Goal: Task Accomplishment & Management: Manage account settings

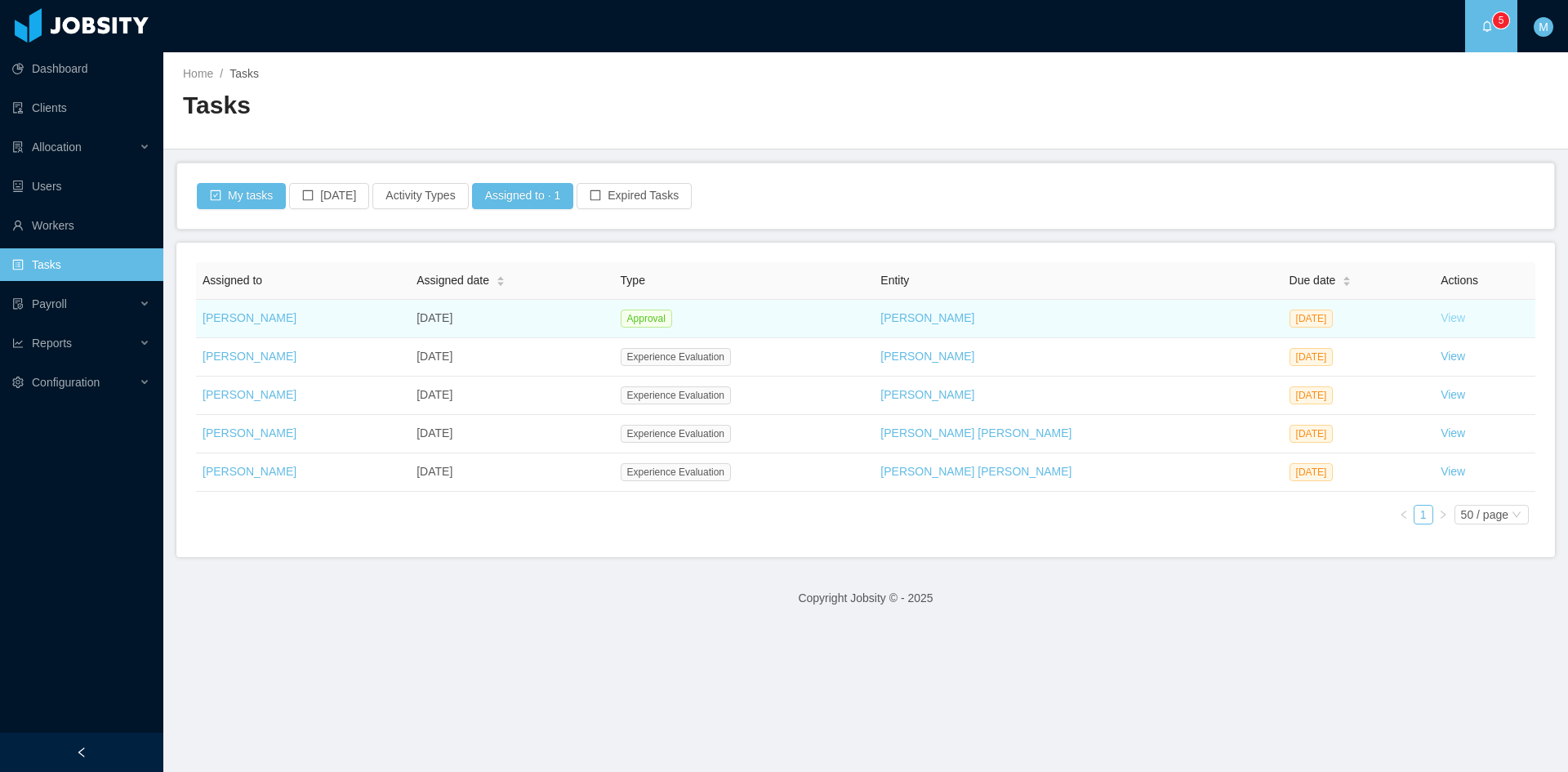
click at [1440, 318] on link "View" at bounding box center [1452, 318] width 25 height 13
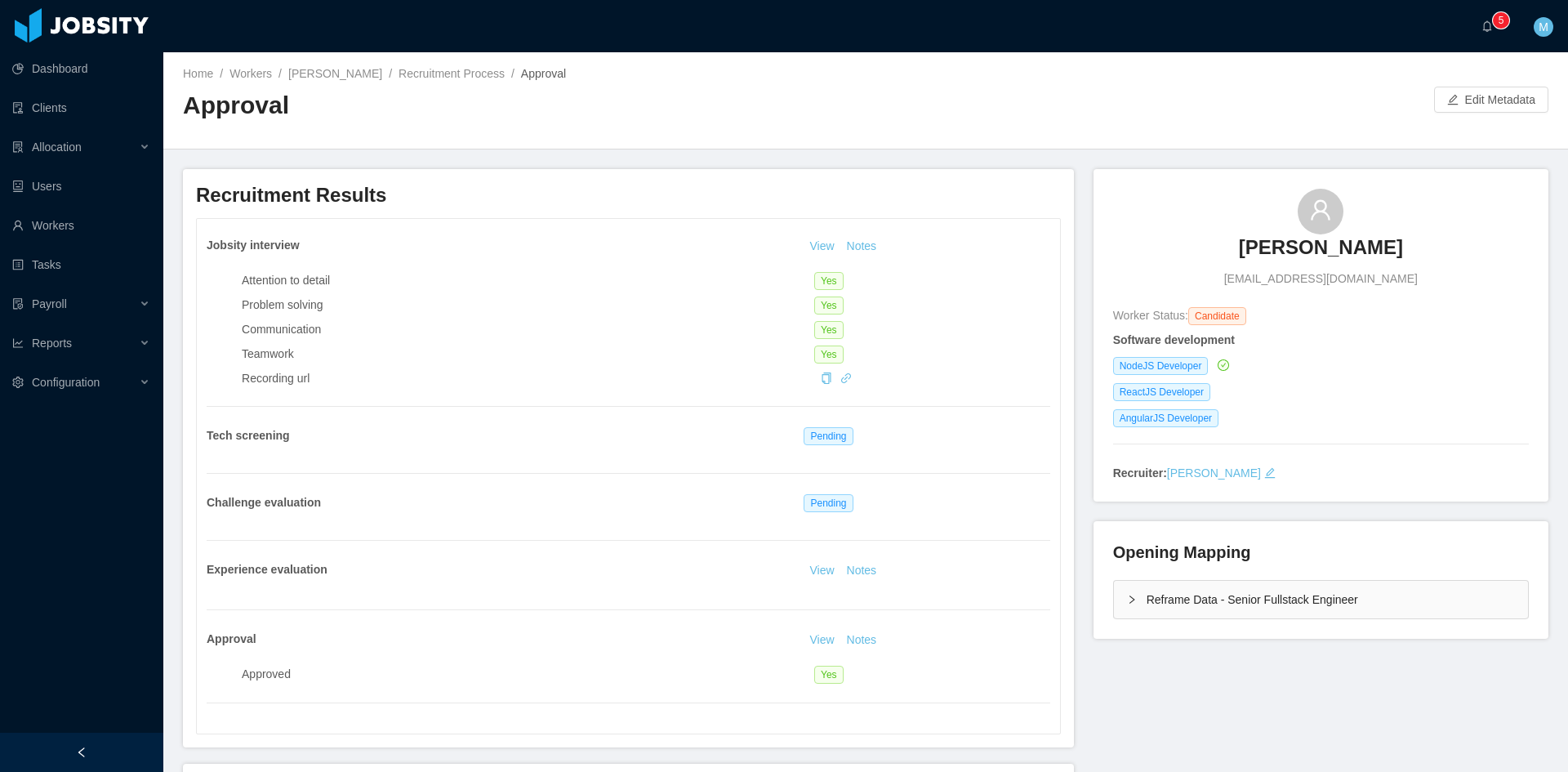
scroll to position [137, 0]
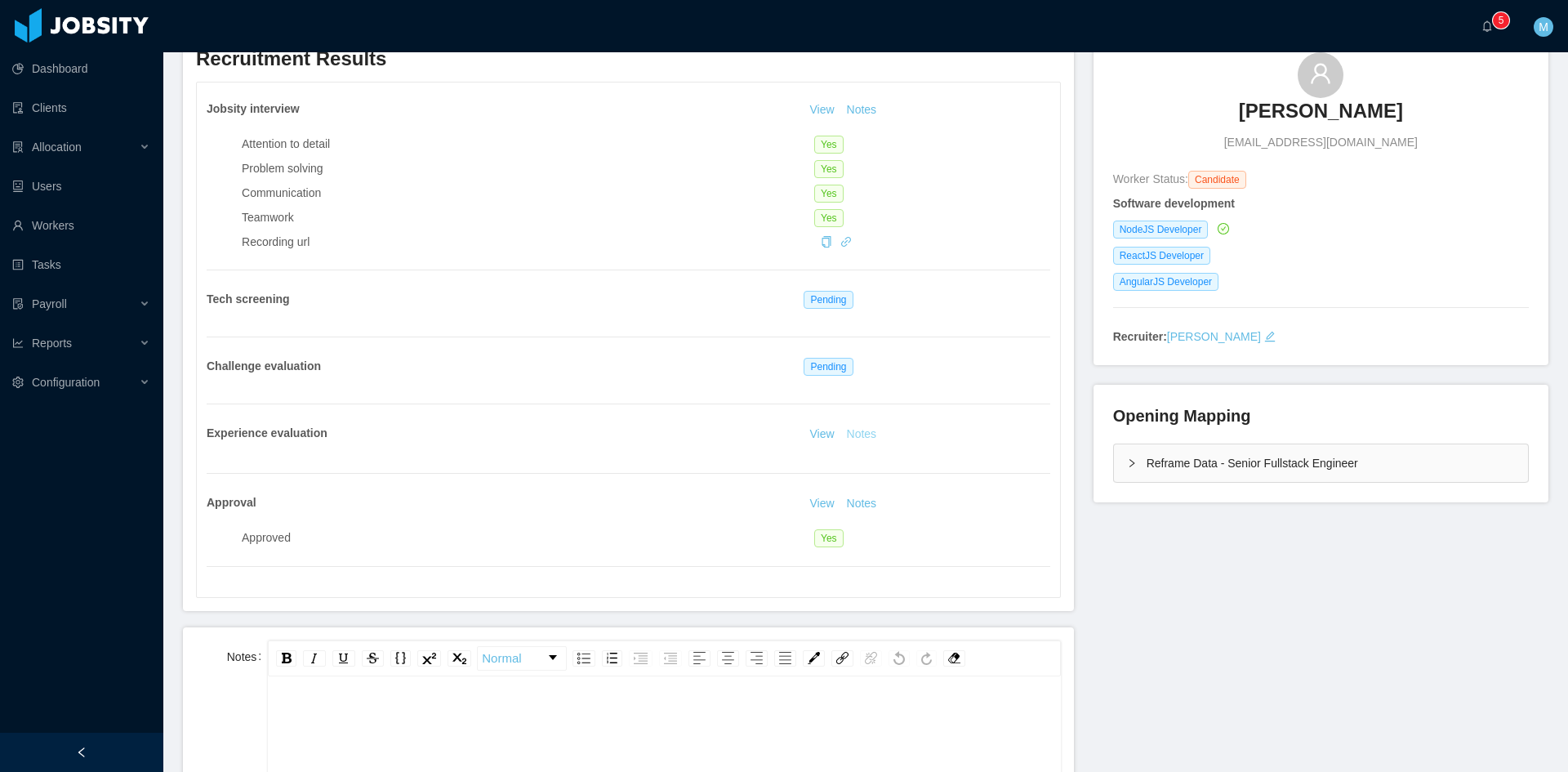
click at [862, 435] on button "Notes" at bounding box center [862, 435] width 43 height 20
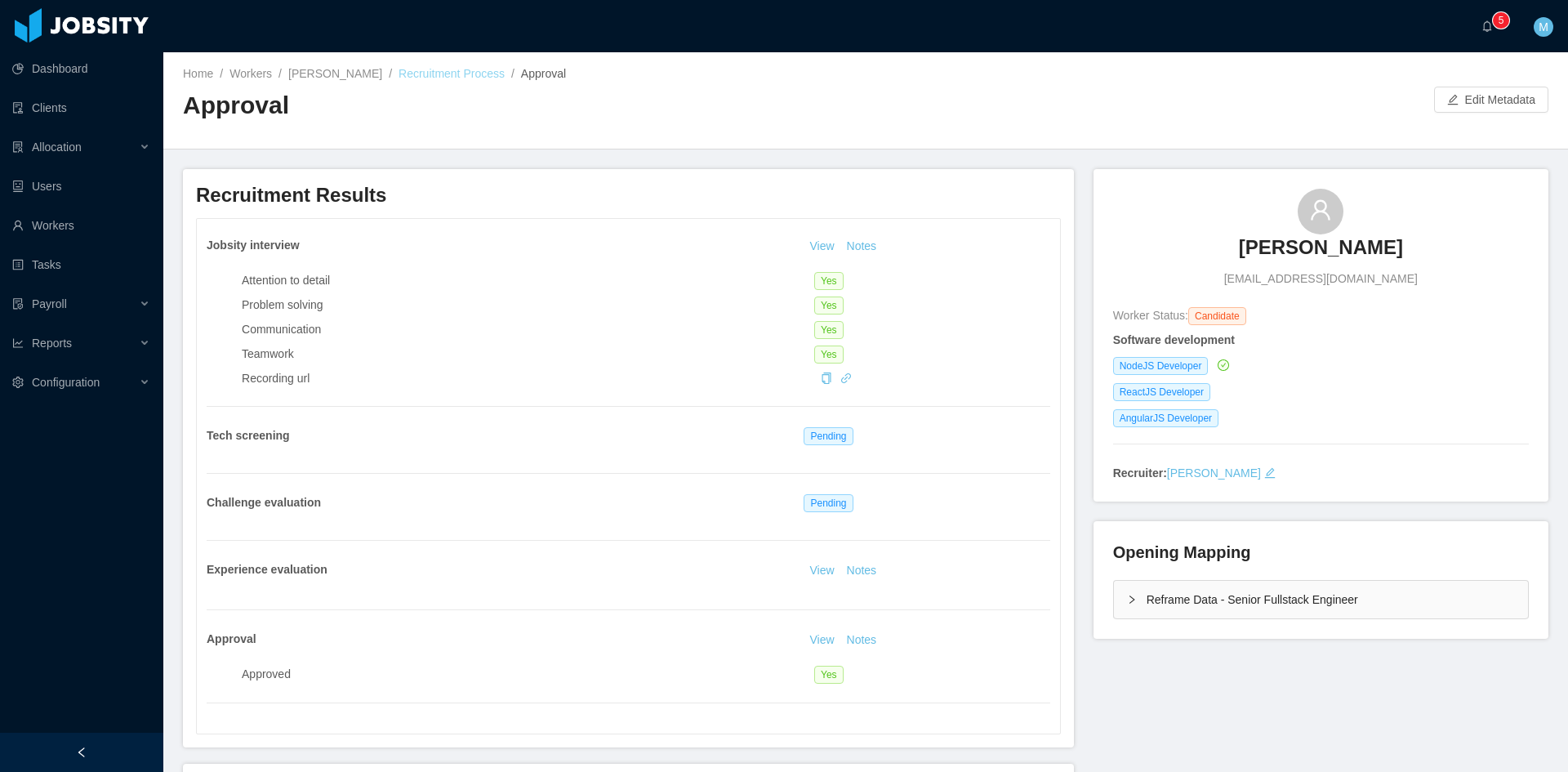
click at [422, 80] on link "Recruitment Process" at bounding box center [451, 73] width 106 height 13
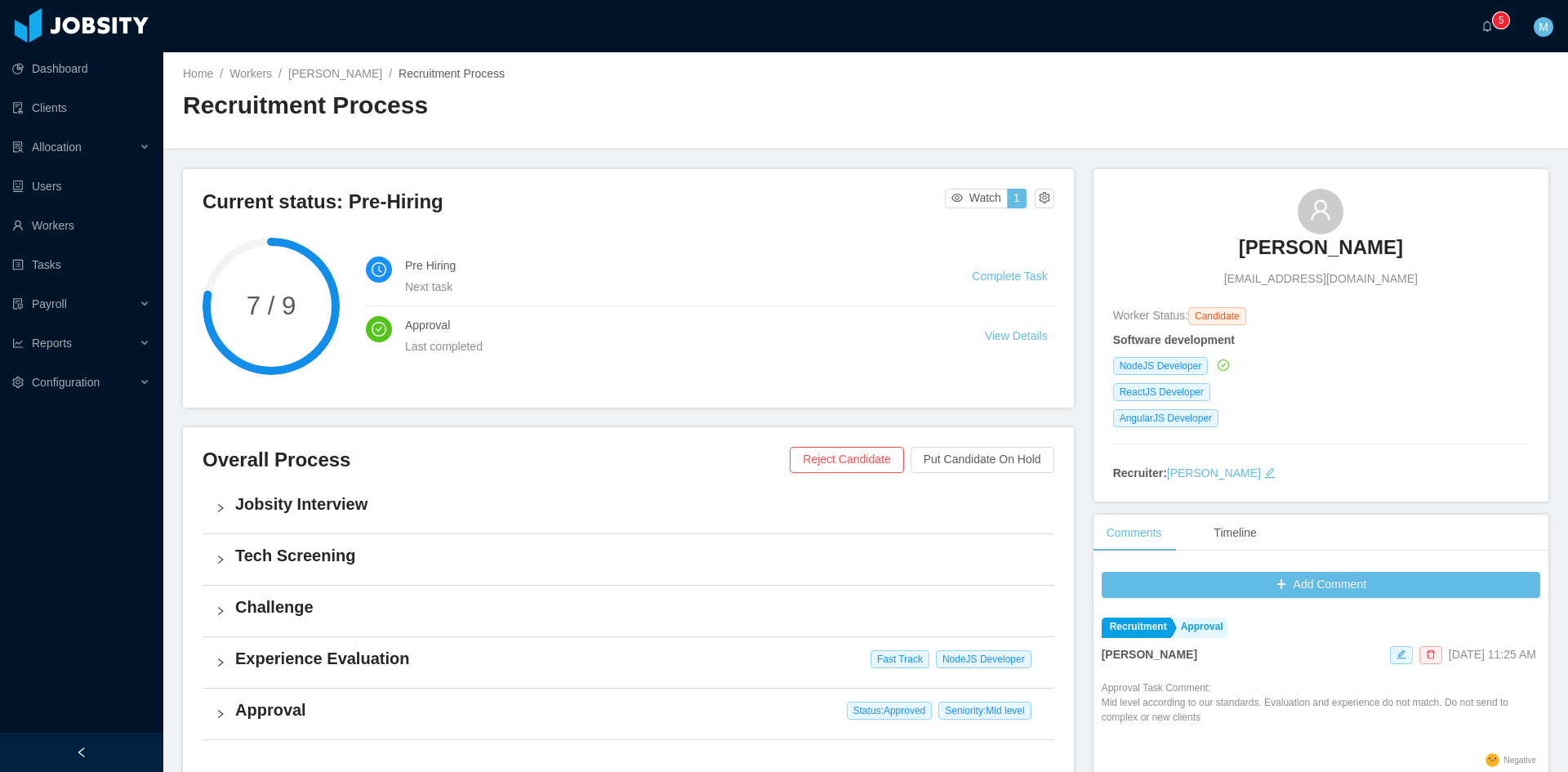
scroll to position [467, 0]
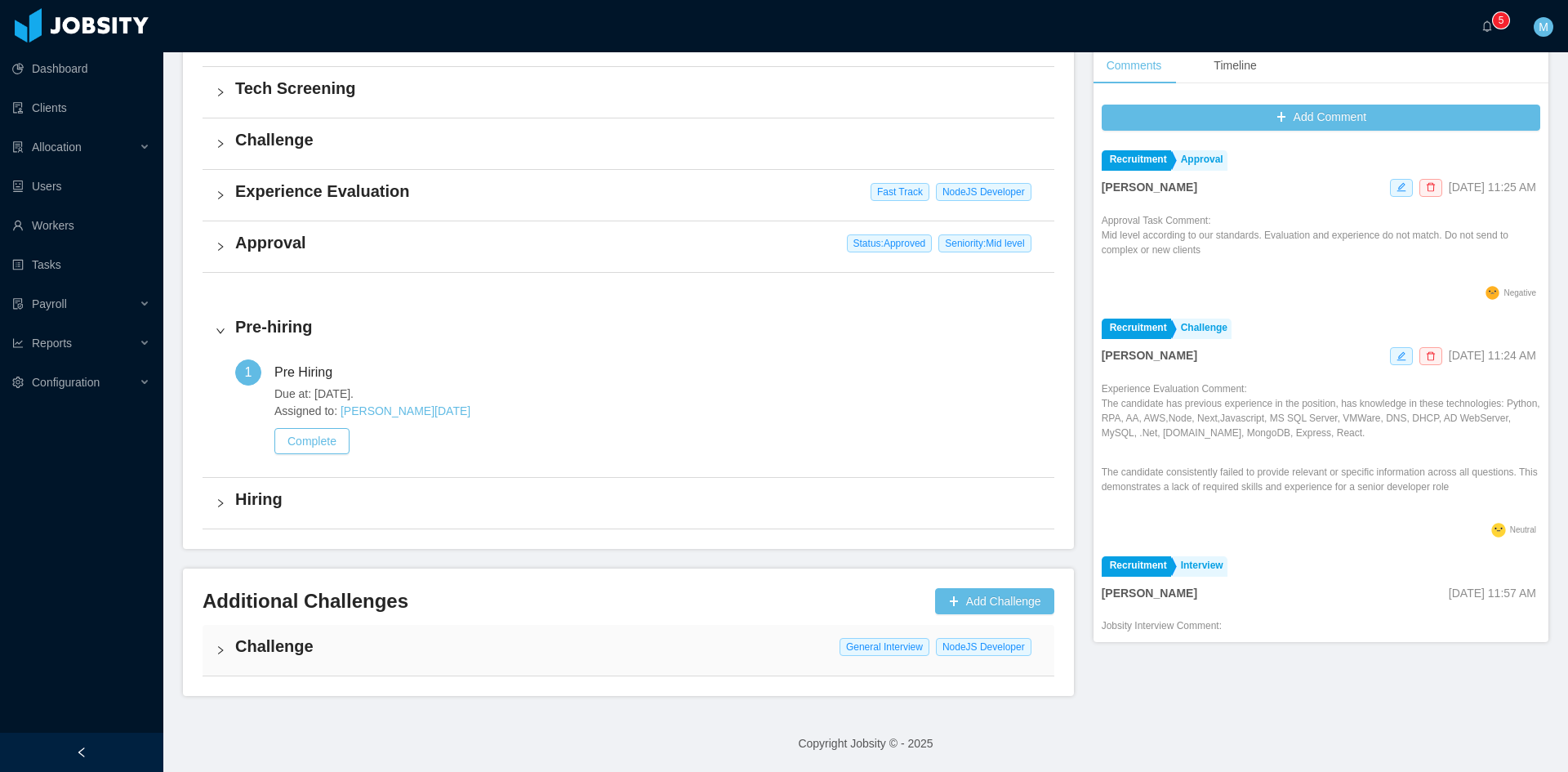
click at [221, 652] on icon "icon: right" at bounding box center [220, 650] width 10 height 10
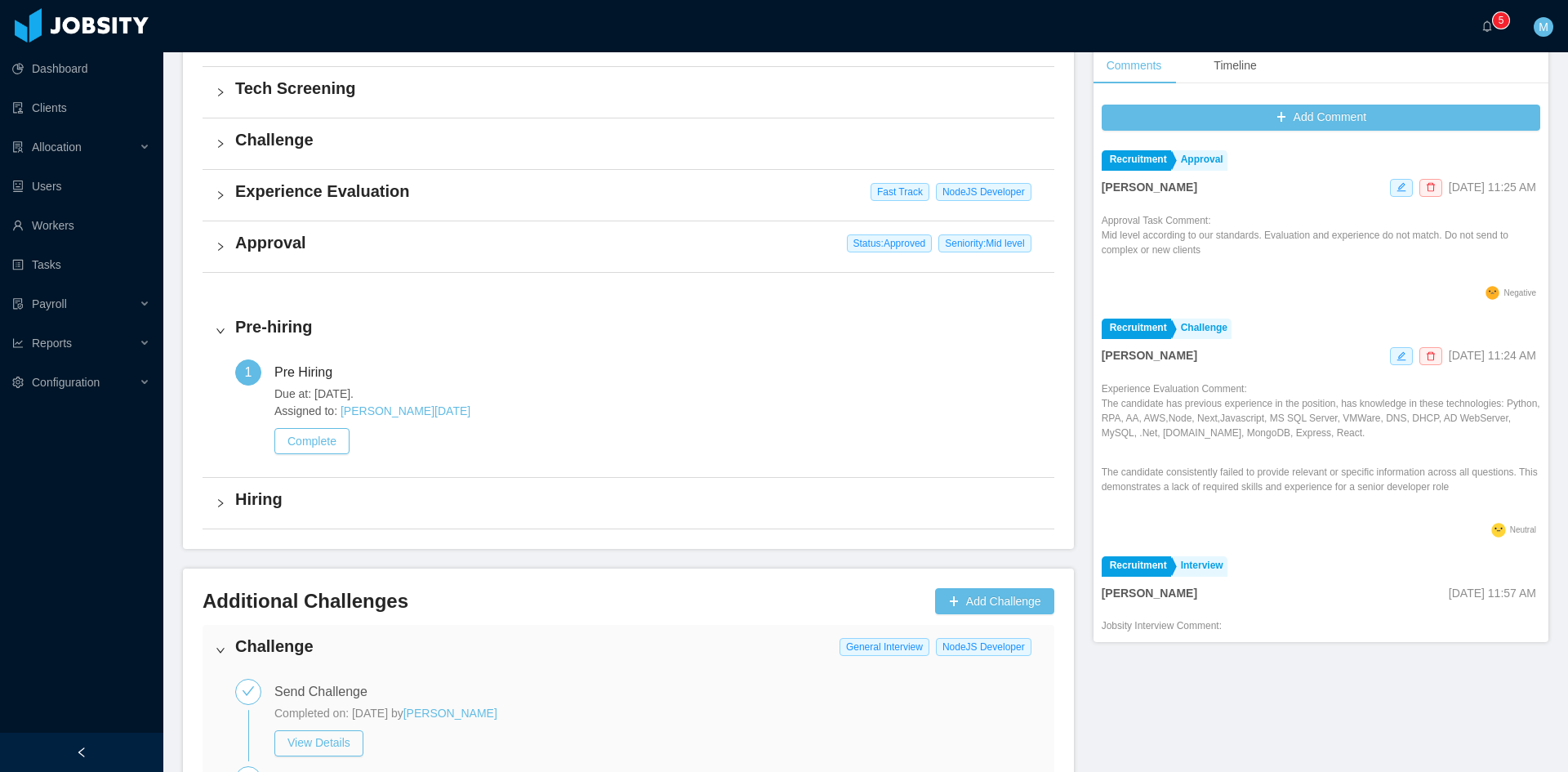
scroll to position [851, 0]
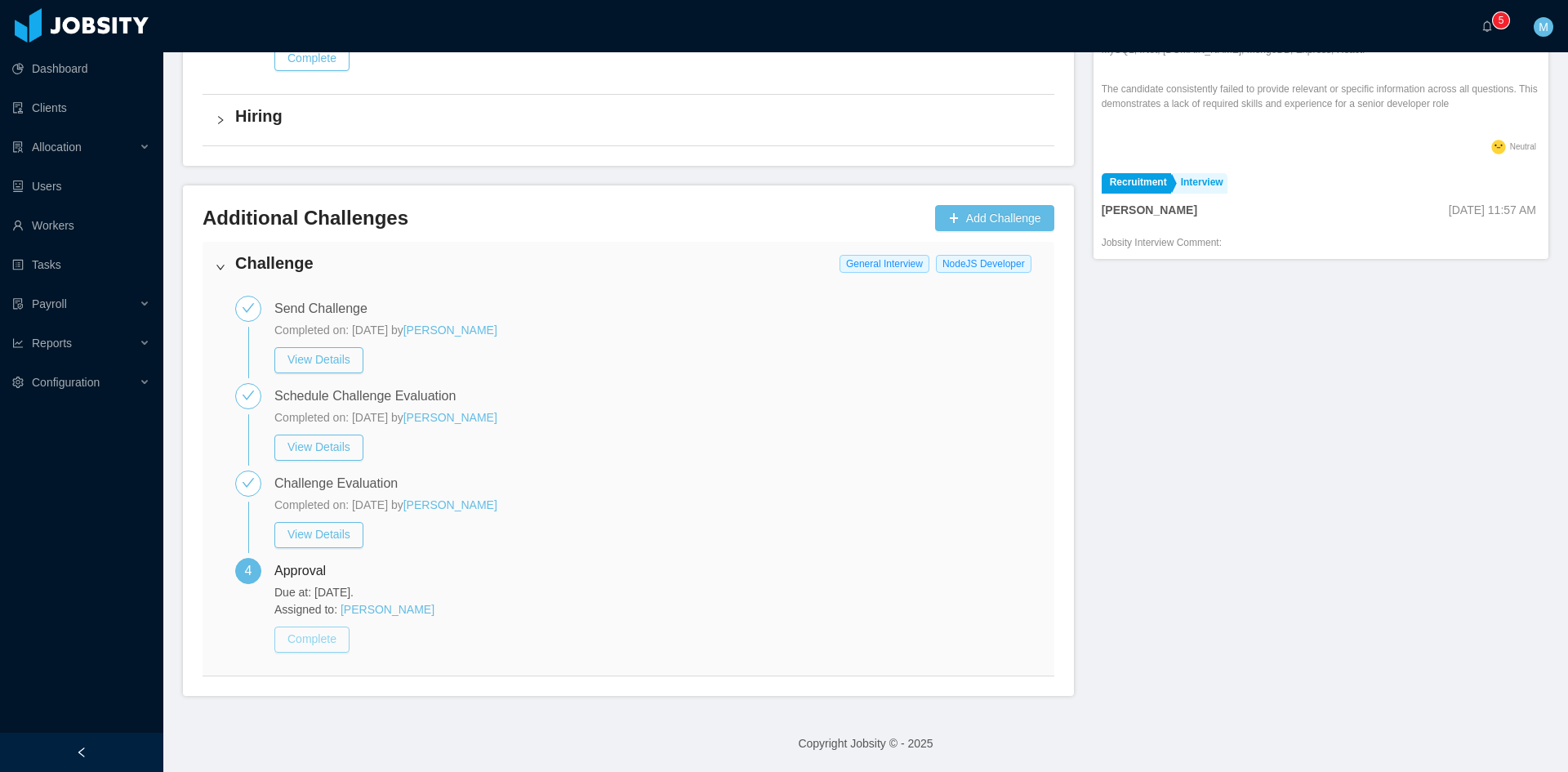
click at [326, 646] on button "Complete" at bounding box center [312, 639] width 75 height 27
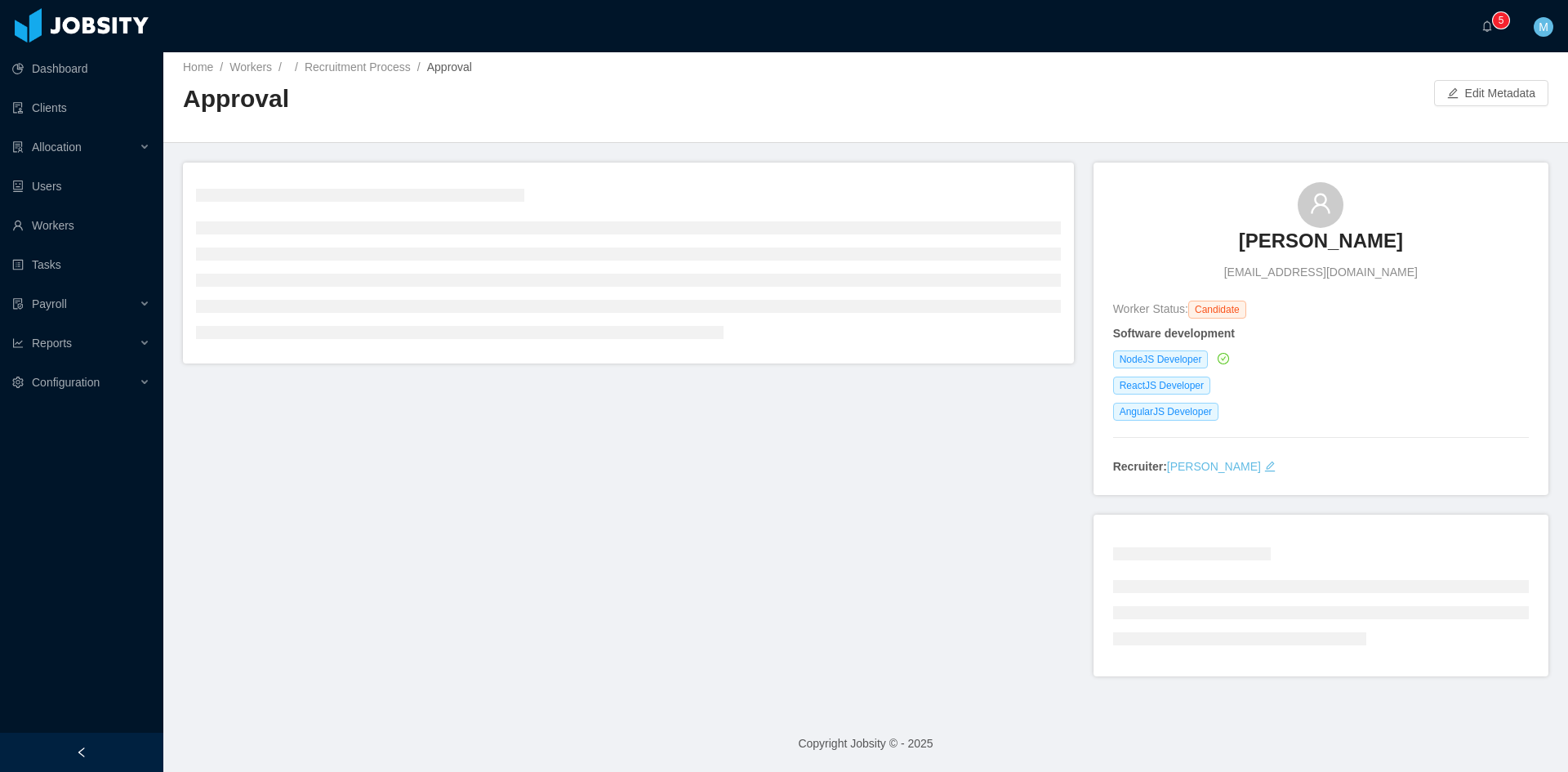
scroll to position [368, 0]
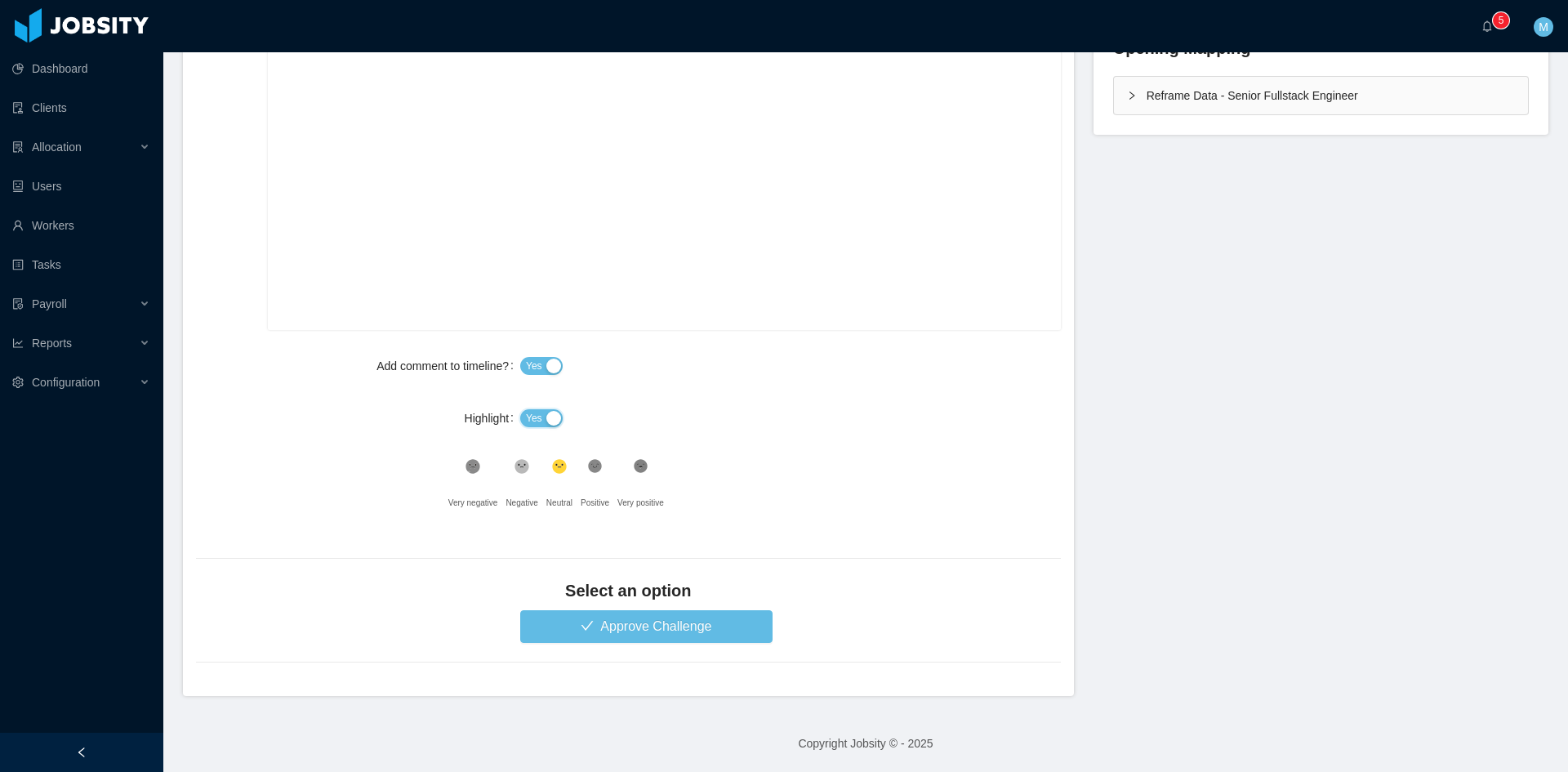
drag, startPoint x: 525, startPoint y: 421, endPoint x: 528, endPoint y: 399, distance: 22.2
click at [526, 421] on span "Yes" at bounding box center [534, 418] width 17 height 17
click at [528, 371] on span "Yes" at bounding box center [534, 366] width 17 height 17
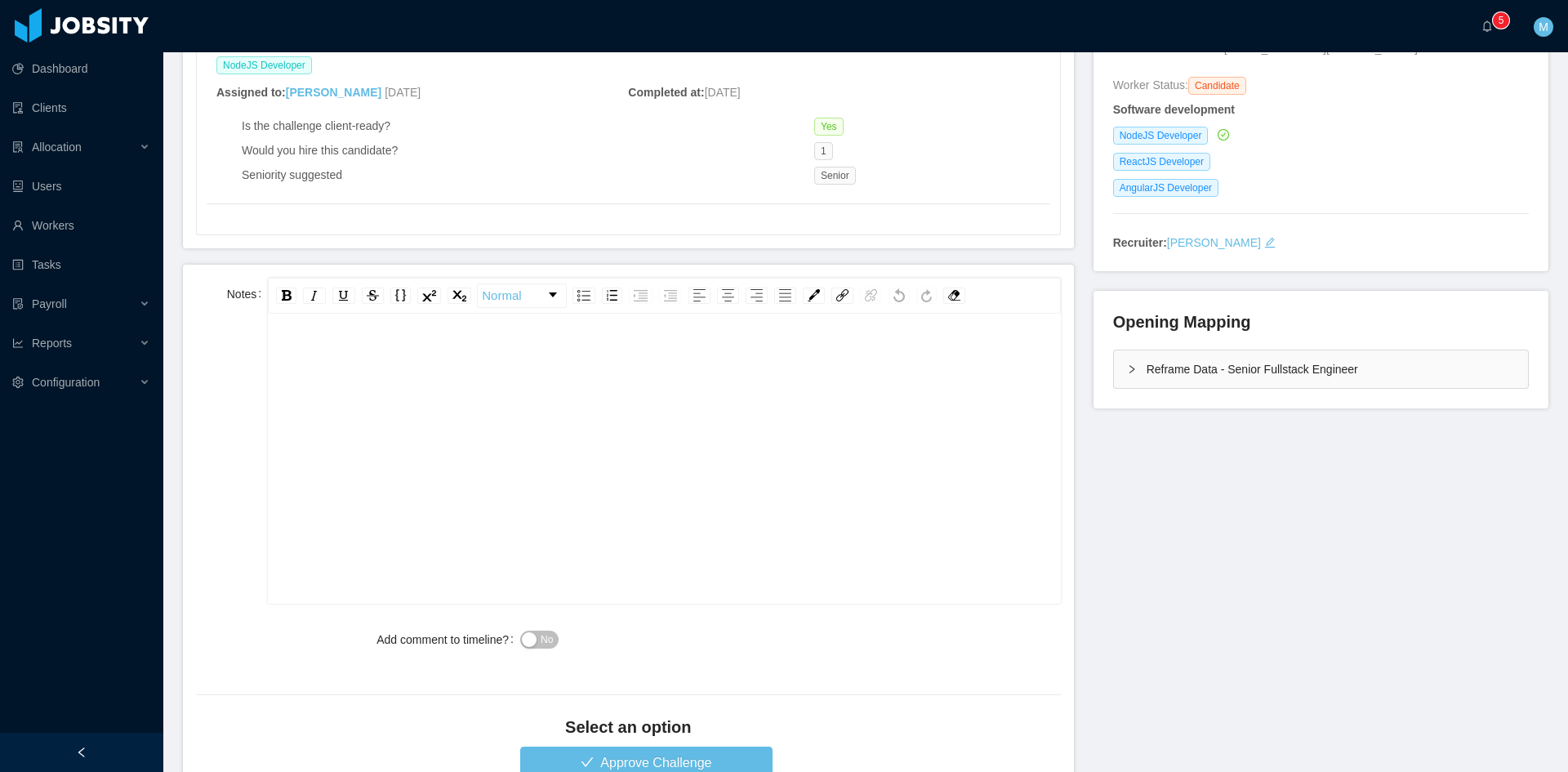
scroll to position [94, 0]
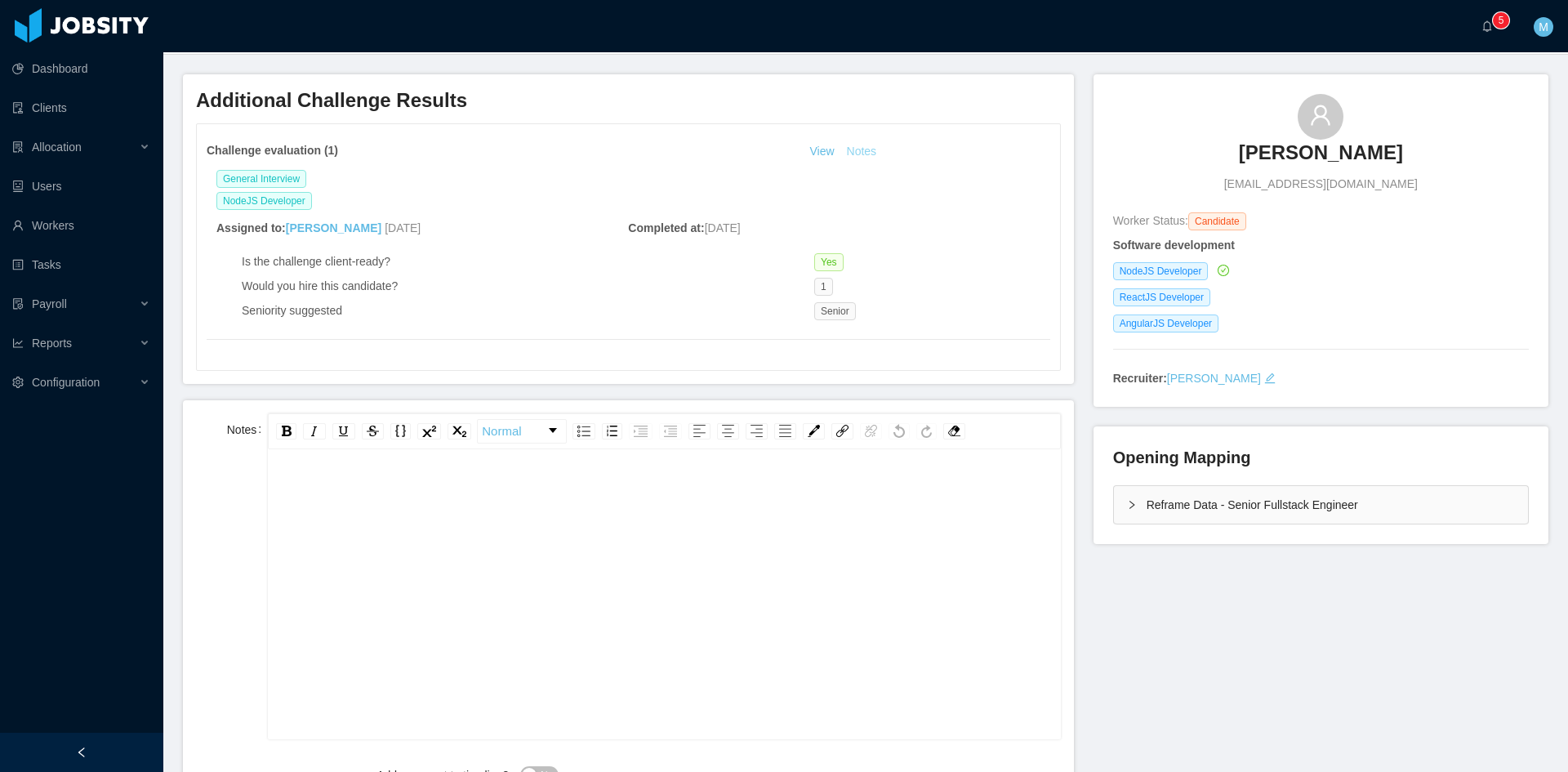
click at [863, 154] on button "Notes" at bounding box center [862, 152] width 43 height 20
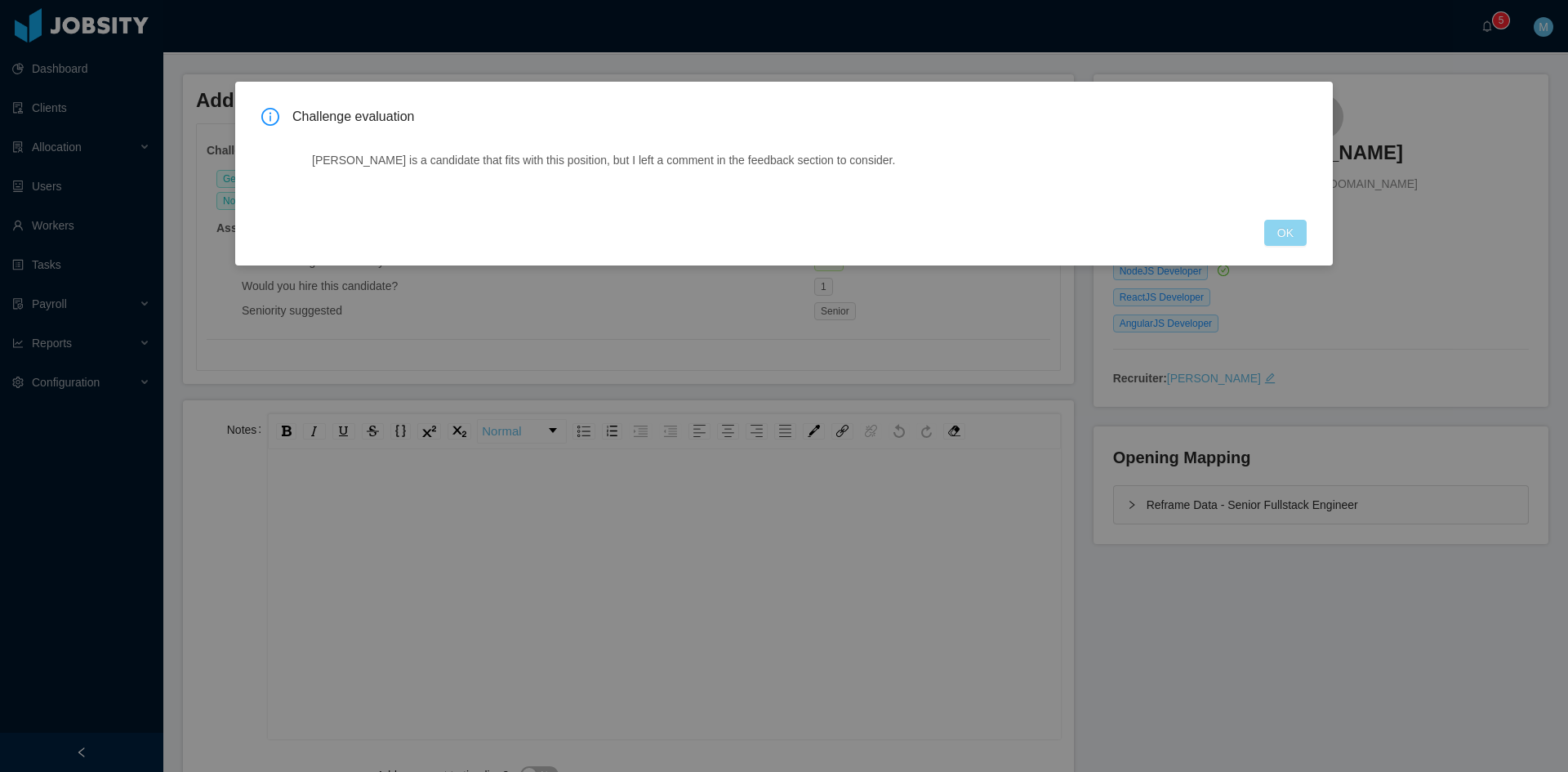
click at [1283, 226] on button "OK" at bounding box center [1285, 232] width 42 height 27
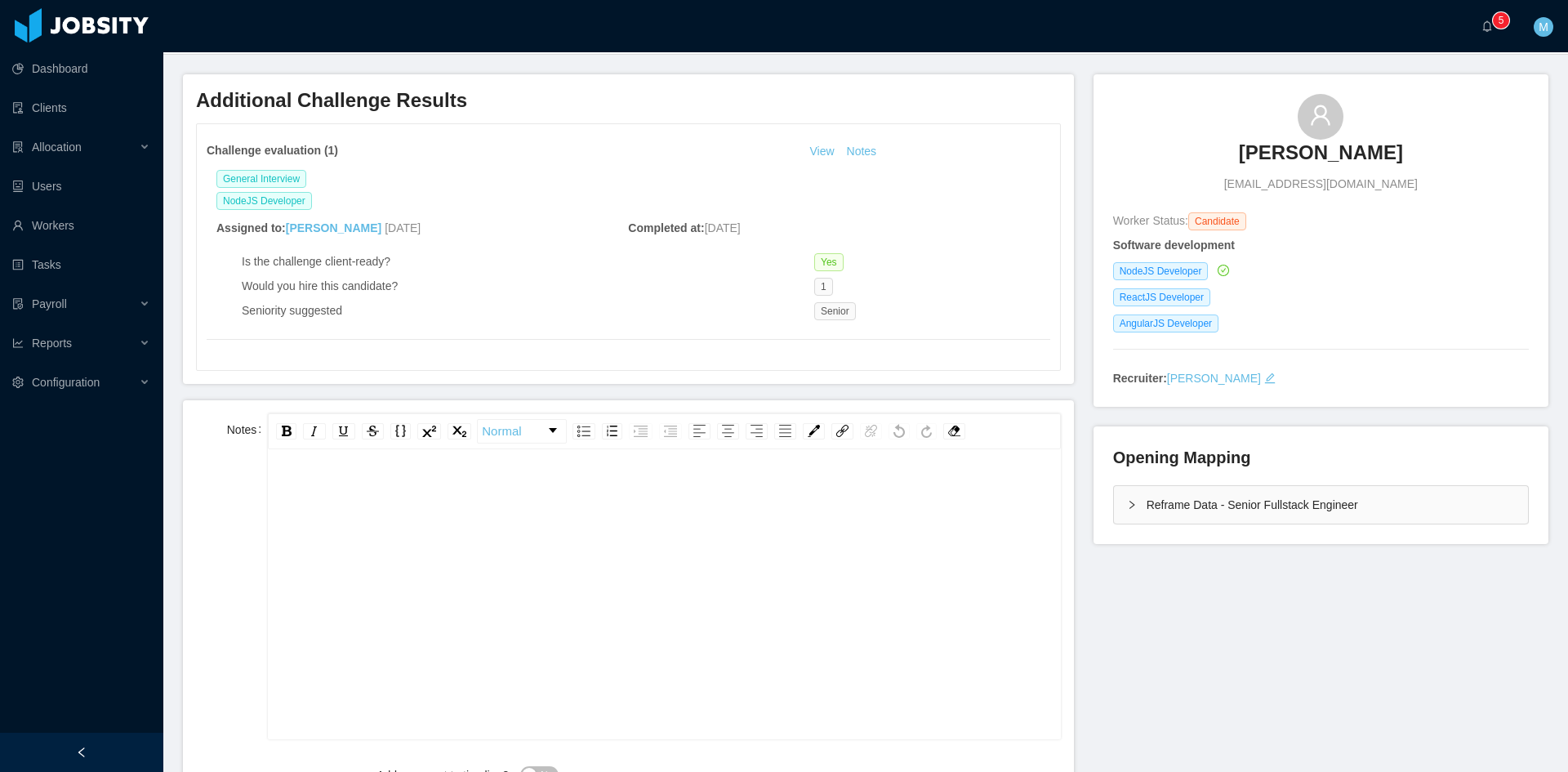
scroll to position [0, 0]
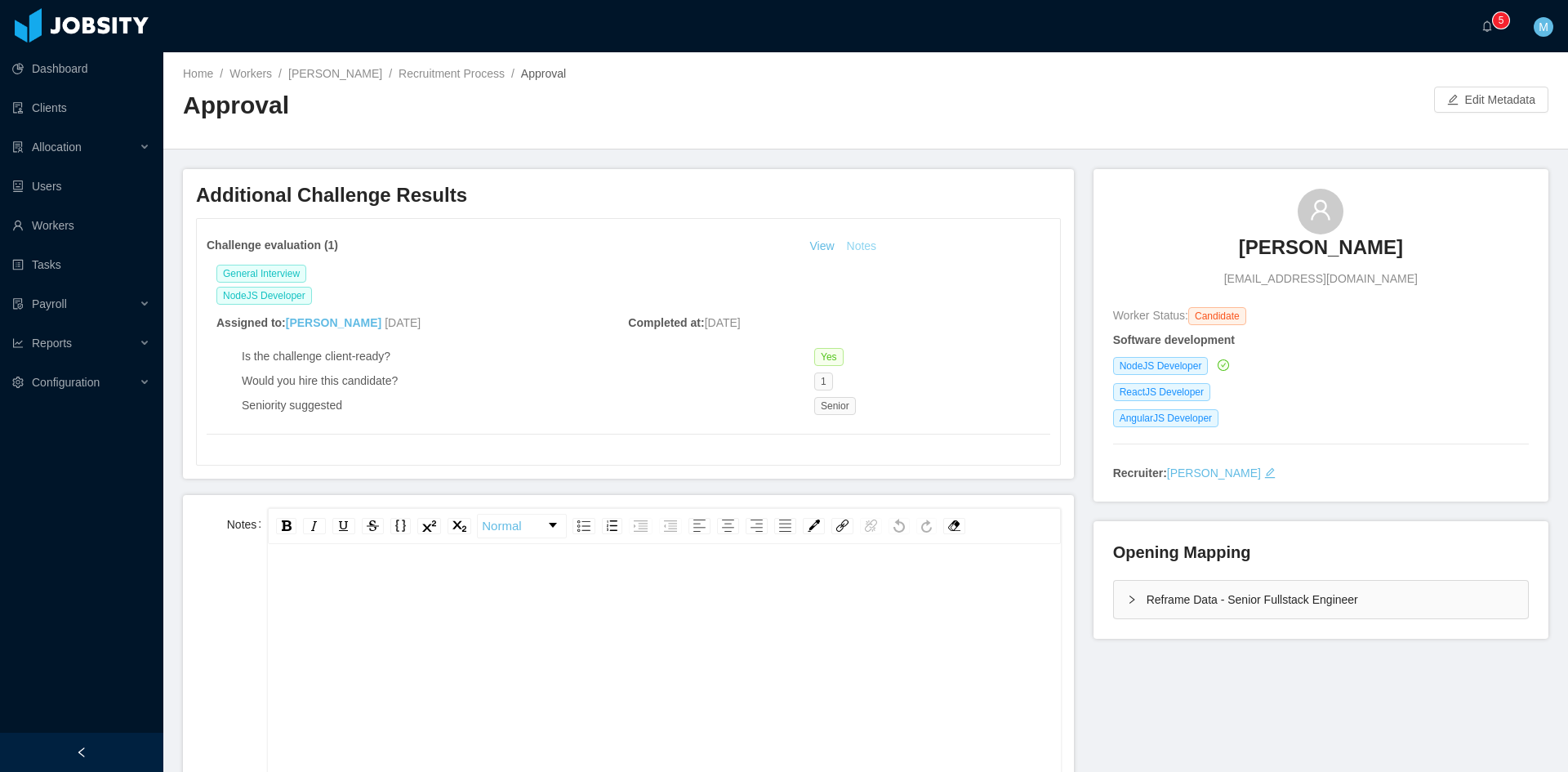
click at [861, 254] on button "Notes" at bounding box center [862, 247] width 43 height 20
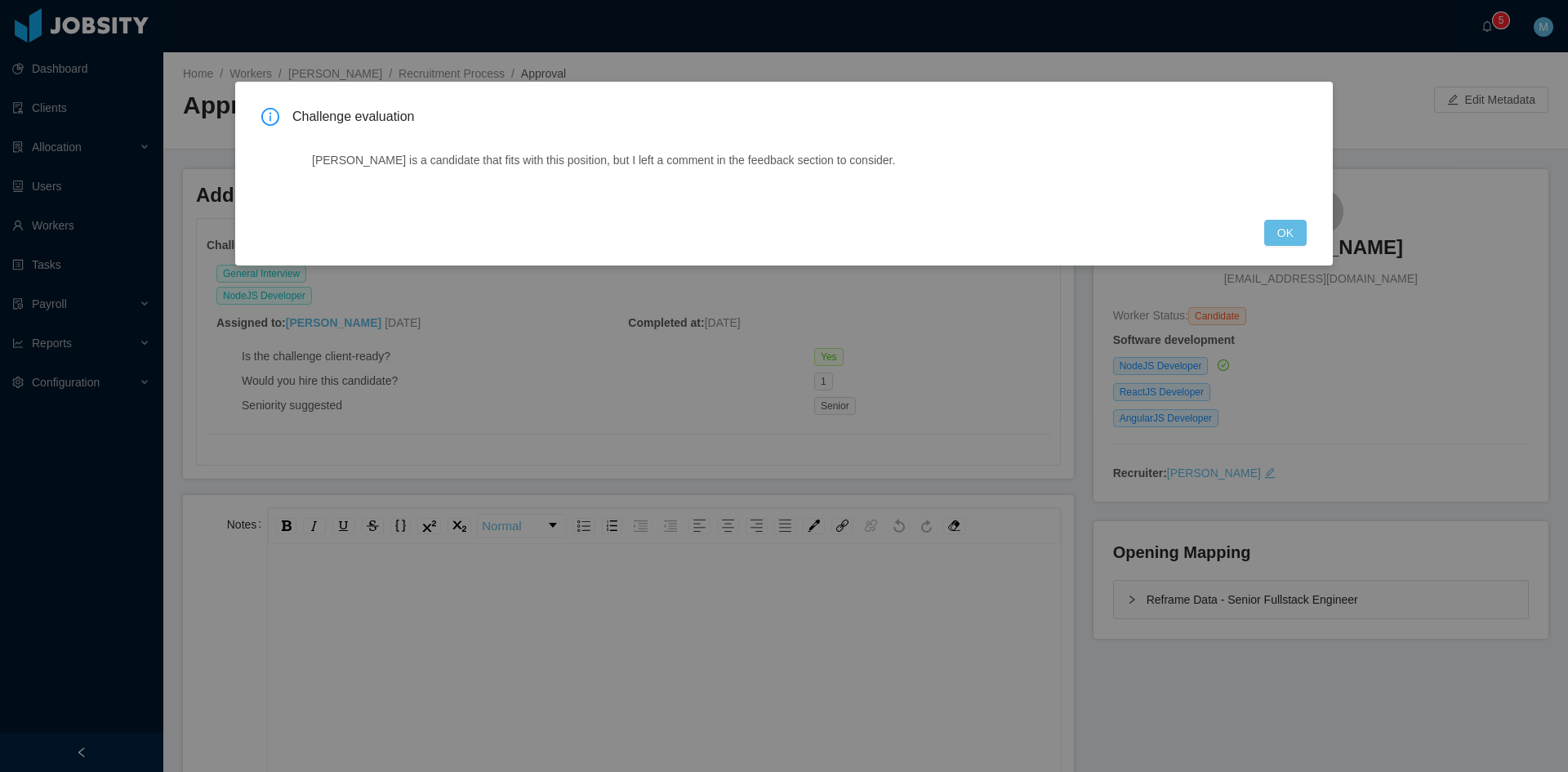
drag, startPoint x: 1271, startPoint y: 267, endPoint x: 1271, endPoint y: 244, distance: 23.0
click at [1271, 265] on div "Challenge evaluation Alexandre is a candidate that fits with this position, but…" at bounding box center [784, 386] width 1568 height 772
click at [1271, 244] on button "OK" at bounding box center [1285, 232] width 42 height 27
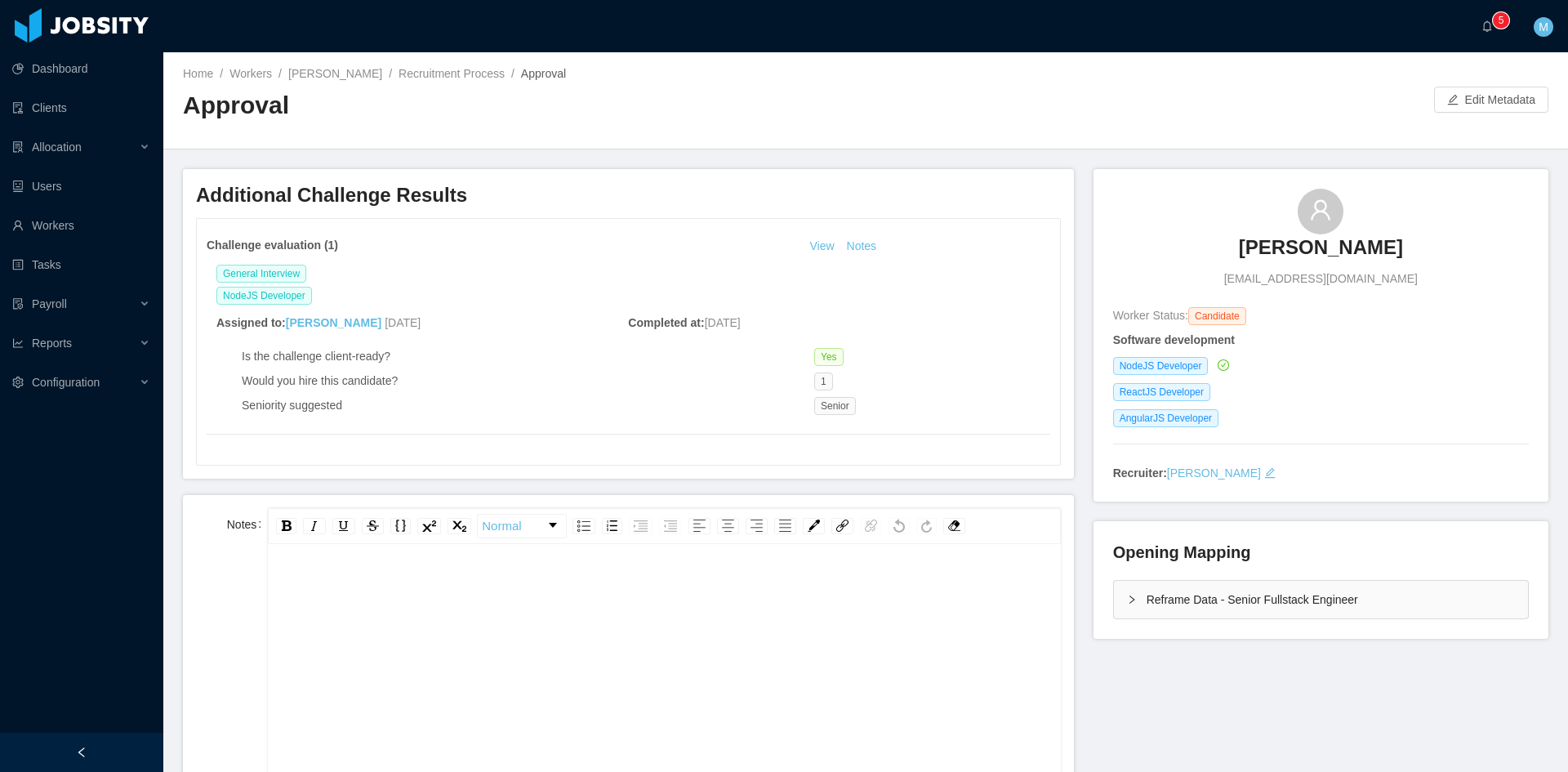
click at [883, 684] on div "rdw-editor" at bounding box center [665, 715] width 767 height 286
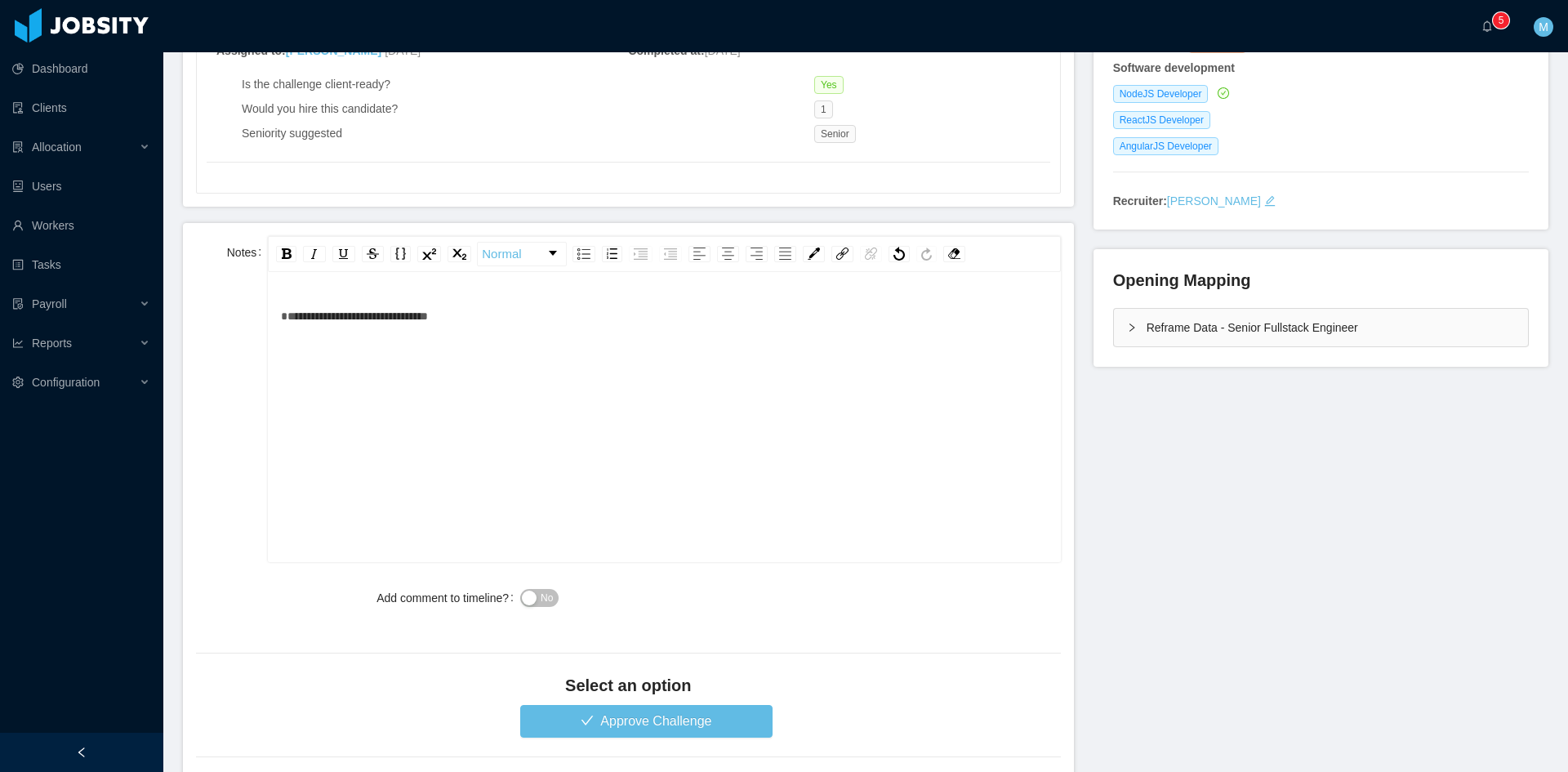
scroll to position [367, 0]
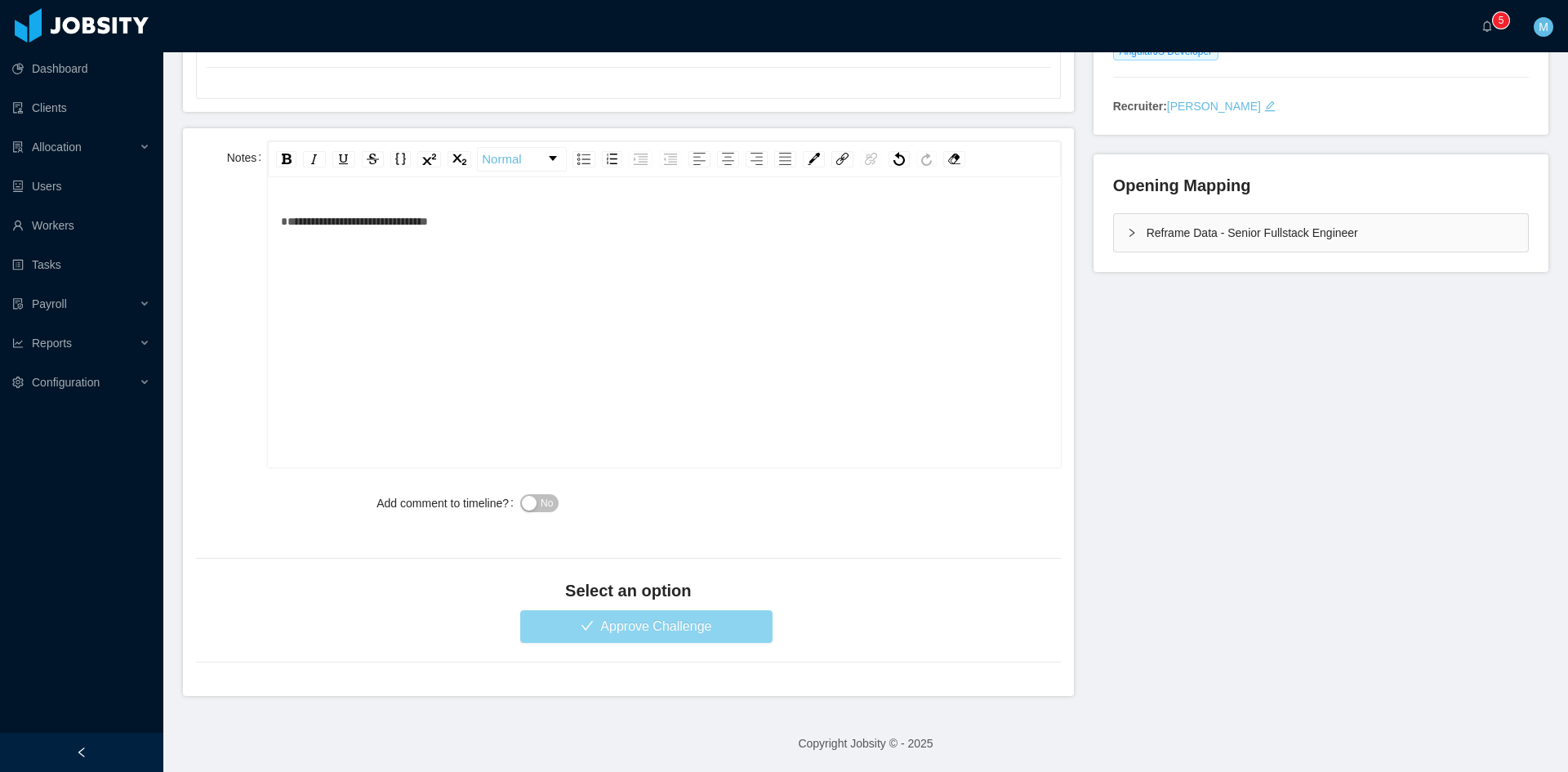
click at [626, 621] on button "Approve Challenge" at bounding box center [646, 626] width 253 height 32
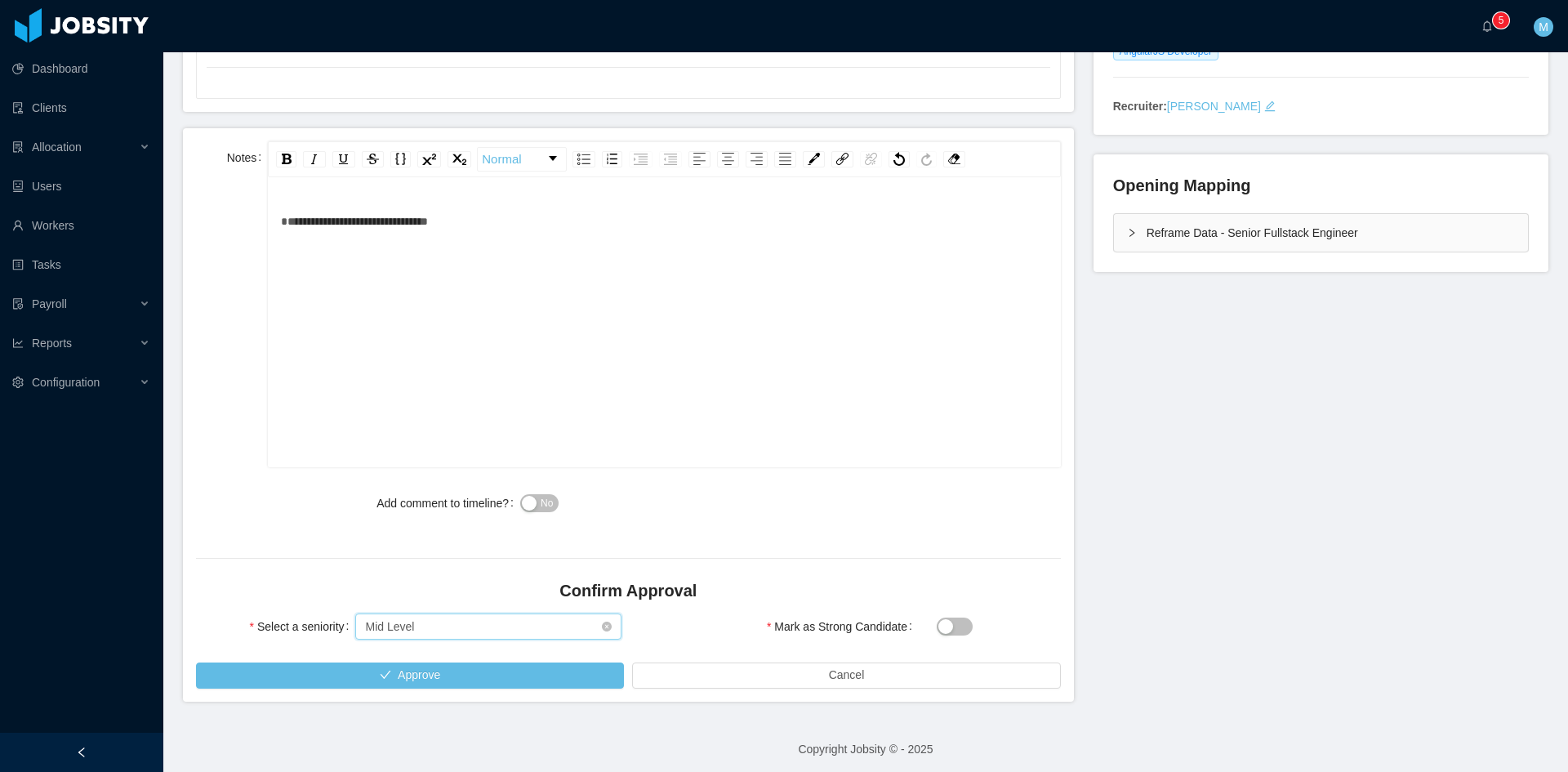
click at [480, 629] on div "Select seniority Mid Level" at bounding box center [483, 626] width 236 height 25
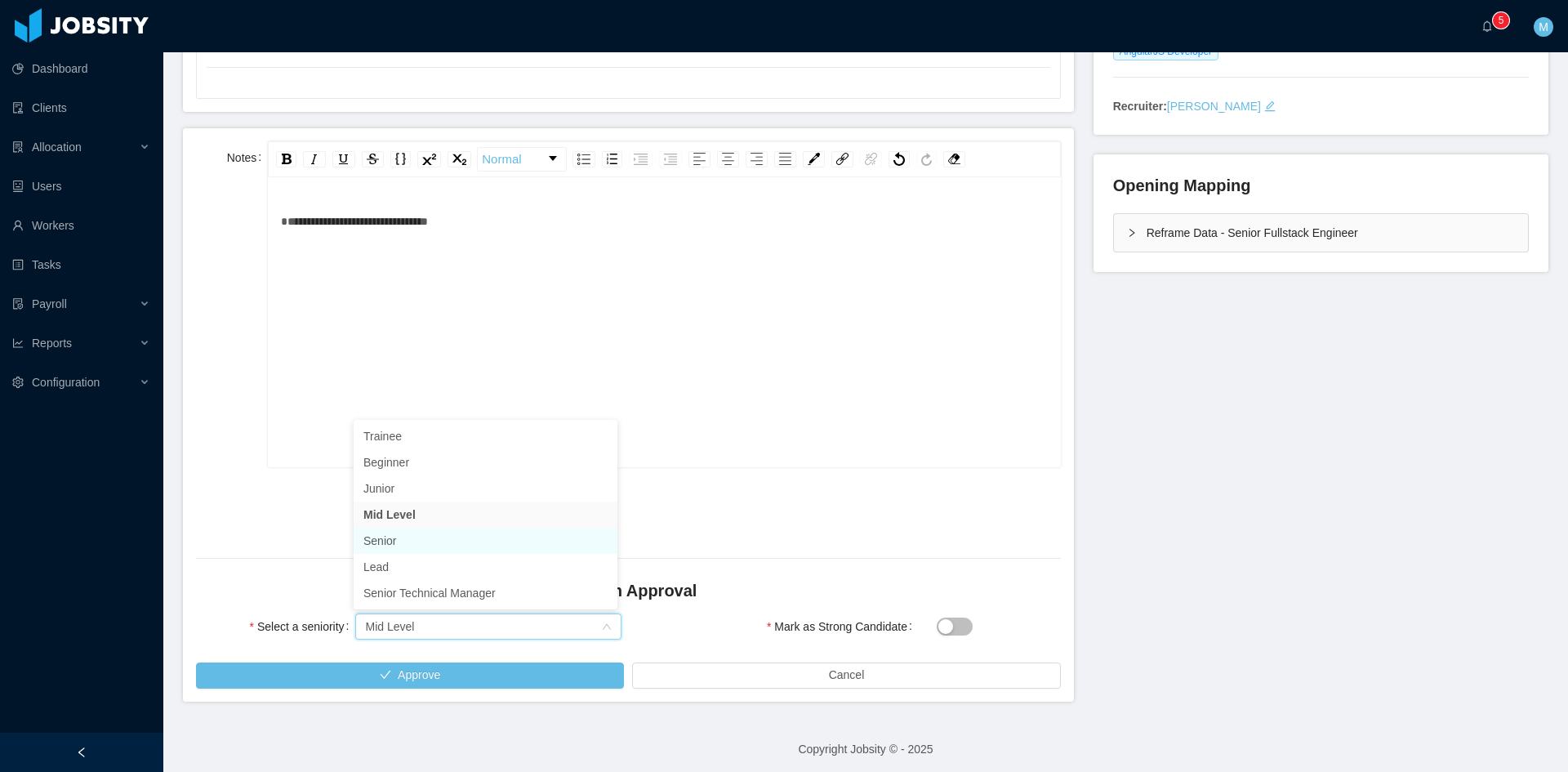
click at [396, 539] on li "Senior" at bounding box center [486, 541] width 263 height 27
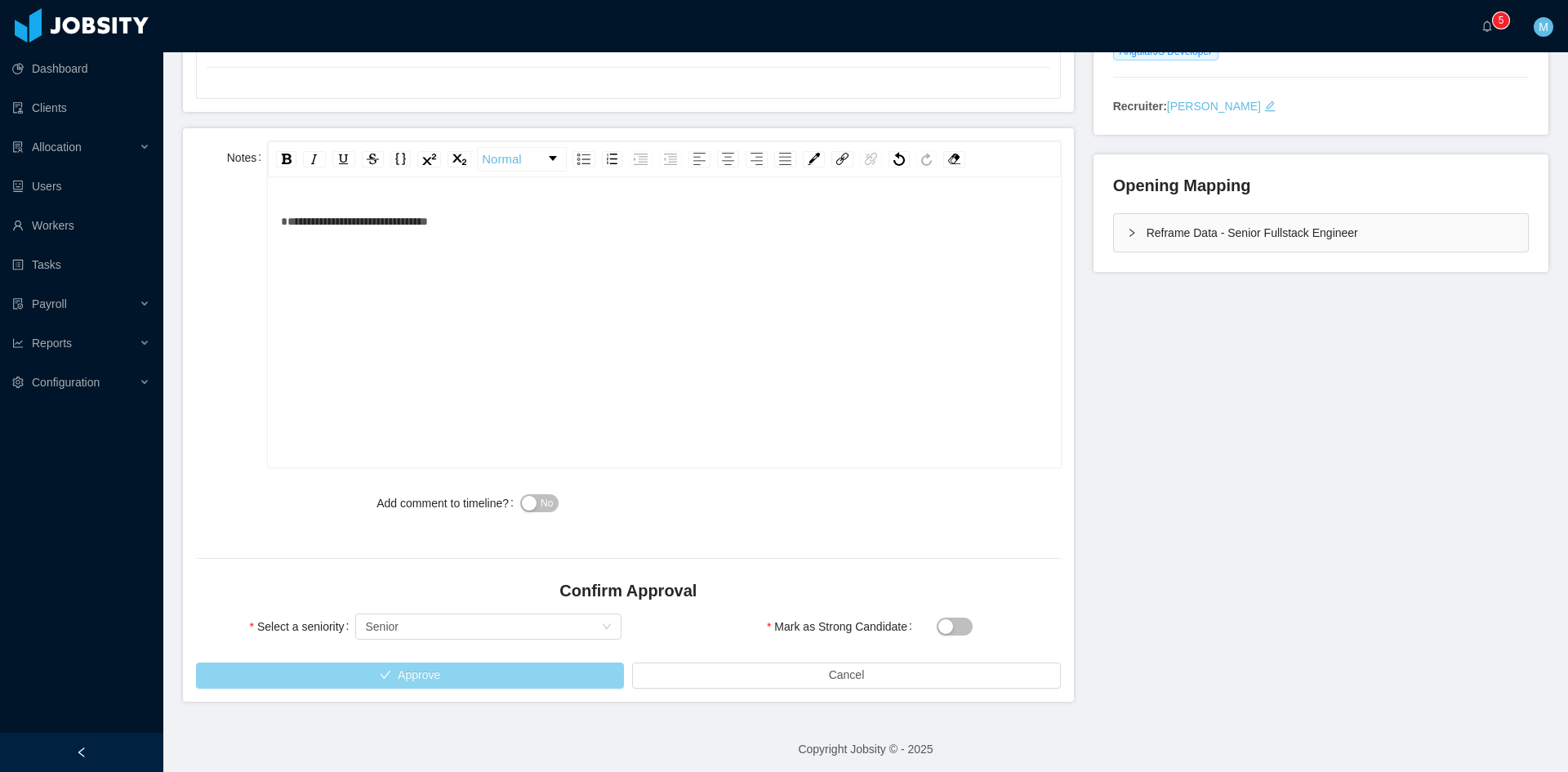
click at [432, 676] on button "Approve" at bounding box center [409, 676] width 428 height 27
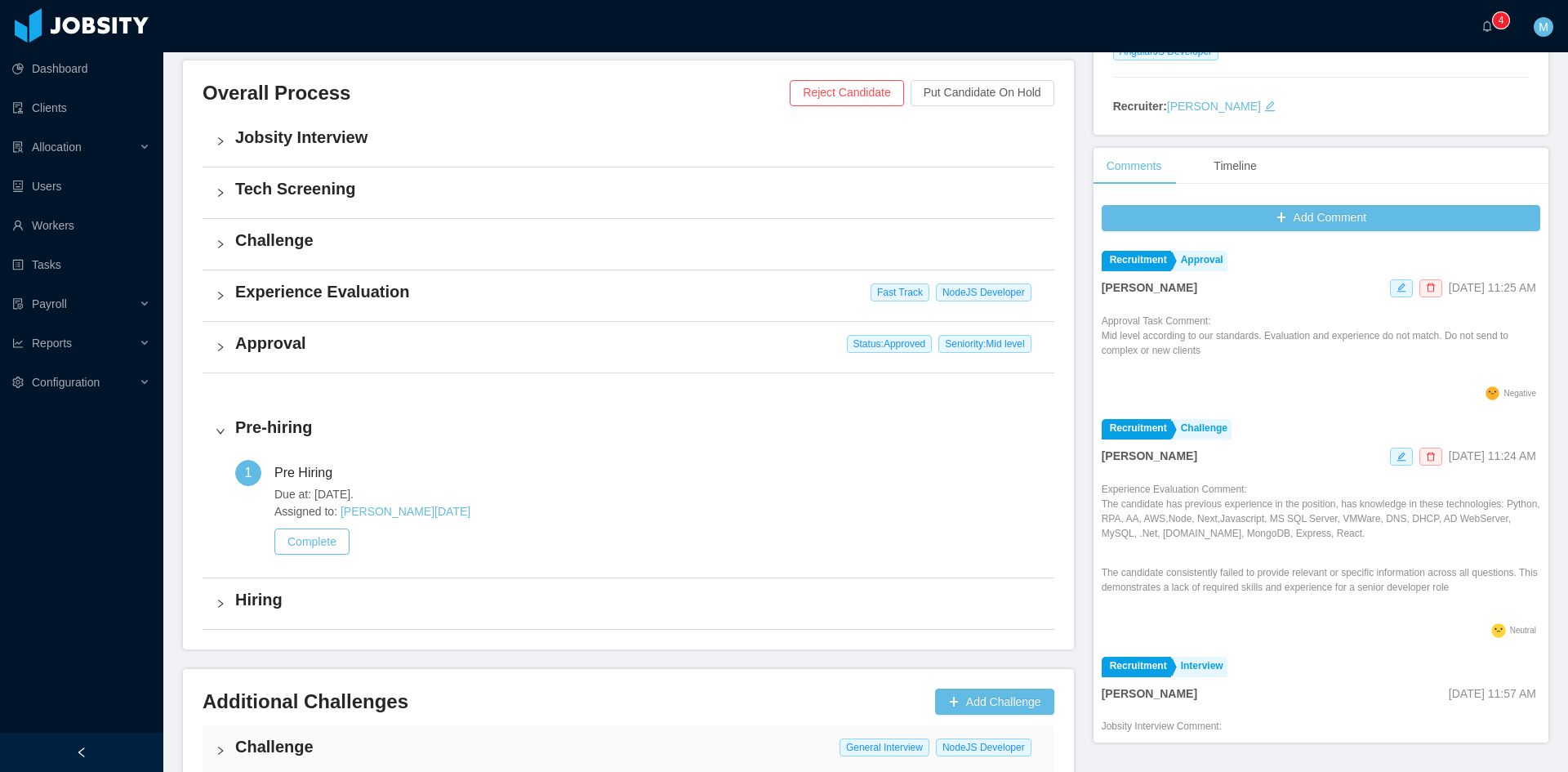
scroll to position [461, 0]
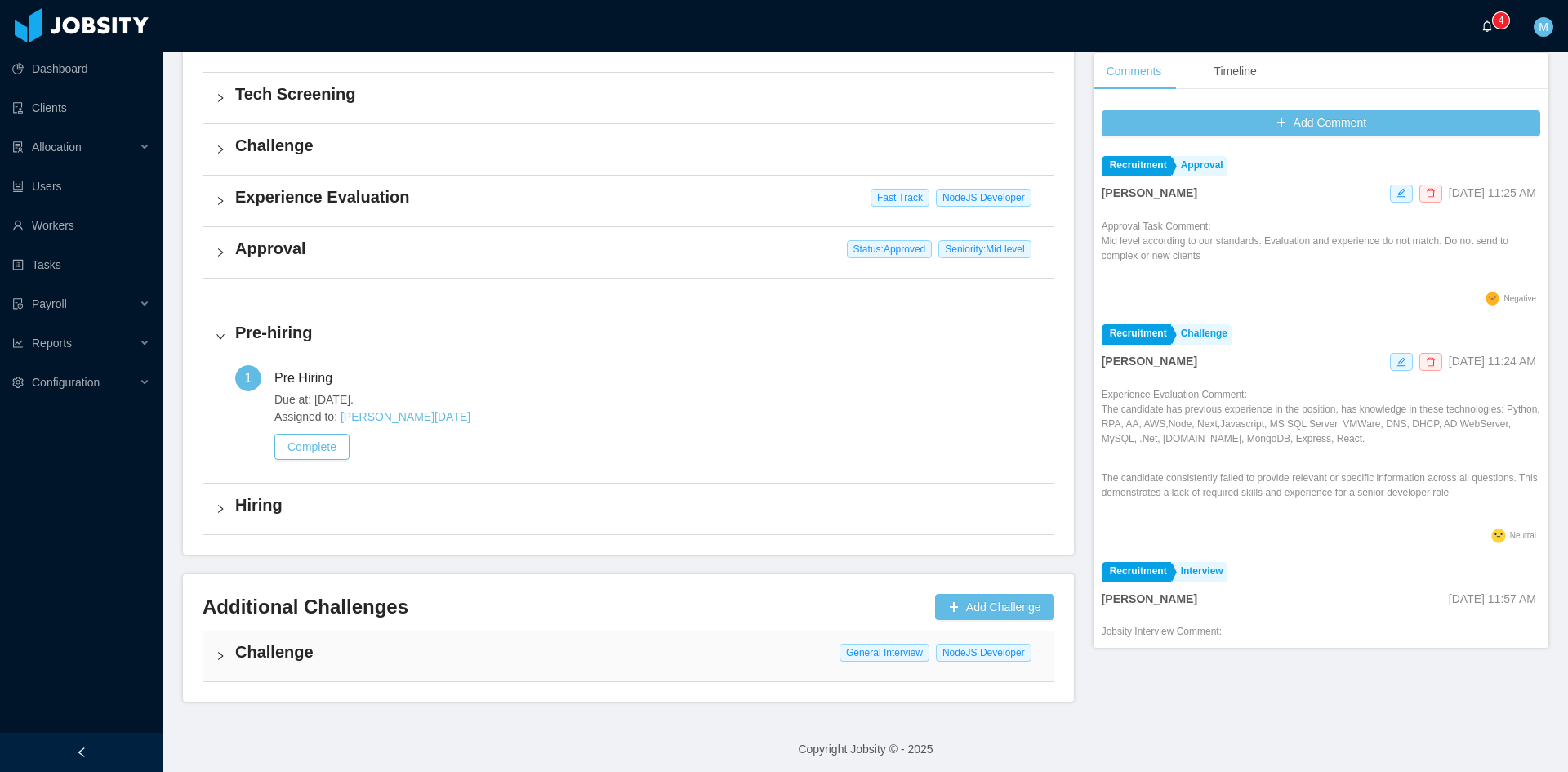
click at [1490, 34] on a=83ded146-cd66-4514-80a8-9a7b1e1b5eb6/Matias%20Marin"] "0 1 2 3 4 5 6 7 8 9 0 1 2 3 4 5 6 7 8 9 0 1 2 3 4 5 6 7 8 9" at bounding box center [1491, 26] width 20 height 52
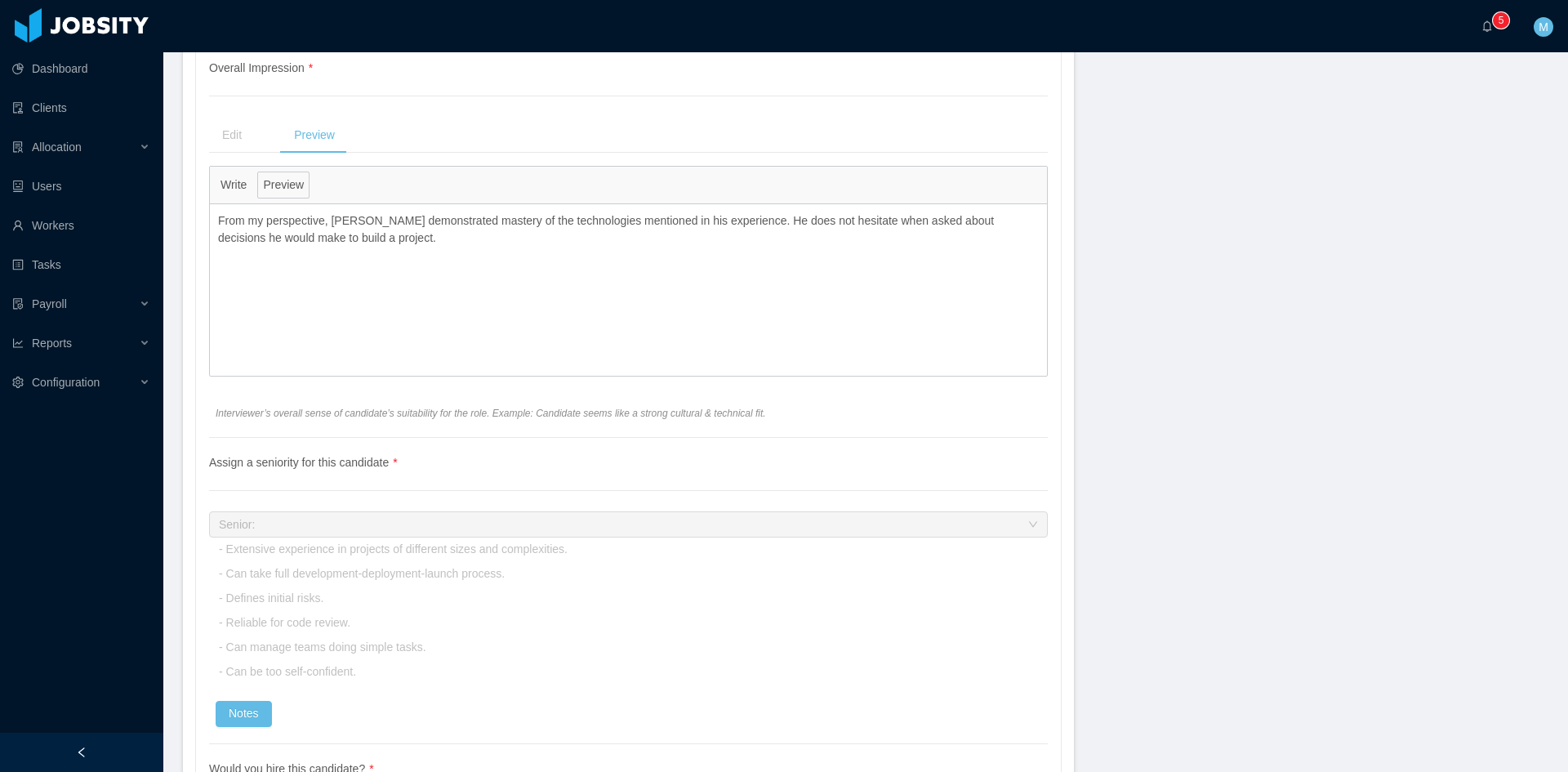
scroll to position [2953, 0]
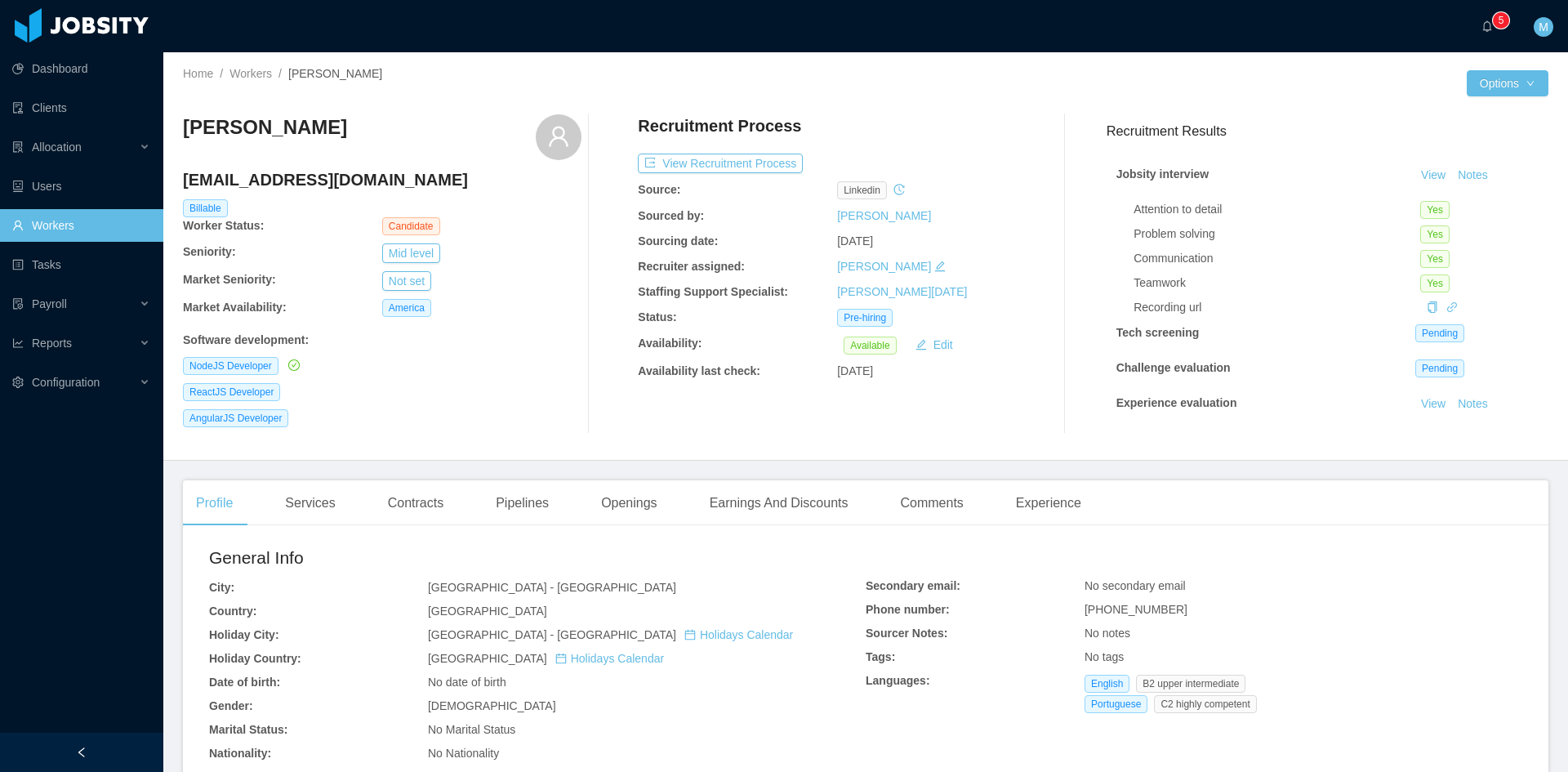
scroll to position [74, 0]
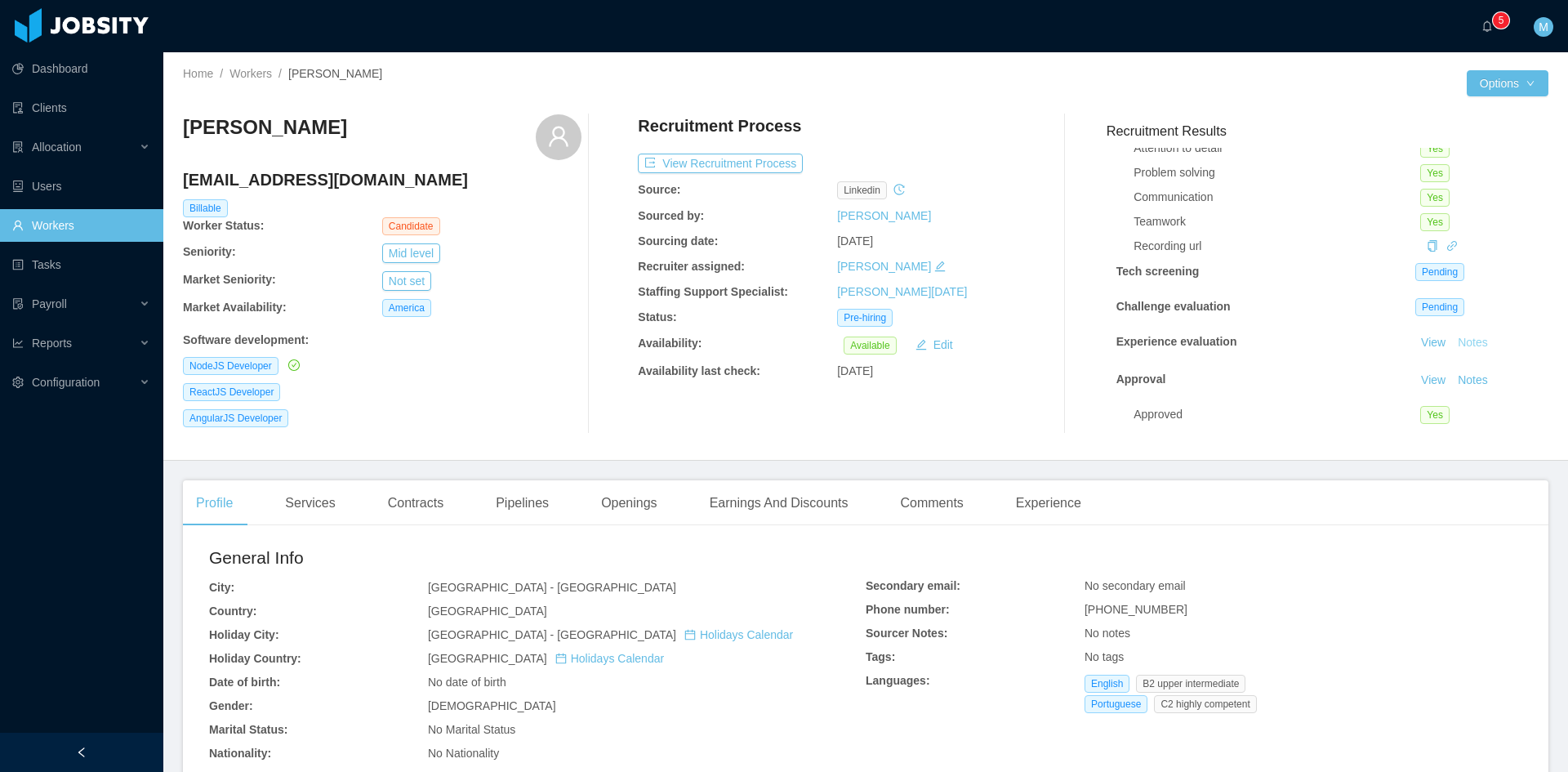
click at [1451, 333] on button "Notes" at bounding box center [1473, 343] width 43 height 20
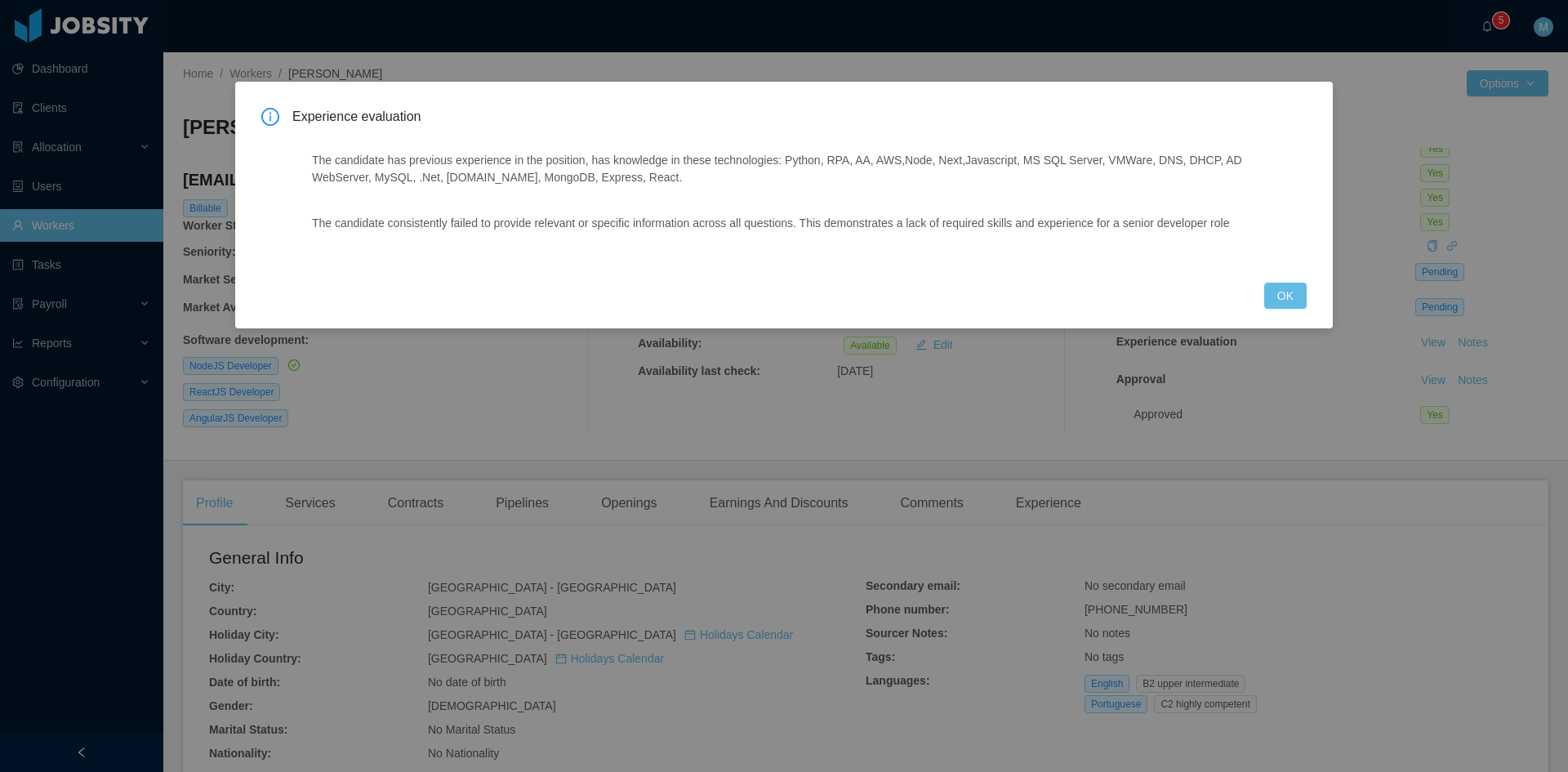
drag, startPoint x: 1289, startPoint y: 301, endPoint x: 1226, endPoint y: 289, distance: 64.1
click at [1226, 289] on div "Experience evaluation The candidate has previous experience in the position, ha…" at bounding box center [784, 208] width 1045 height 201
click at [1288, 297] on button "OK" at bounding box center [1285, 295] width 42 height 27
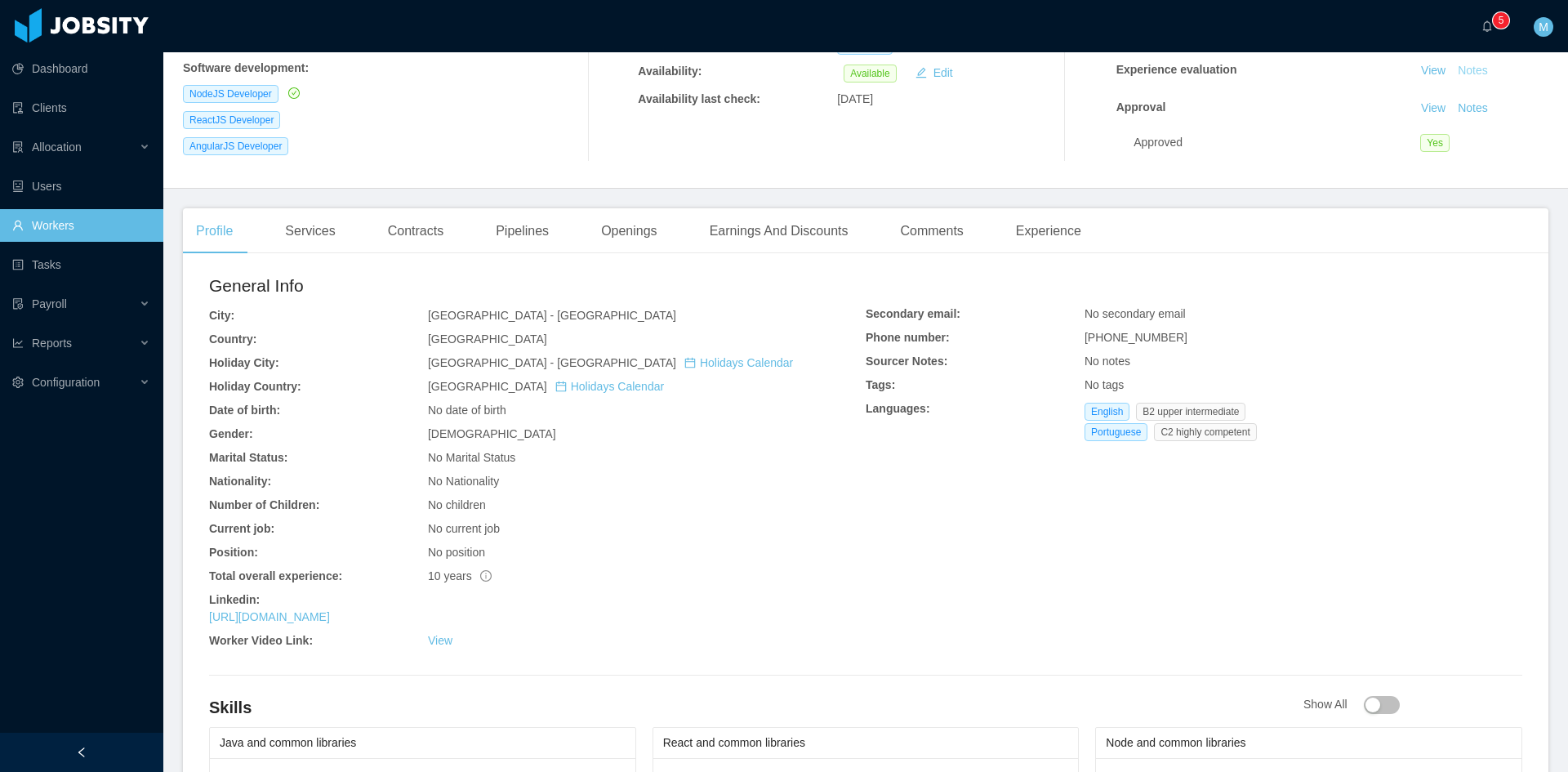
scroll to position [408, 0]
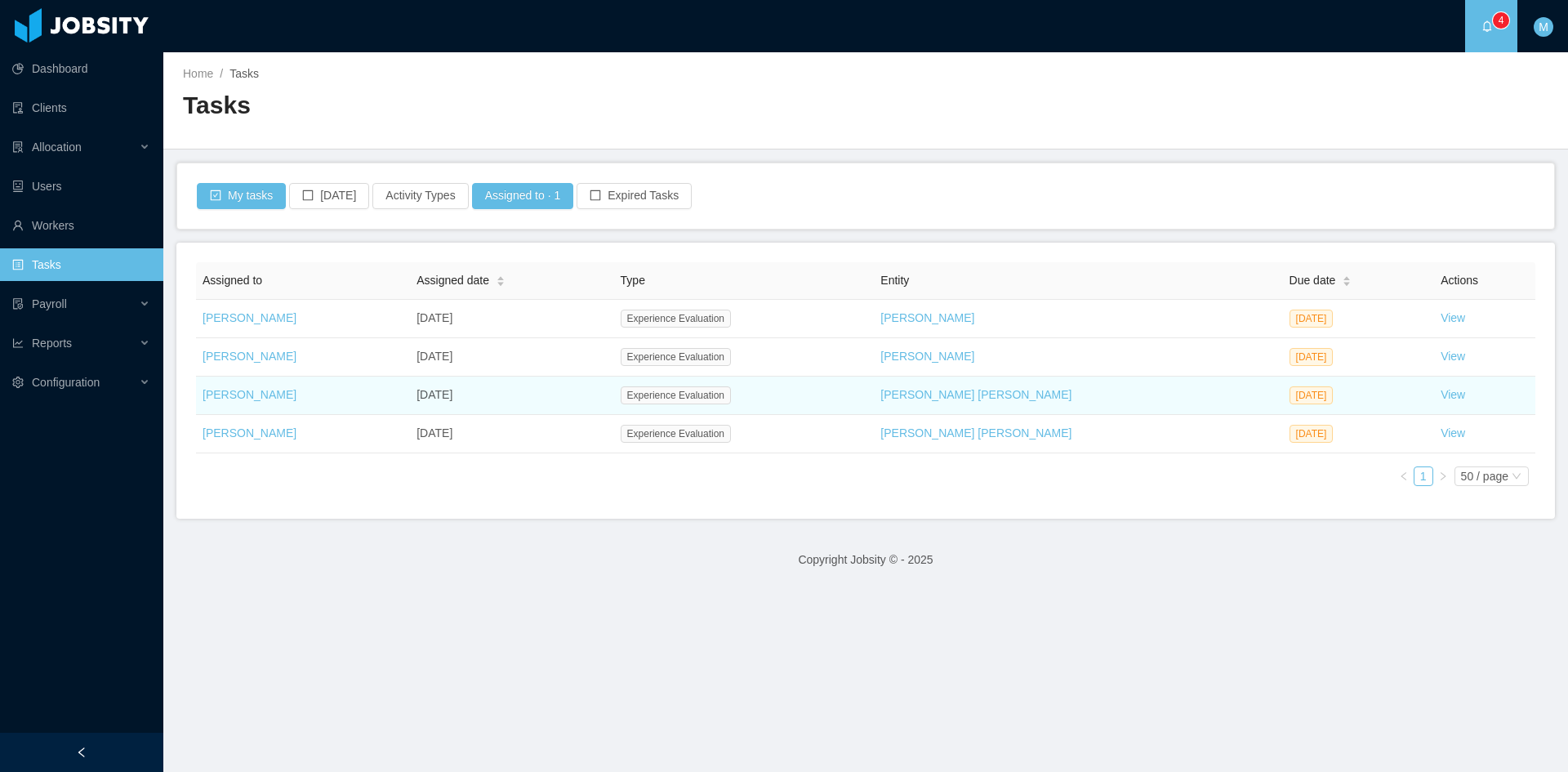
drag, startPoint x: 899, startPoint y: 543, endPoint x: 885, endPoint y: 405, distance: 138.7
click at [899, 543] on footer "Copyright Jobsity © - 2025" at bounding box center [865, 560] width 1405 height 56
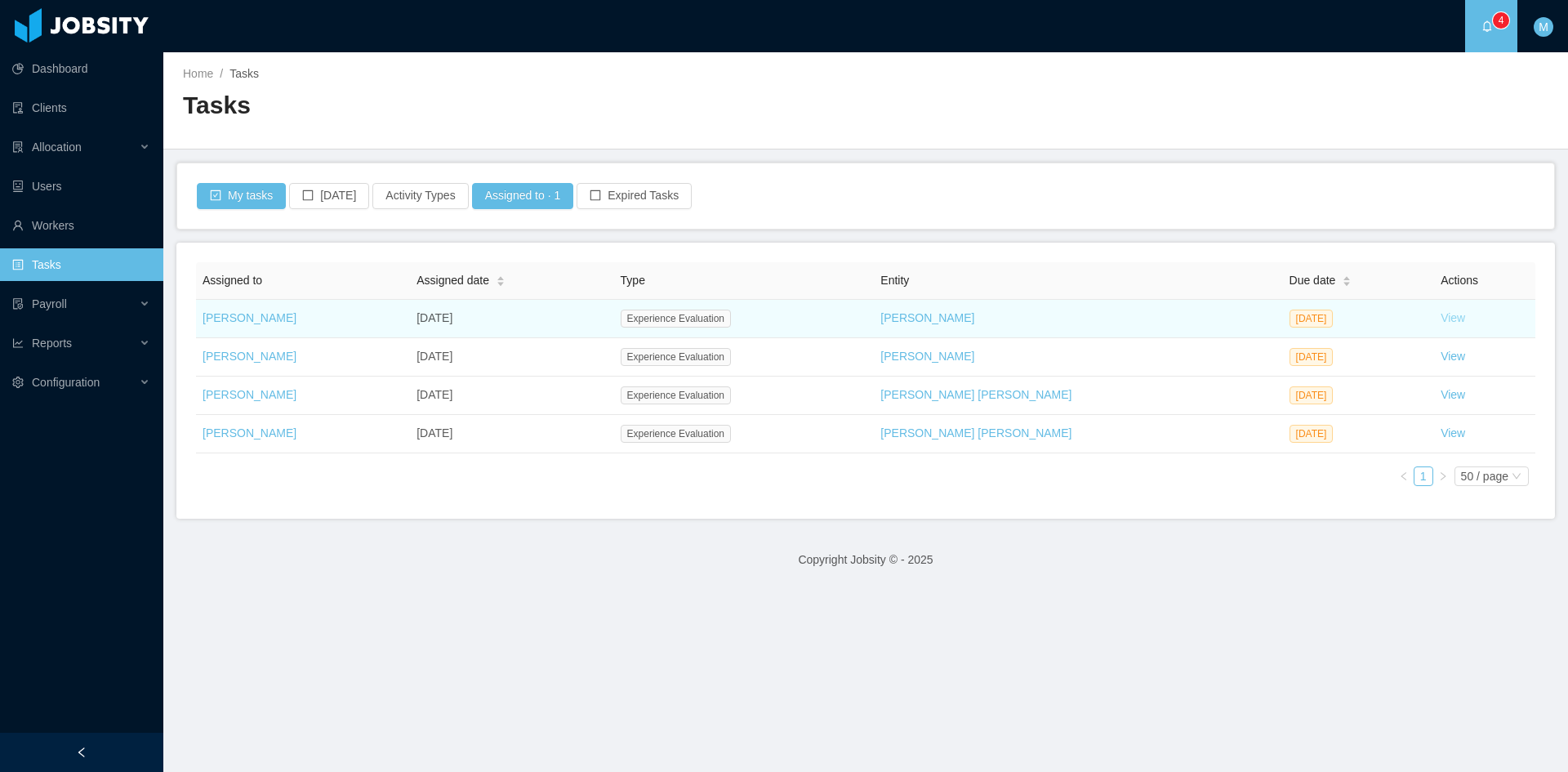
click at [1440, 318] on link "View" at bounding box center [1452, 318] width 25 height 13
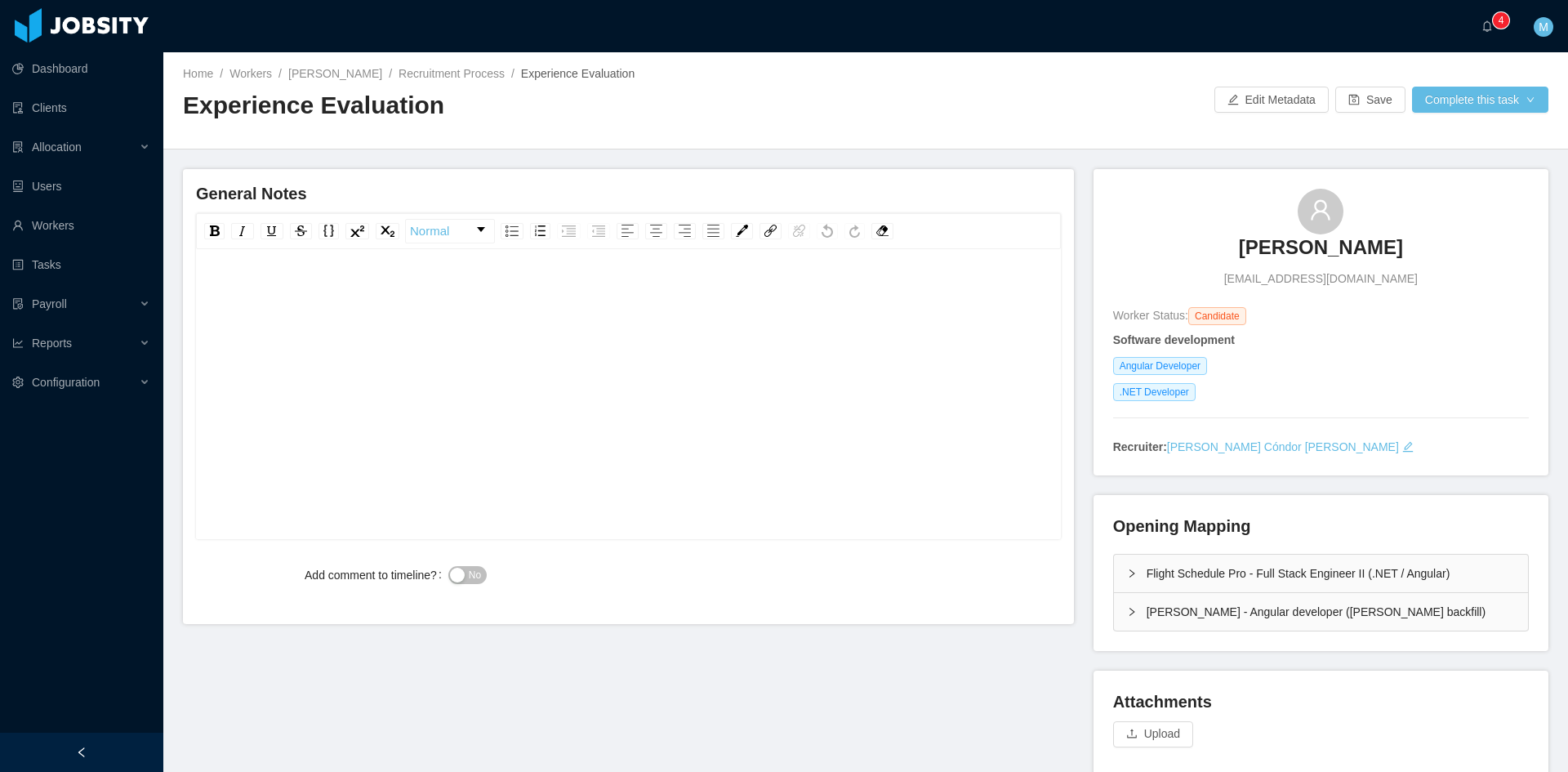
click at [394, 342] on div "rdw-editor" at bounding box center [629, 420] width 840 height 286
click at [697, 297] on div "**********" at bounding box center [629, 293] width 840 height 32
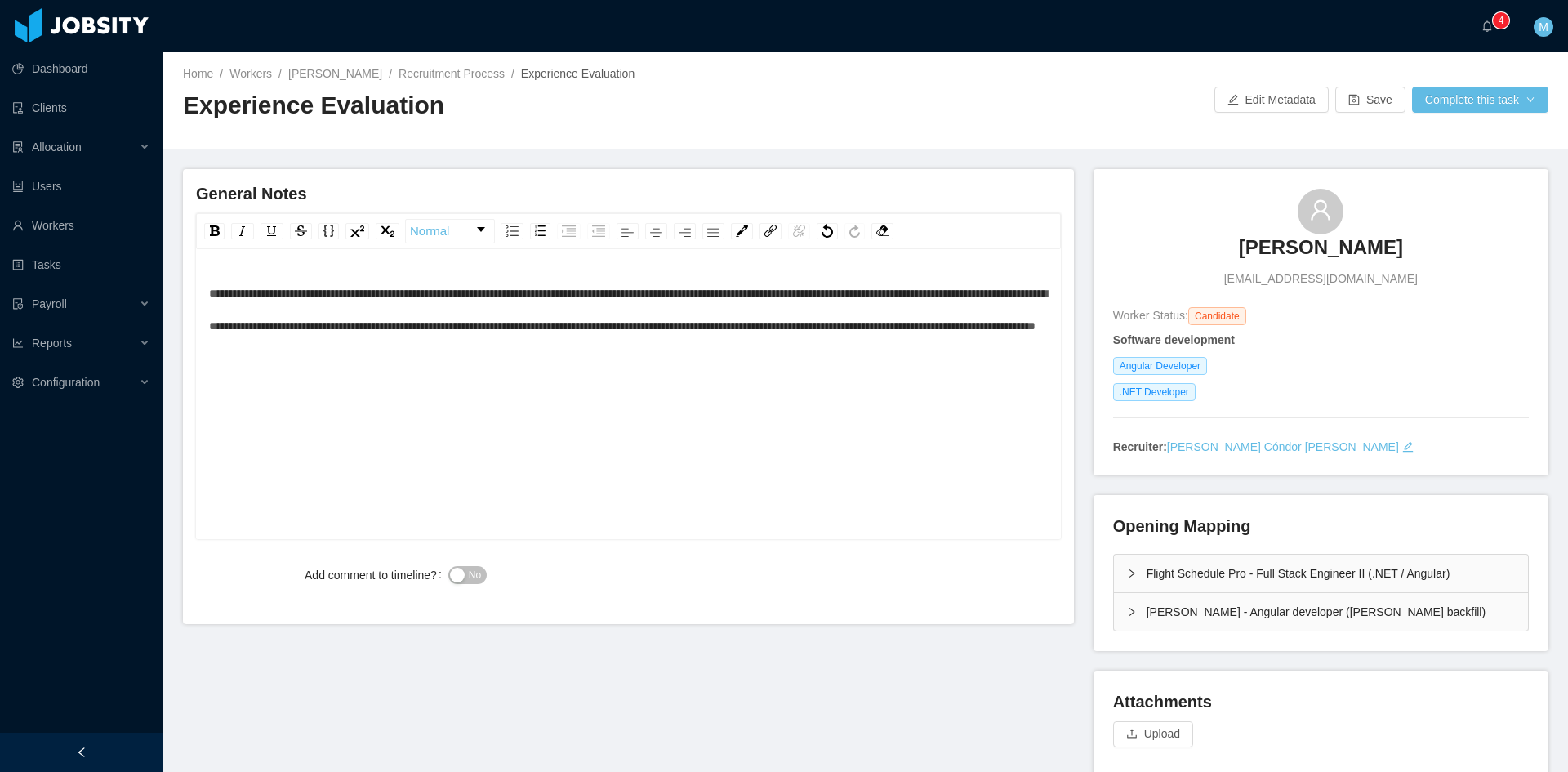
click at [462, 577] on button "No" at bounding box center [467, 575] width 38 height 18
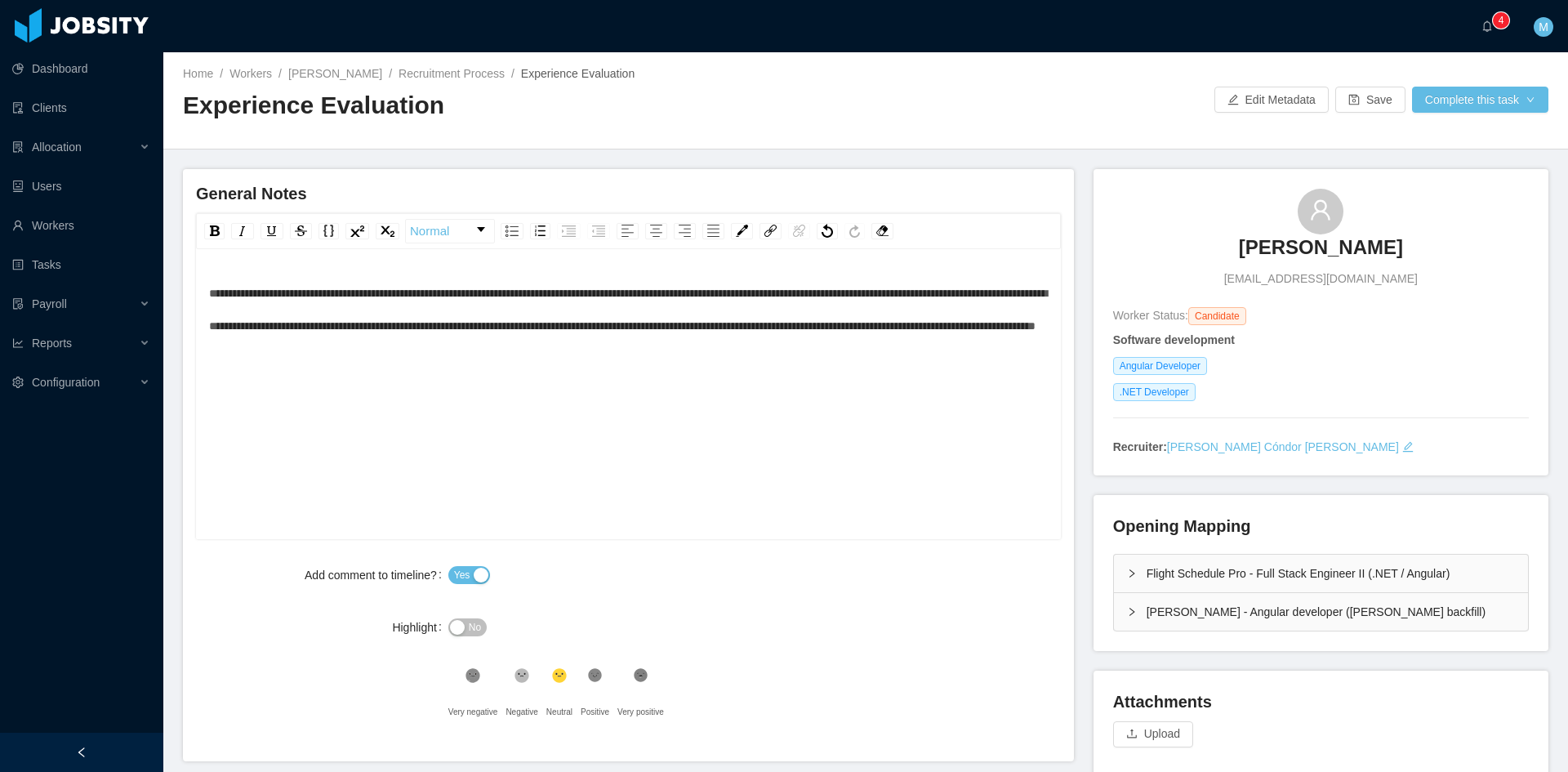
click at [598, 342] on div "**********" at bounding box center [629, 310] width 840 height 65
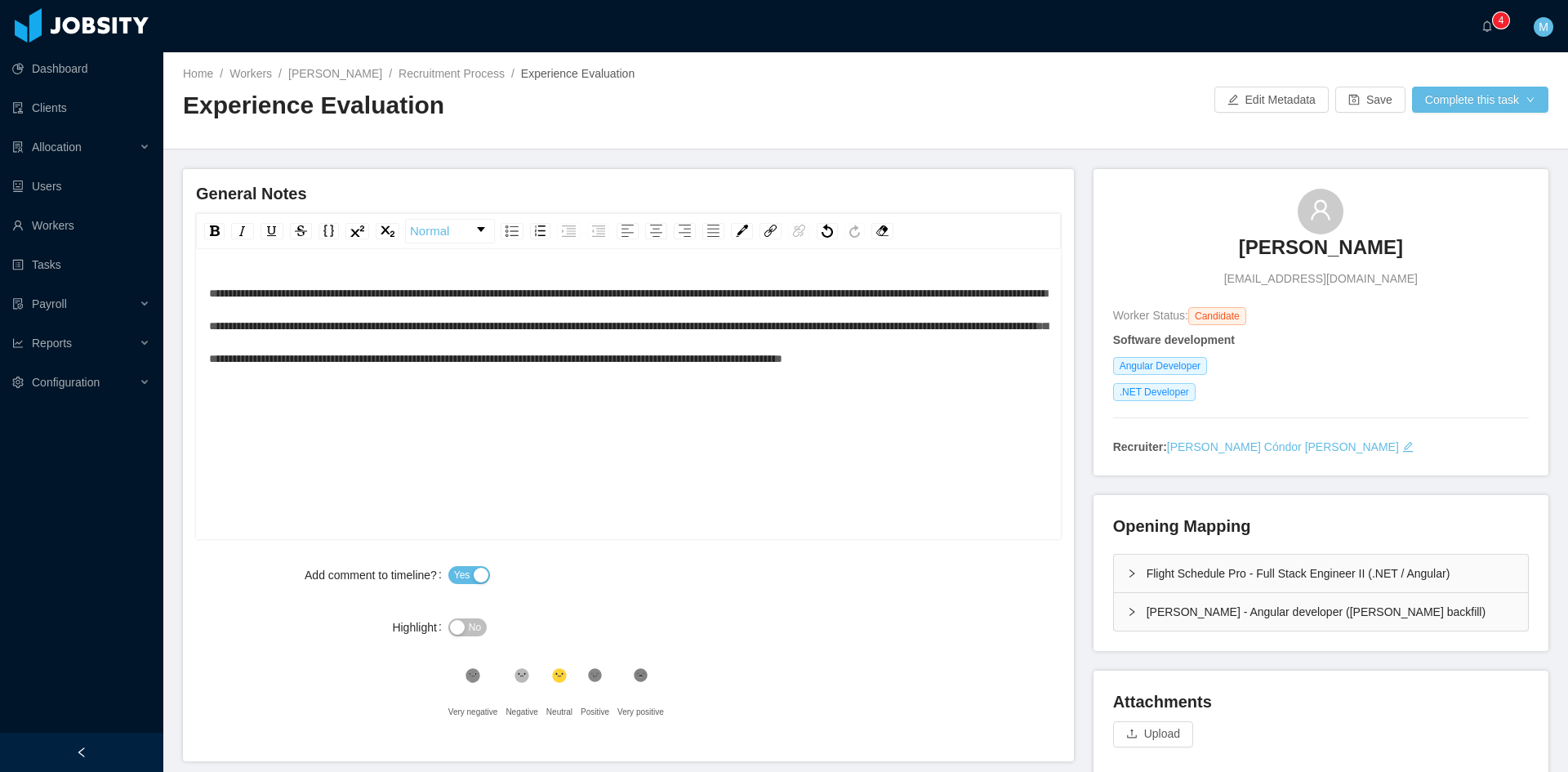
click at [1114, 612] on div "[PERSON_NAME] - Angular developer ([PERSON_NAME] backfill)" at bounding box center [1320, 612] width 414 height 37
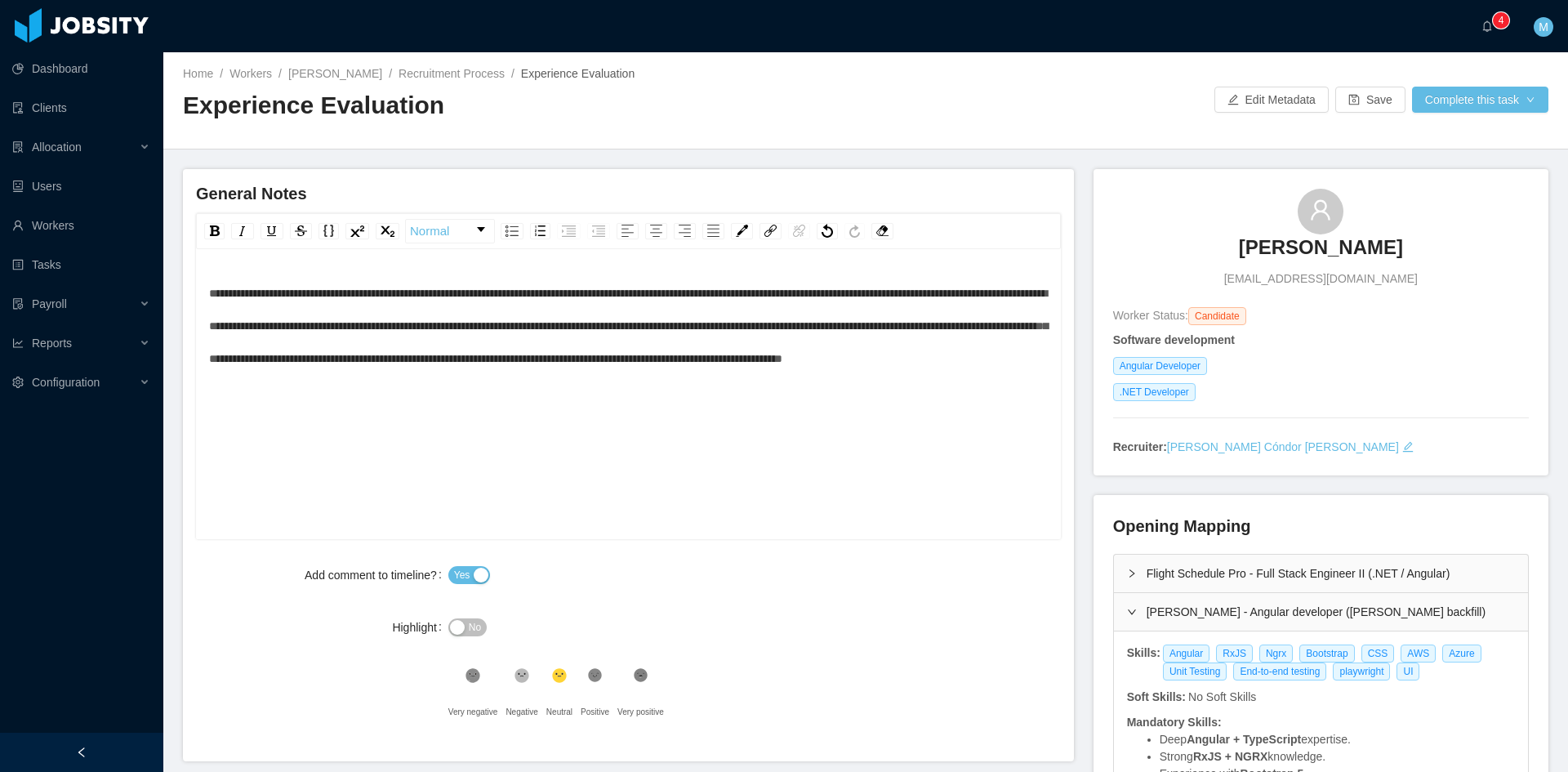
click at [1123, 581] on div "Flight Schedule Pro - Full Stack Engineer II (.NET / Angular)" at bounding box center [1320, 573] width 414 height 37
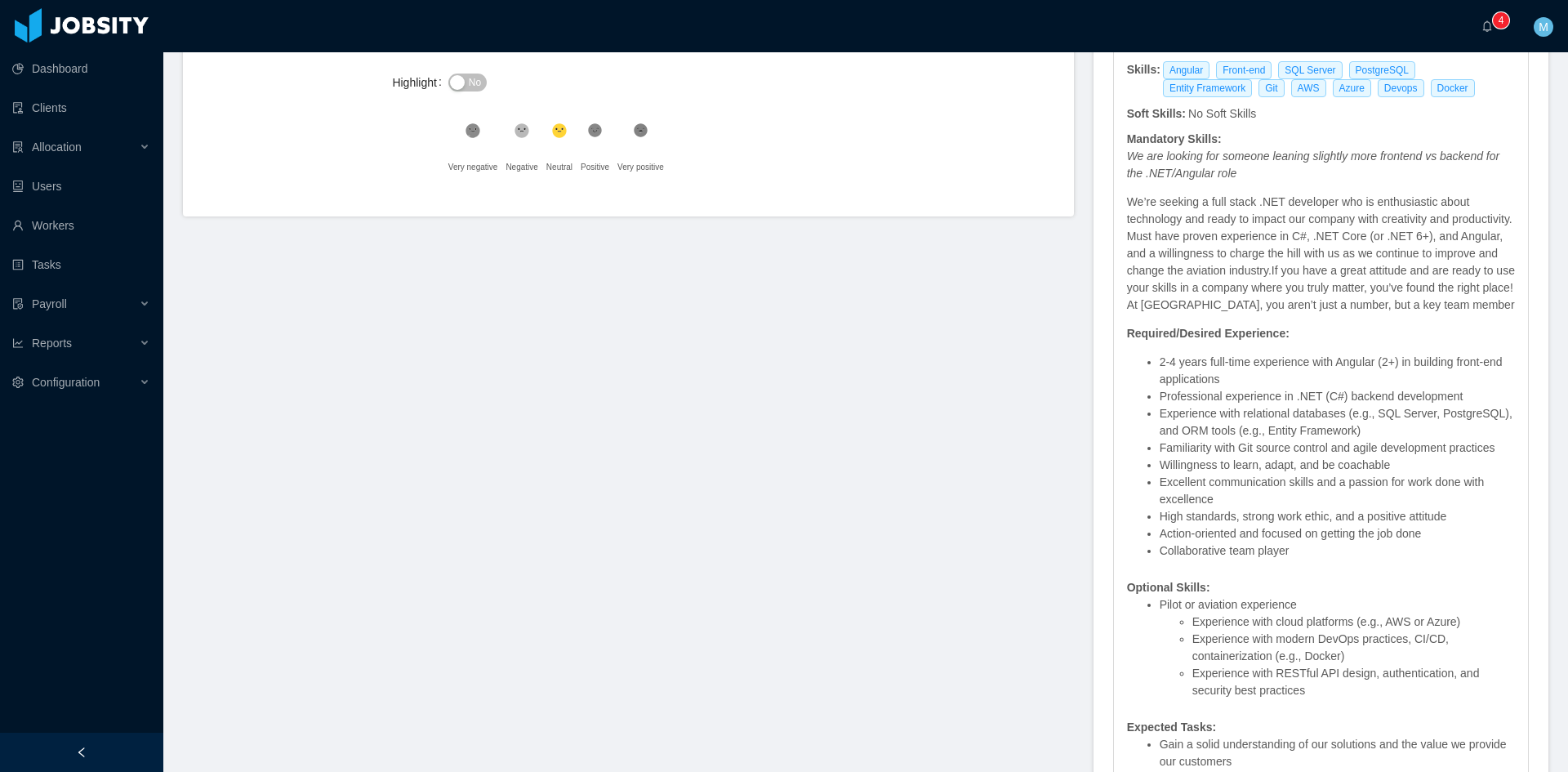
scroll to position [408, 0]
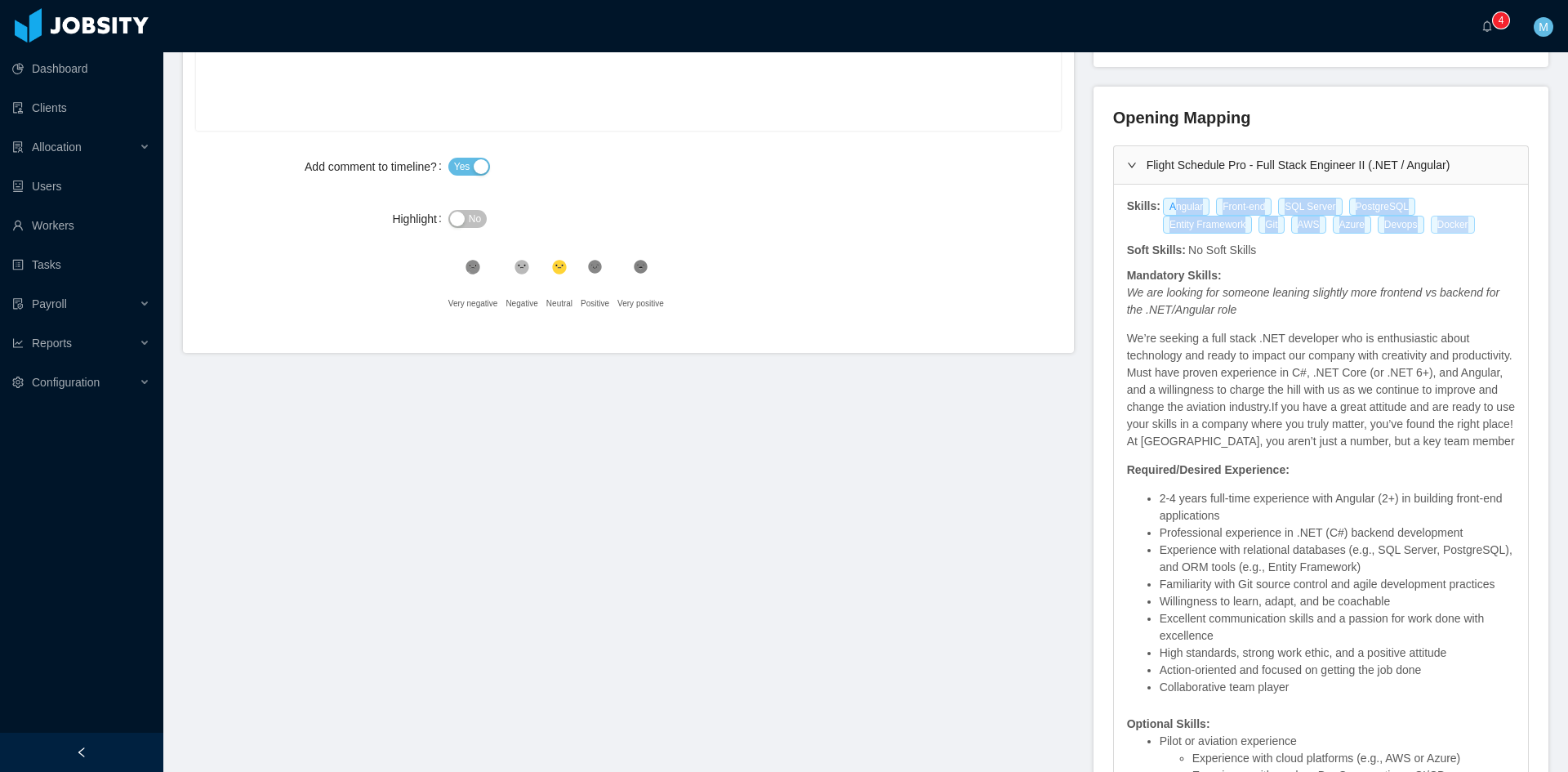
drag, startPoint x: 1160, startPoint y: 204, endPoint x: 1356, endPoint y: 224, distance: 197.0
click at [1356, 224] on div "Angular Front-end SQL Server PostgreSQL Entity Framework Git AWS Azure Devops D…" at bounding box center [1338, 215] width 355 height 36
copy div "ngular Front-end SQL Server PostgreSQL Entity Framework Git AWS Azure Devops Do…"
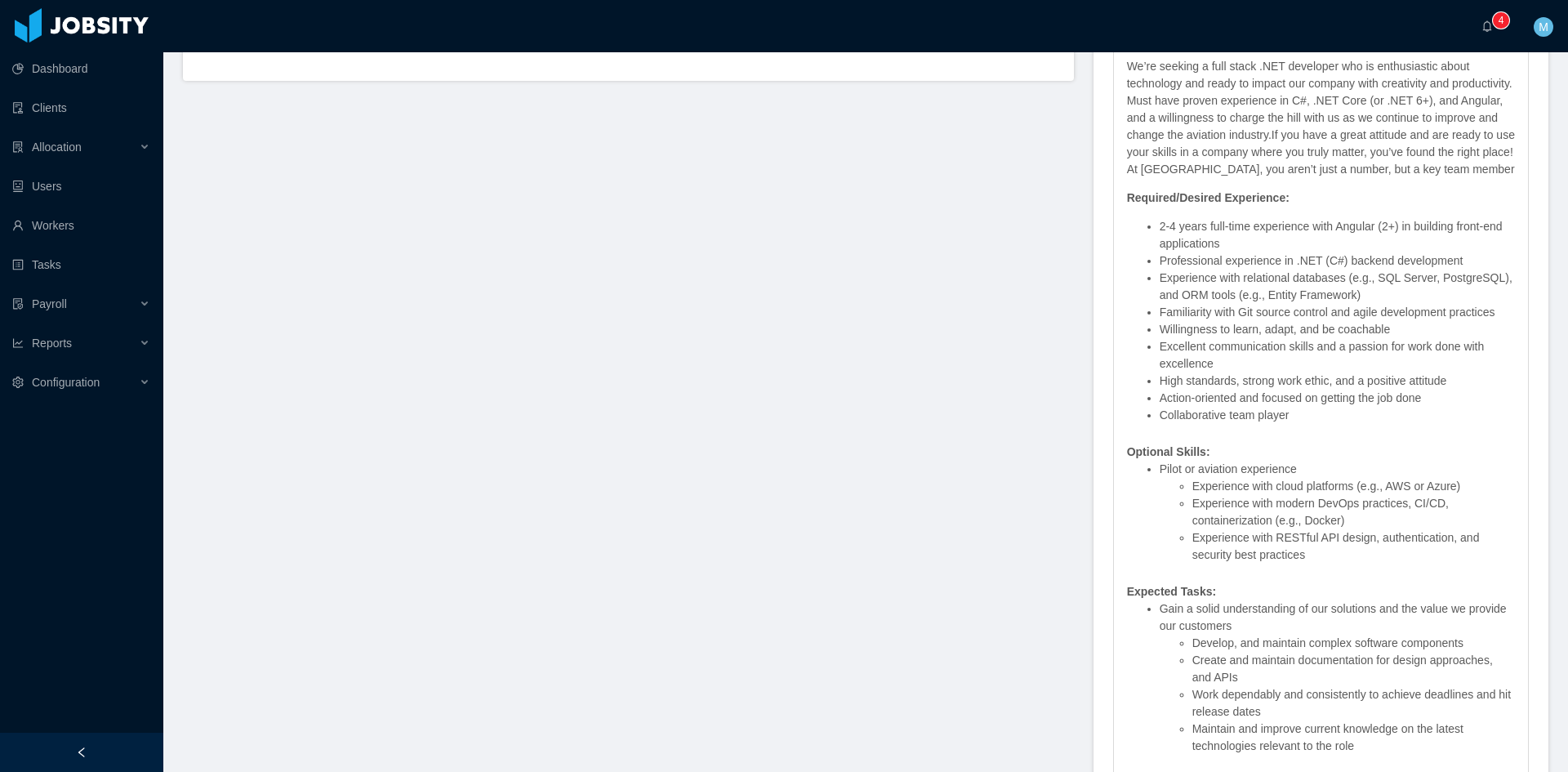
scroll to position [953, 0]
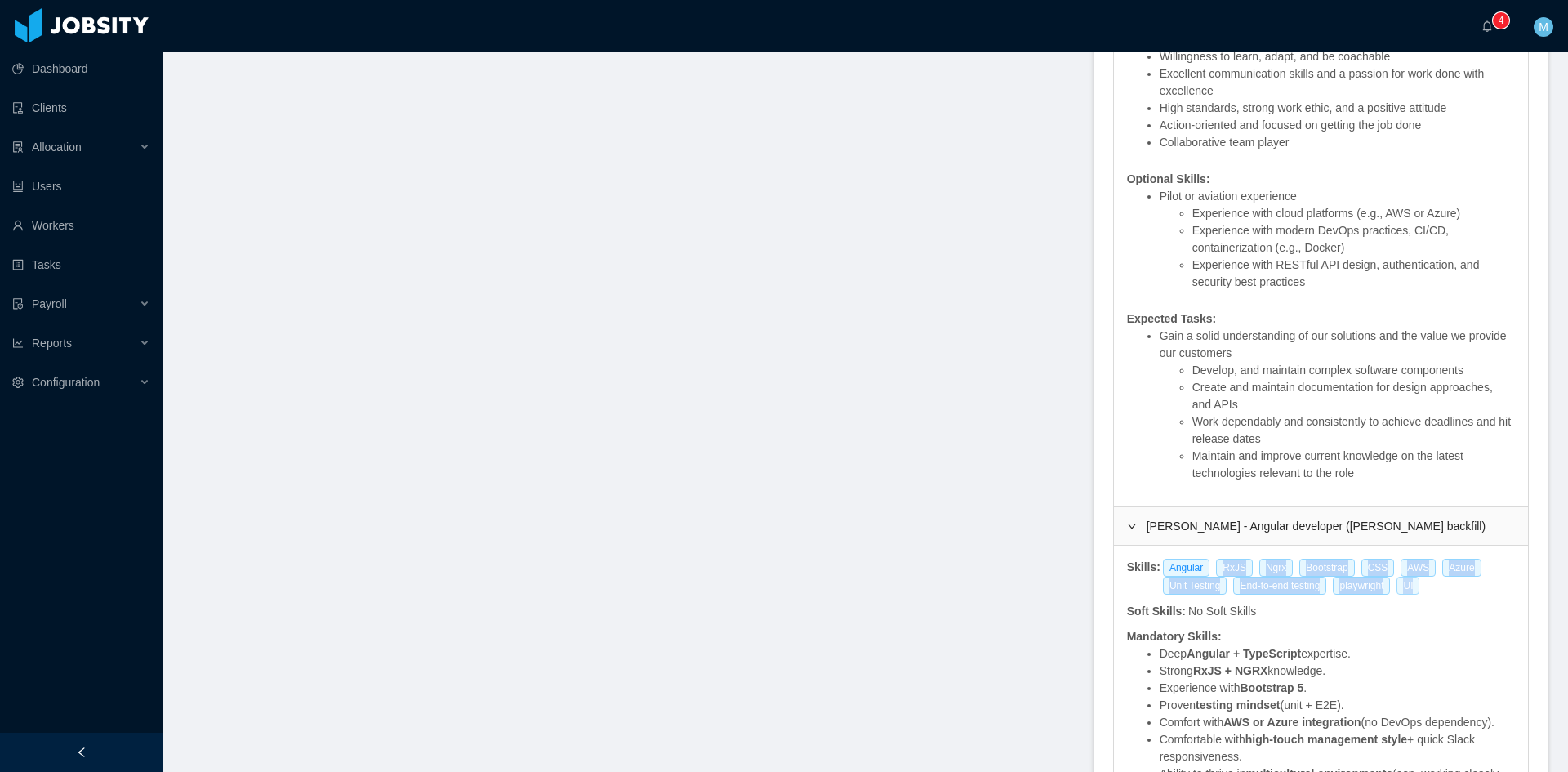
drag, startPoint x: 1207, startPoint y: 586, endPoint x: 1407, endPoint y: 607, distance: 201.1
click at [1407, 595] on div "Angular RxJS Ngrx Bootstrap CSS AWS Azure Unit Testing End-to-end testing playw…" at bounding box center [1338, 576] width 355 height 36
copy div "RxJS Ngrx Bootstrap CSS AWS Azure Unit Testing End-to-end testing playwright UI"
click at [788, 547] on div "**********" at bounding box center [865, 243] width 1365 height 2054
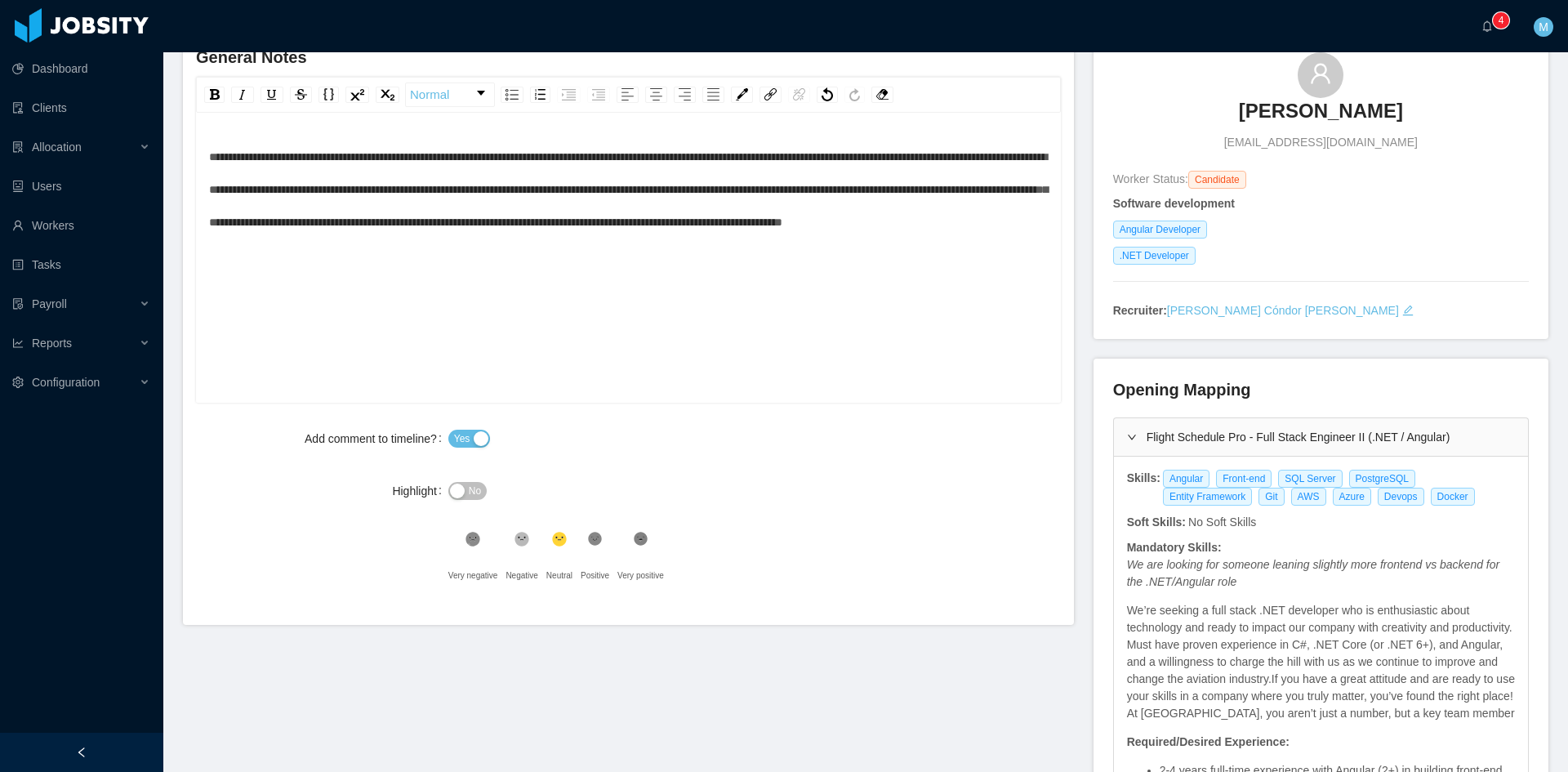
scroll to position [0, 0]
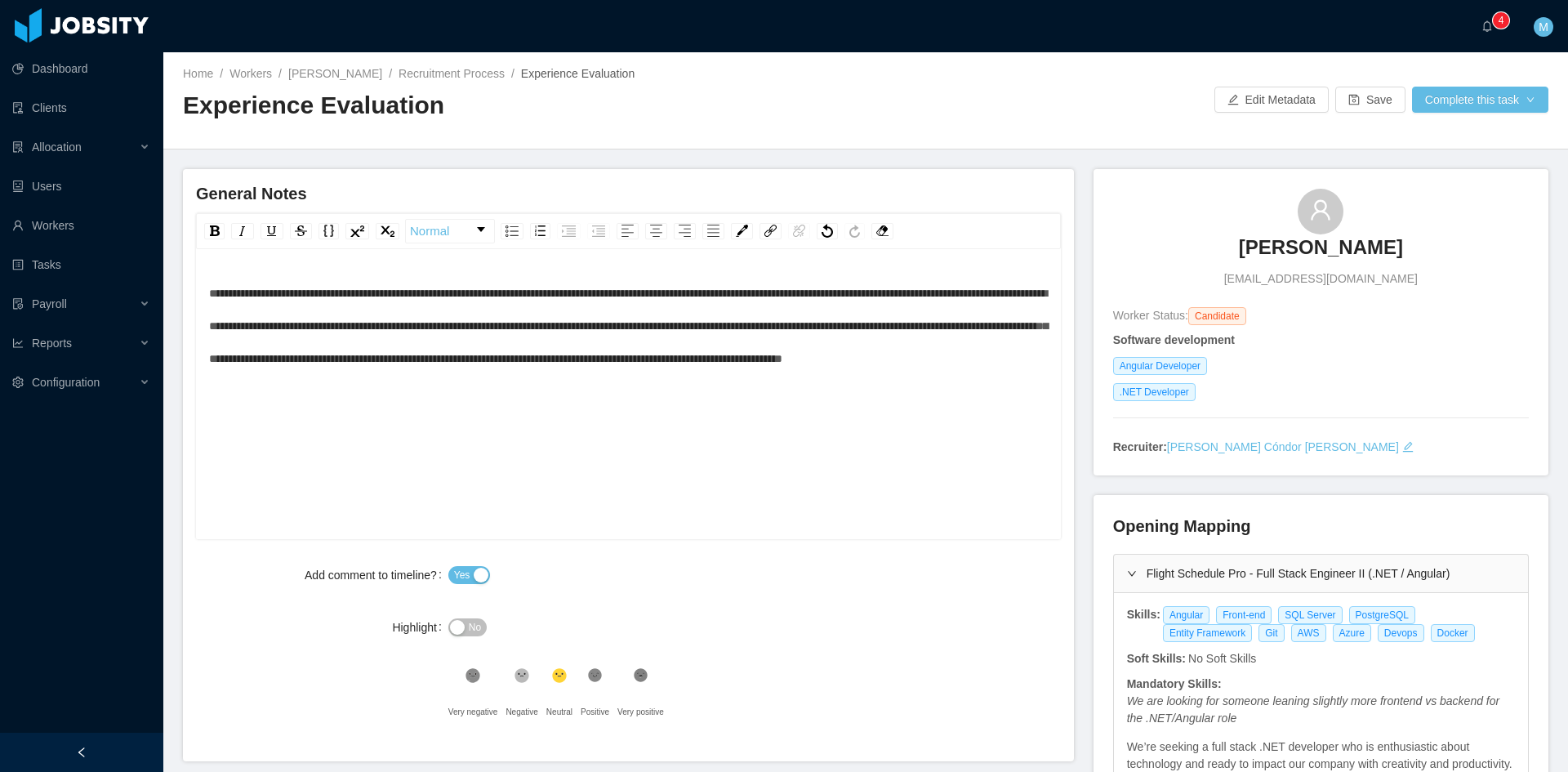
click at [398, 420] on div "**********" at bounding box center [629, 420] width 840 height 286
click at [522, 443] on div "**********" at bounding box center [629, 420] width 840 height 286
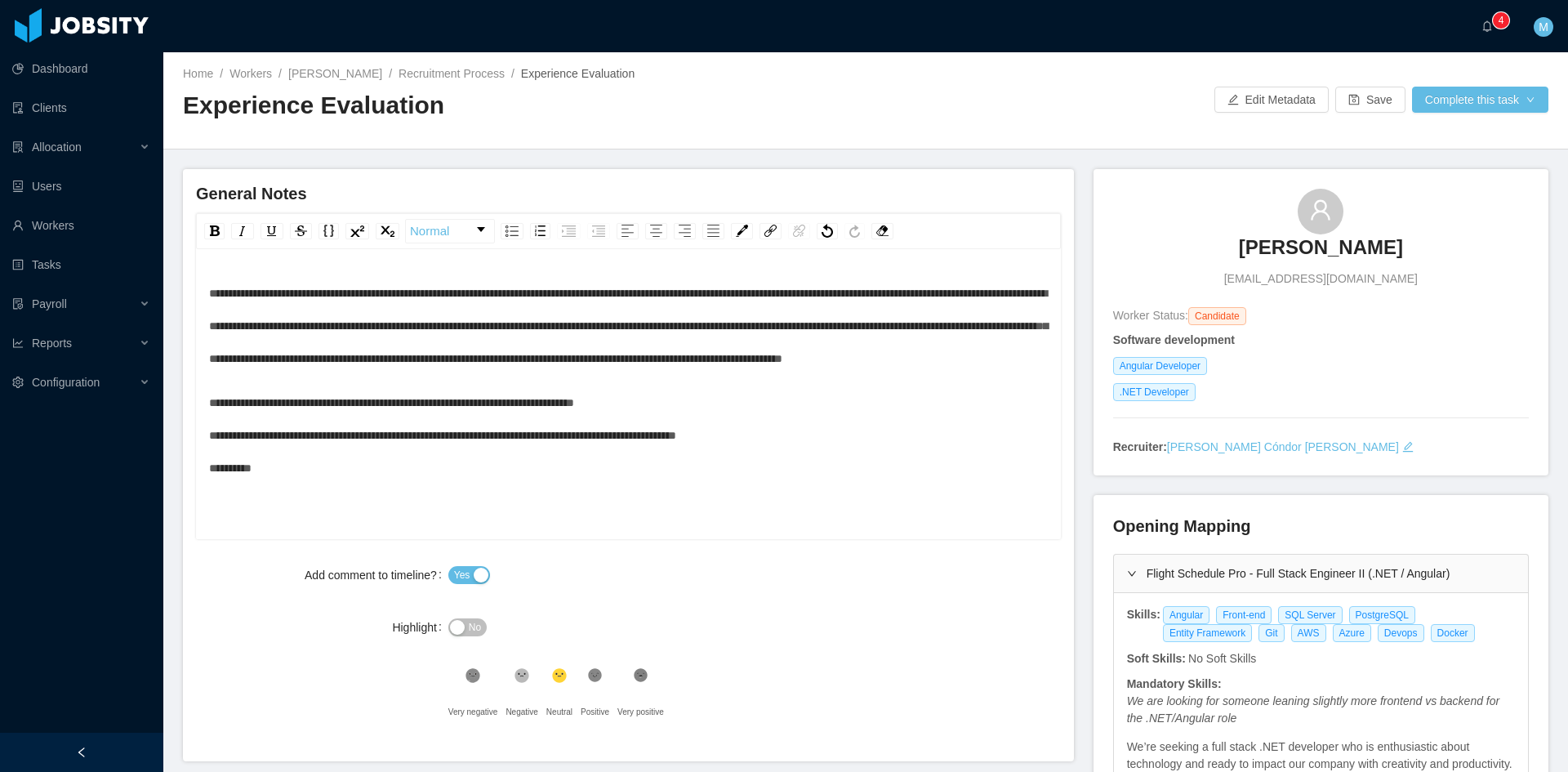
click at [764, 439] on div "**********" at bounding box center [629, 436] width 840 height 98
click at [553, 451] on div "**********" at bounding box center [629, 419] width 840 height 65
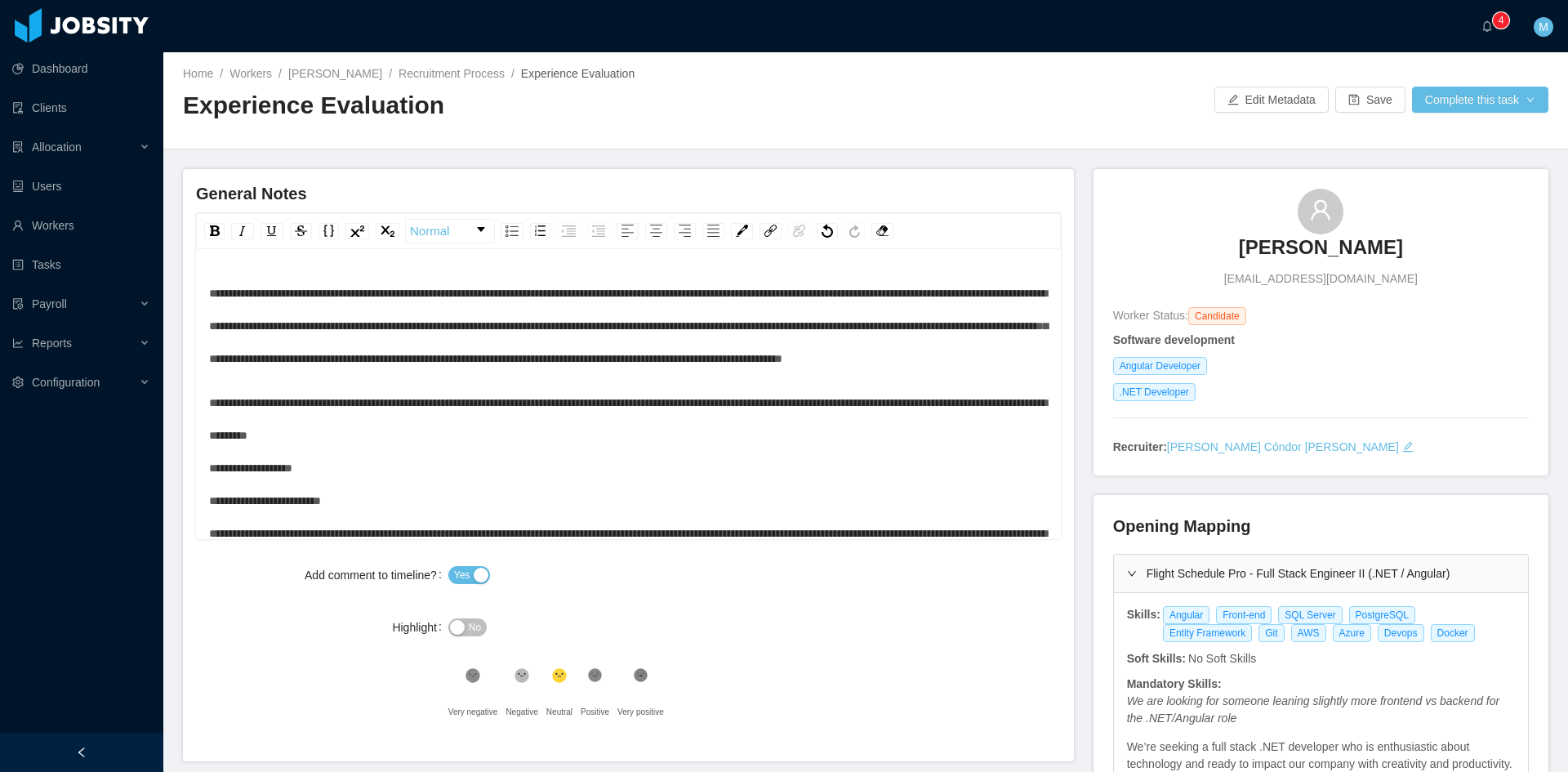
scroll to position [35, 0]
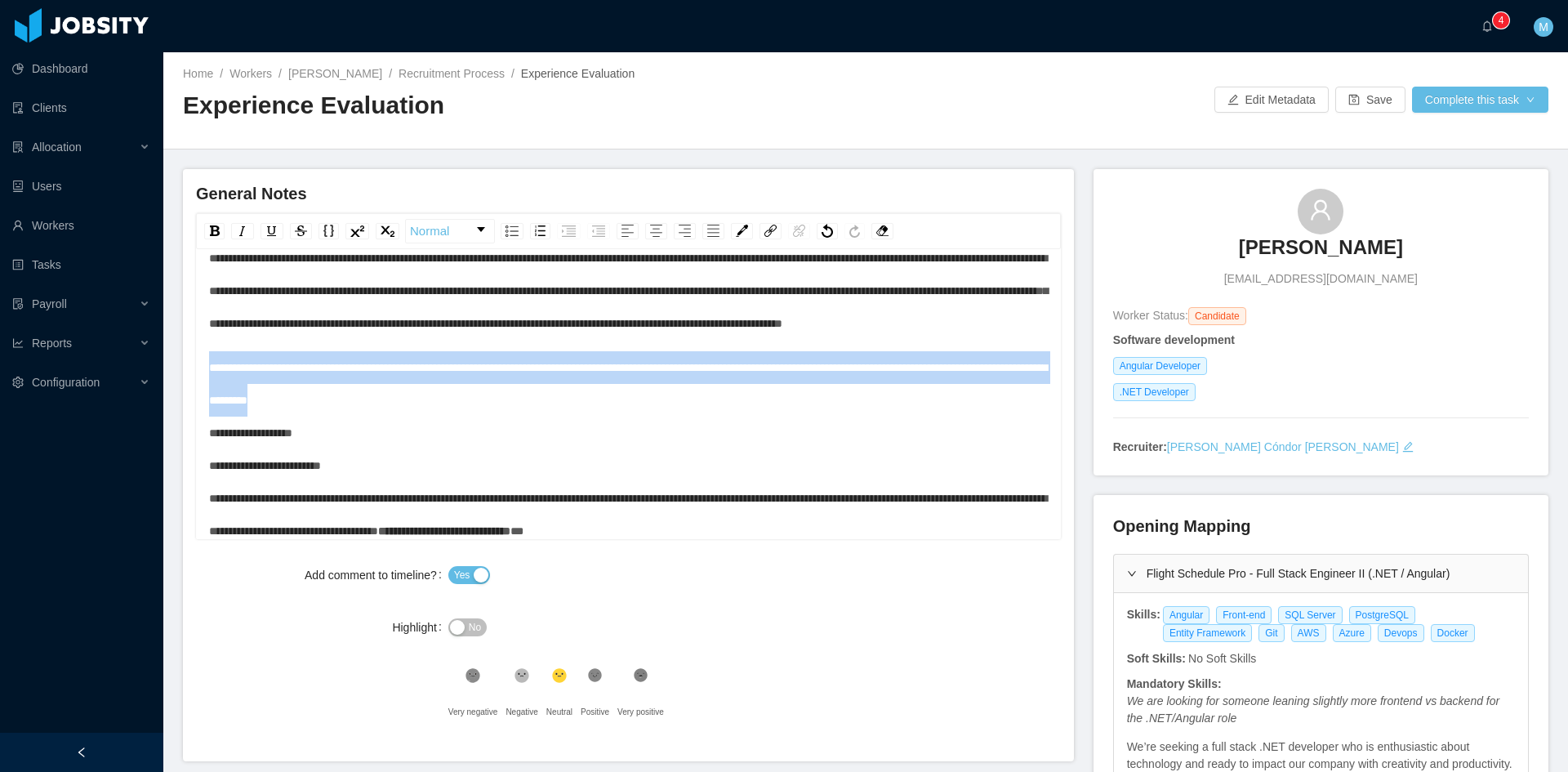
drag, startPoint x: 521, startPoint y: 441, endPoint x: 182, endPoint y: 412, distance: 340.2
click at [182, 412] on main "**********" at bounding box center [865, 412] width 1405 height 720
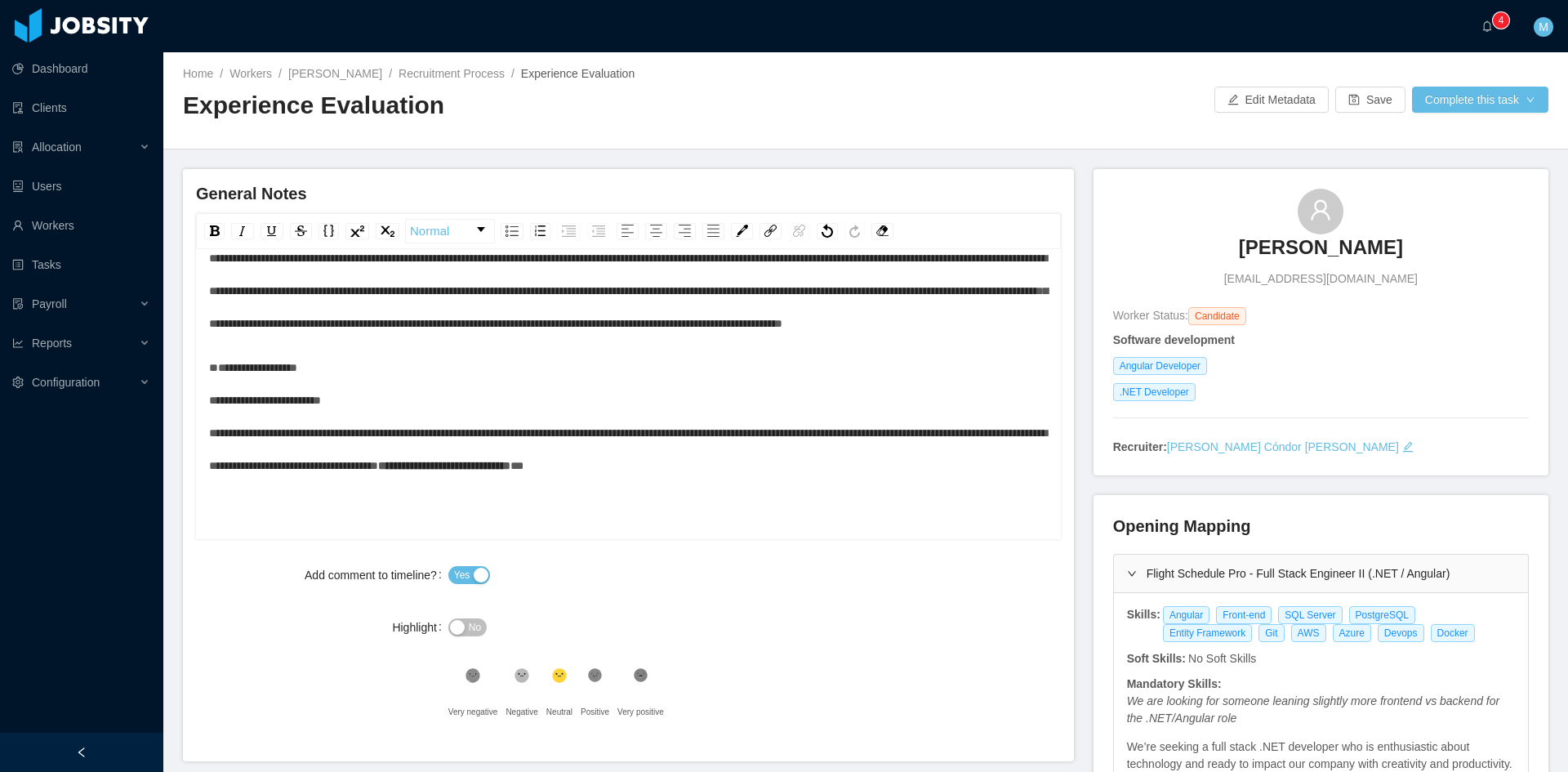
scroll to position [0, 0]
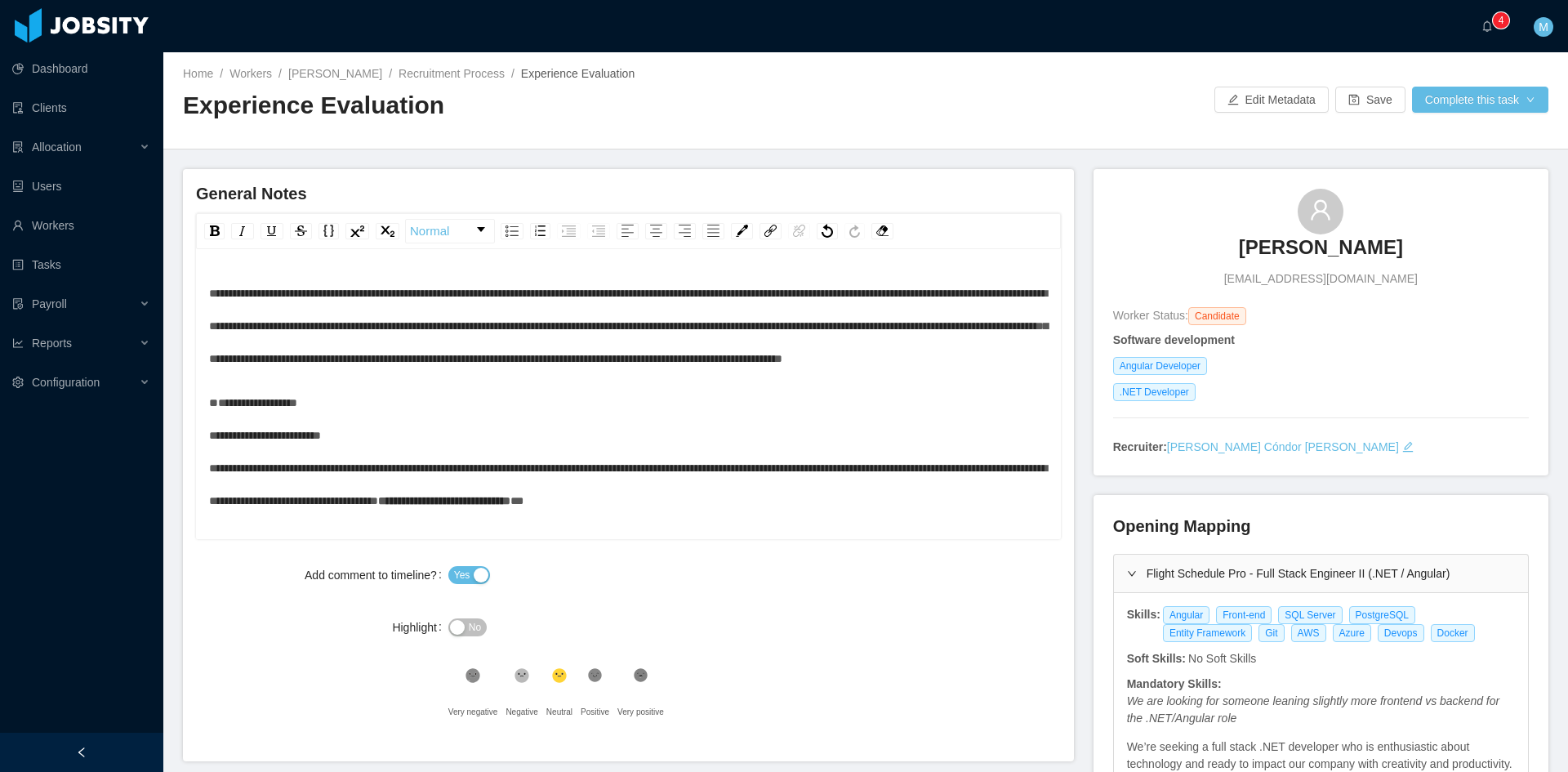
click at [209, 297] on span "**********" at bounding box center [628, 326] width 839 height 77
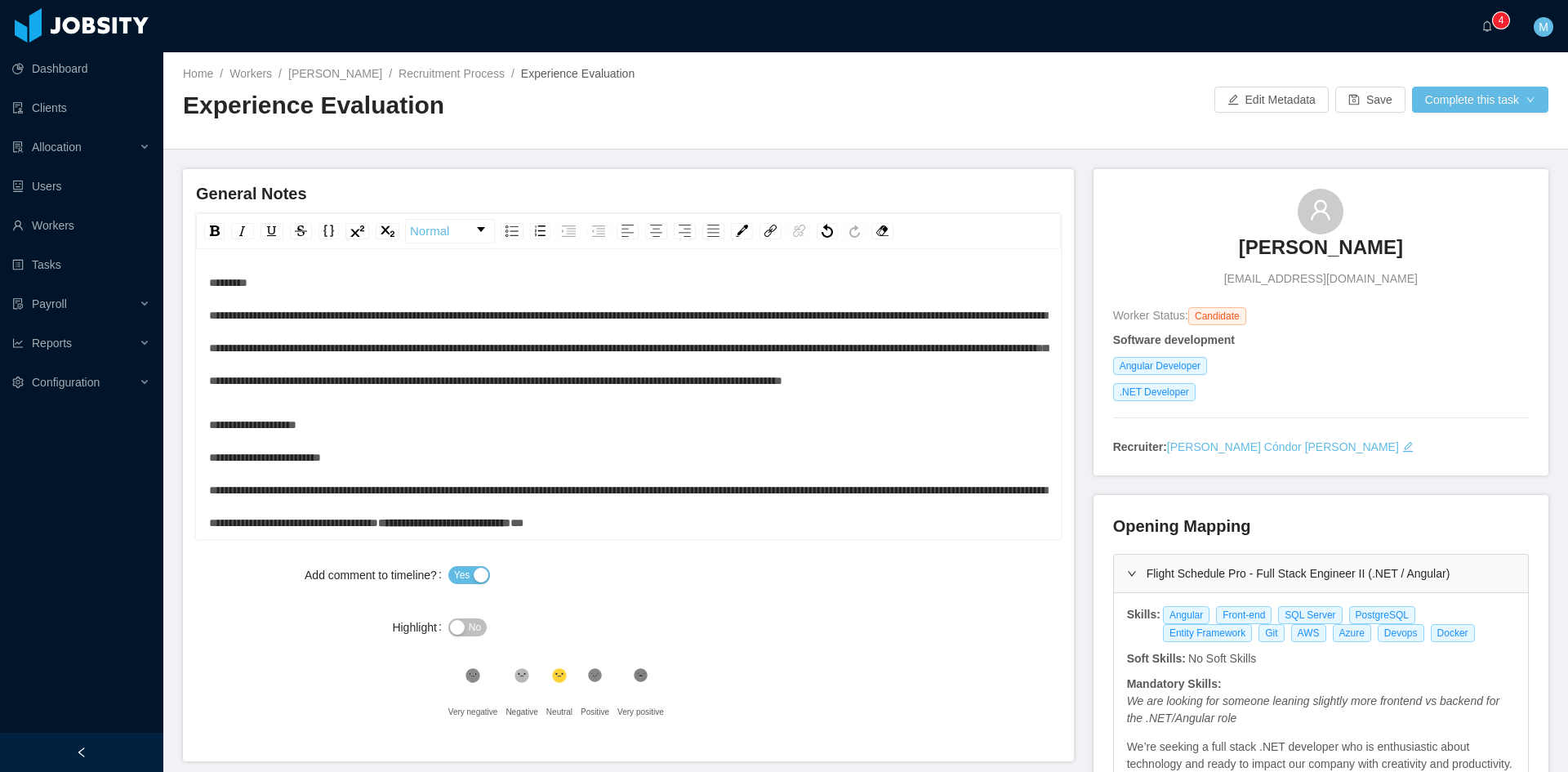
scroll to position [43, 0]
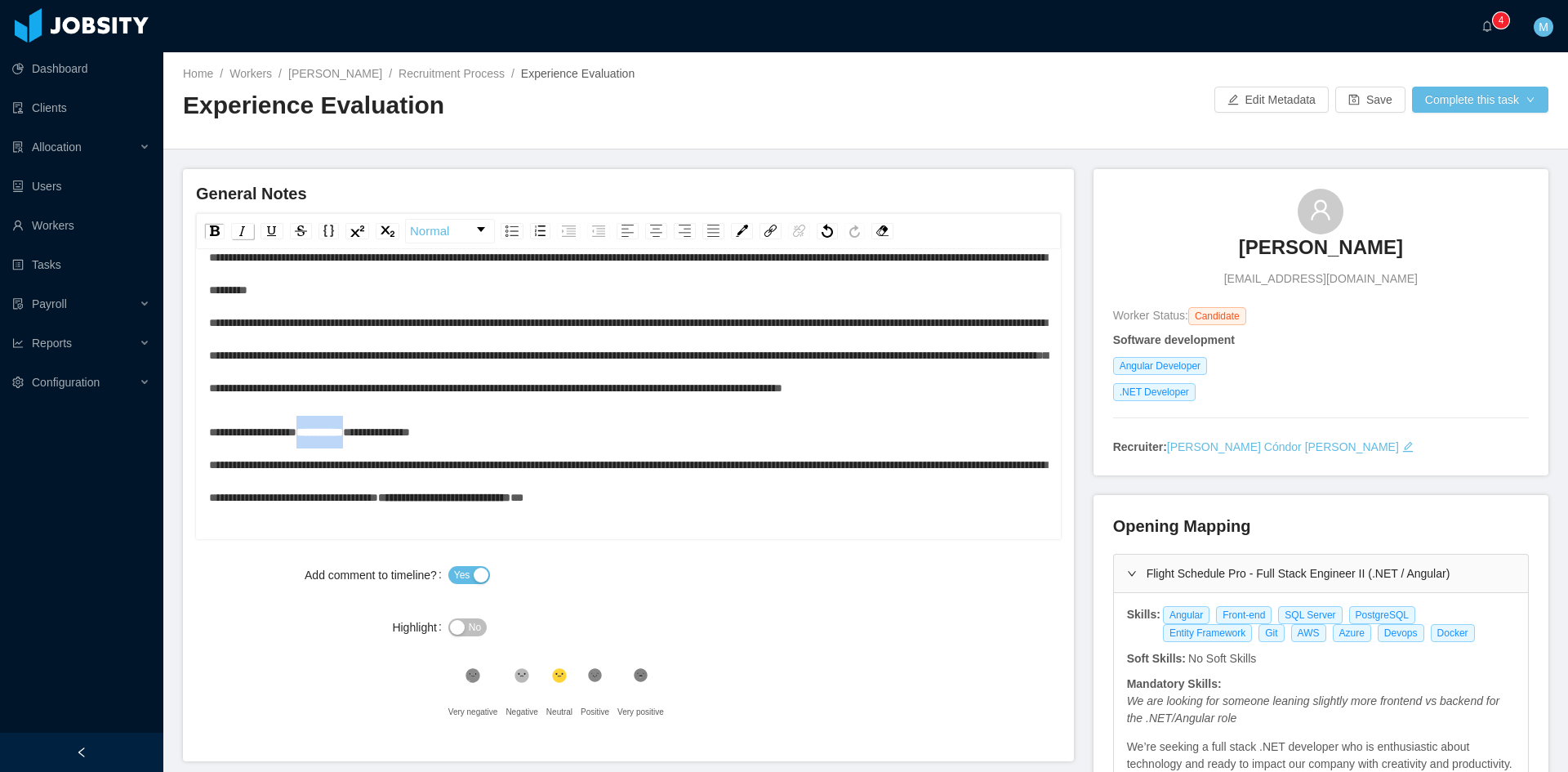
click at [243, 236] on img "rdw-inline-control" at bounding box center [242, 230] width 13 height 13
click at [494, 470] on div "**********" at bounding box center [629, 465] width 840 height 98
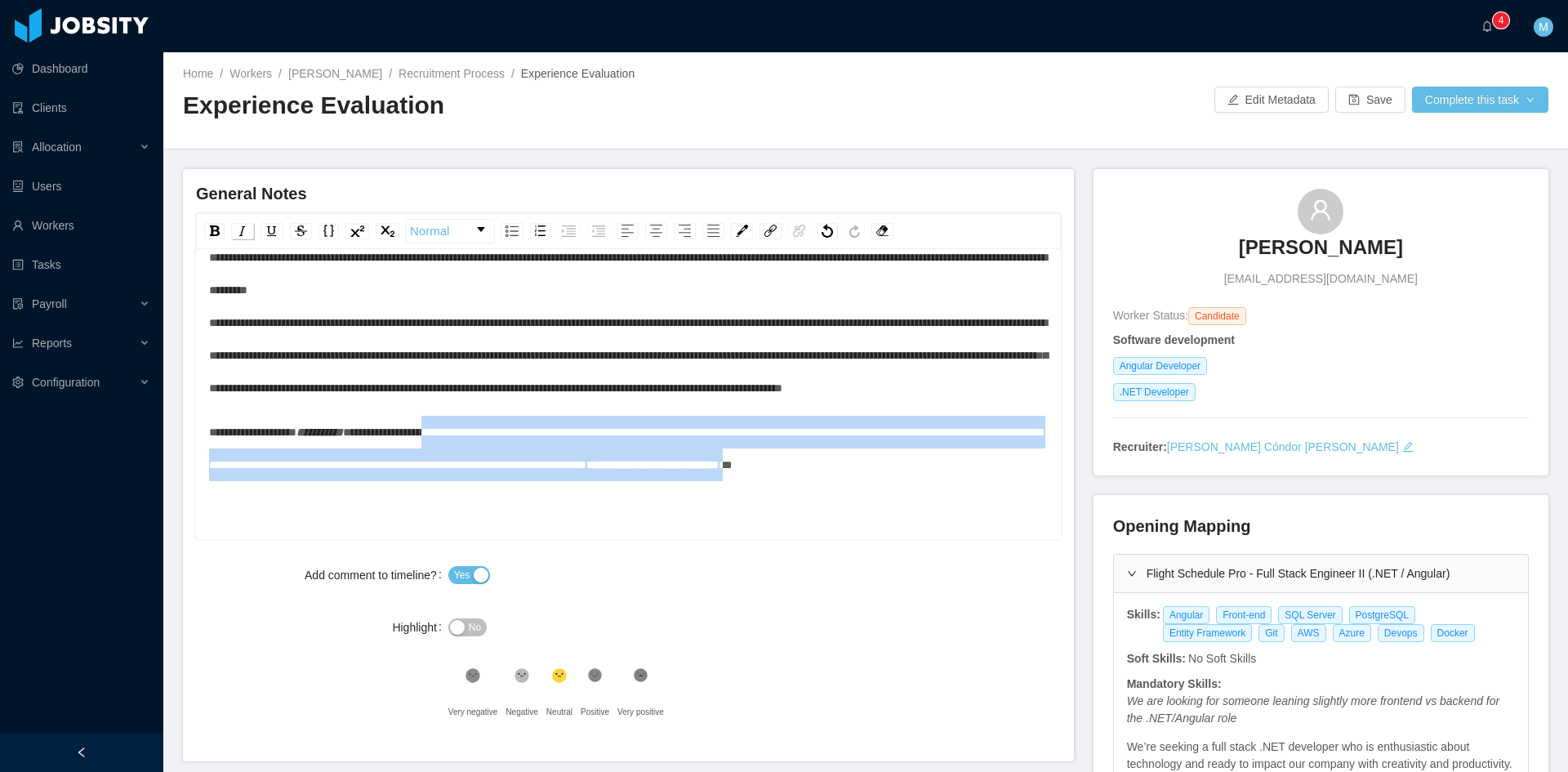
click at [244, 233] on img "rdw-inline-control" at bounding box center [242, 230] width 13 height 13
click at [446, 470] on span "**********" at bounding box center [622, 448] width 827 height 44
click at [474, 461] on span "**********" at bounding box center [622, 448] width 827 height 44
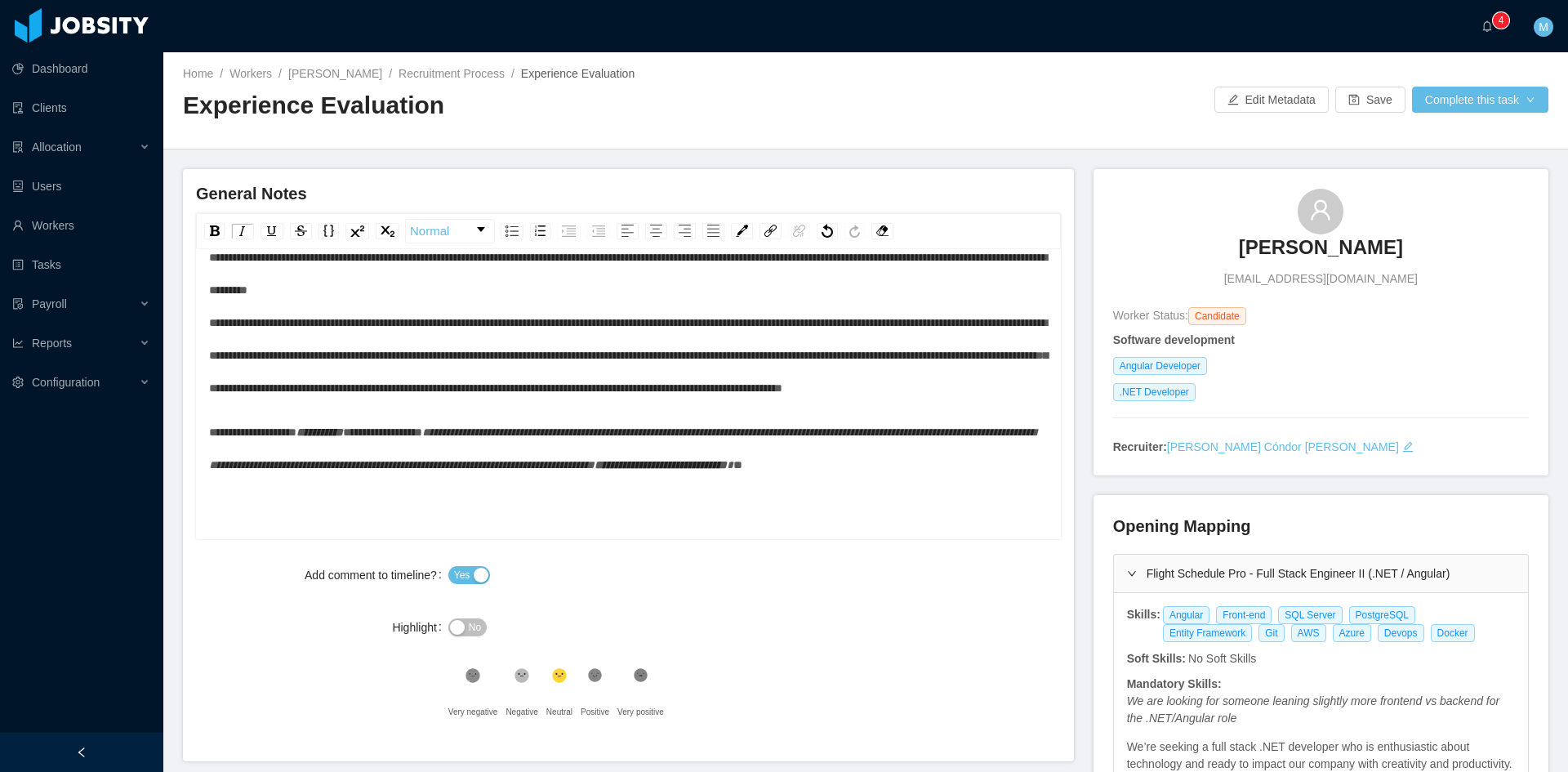
click at [733, 470] on span "*" at bounding box center [737, 465] width 9 height 12
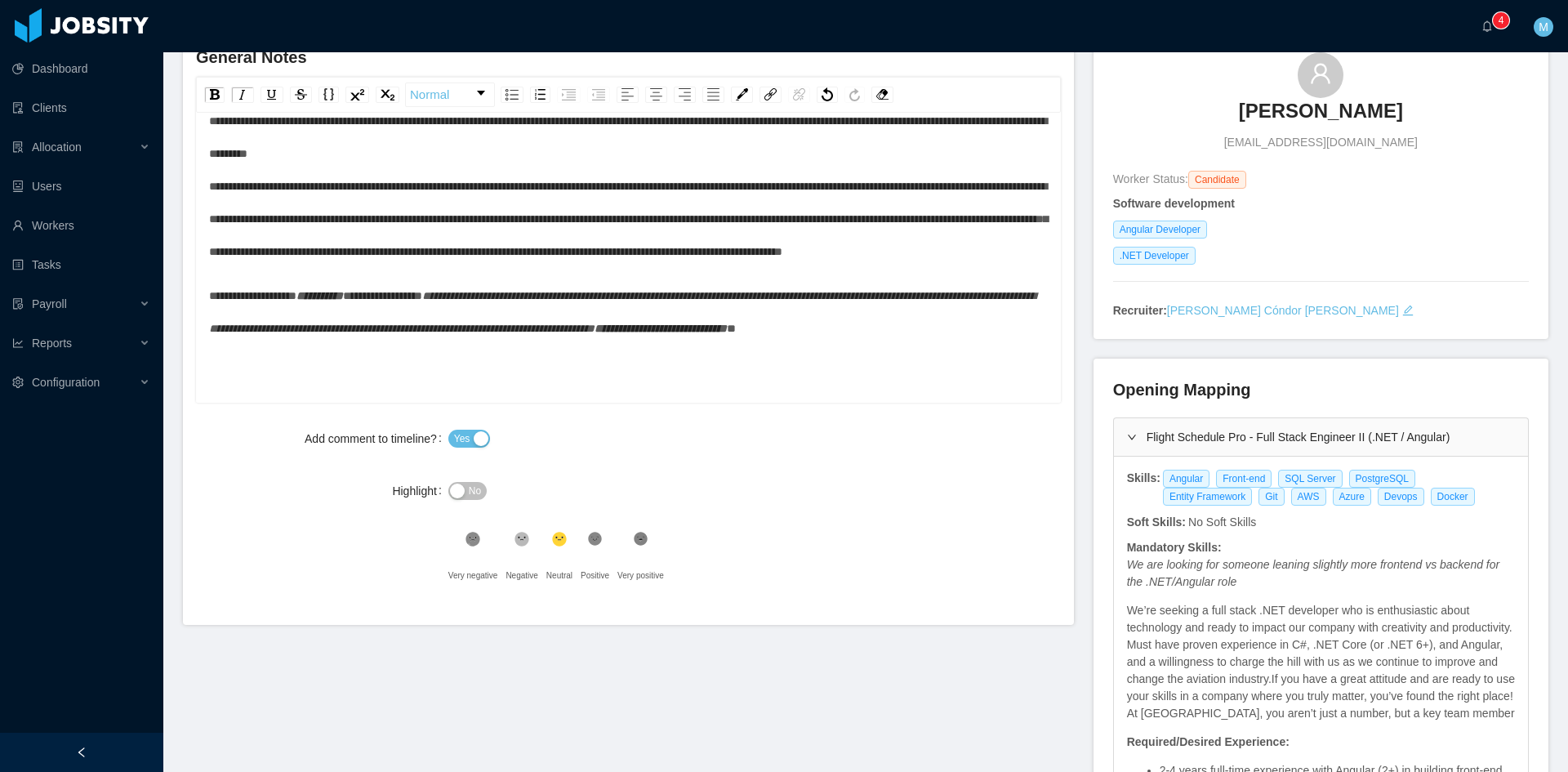
scroll to position [408, 0]
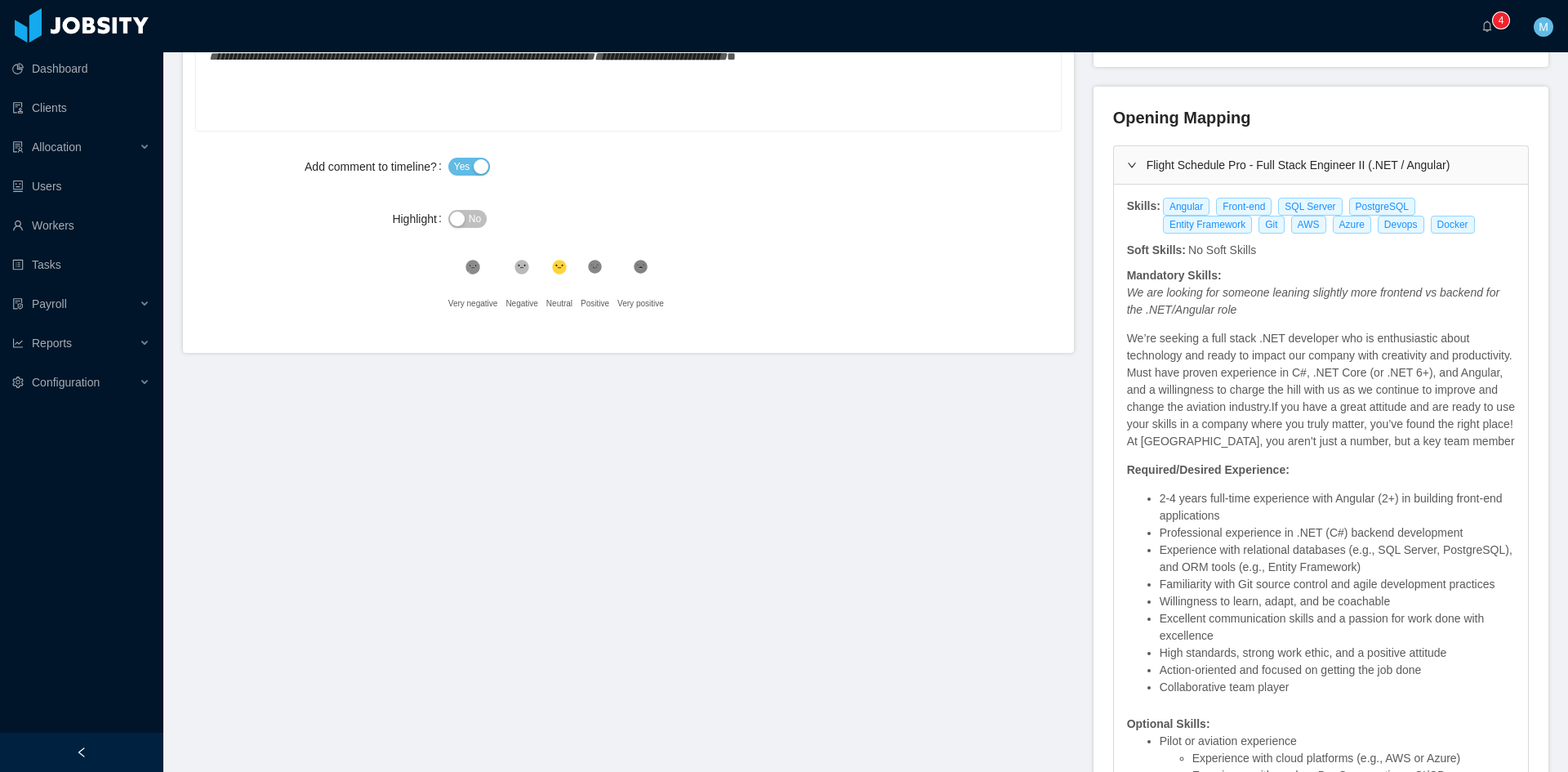
click at [586, 277] on div ".st1{fill:#232323}" at bounding box center [595, 270] width 29 height 32
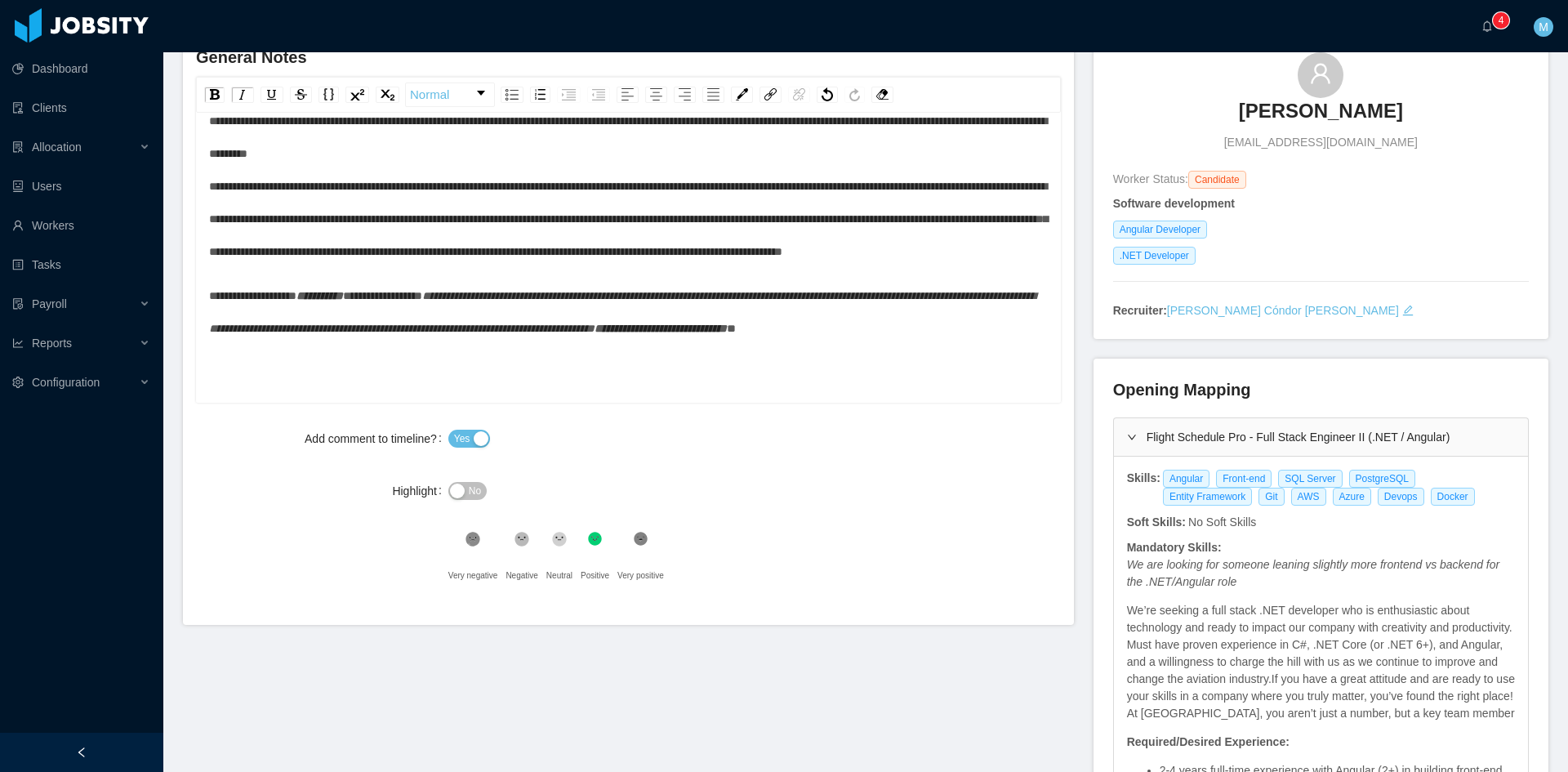
scroll to position [0, 0]
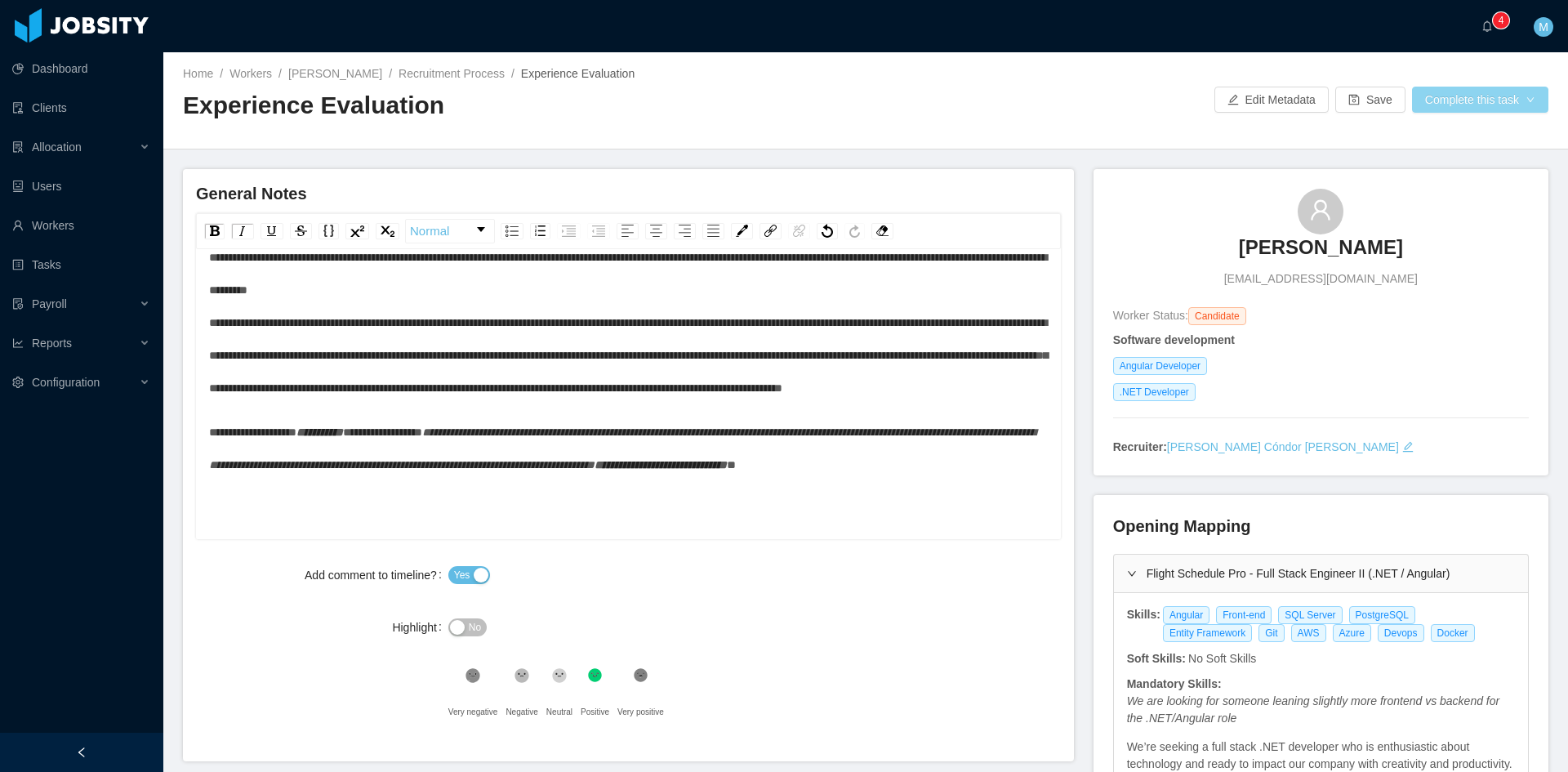
click at [1468, 94] on button "Complete this task" at bounding box center [1480, 99] width 137 height 27
click at [1478, 128] on button "Save Evaluation" at bounding box center [1469, 136] width 127 height 27
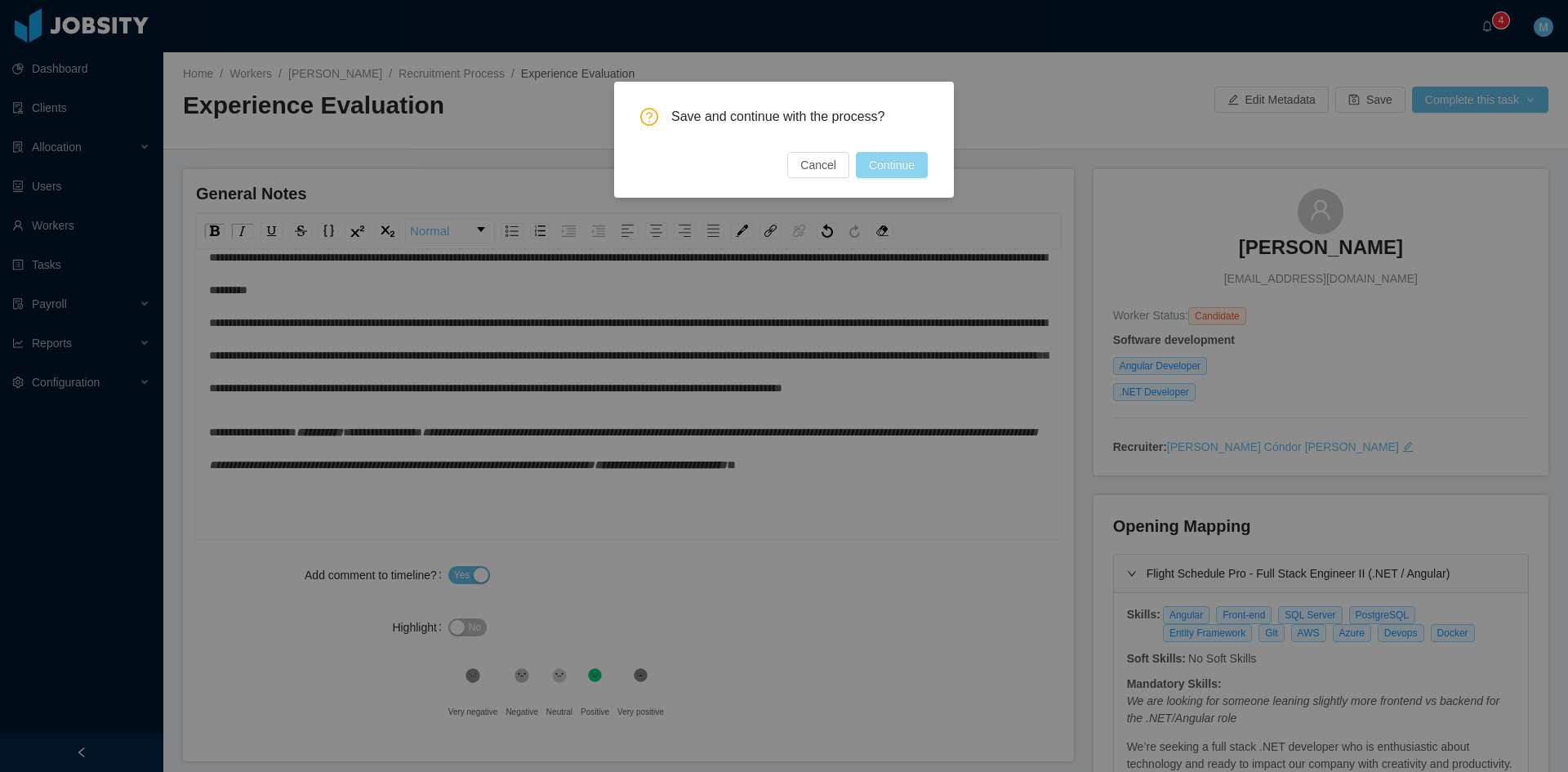
click at [912, 170] on button "Continue" at bounding box center [892, 165] width 72 height 27
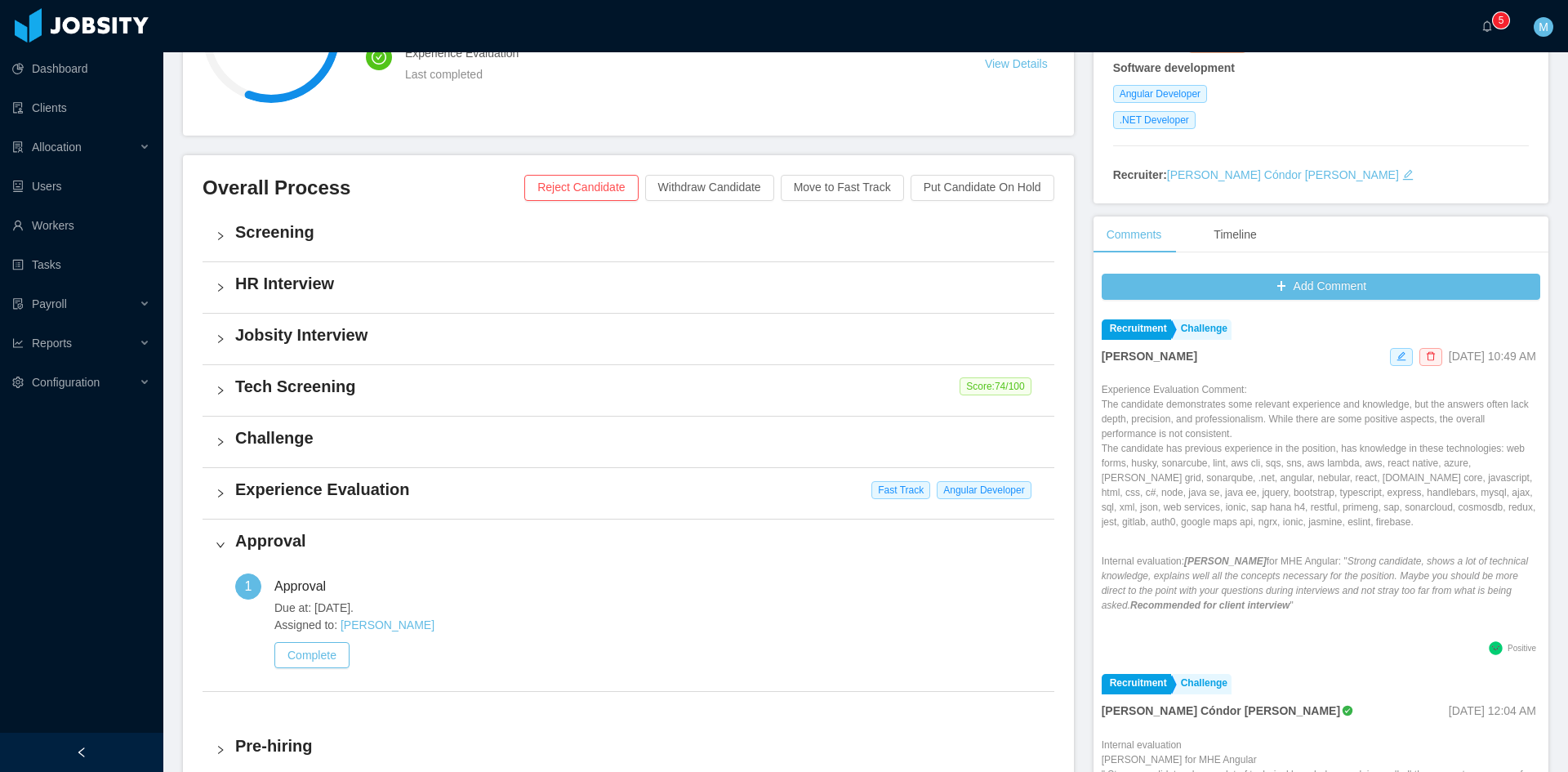
scroll to position [408, 0]
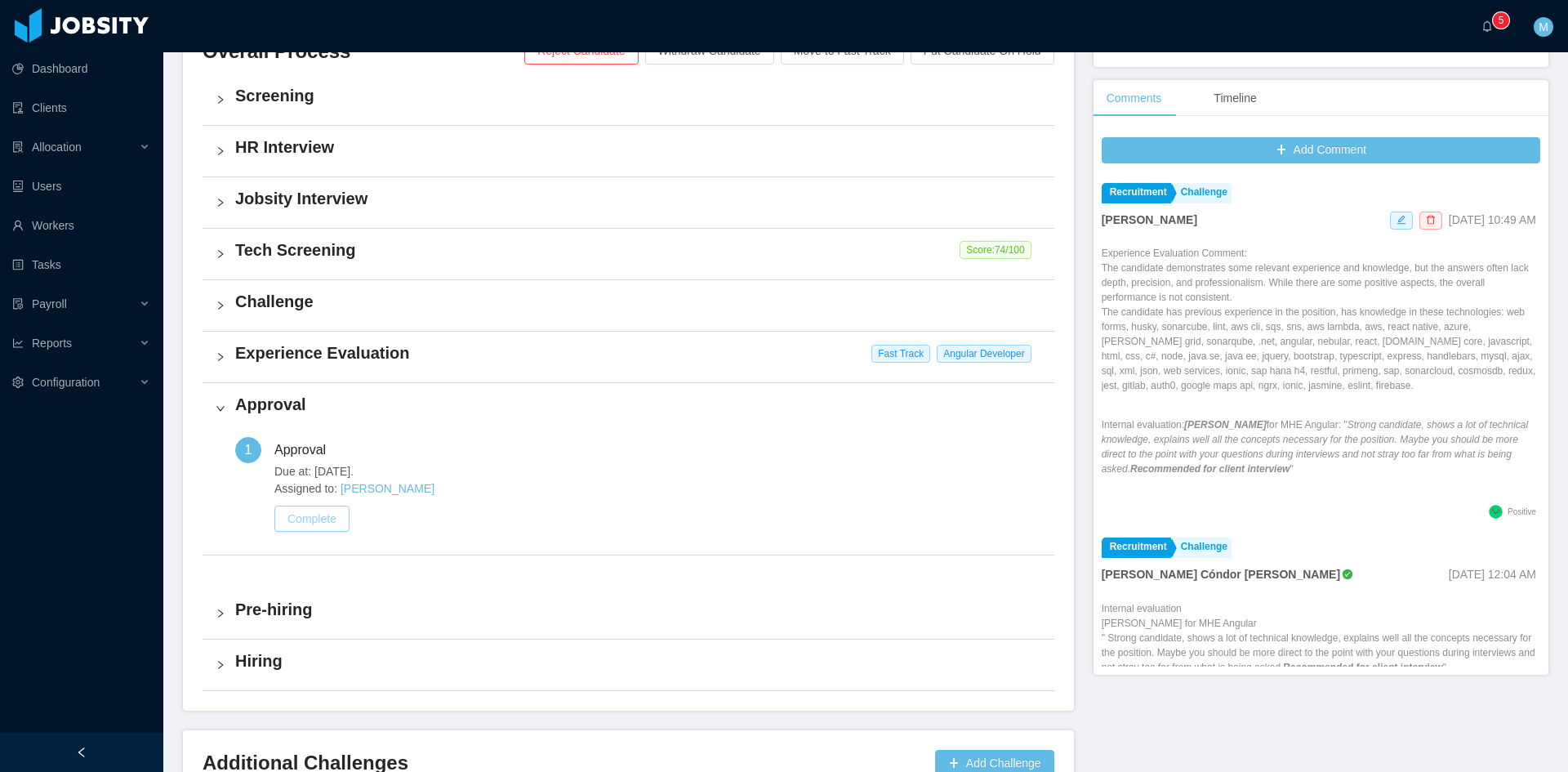
click at [306, 518] on button "Complete" at bounding box center [312, 518] width 75 height 27
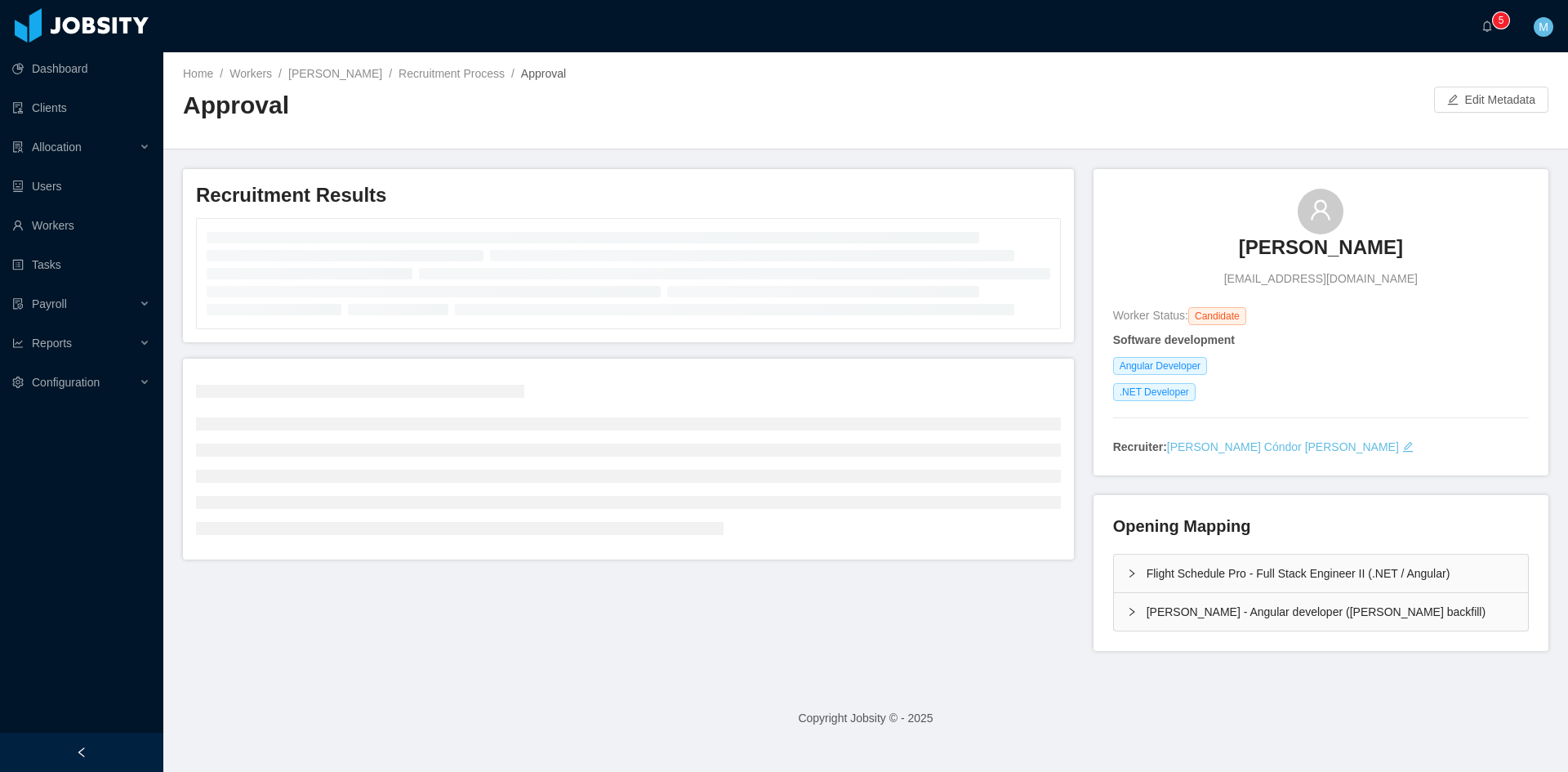
click at [1117, 609] on div "[PERSON_NAME] - Angular developer ([PERSON_NAME] backfill)" at bounding box center [1320, 612] width 414 height 37
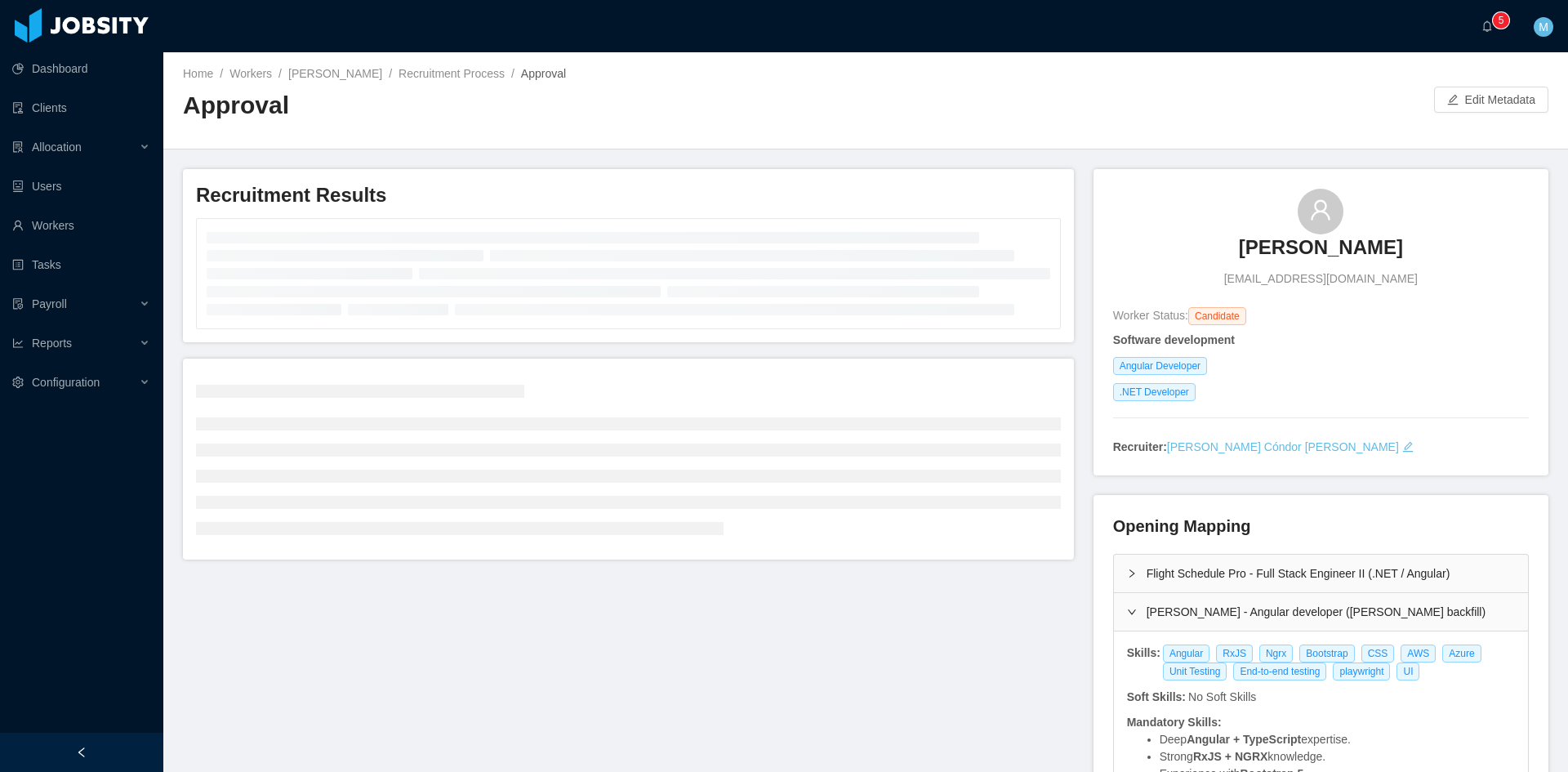
click at [1132, 558] on div "Flight Schedule Pro - Full Stack Engineer II (.NET / Angular)" at bounding box center [1320, 573] width 414 height 37
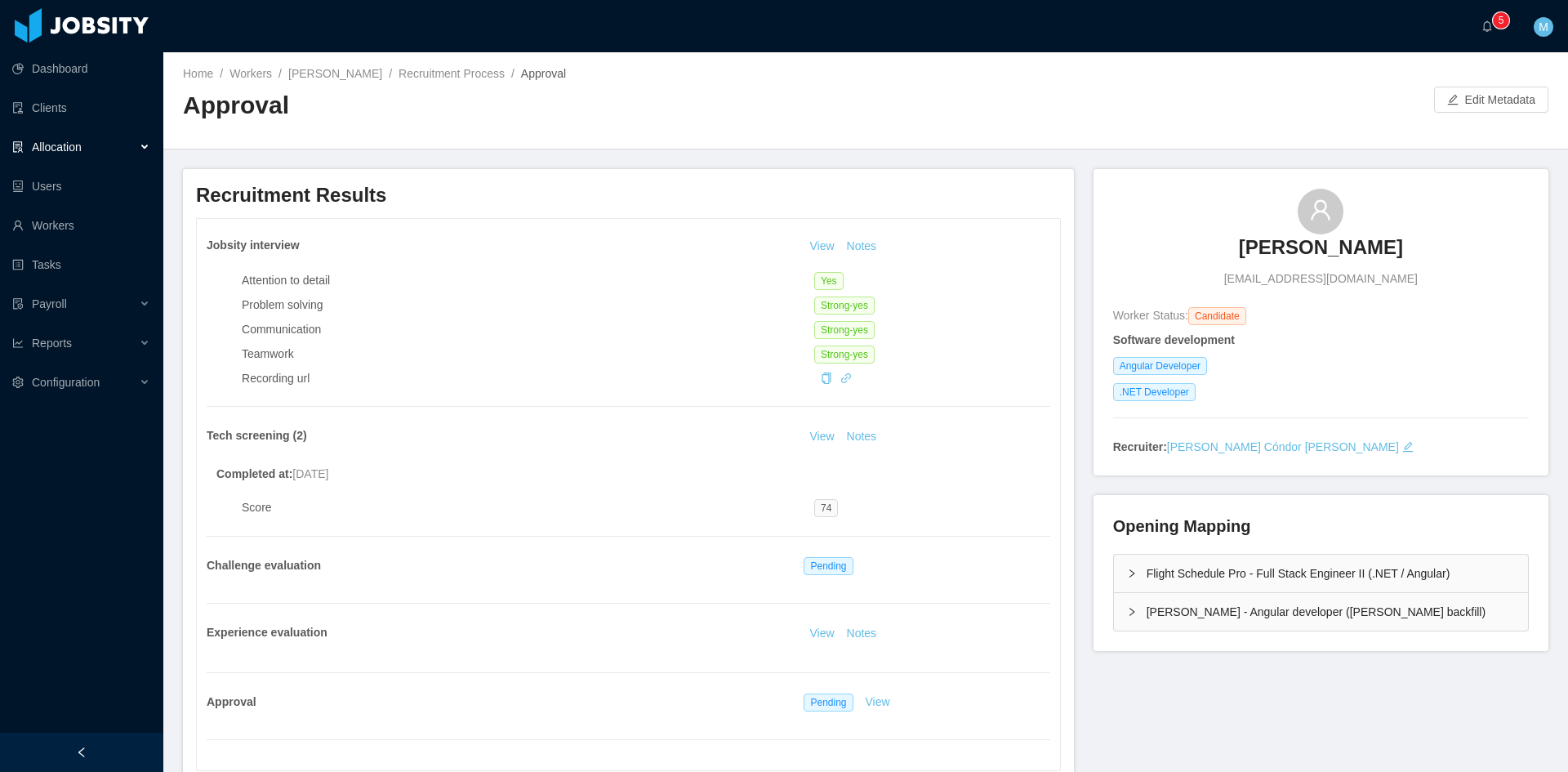
click at [98, 149] on div "Allocation" at bounding box center [82, 147] width 163 height 32
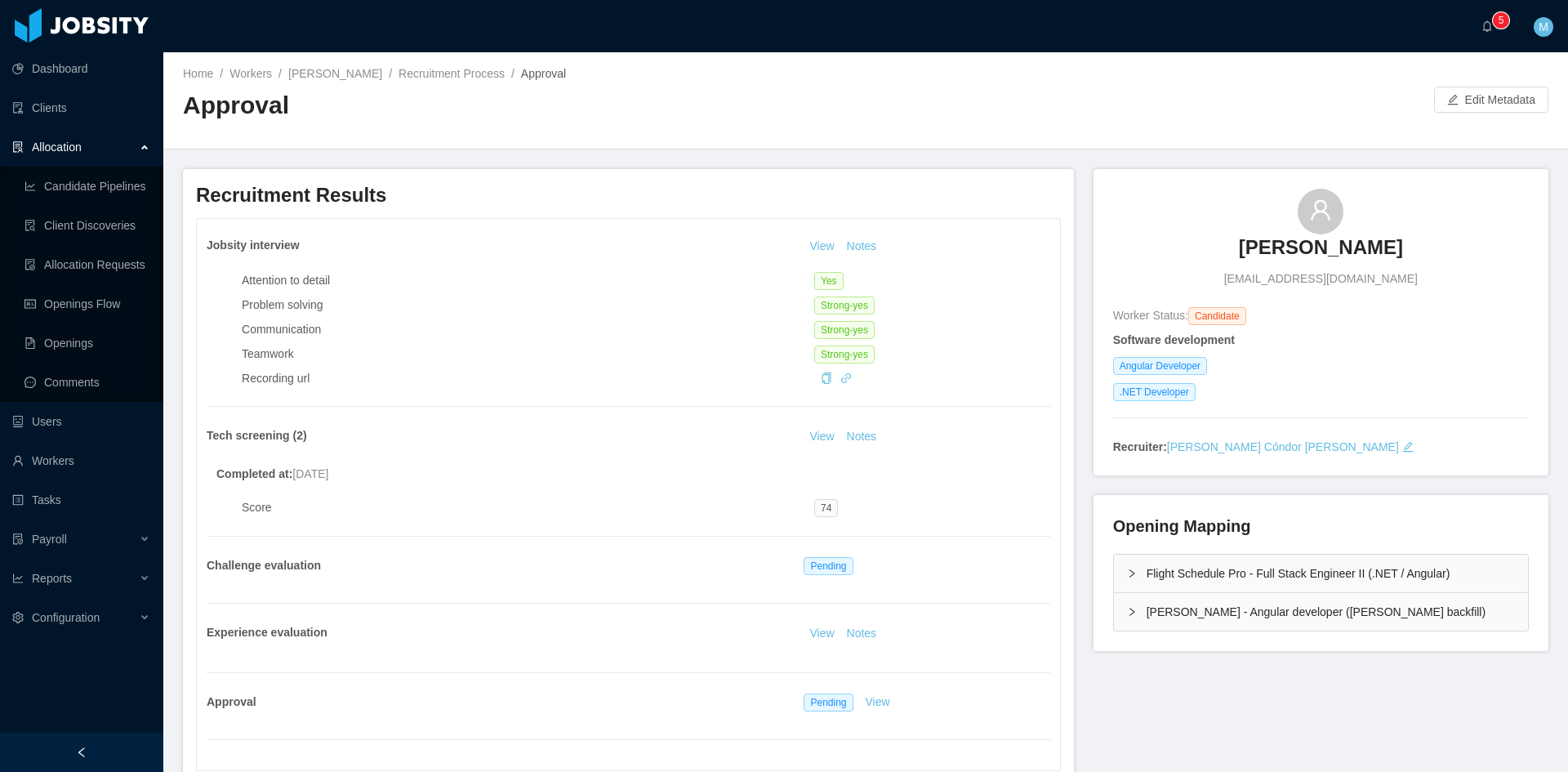
click at [142, 149] on div "Allocation" at bounding box center [82, 147] width 163 height 32
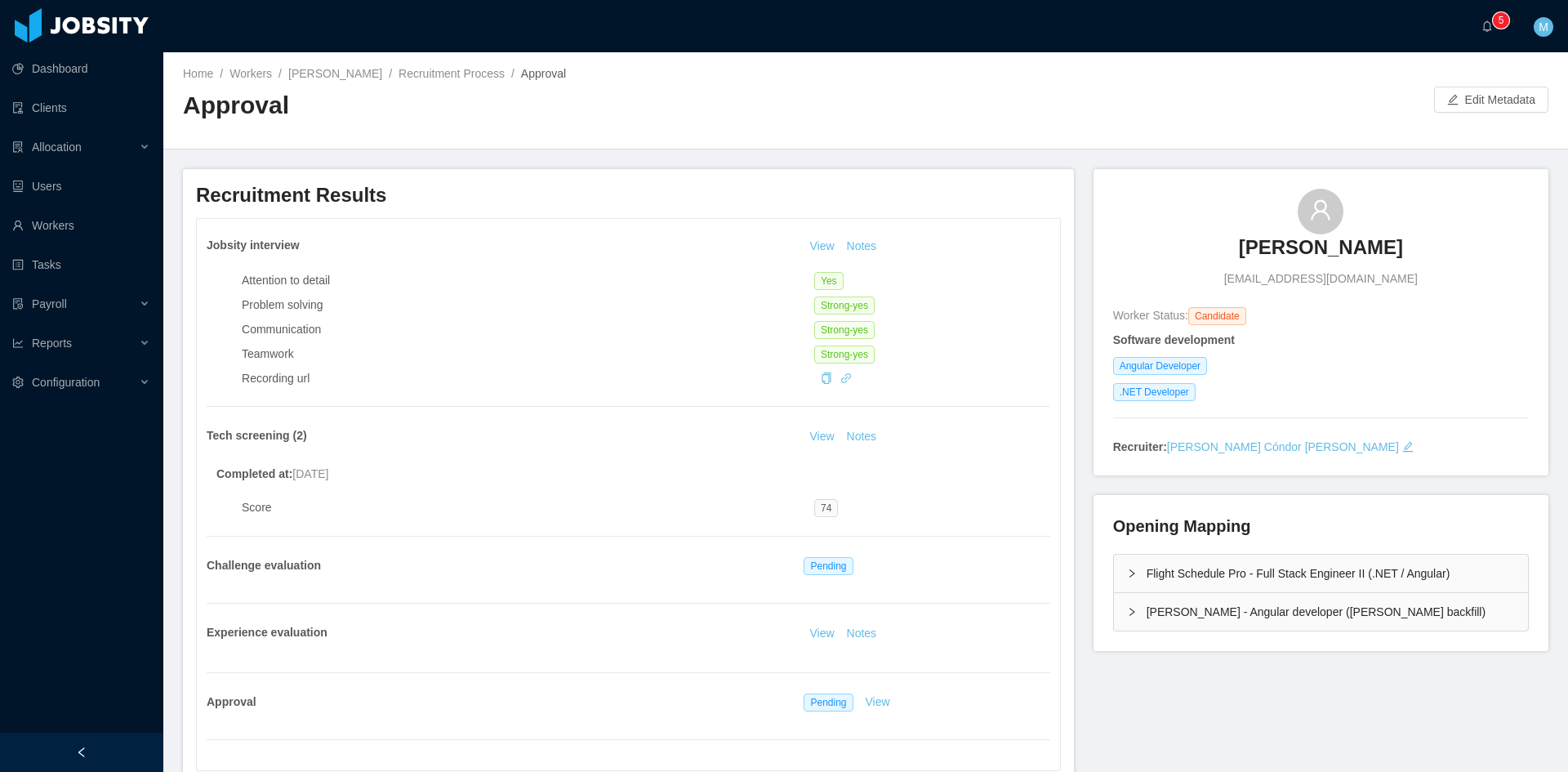
scroll to position [137, 0]
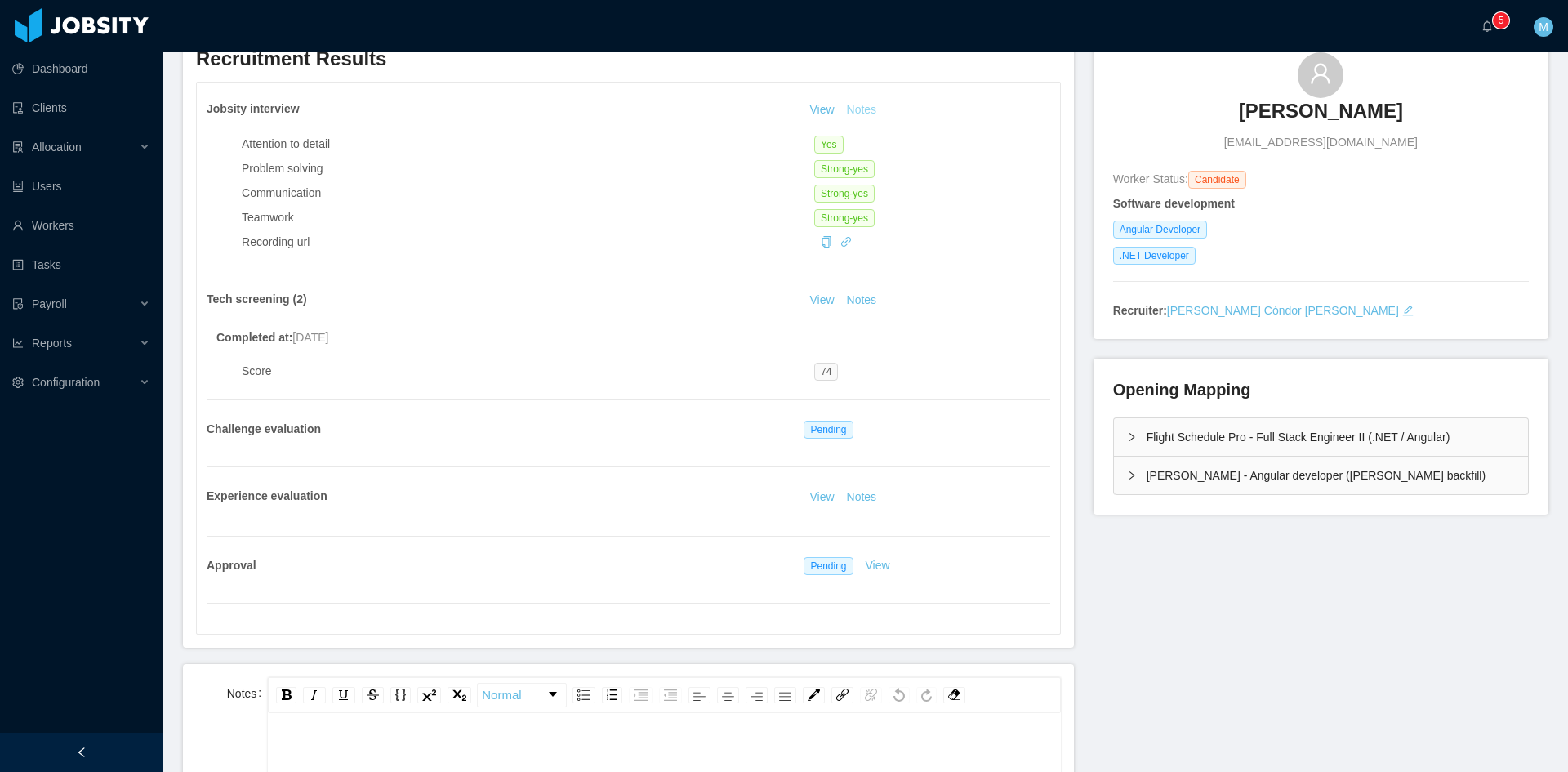
click at [871, 113] on button "Notes" at bounding box center [862, 110] width 43 height 20
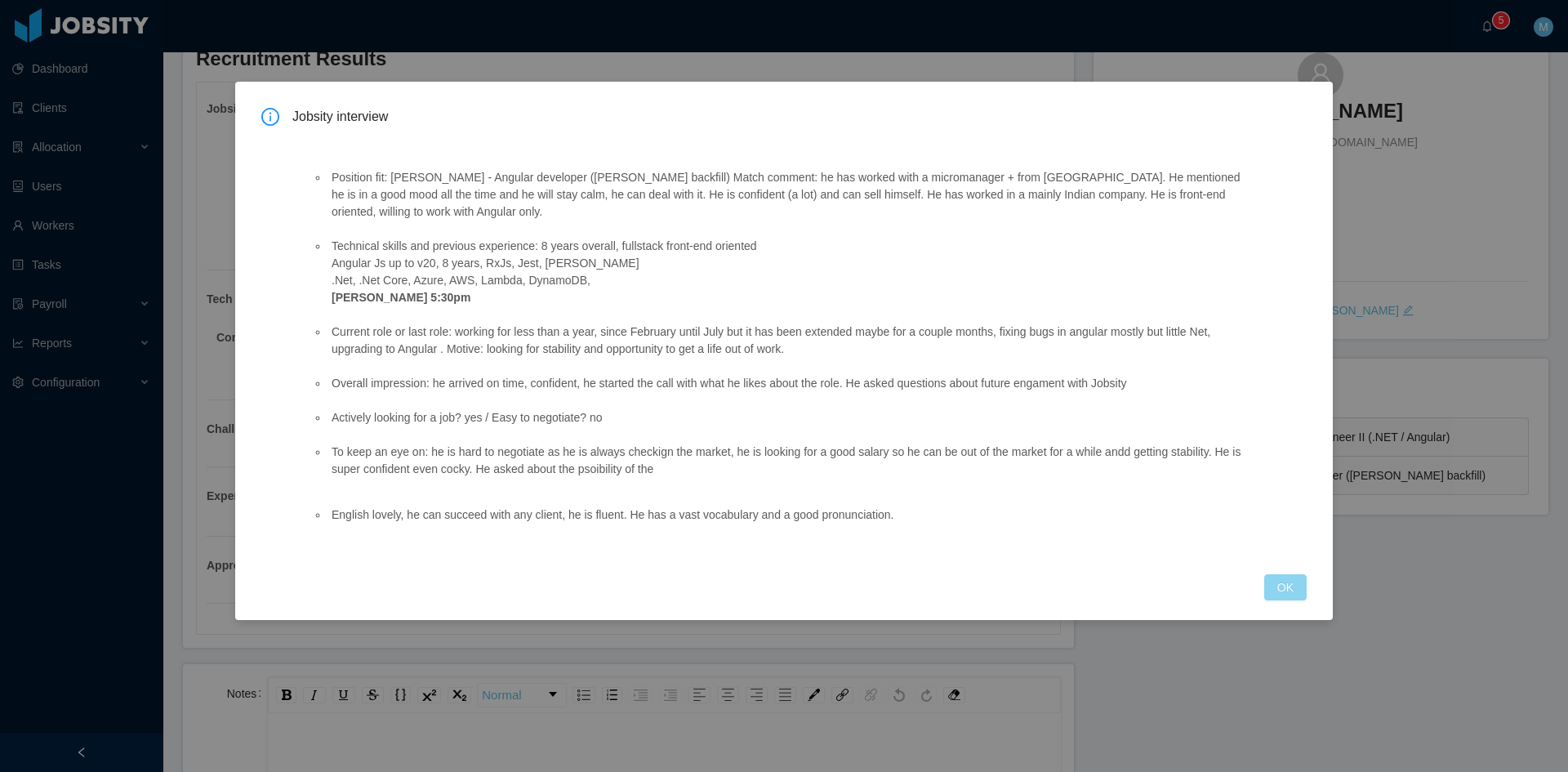
click at [1296, 590] on button "OK" at bounding box center [1285, 587] width 42 height 27
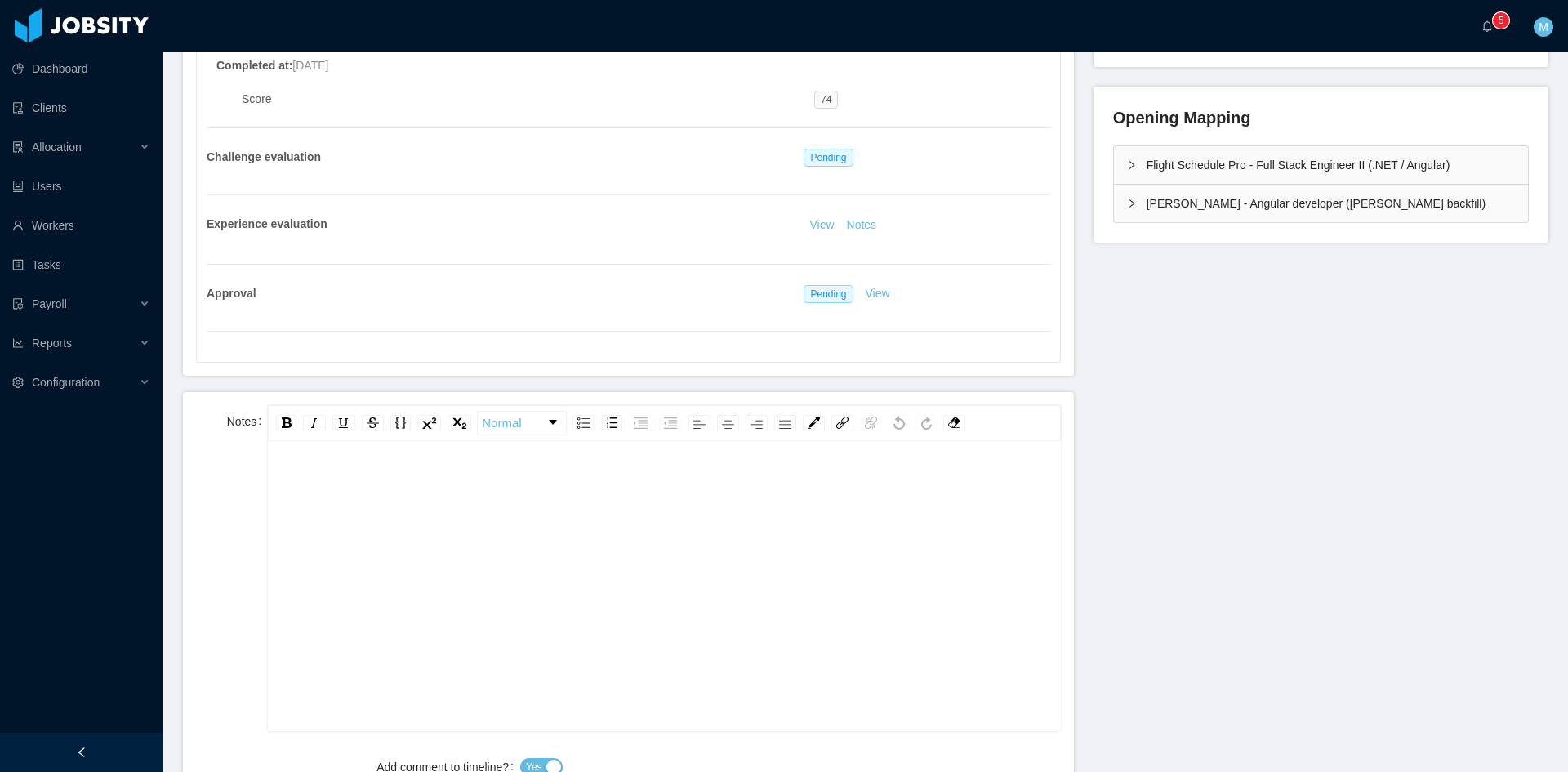
click at [460, 523] on div "rdw-editor" at bounding box center [665, 612] width 767 height 286
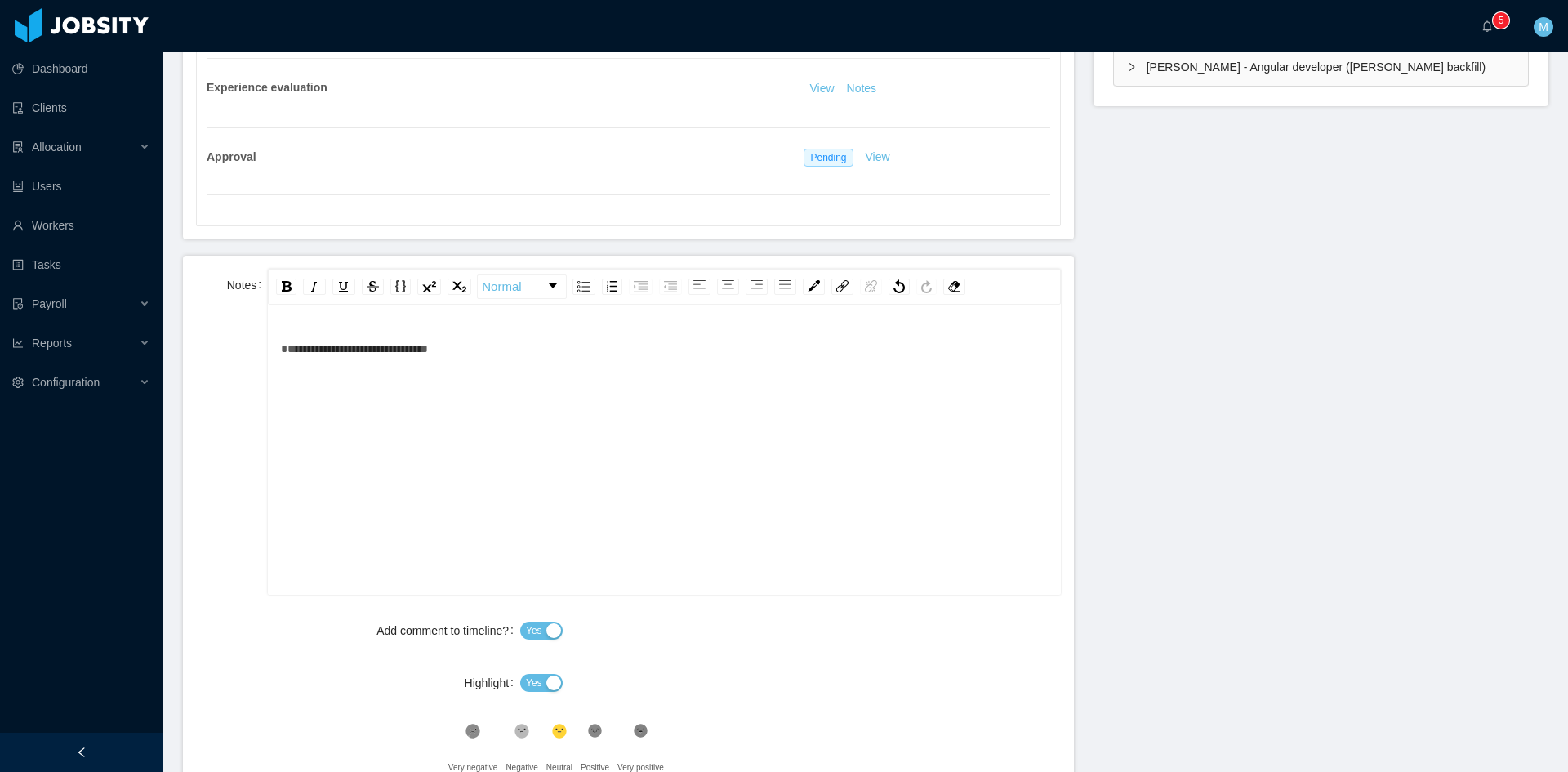
scroll to position [809, 0]
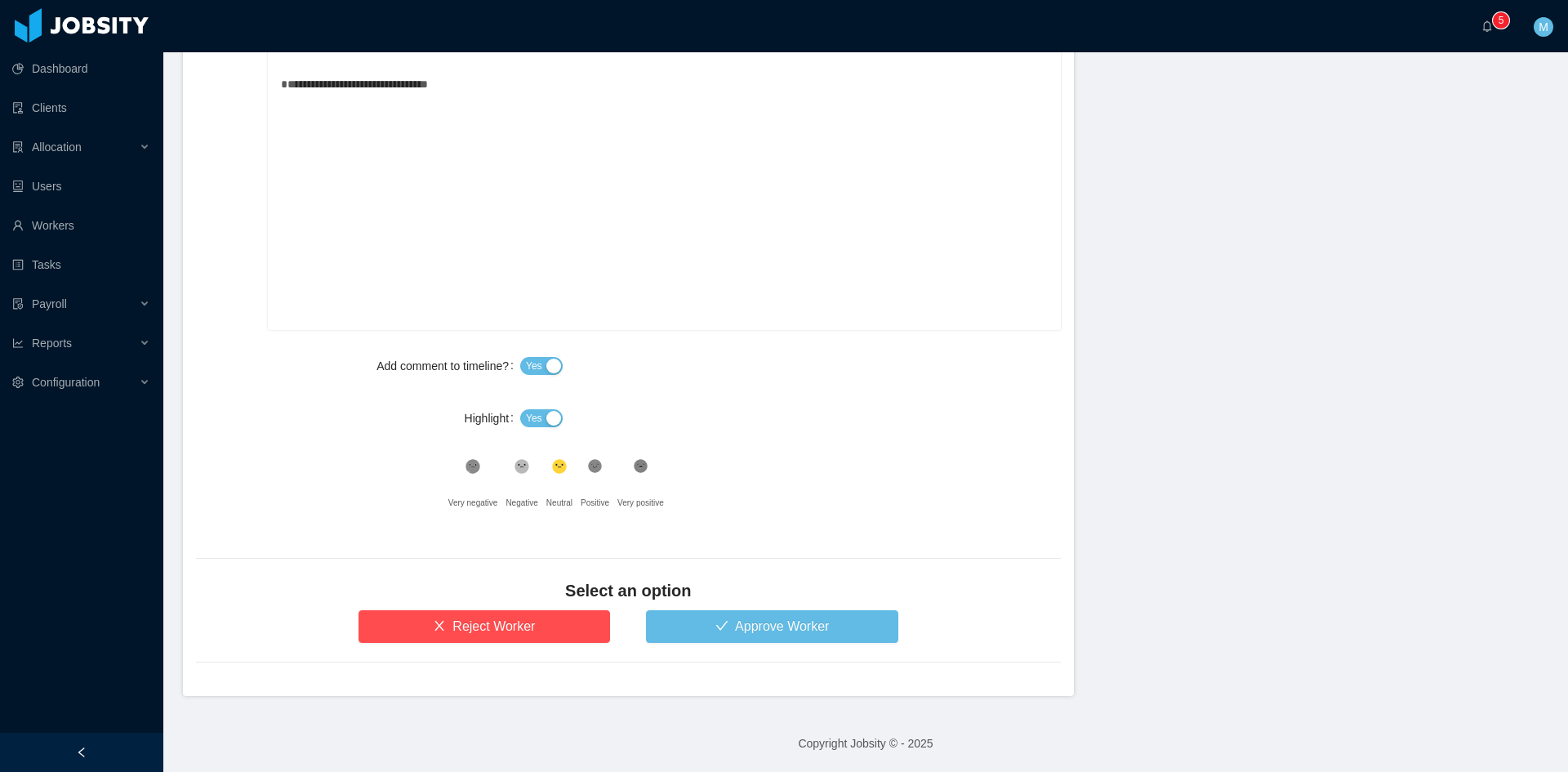
click at [533, 409] on button "Yes" at bounding box center [541, 418] width 42 height 18
click at [718, 627] on button "Approve Worker" at bounding box center [772, 626] width 253 height 32
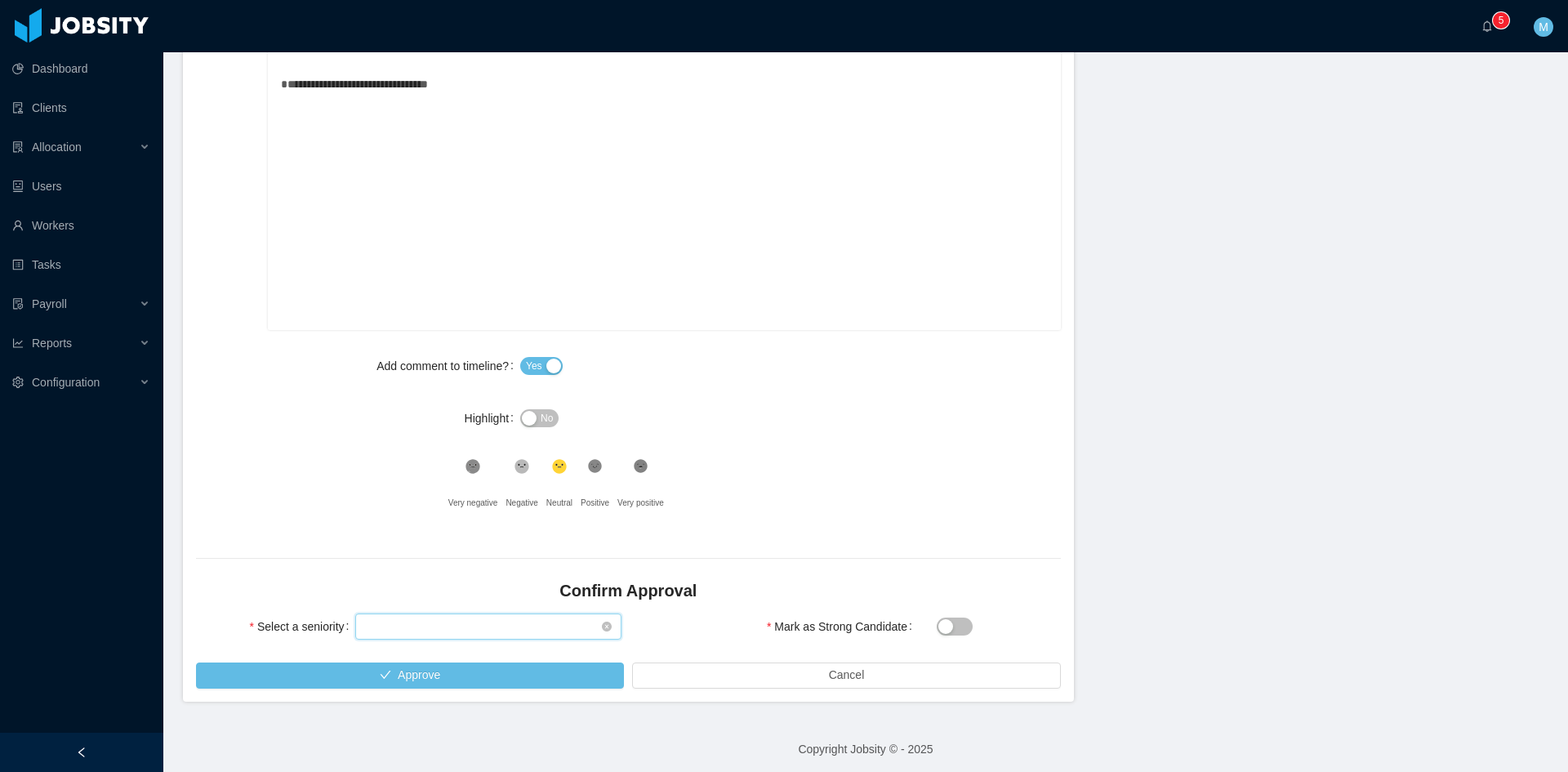
click at [433, 629] on div "Select seniority" at bounding box center [483, 626] width 236 height 25
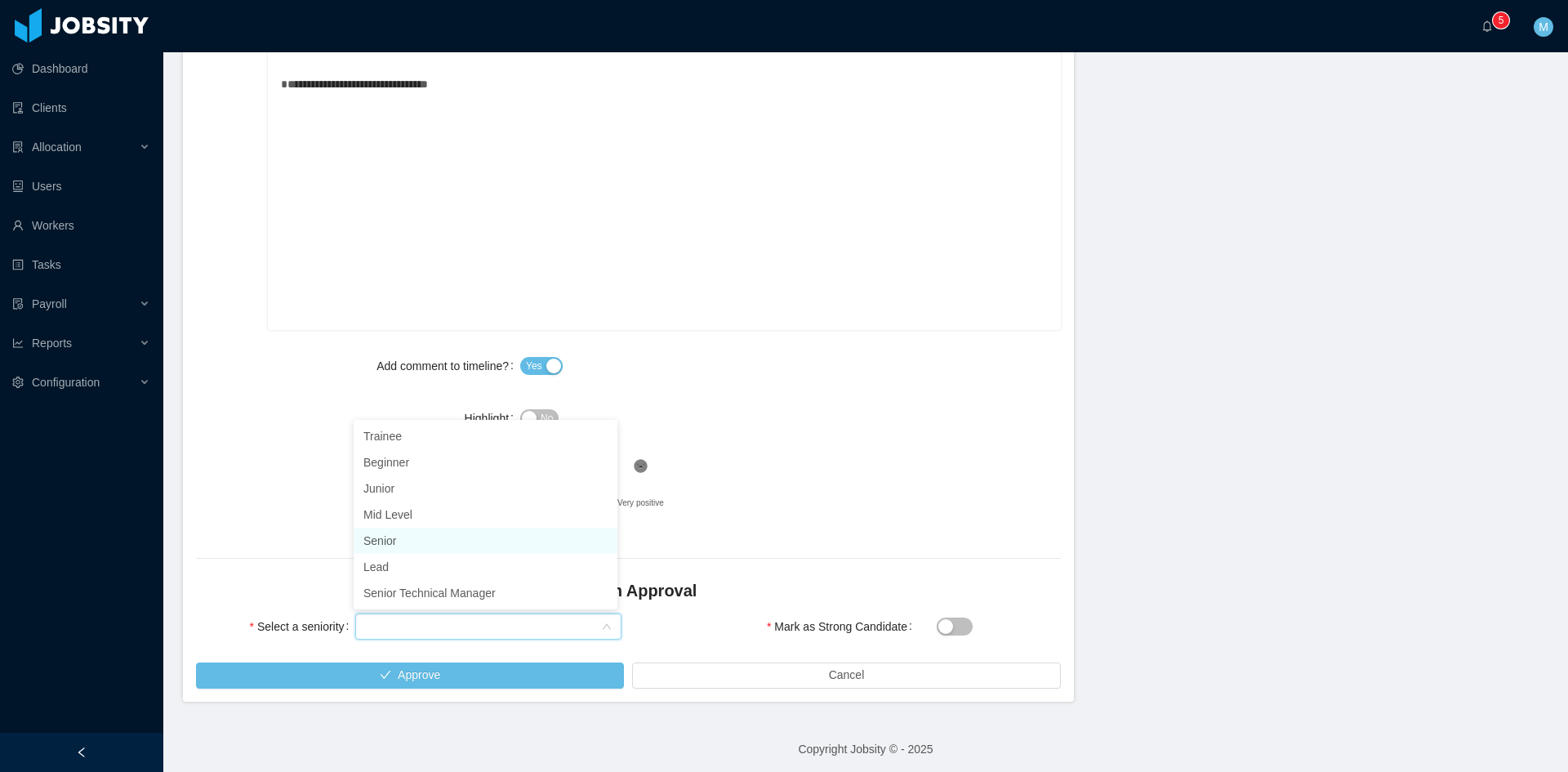
click at [378, 531] on li "Senior" at bounding box center [486, 541] width 263 height 27
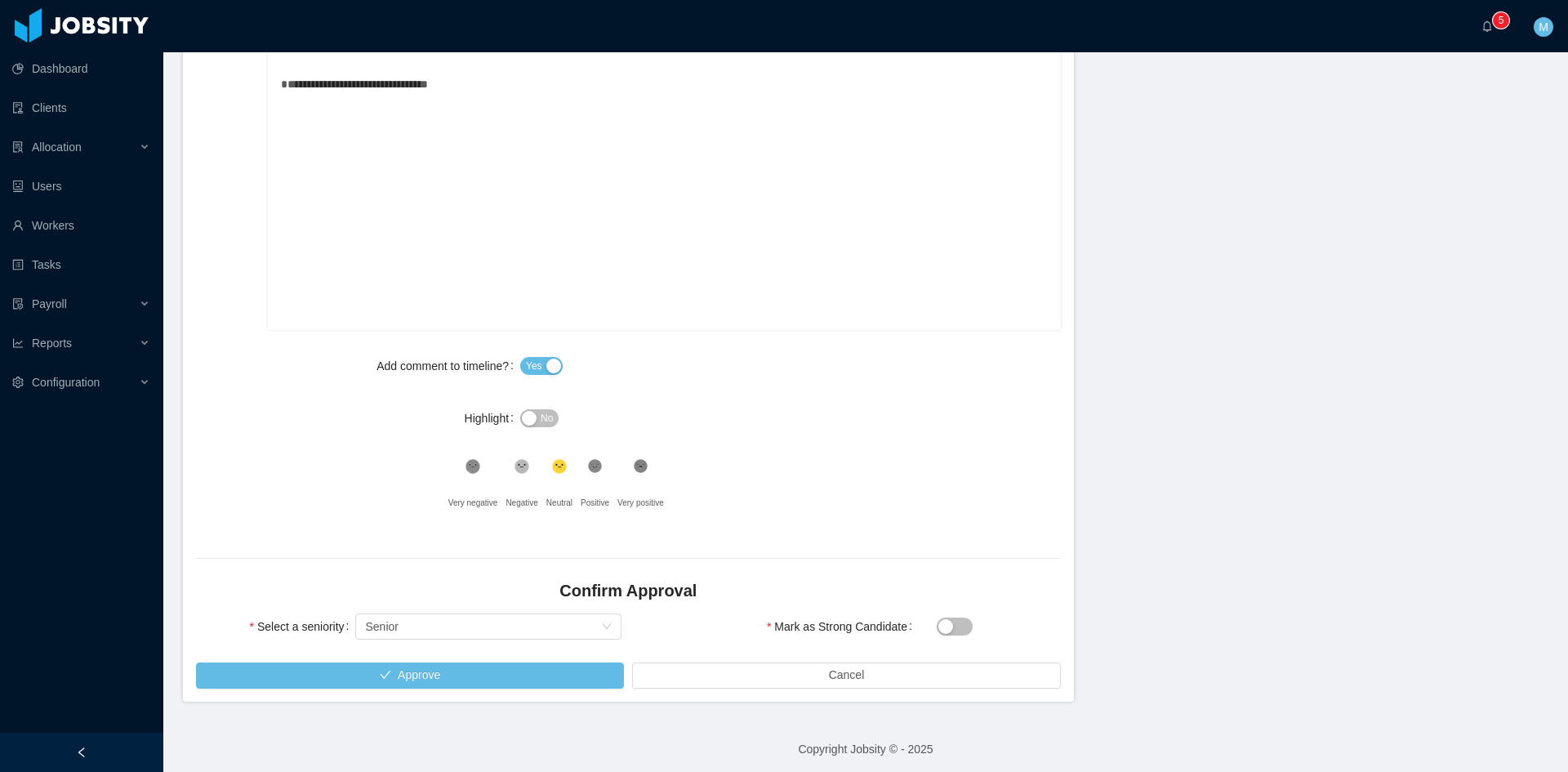
click at [398, 691] on form "**********" at bounding box center [628, 346] width 891 height 711
click at [406, 679] on button "Approve" at bounding box center [409, 676] width 428 height 27
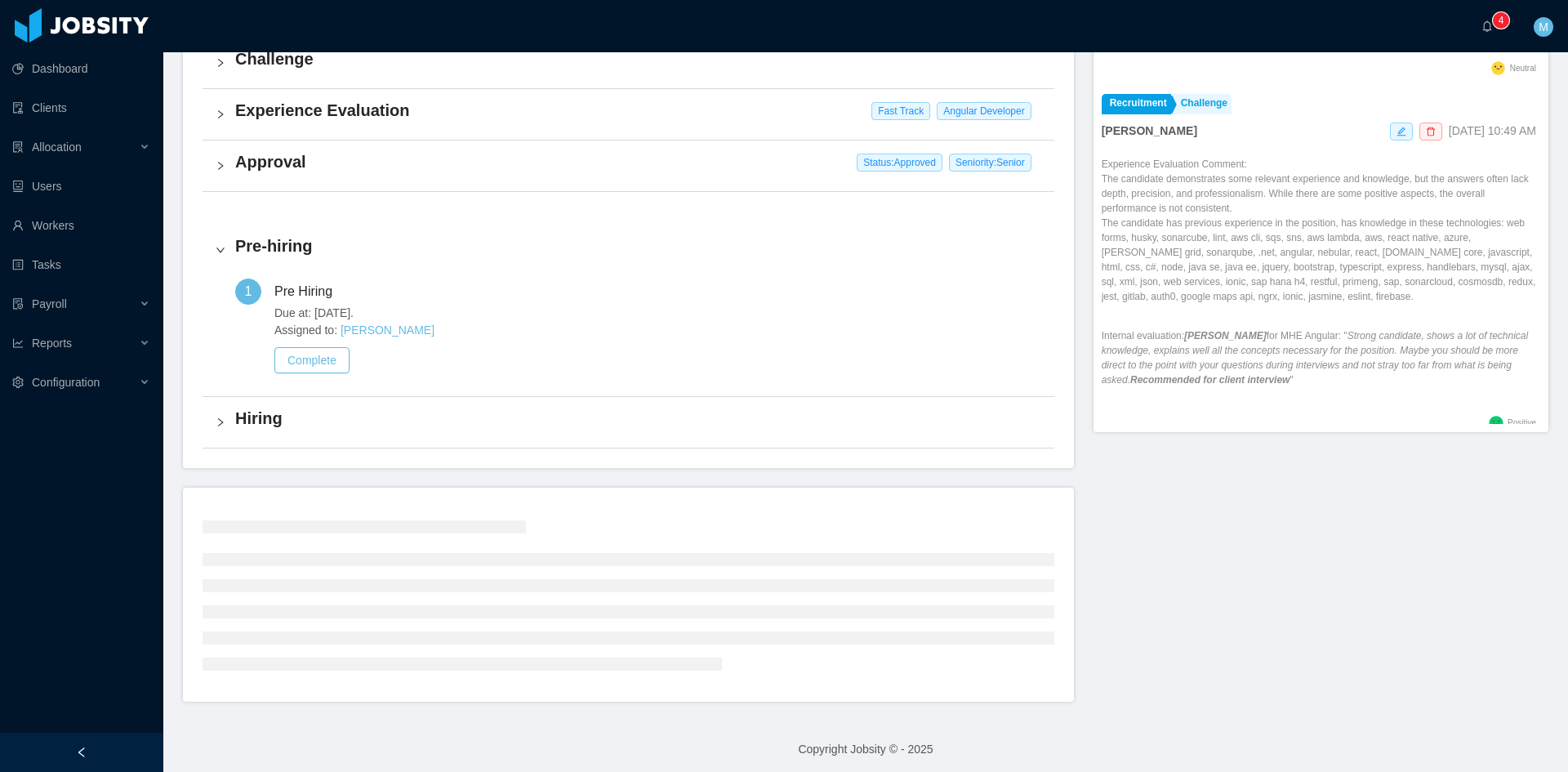
scroll to position [513, 0]
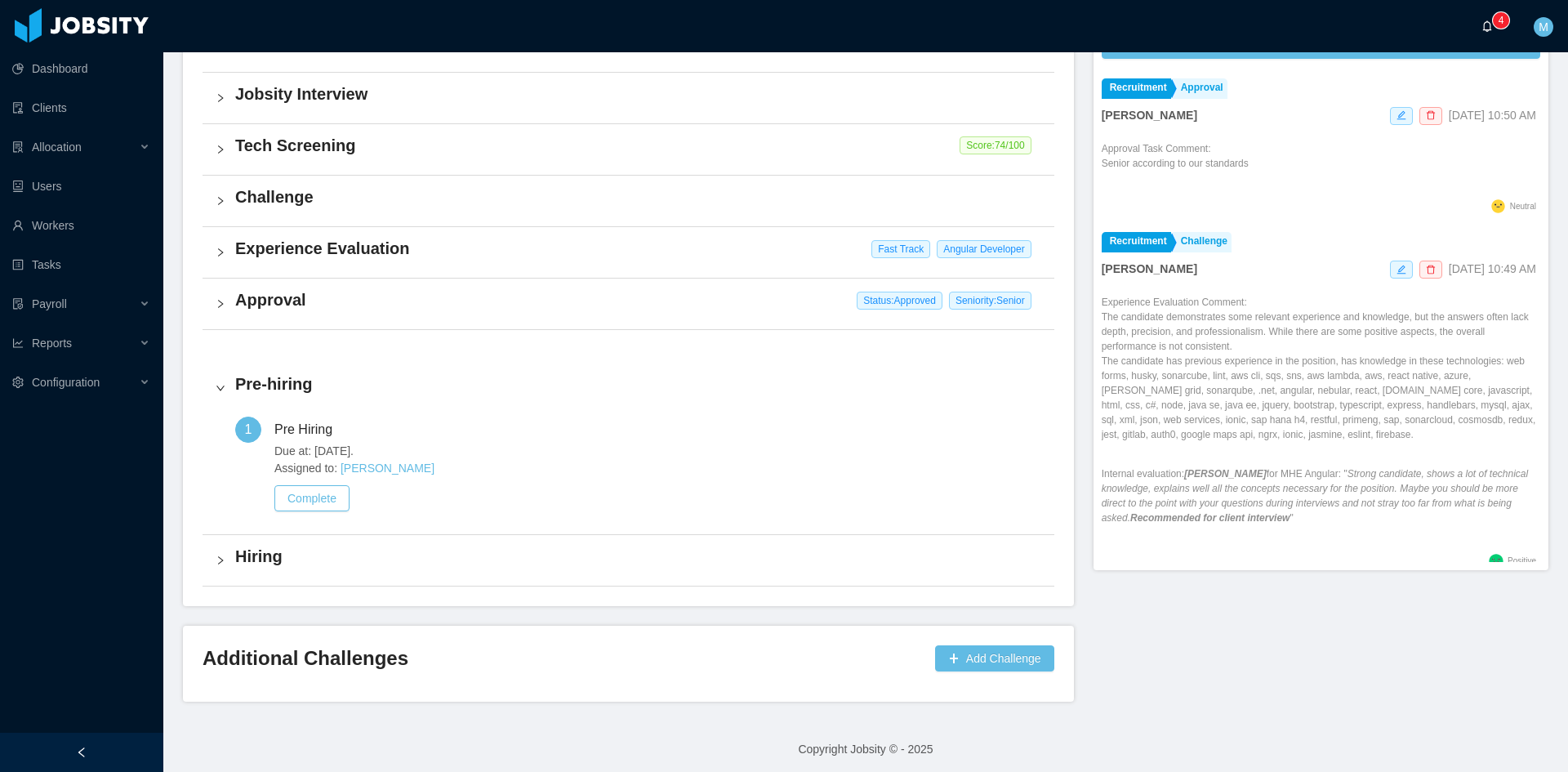
click at [1493, 27] on span "0 1 2 3 4 5 6 7 8 9 0 1 2 3 4 5 6 7 8 9 0 1 2 3 4 5 6 7 8 9" at bounding box center [1491, 27] width 20 height 12
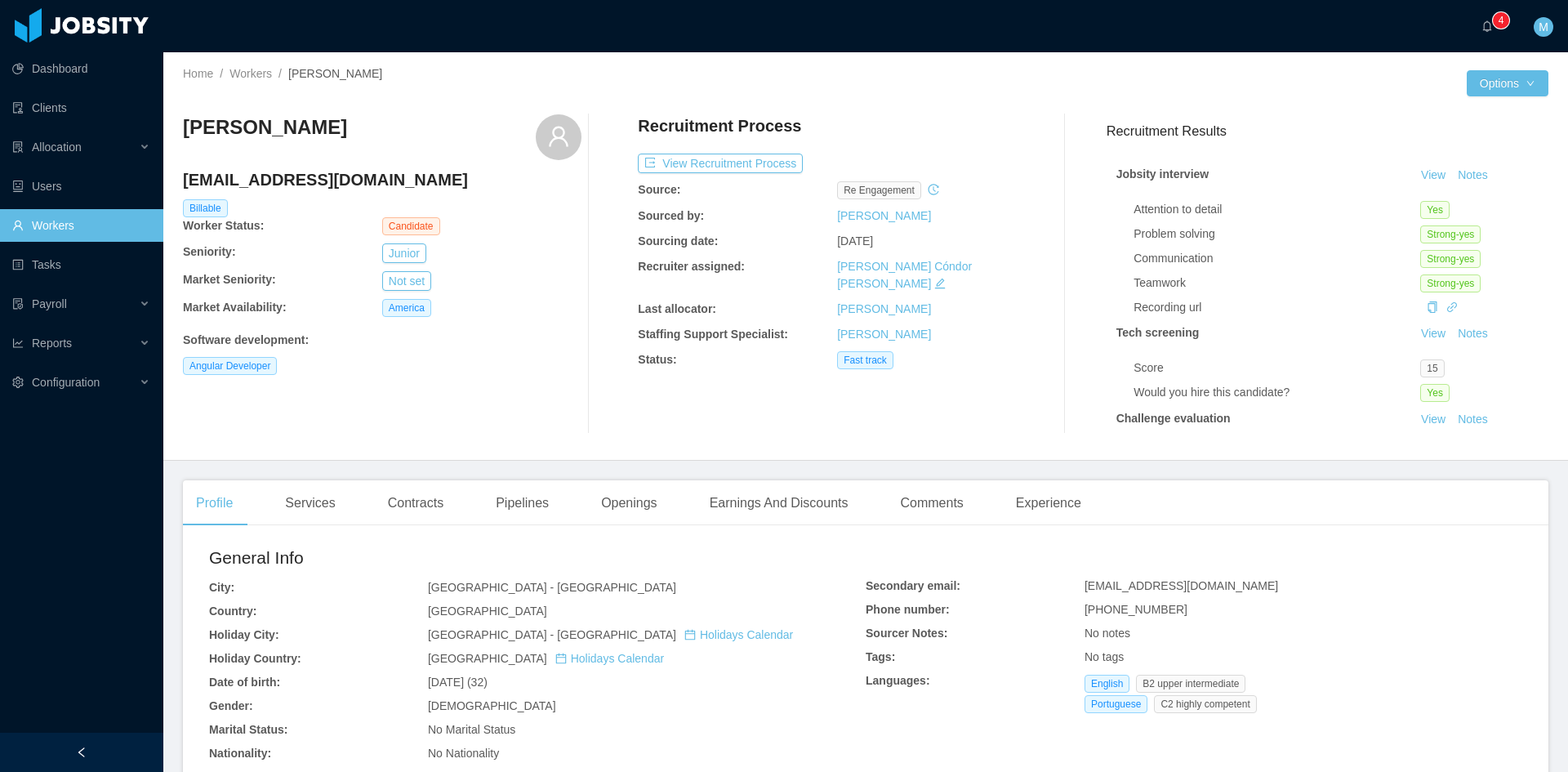
scroll to position [238, 0]
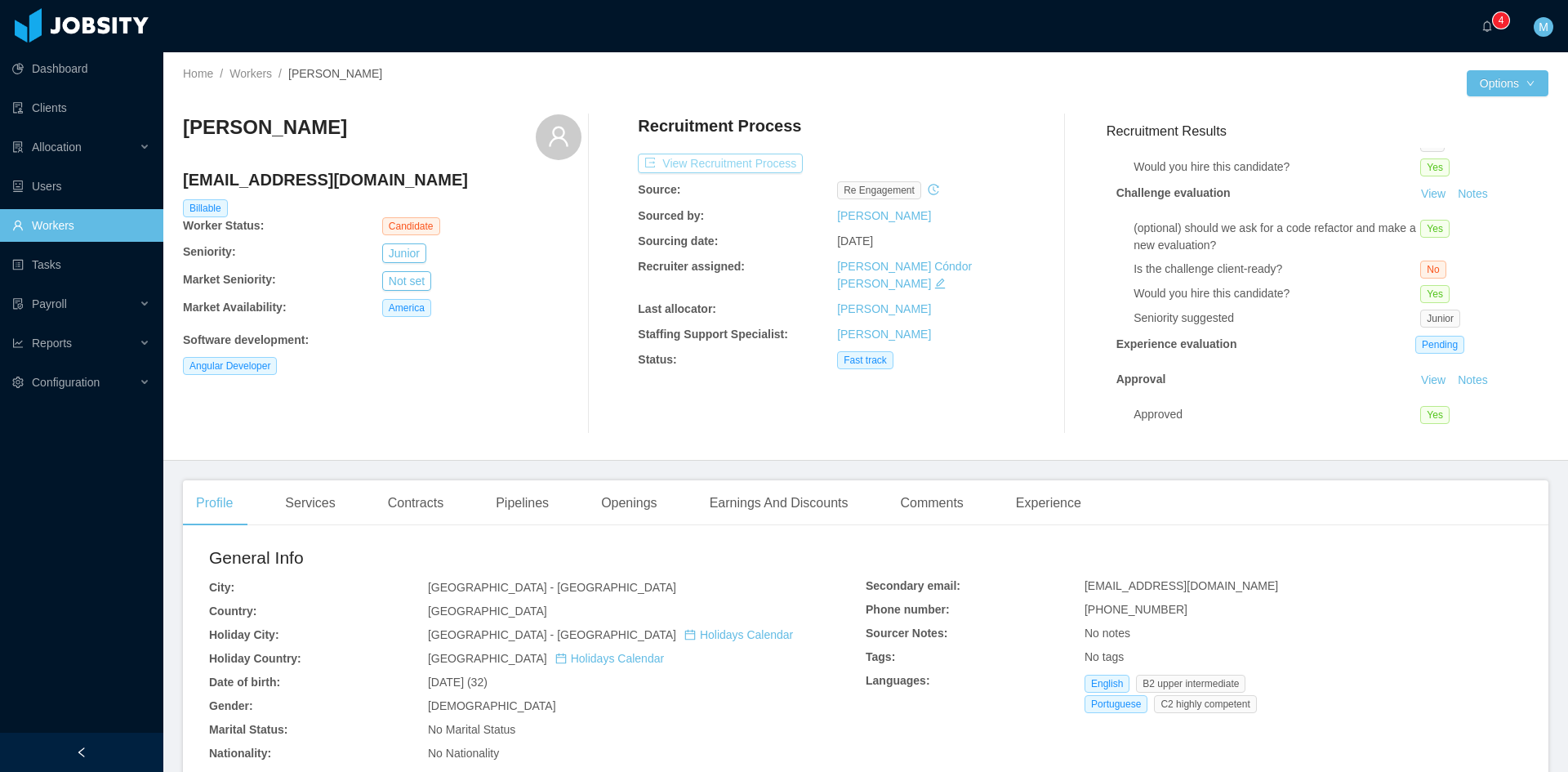
click at [780, 166] on button "View Recruitment Process" at bounding box center [721, 163] width 165 height 20
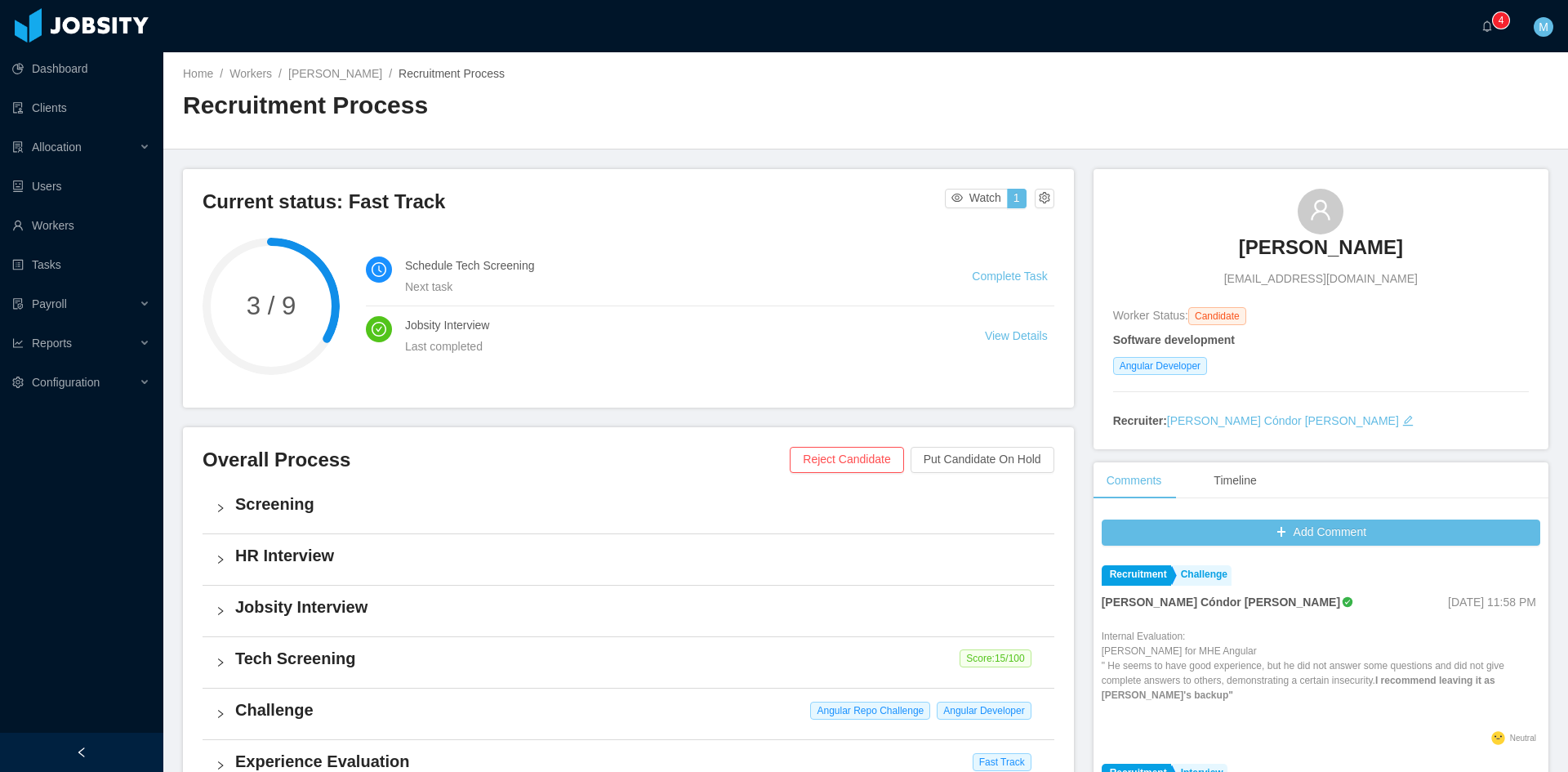
scroll to position [398, 0]
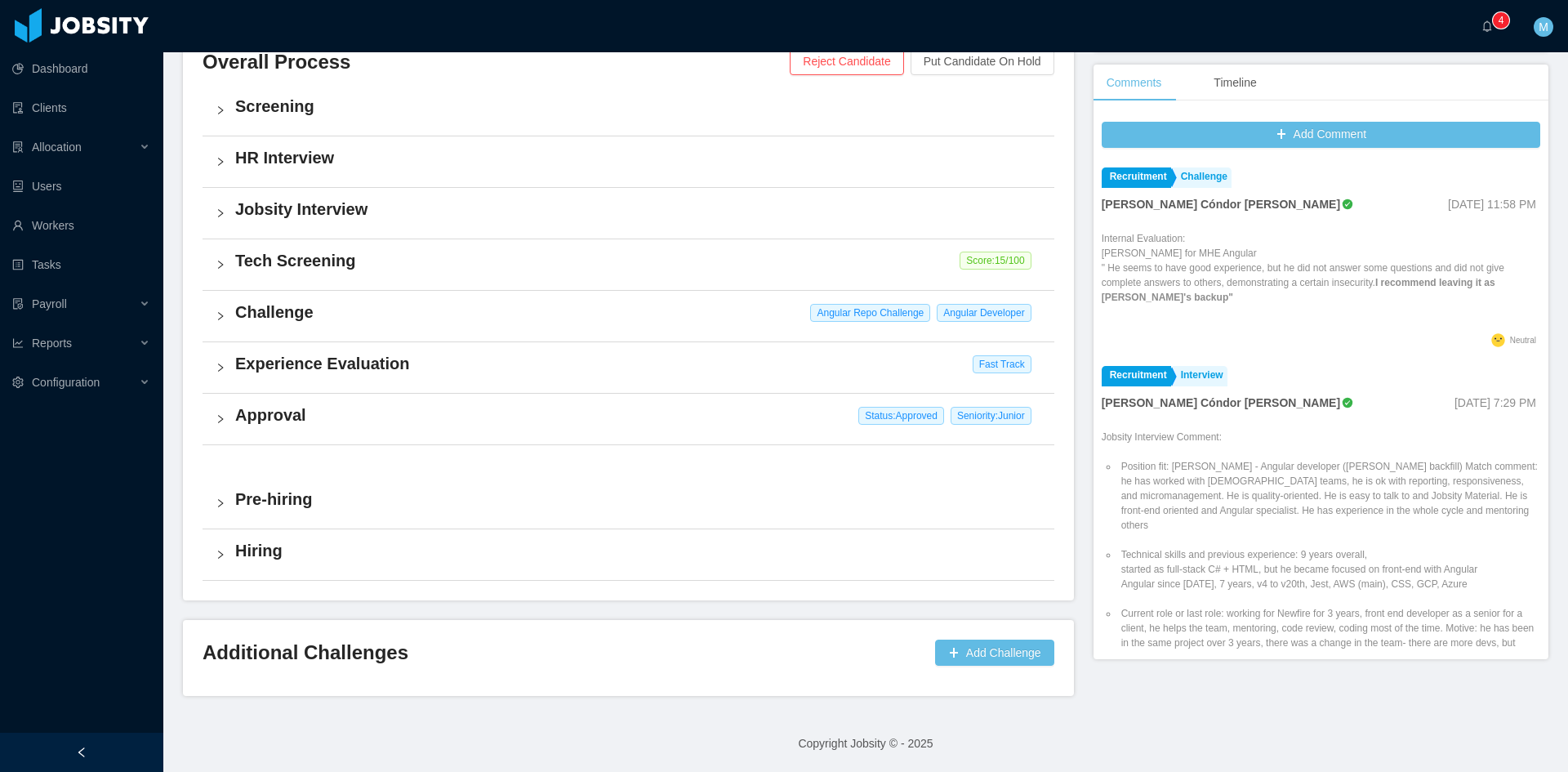
click at [219, 321] on icon "icon: right" at bounding box center [220, 317] width 10 height 10
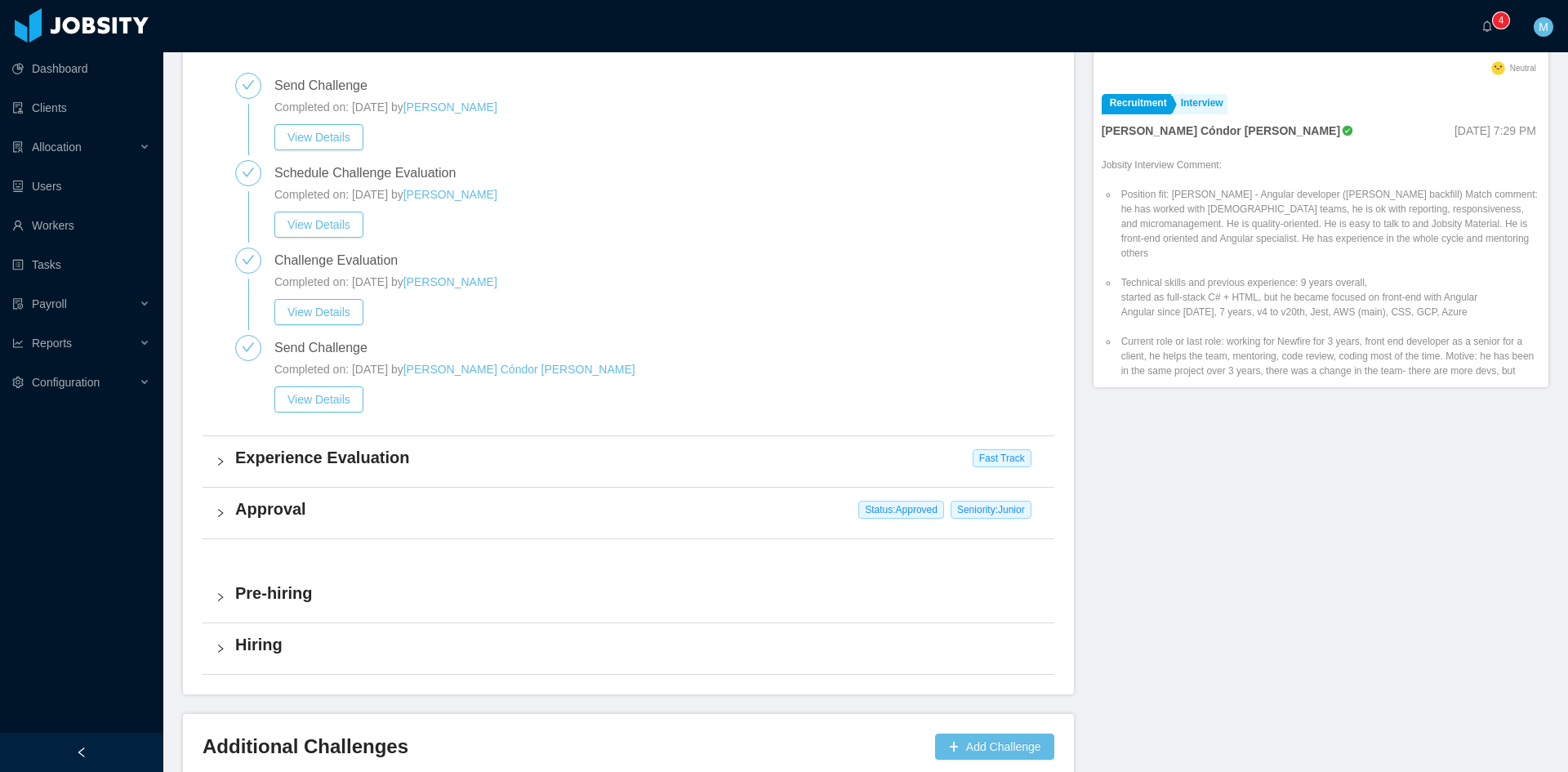
scroll to position [764, 0]
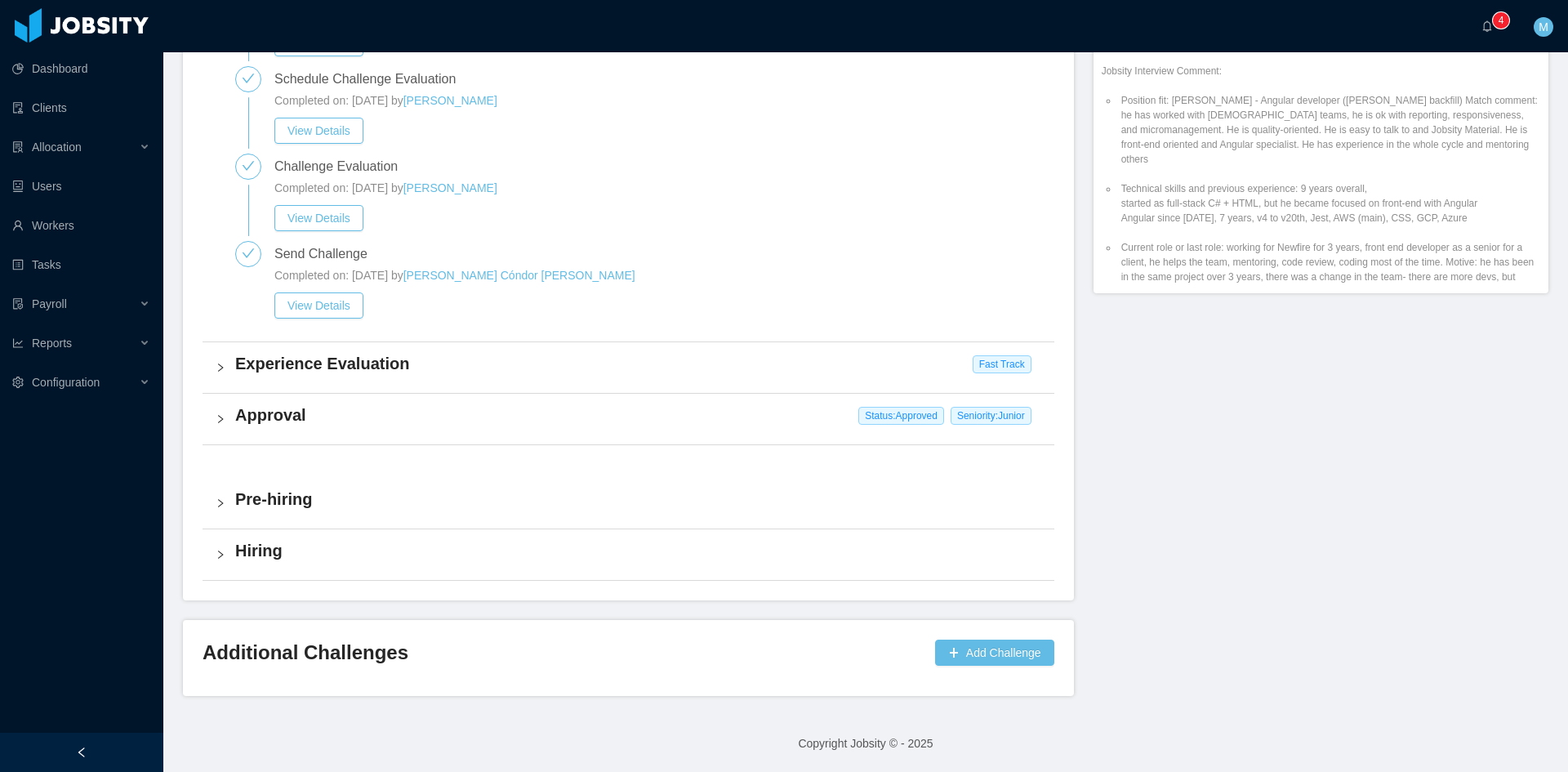
click at [227, 374] on div "Experience Evaluation Fast Track" at bounding box center [628, 368] width 851 height 51
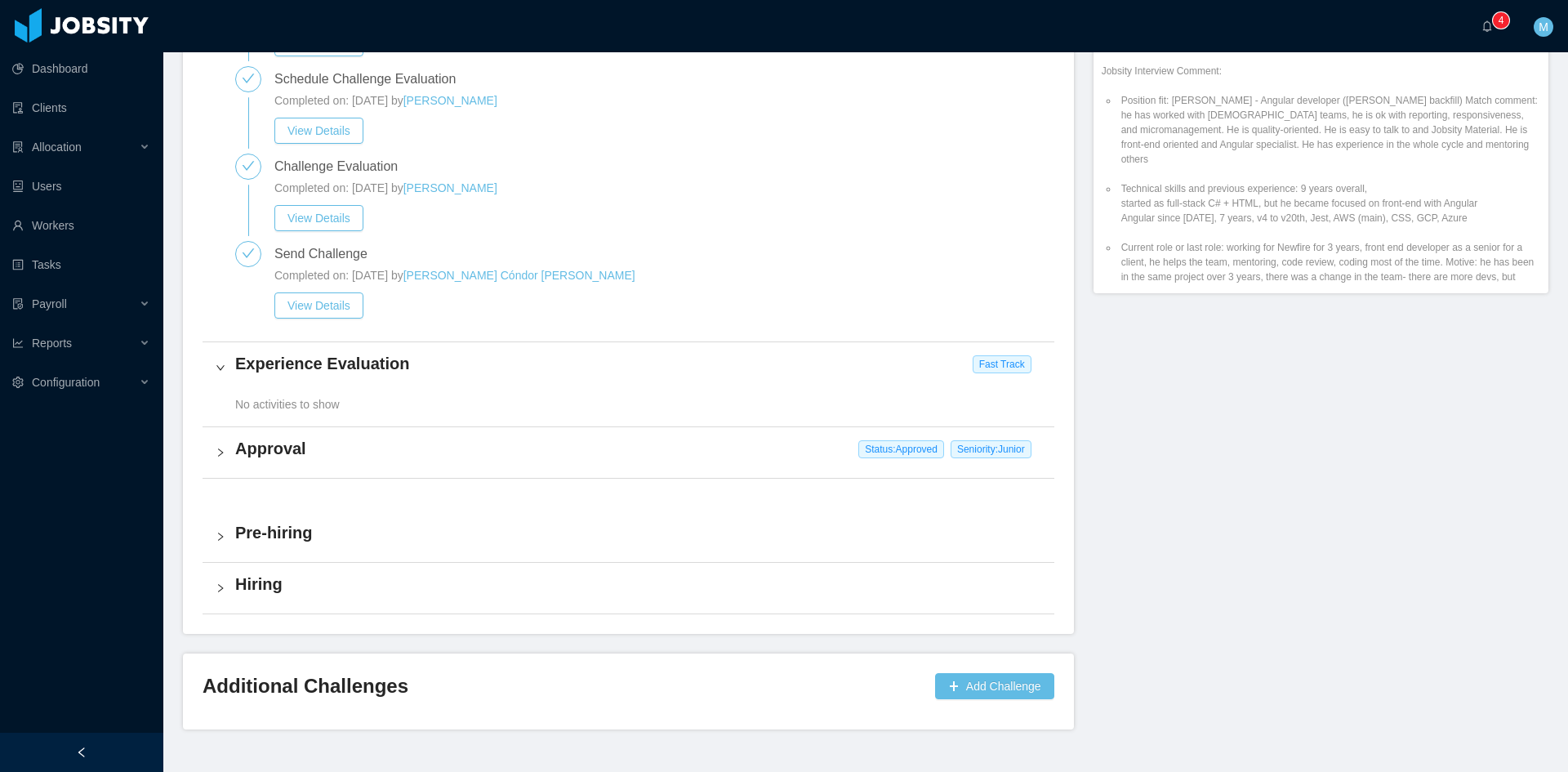
click at [224, 446] on div "Approval Status: Approved Seniority: Junior" at bounding box center [628, 452] width 851 height 51
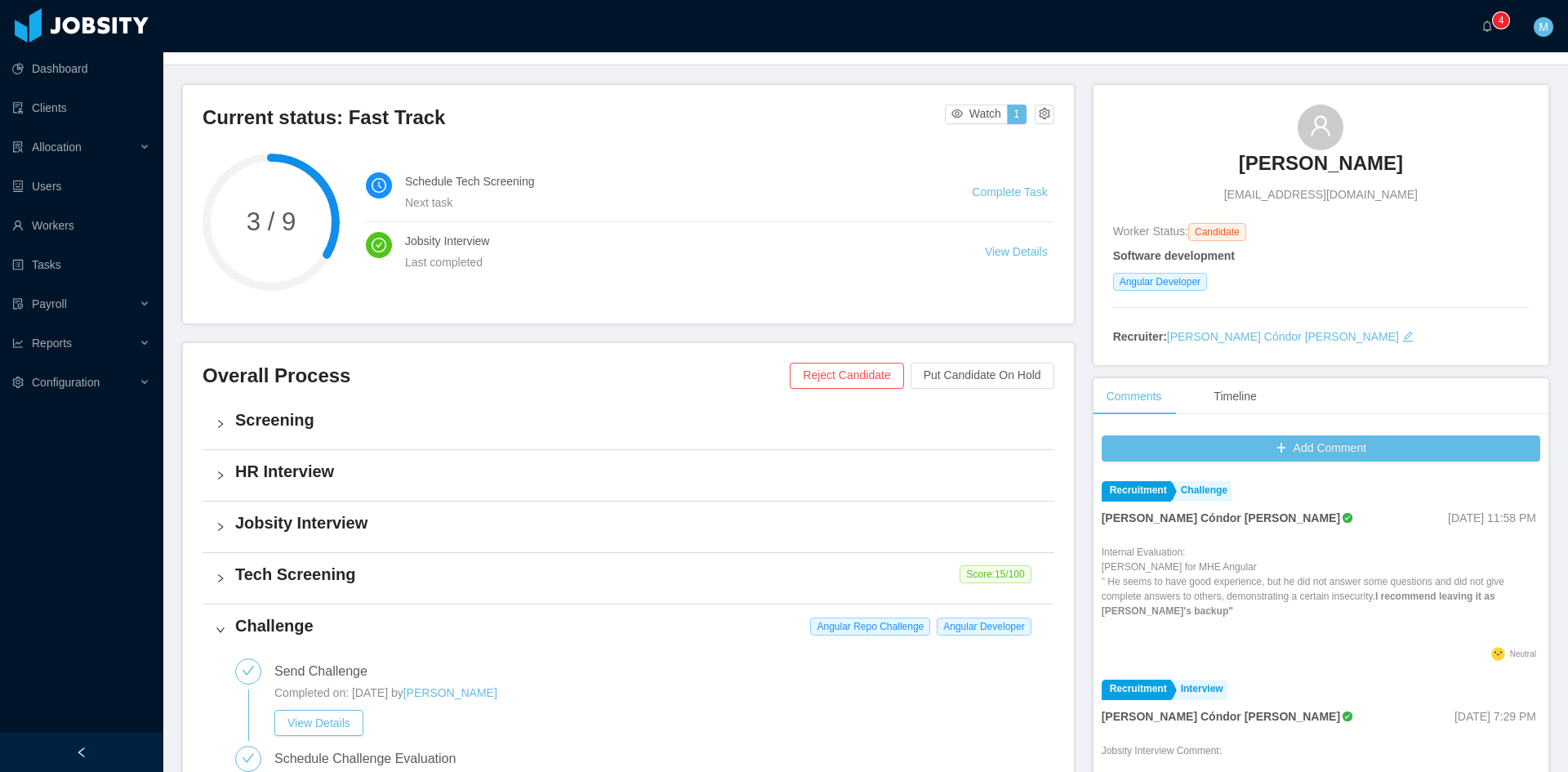
scroll to position [0, 0]
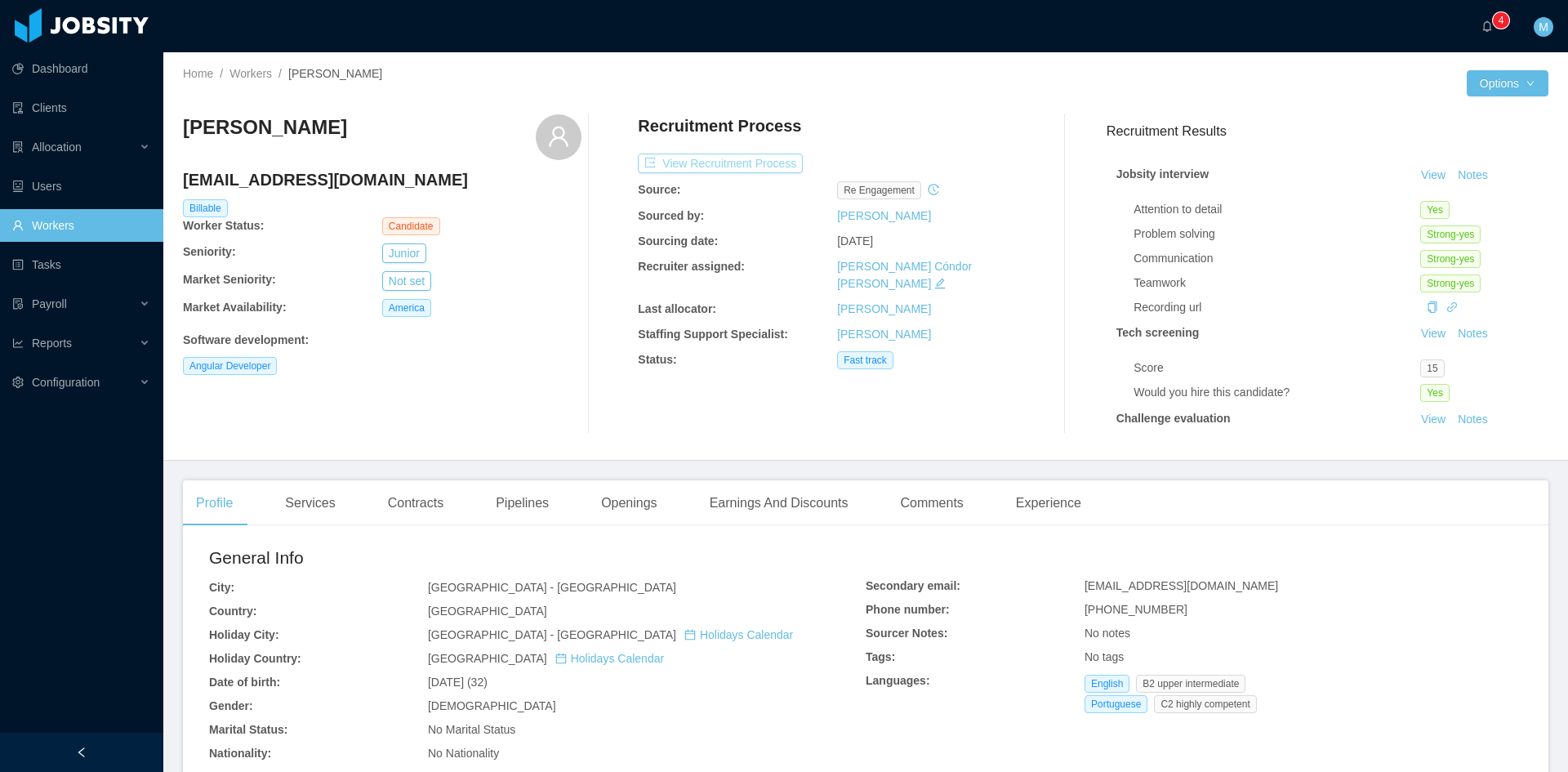
click at [722, 168] on button "View Recruitment Process" at bounding box center [721, 163] width 165 height 20
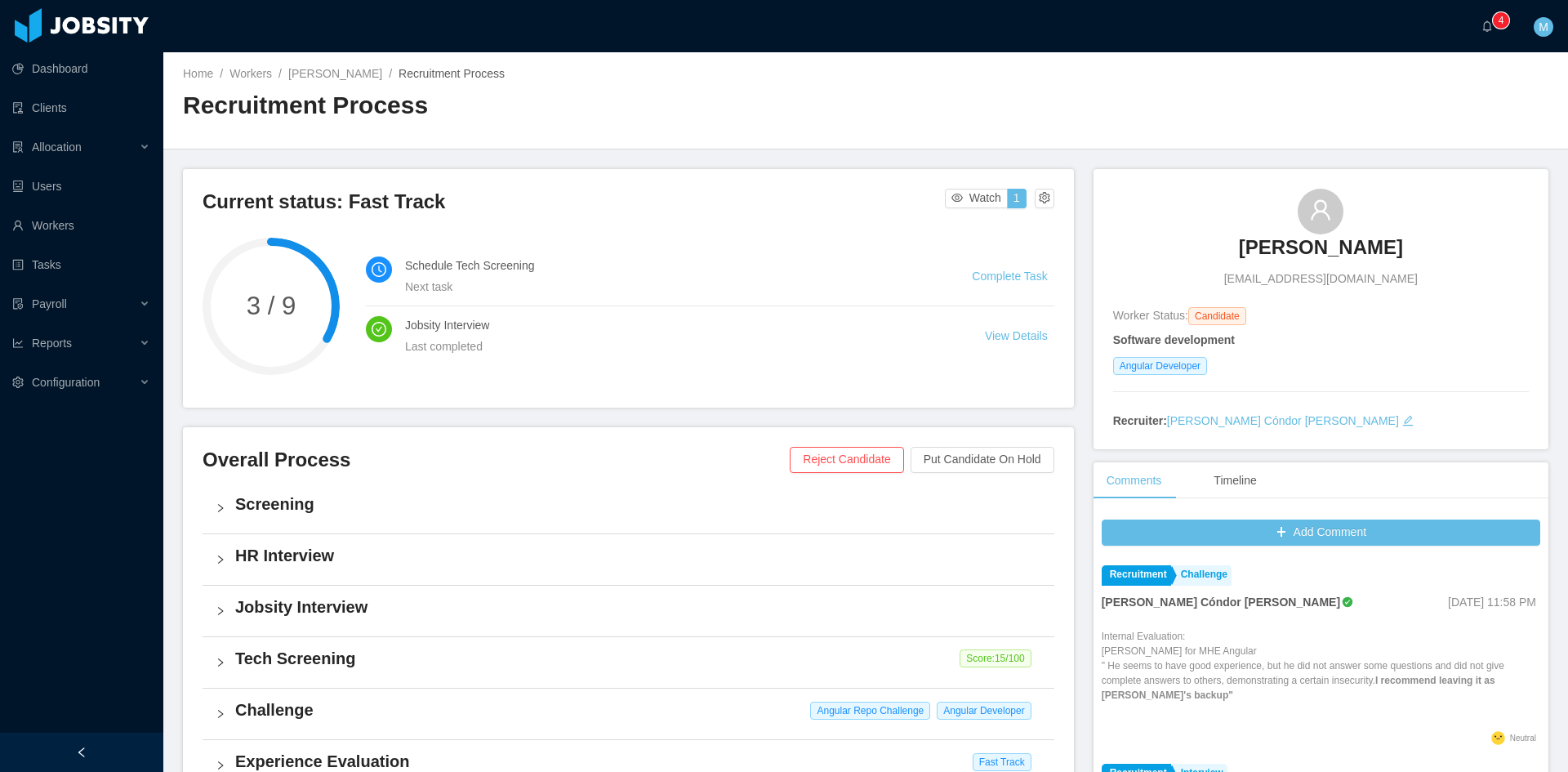
scroll to position [137, 0]
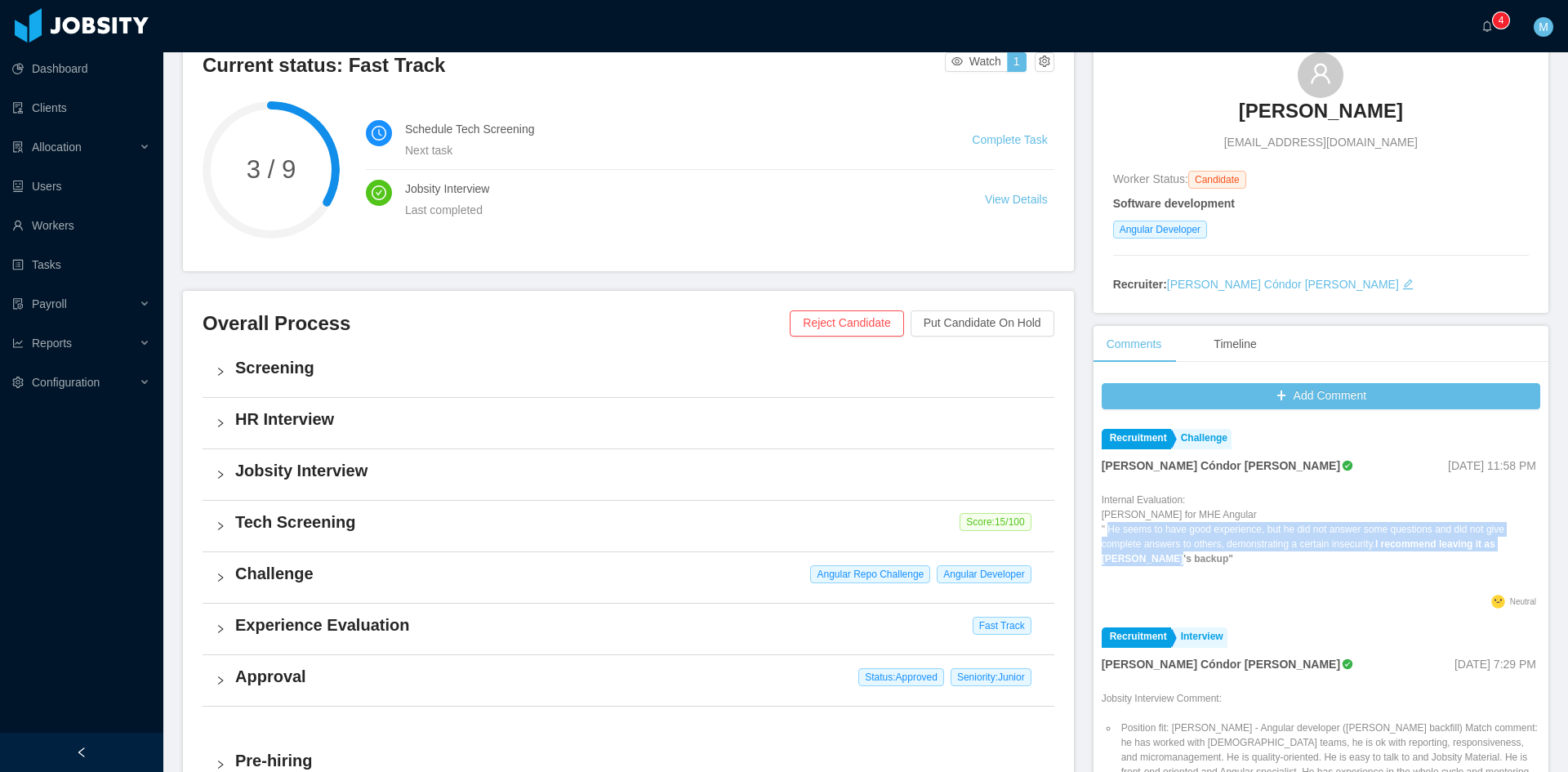
drag, startPoint x: 1124, startPoint y: 564, endPoint x: 1101, endPoint y: 529, distance: 41.9
click at [1102, 529] on p "Internal Evaluation: [PERSON_NAME] for MHE Angular " He seems to have good expe…" at bounding box center [1321, 529] width 438 height 74
copy p "He seems to have good experience, but he did not answer some questions and did …"
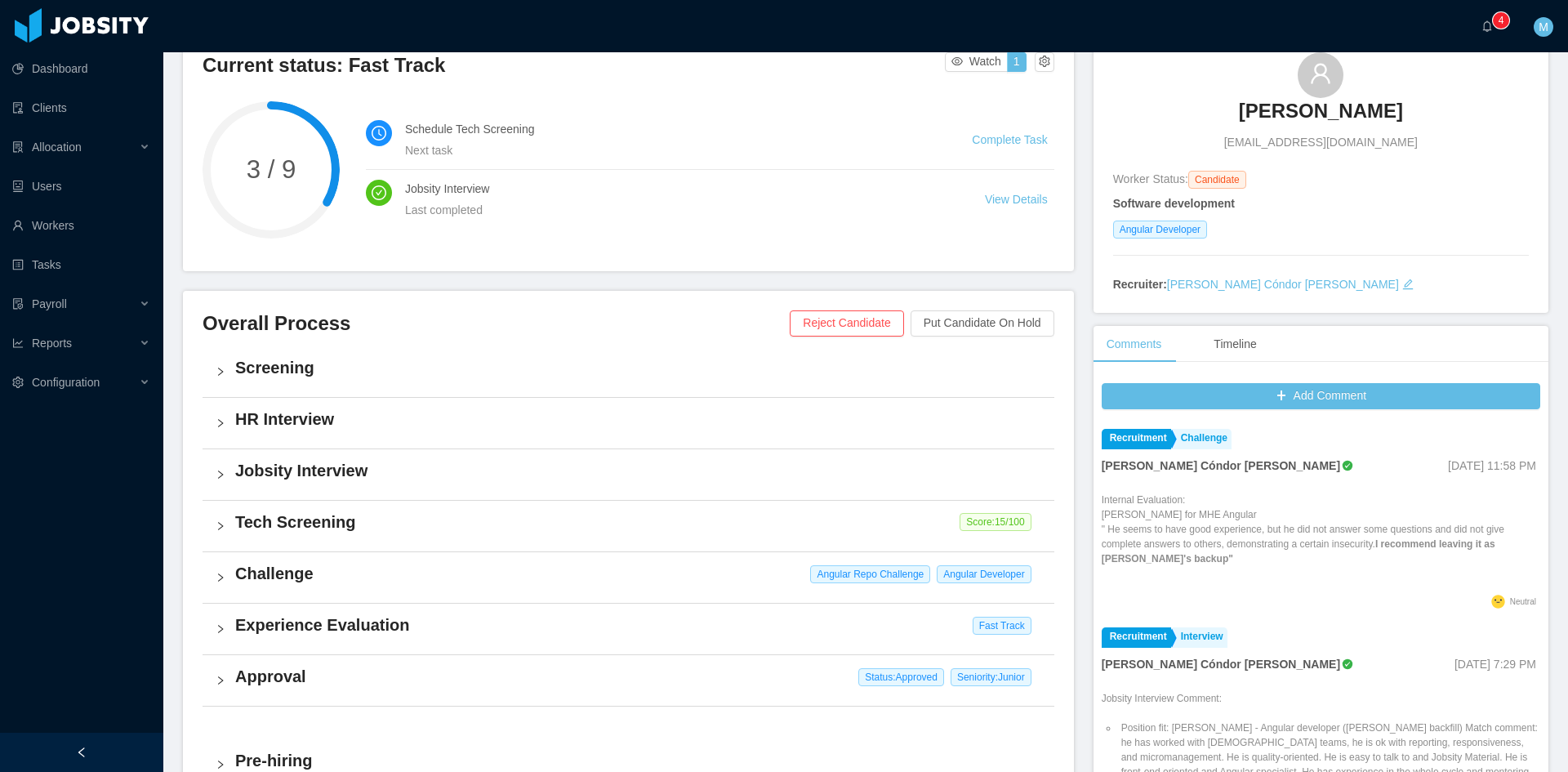
click at [1351, 556] on p "Internal Evaluation: [PERSON_NAME] for MHE Angular " He seems to have good expe…" at bounding box center [1321, 529] width 438 height 74
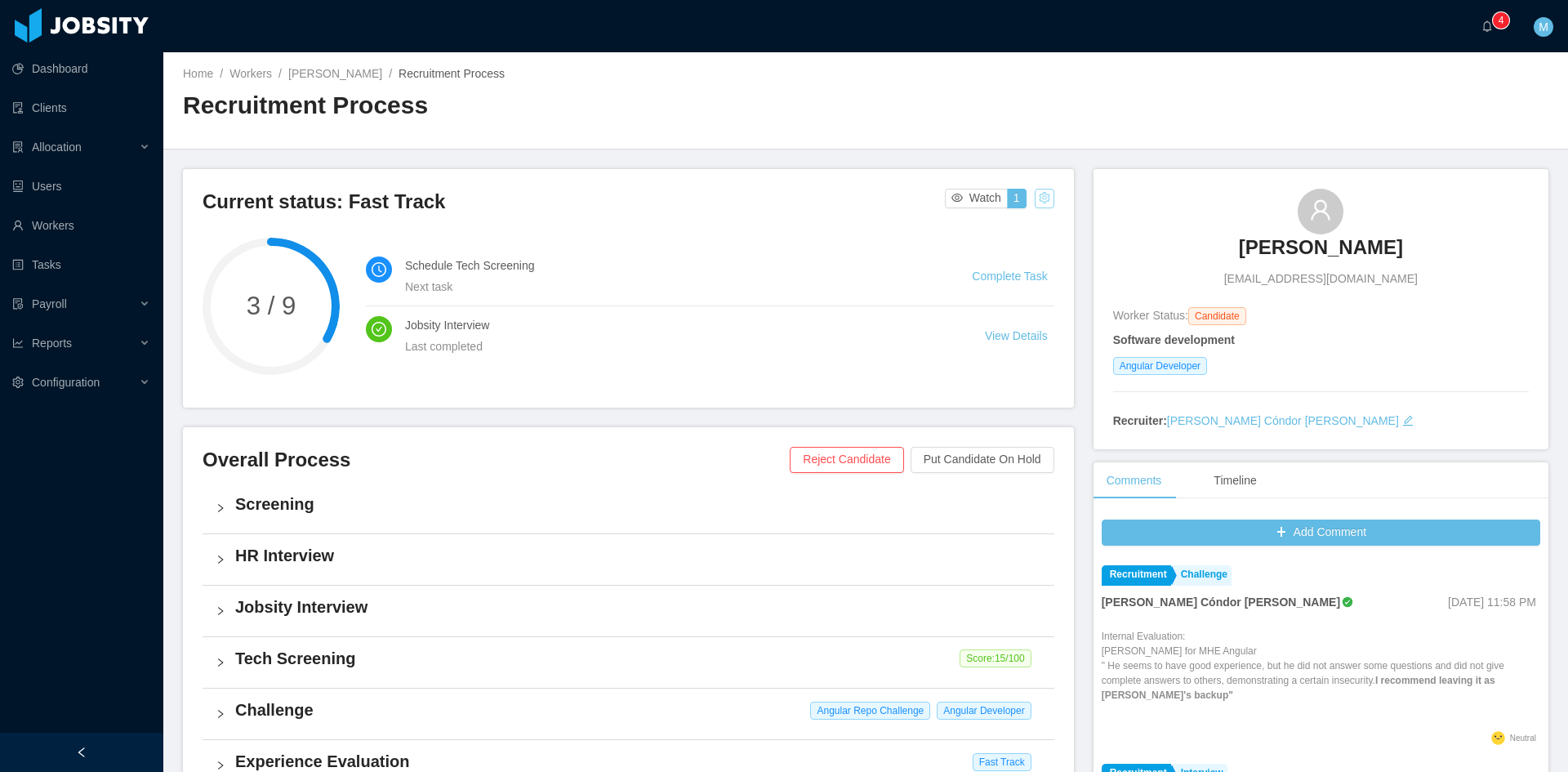
click at [1041, 201] on button "button" at bounding box center [1045, 199] width 20 height 20
click at [1002, 254] on div "Change status" at bounding box center [1001, 250] width 74 height 18
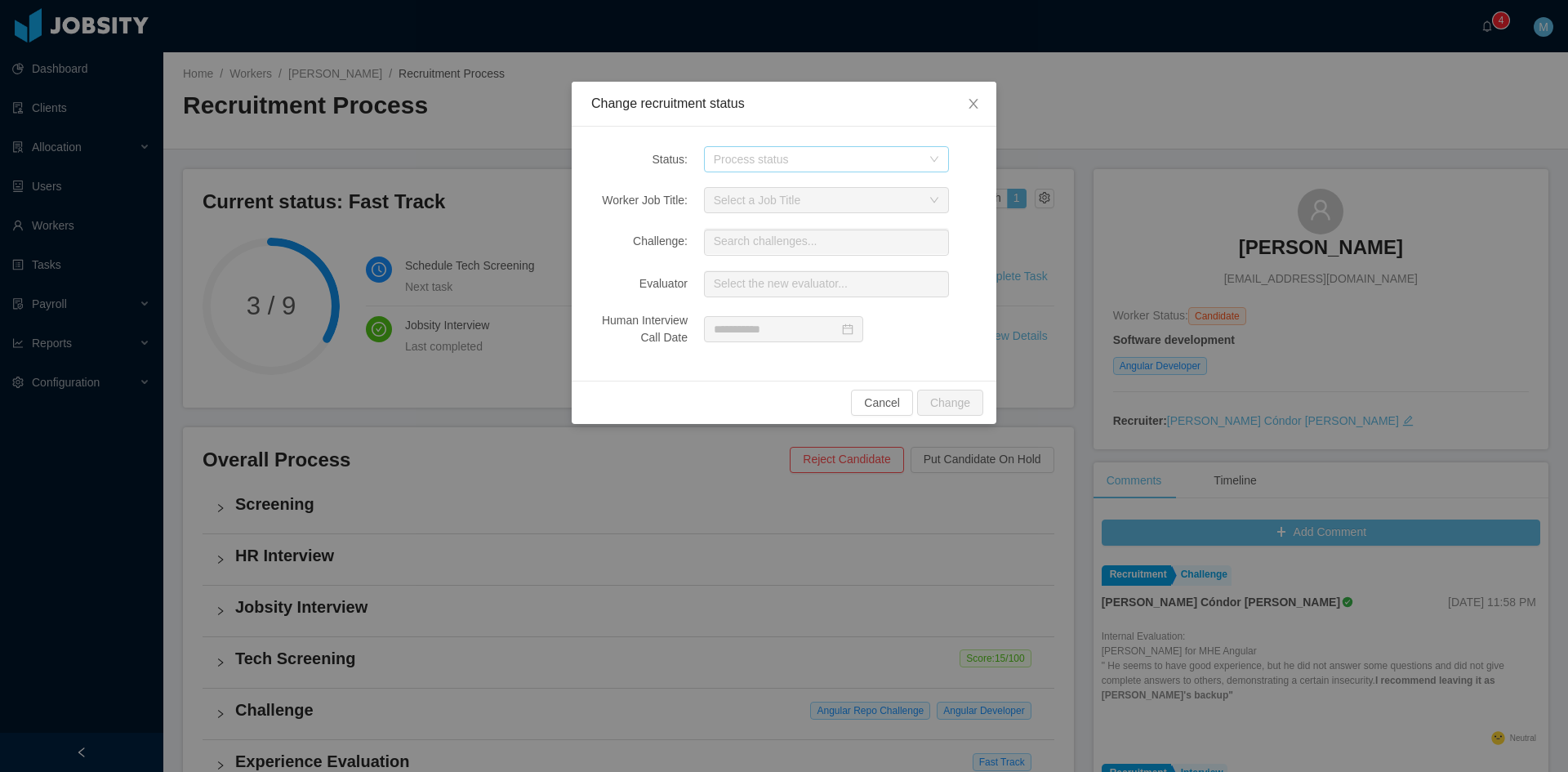
click at [735, 165] on div "Process status" at bounding box center [817, 159] width 207 height 17
drag, startPoint x: 769, startPoint y: 352, endPoint x: 942, endPoint y: 229, distance: 212.3
click at [942, 229] on ul "Screening HR Interview Tech Screening Challenge Withdrawn Rejected Challenge Ev…" at bounding box center [825, 278] width 245 height 205
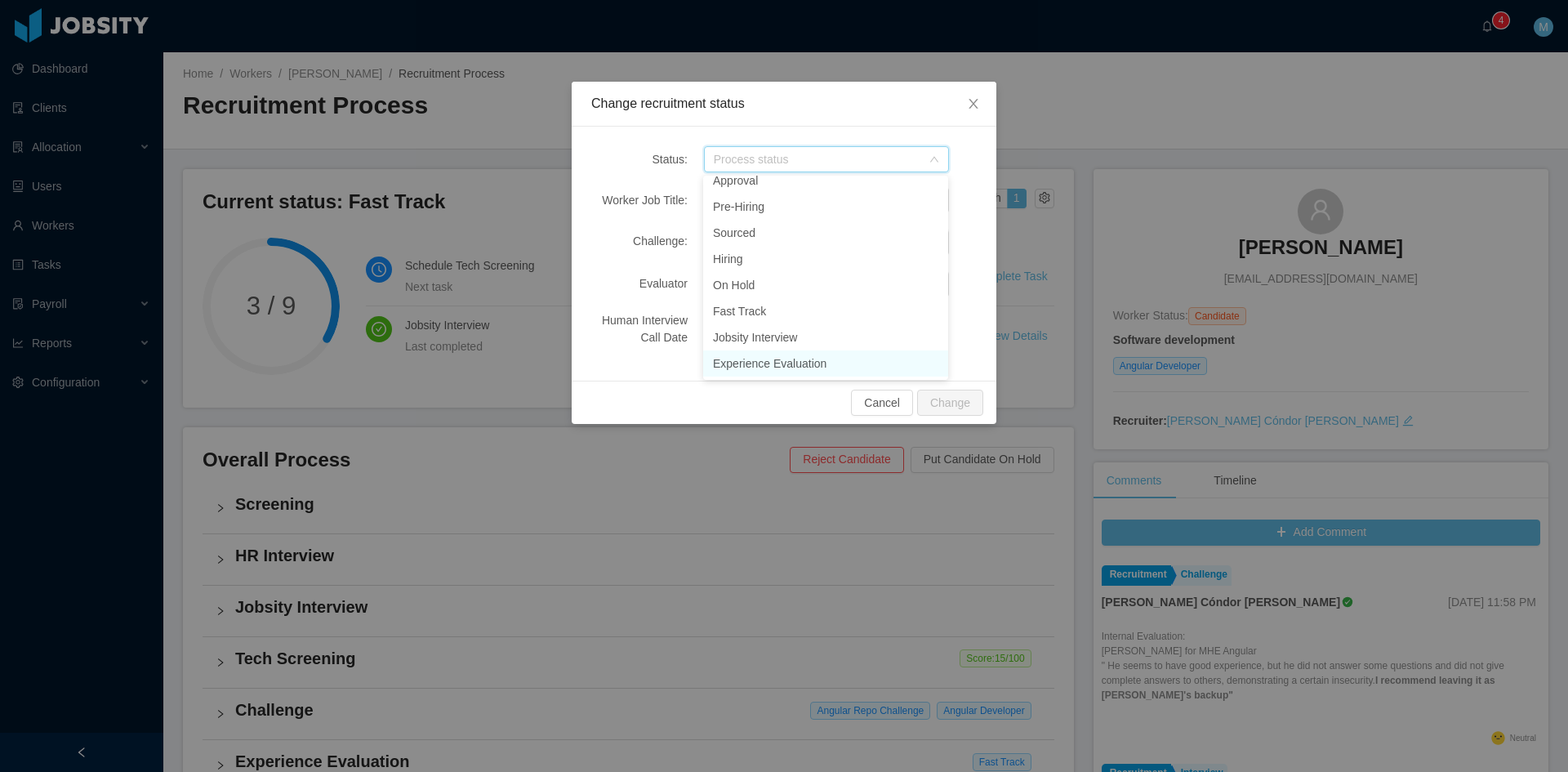
click at [799, 364] on li "Experience Evaluation" at bounding box center [825, 363] width 245 height 27
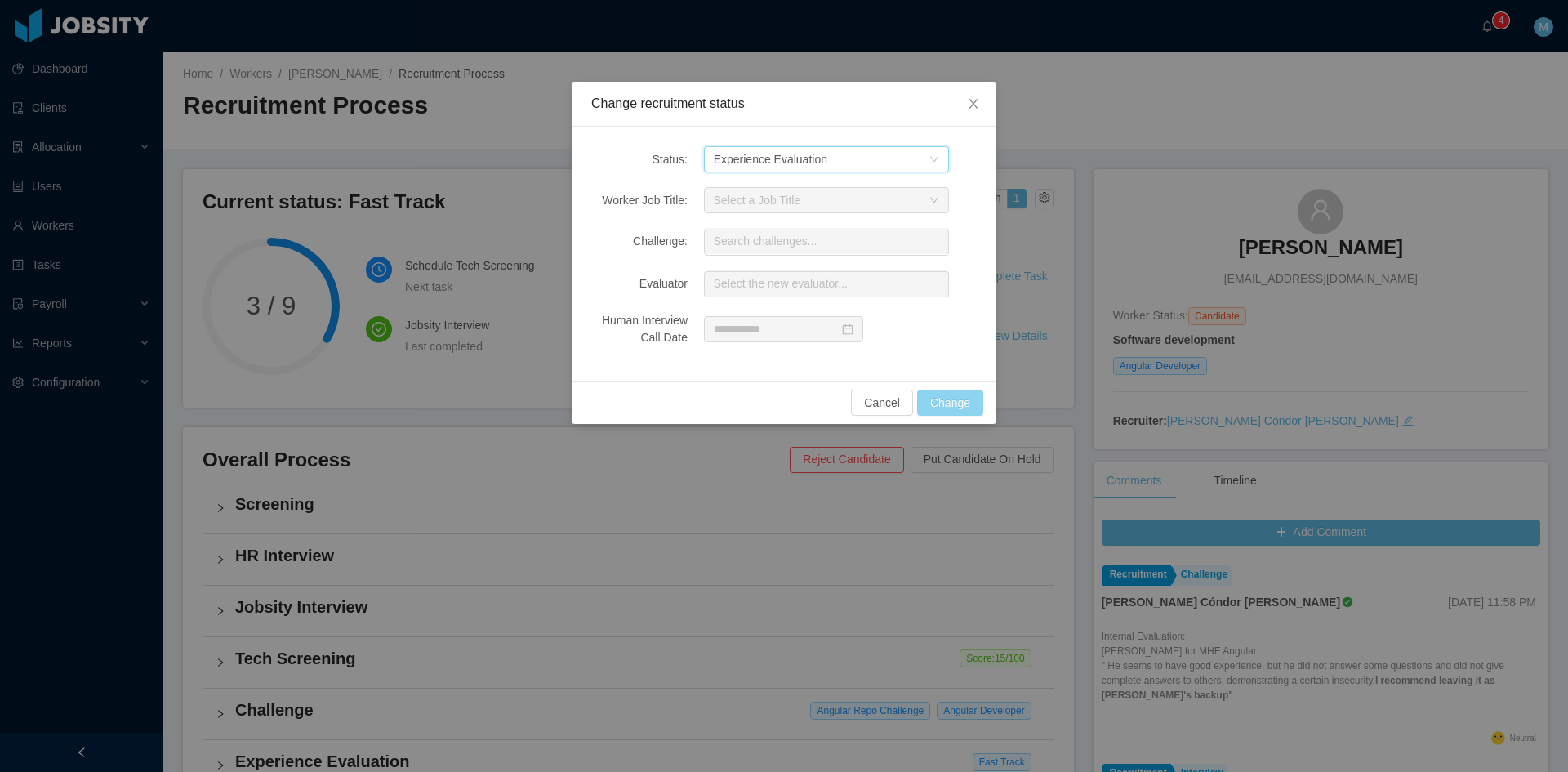
click at [935, 401] on button "Change" at bounding box center [950, 402] width 66 height 27
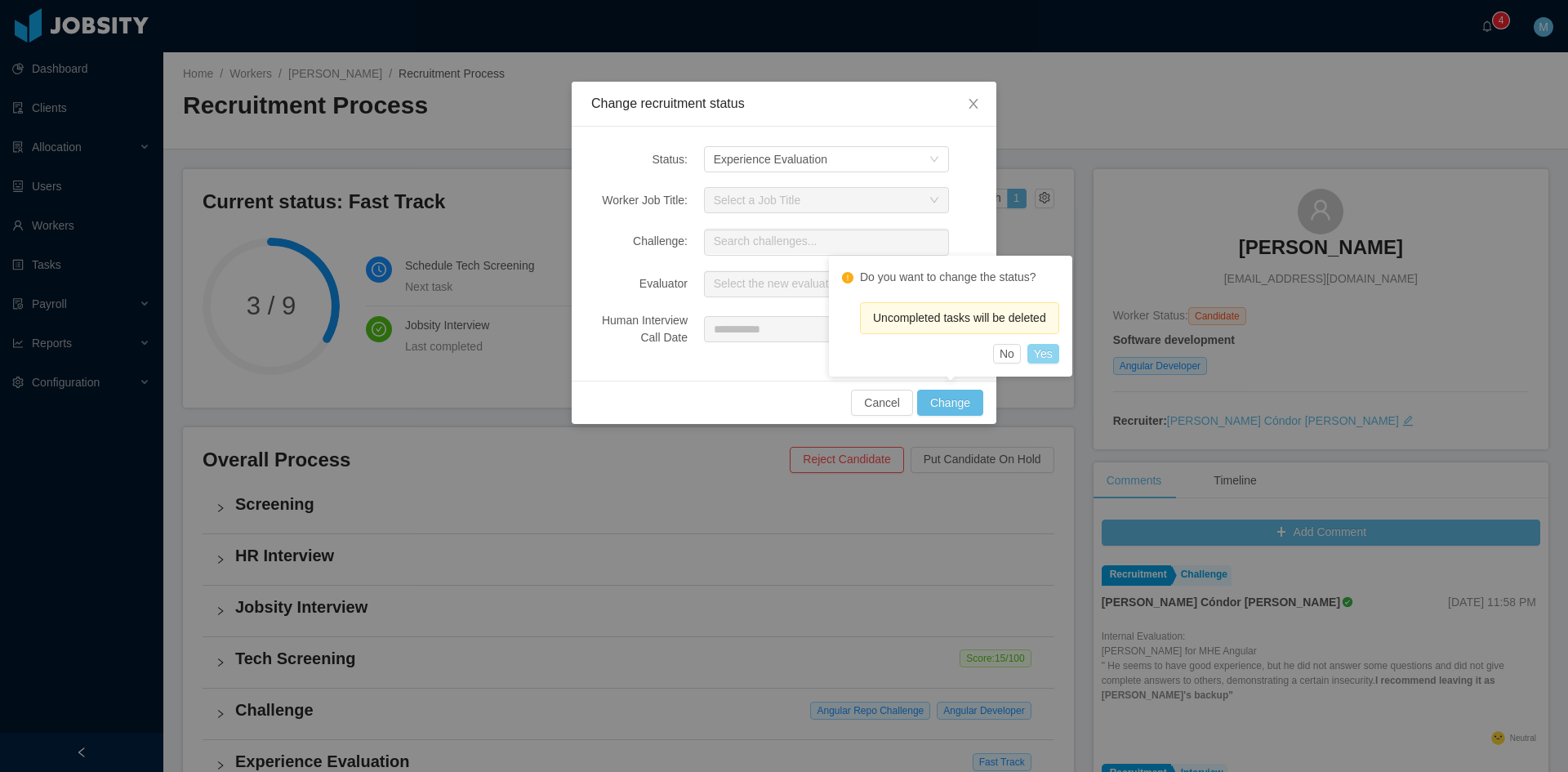
click at [1044, 352] on button "Yes" at bounding box center [1043, 354] width 31 height 20
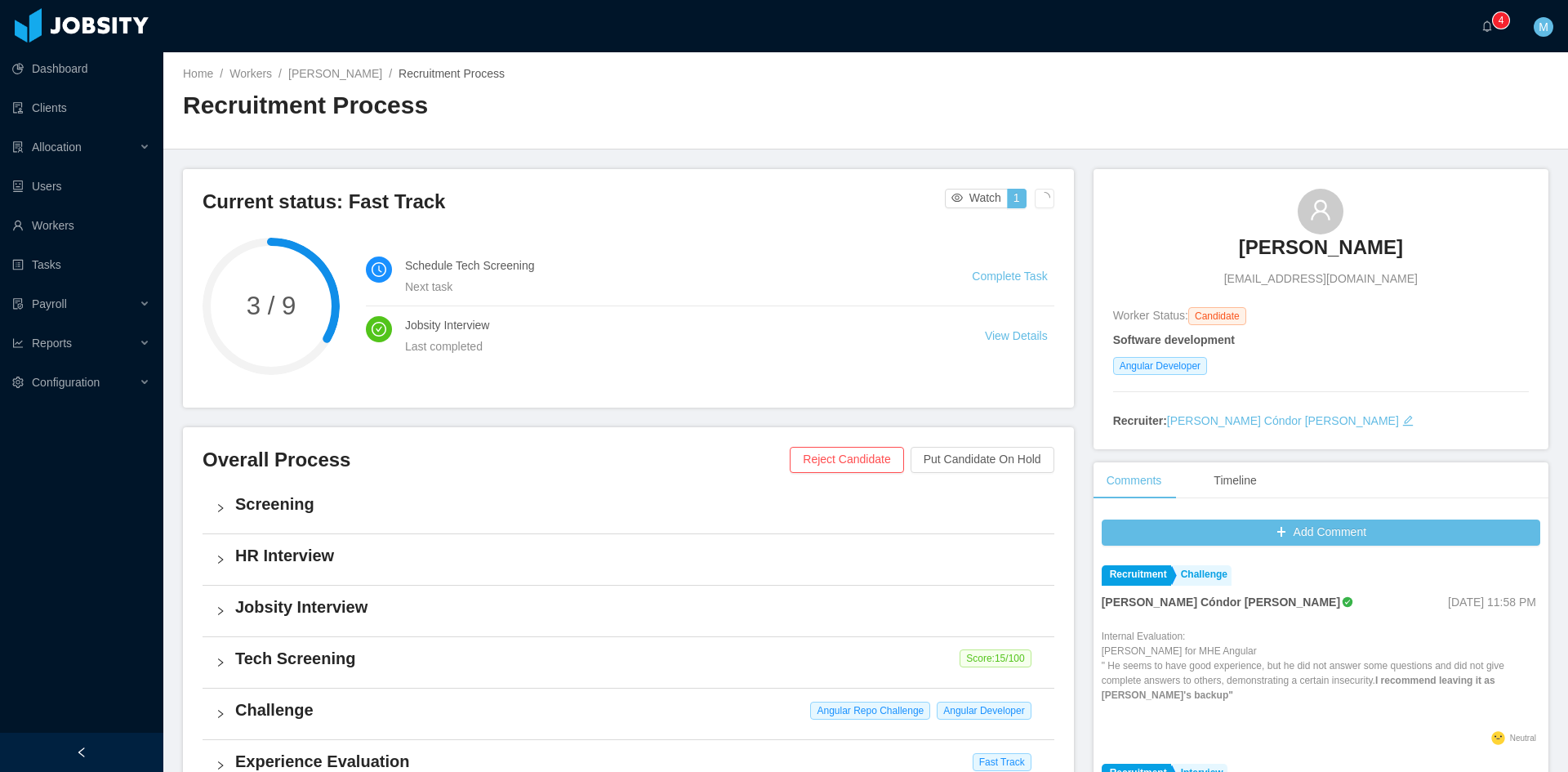
scroll to position [272, 0]
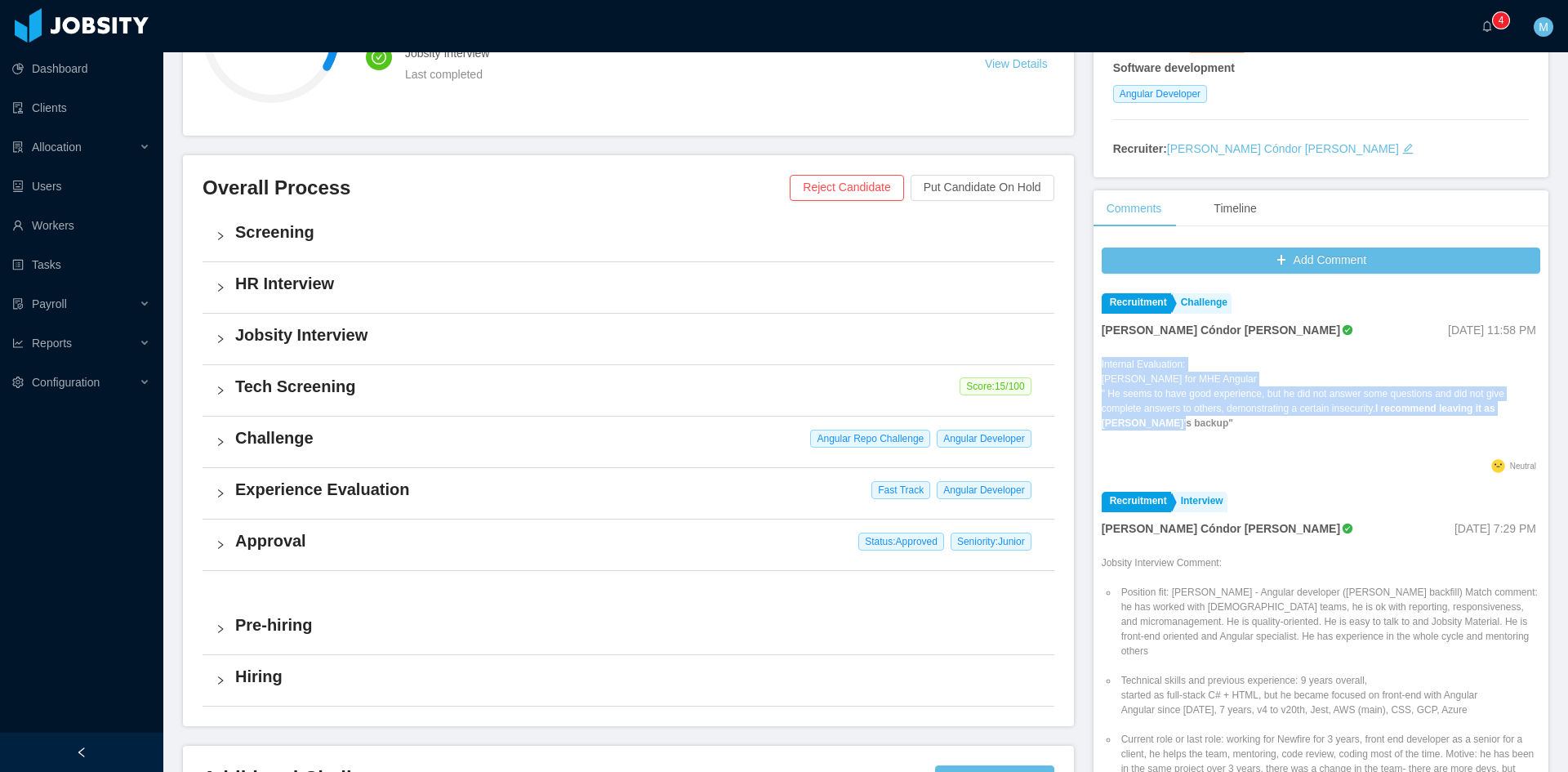
drag, startPoint x: 1150, startPoint y: 425, endPoint x: 1093, endPoint y: 364, distance: 83.5
click at [1102, 364] on p "Internal Evaluation: [PERSON_NAME] for MHE Angular " He seems to have good expe…" at bounding box center [1321, 393] width 438 height 74
copy p "Internal Evaluation: [PERSON_NAME] for MHE Angular " He seems to have good expe…"
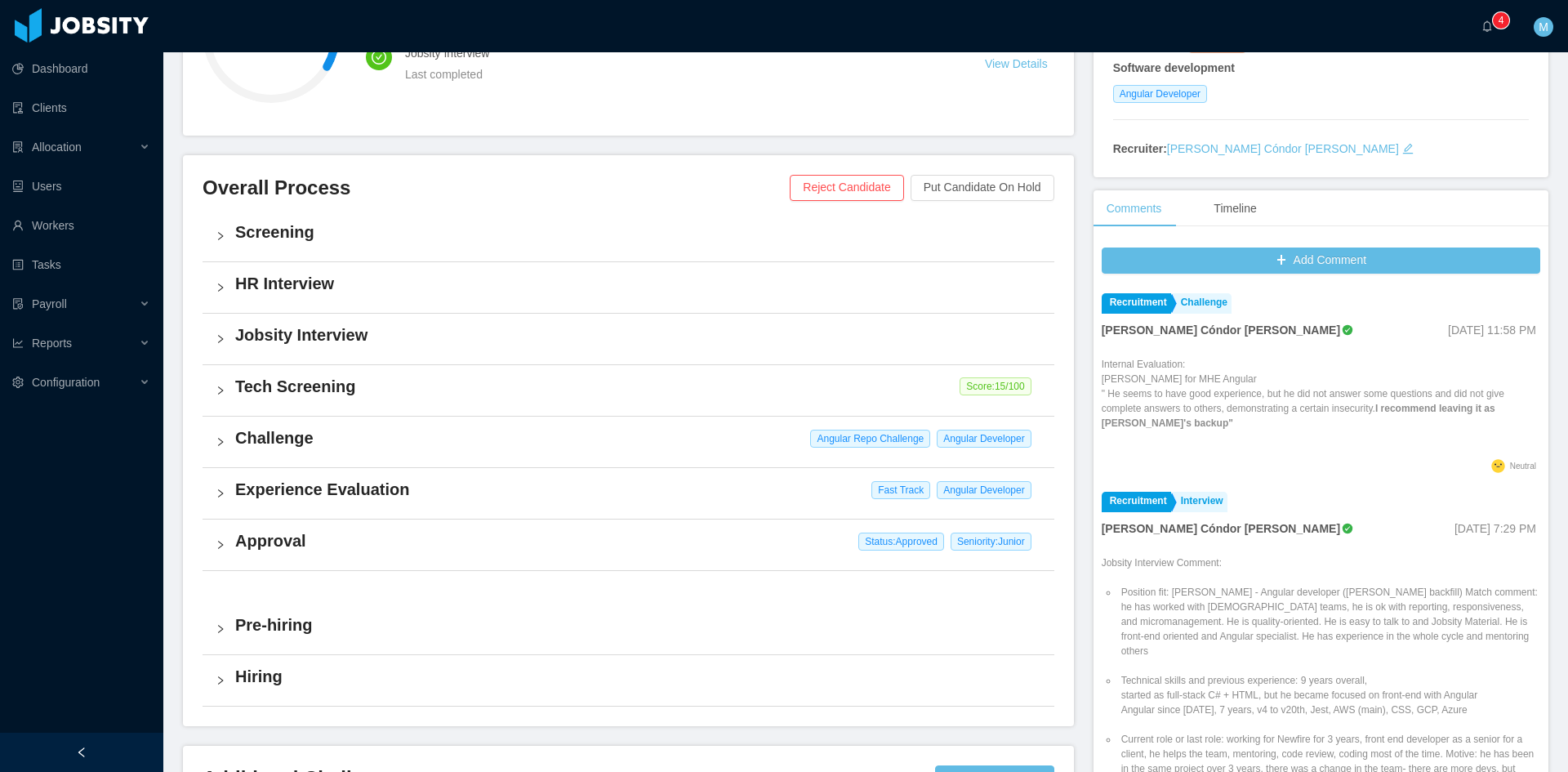
click at [204, 485] on div "Experience Evaluation Fast Track Angular Developer" at bounding box center [628, 494] width 851 height 51
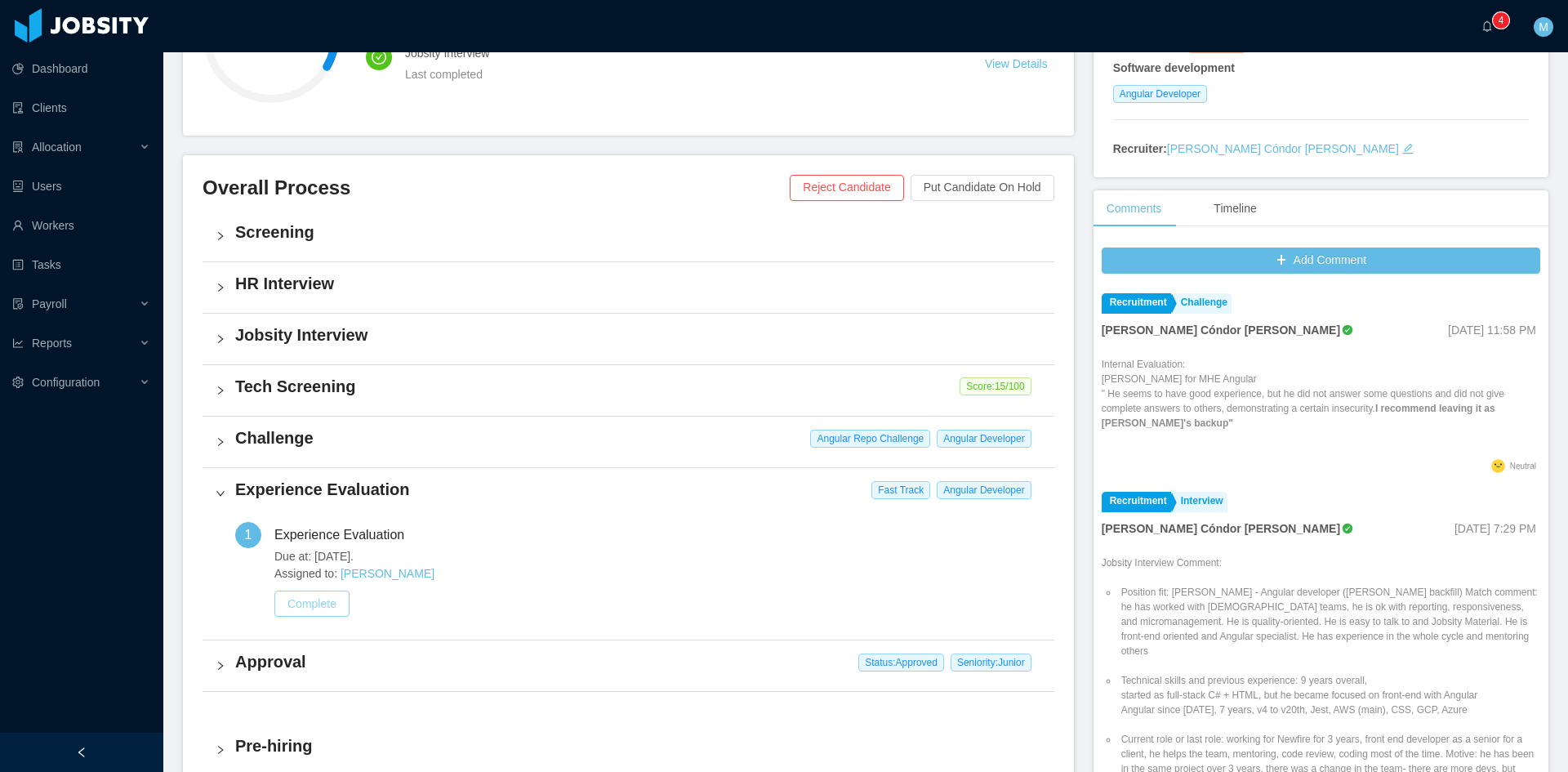
click at [297, 606] on button "Complete" at bounding box center [312, 604] width 75 height 27
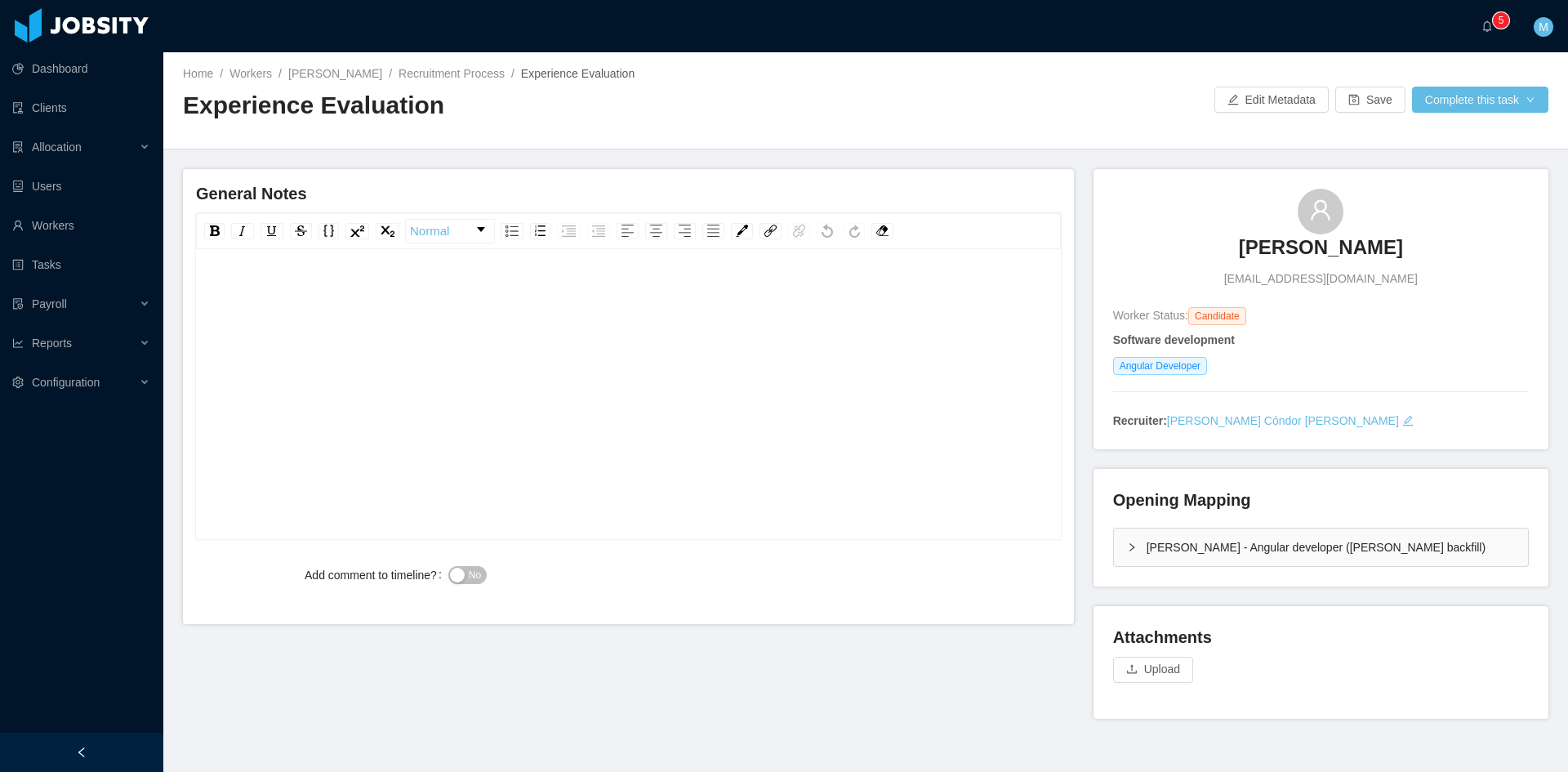
click at [533, 320] on div "rdw-editor" at bounding box center [629, 420] width 840 height 286
paste div "rdw-editor"
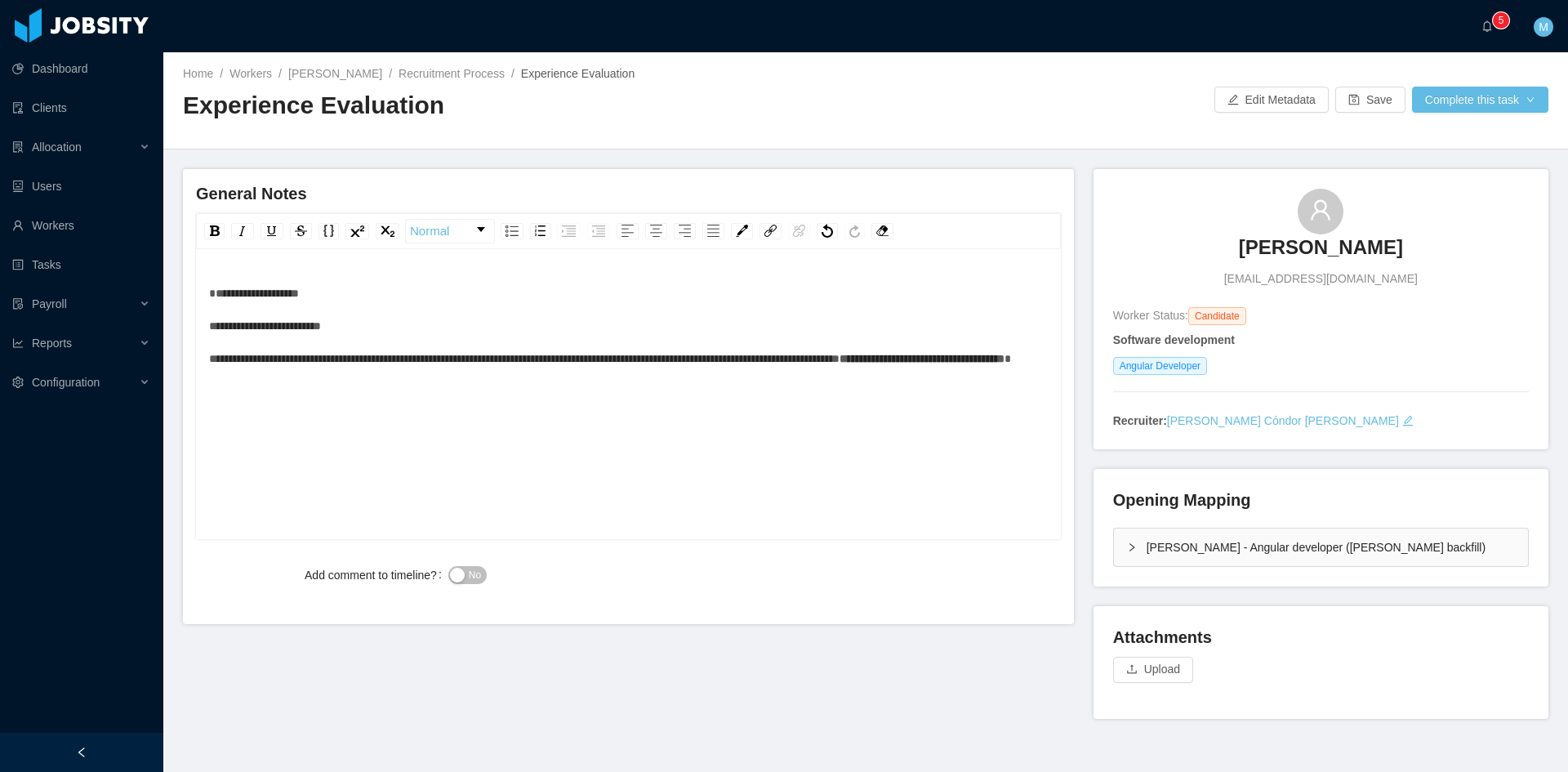
click at [348, 301] on div "**********" at bounding box center [629, 327] width 840 height 98
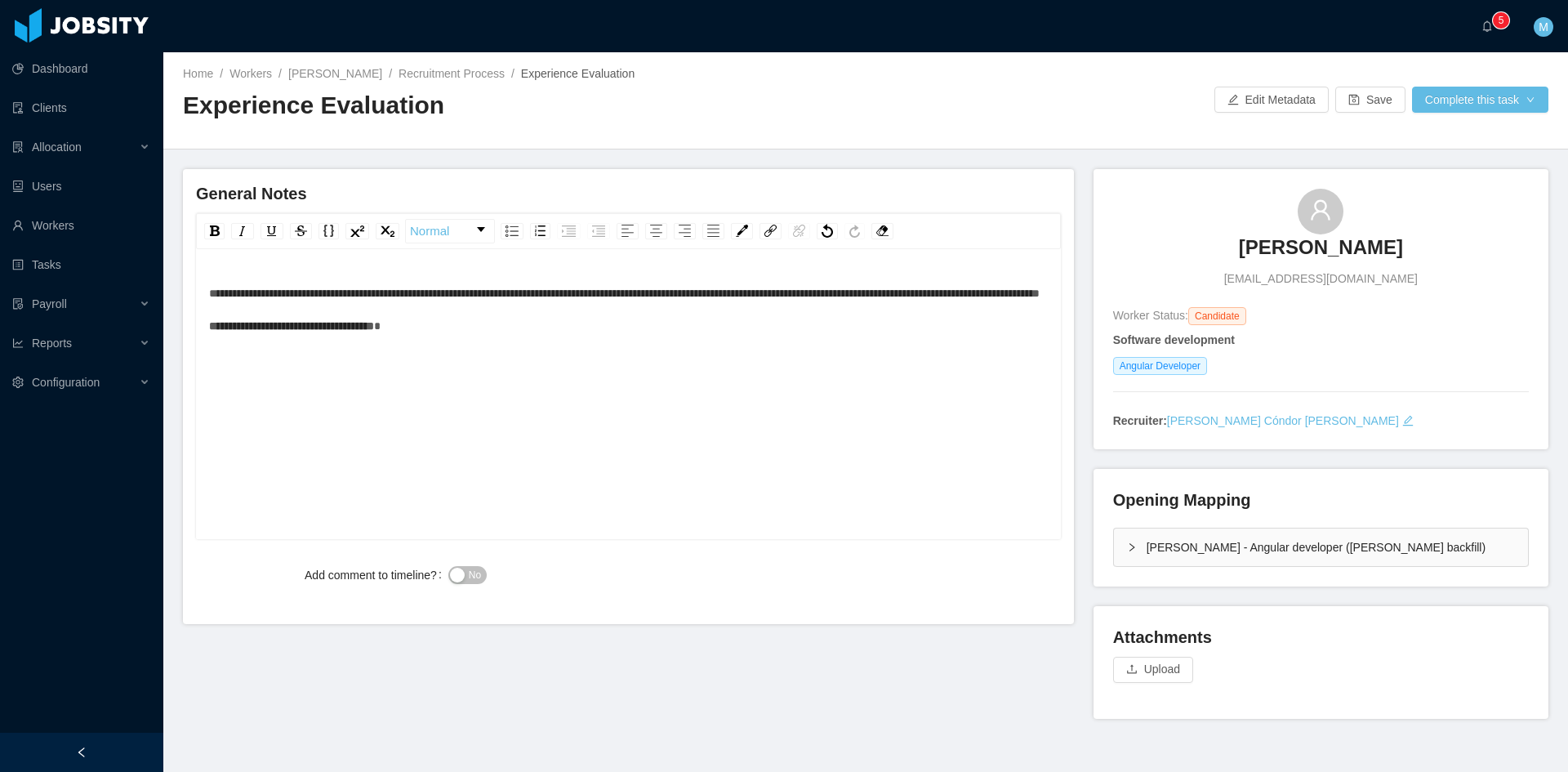
click at [742, 318] on div "**********" at bounding box center [629, 310] width 840 height 65
drag, startPoint x: 370, startPoint y: 295, endPoint x: 309, endPoint y: 301, distance: 61.3
click at [309, 301] on div "**********" at bounding box center [629, 327] width 840 height 98
click at [246, 231] on img "rdw-inline-control" at bounding box center [242, 230] width 13 height 13
click at [206, 231] on div "rdw-inline-control" at bounding box center [214, 231] width 21 height 17
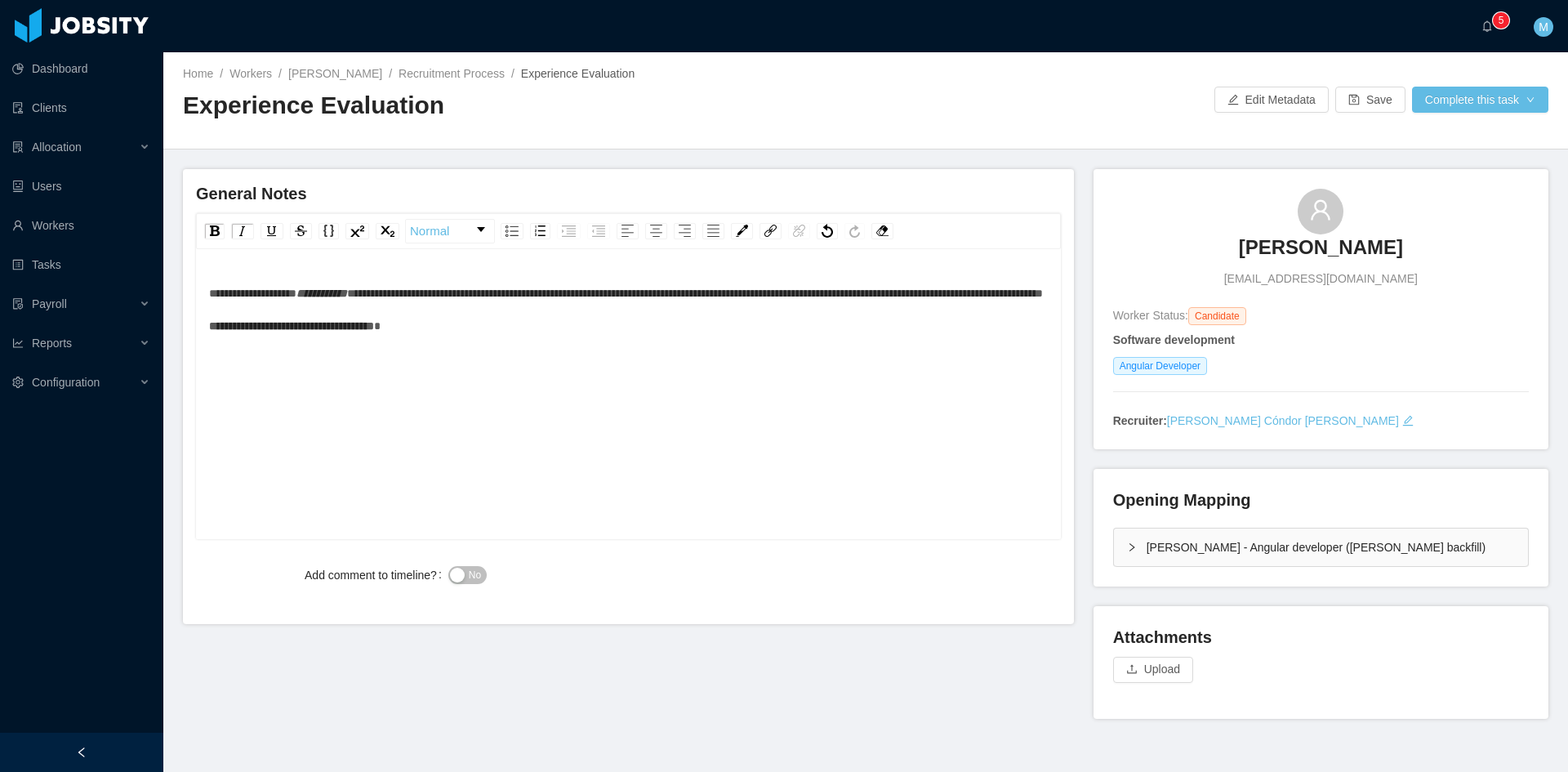
click at [401, 423] on div "**********" at bounding box center [629, 420] width 840 height 286
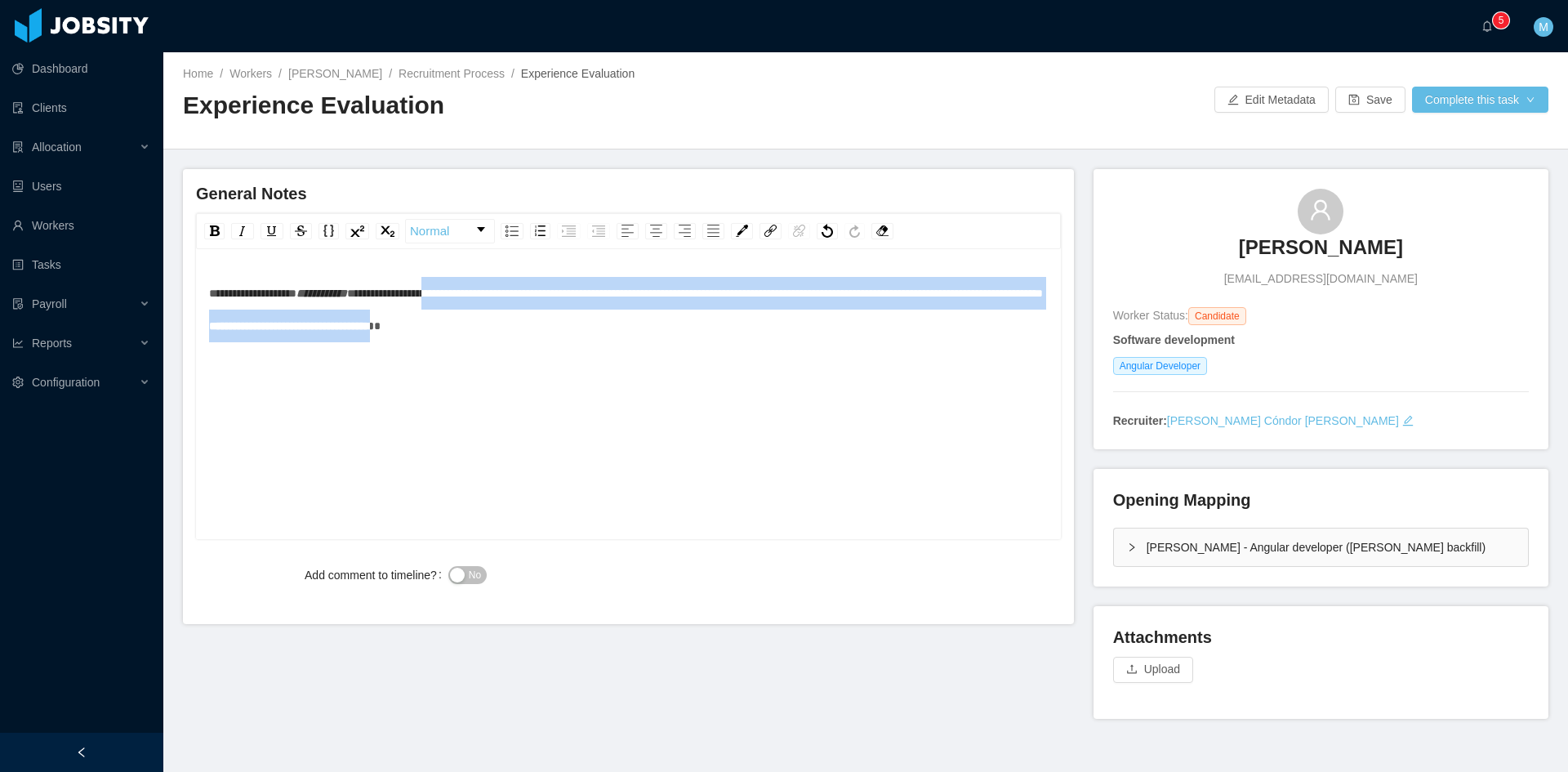
drag, startPoint x: 469, startPoint y: 292, endPoint x: 653, endPoint y: 321, distance: 186.3
click at [653, 321] on div "**********" at bounding box center [629, 327] width 840 height 98
click at [220, 232] on div "rdw-inline-control" at bounding box center [214, 231] width 21 height 17
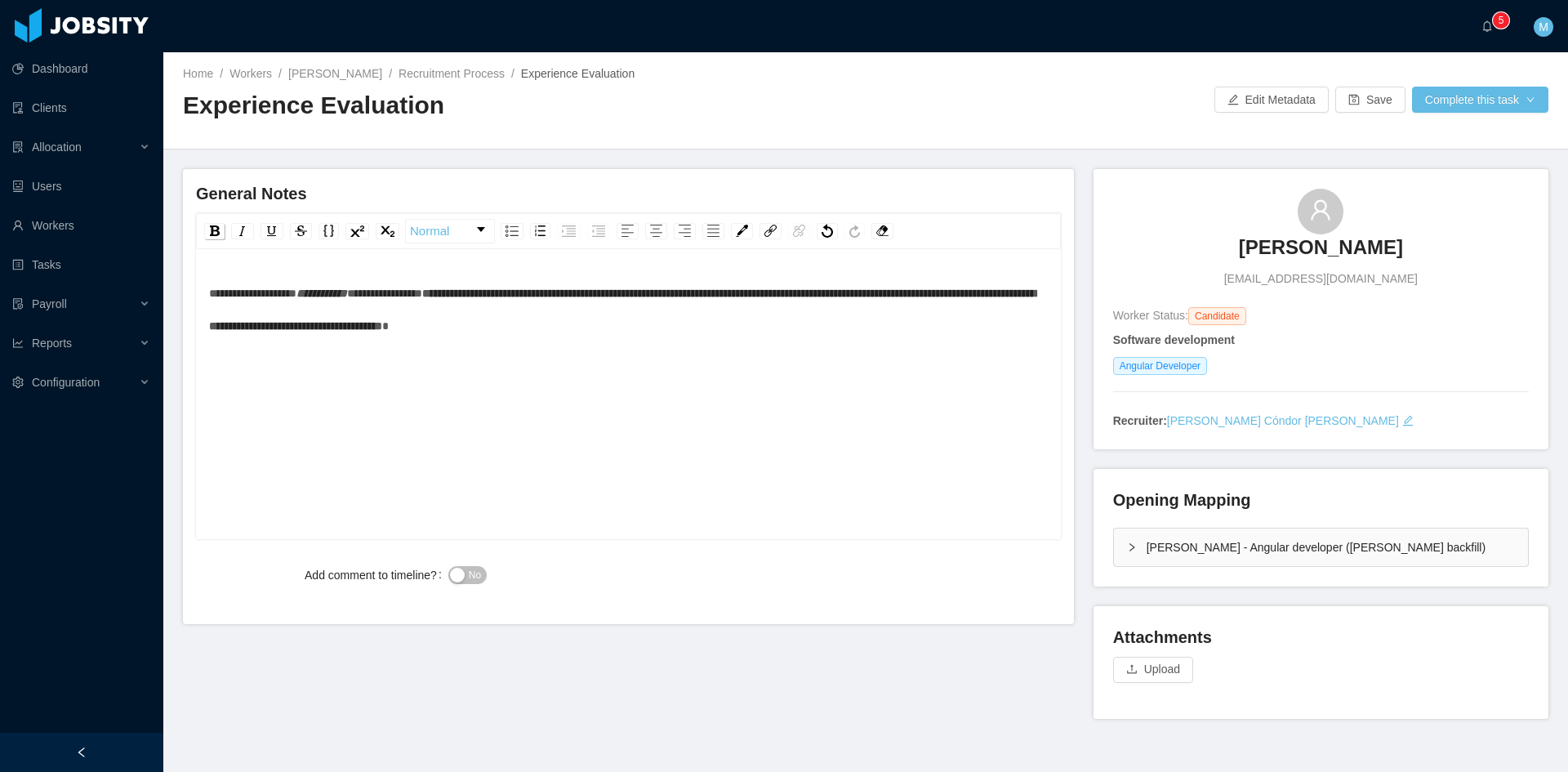
click at [209, 228] on img "rdw-inline-control" at bounding box center [214, 230] width 10 height 11
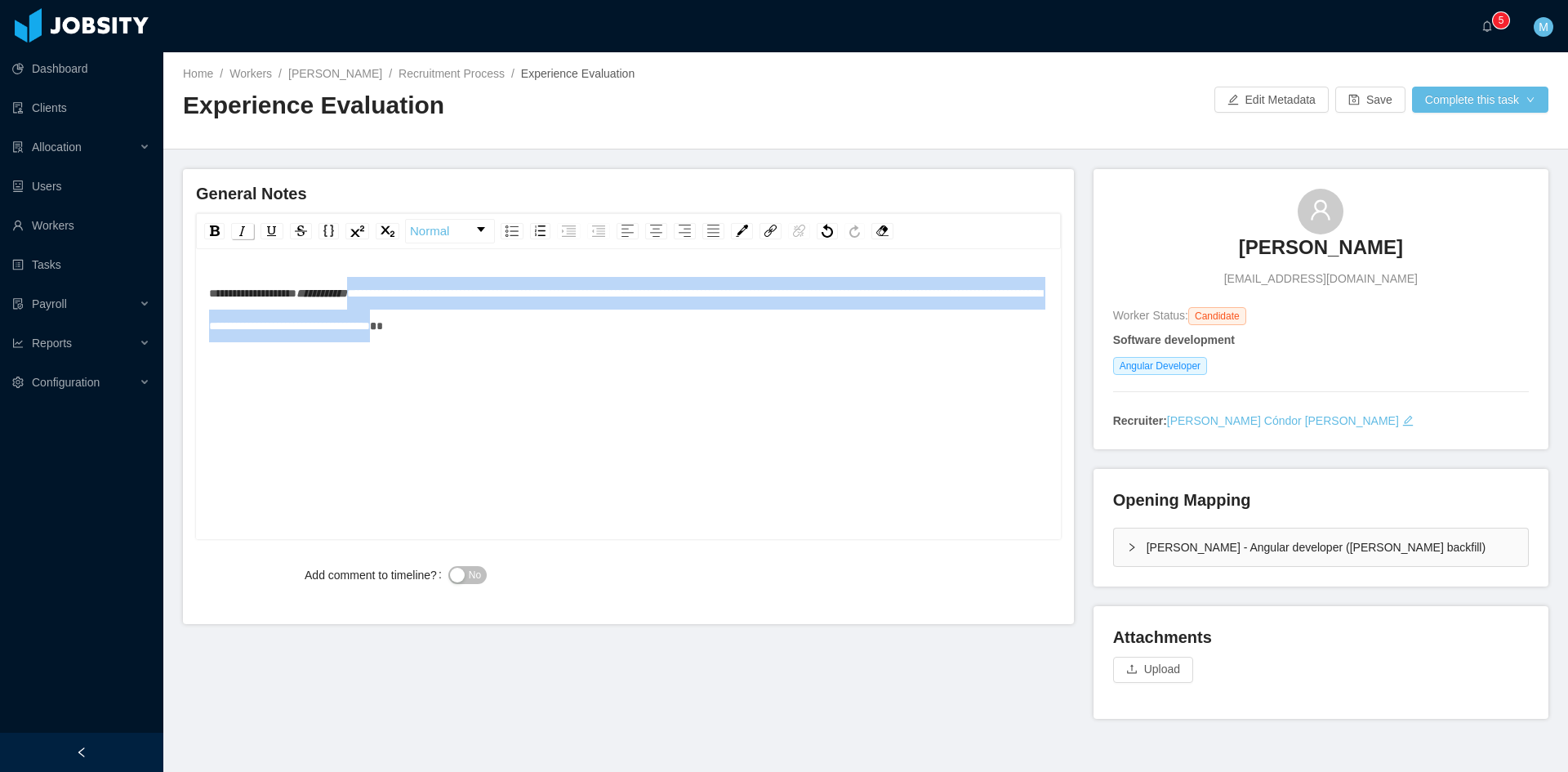
click at [244, 234] on img "rdw-inline-control" at bounding box center [242, 230] width 13 height 13
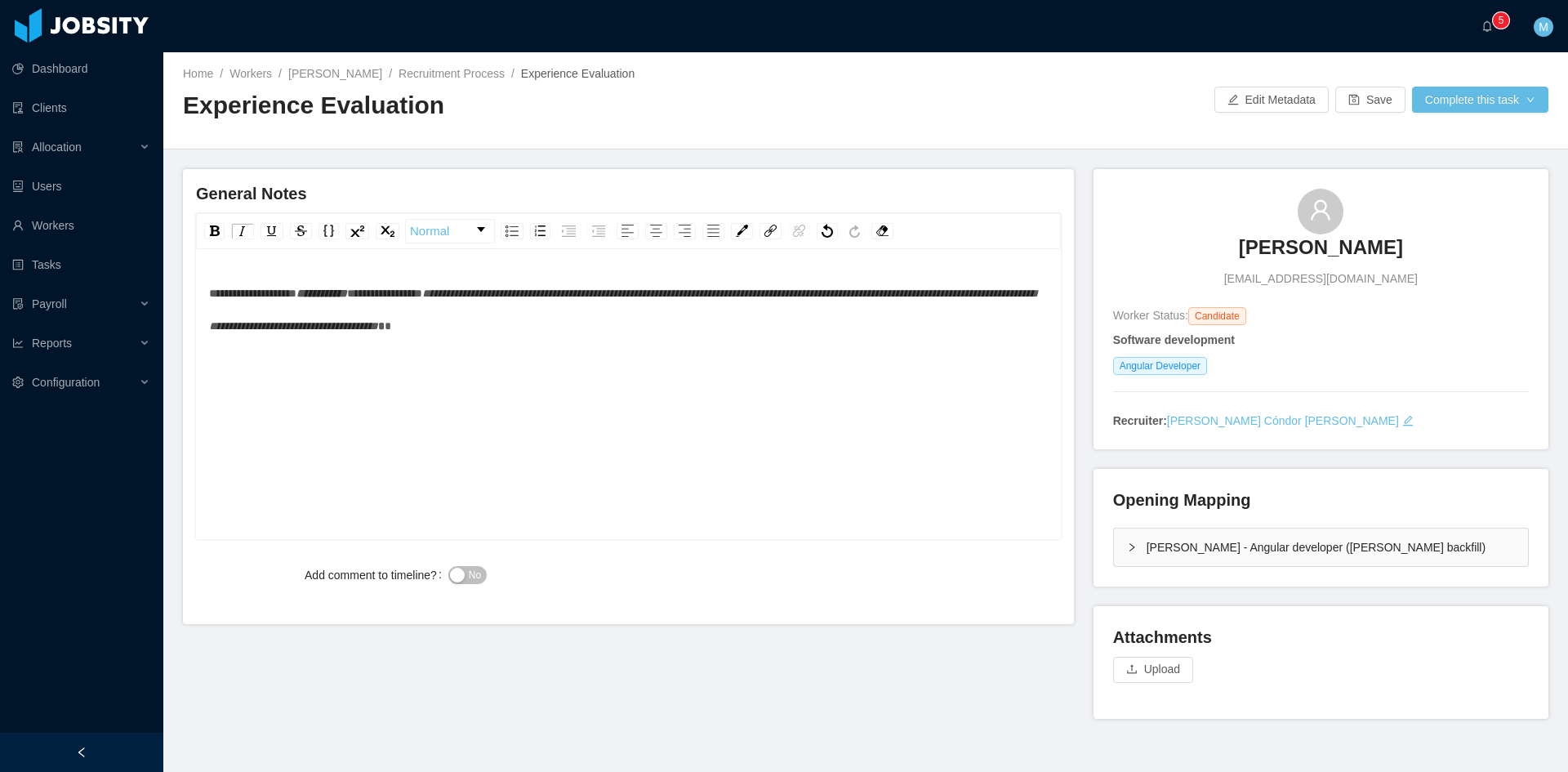
click at [413, 384] on div "**********" at bounding box center [629, 420] width 840 height 286
drag, startPoint x: 416, startPoint y: 327, endPoint x: 614, endPoint y: 337, distance: 198.3
click at [614, 337] on div "**********" at bounding box center [629, 327] width 840 height 98
click at [462, 428] on div "**********" at bounding box center [629, 420] width 840 height 286
click at [590, 375] on div "**********" at bounding box center [629, 420] width 840 height 286
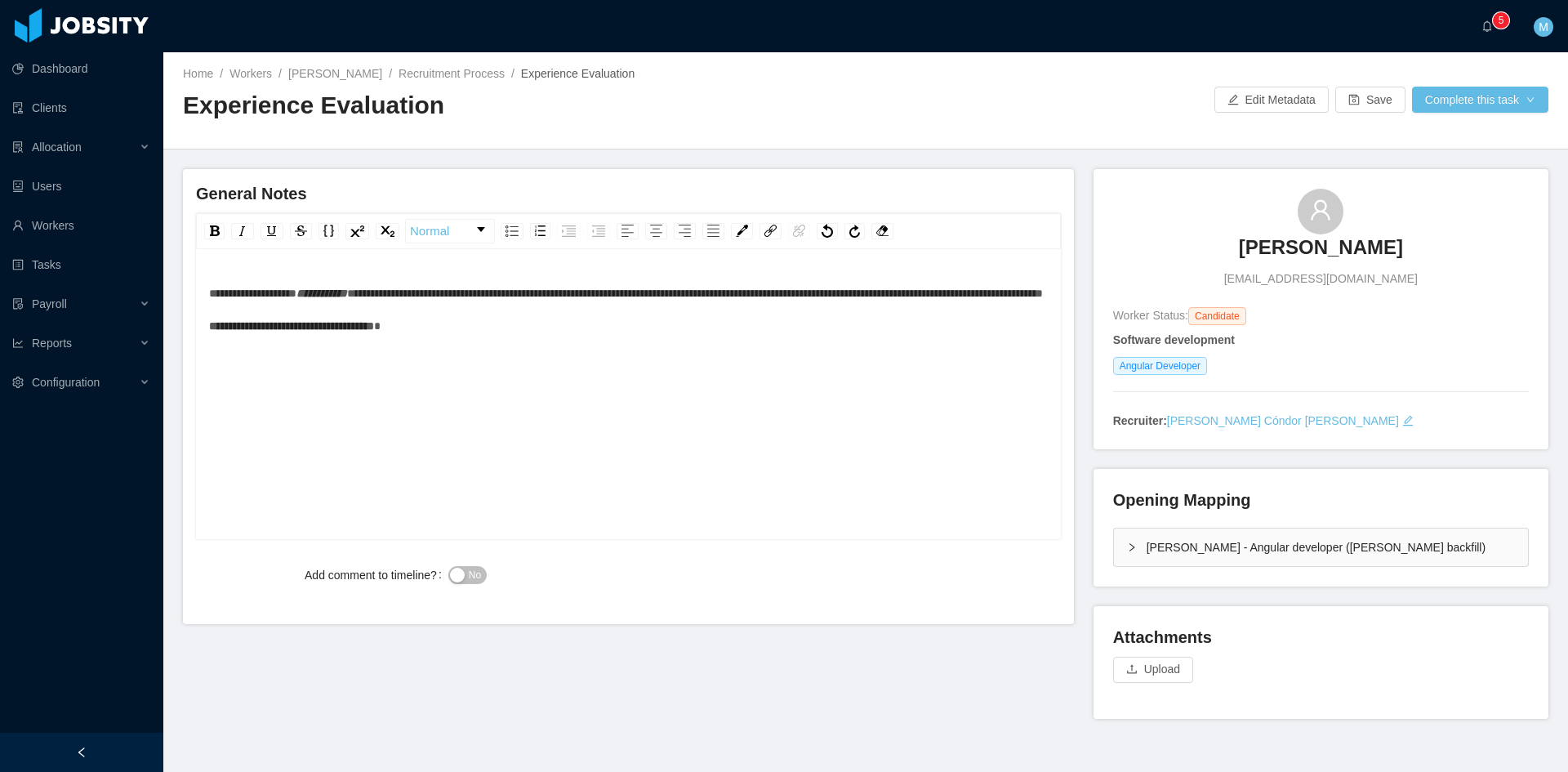
click at [668, 330] on div "**********" at bounding box center [629, 327] width 840 height 98
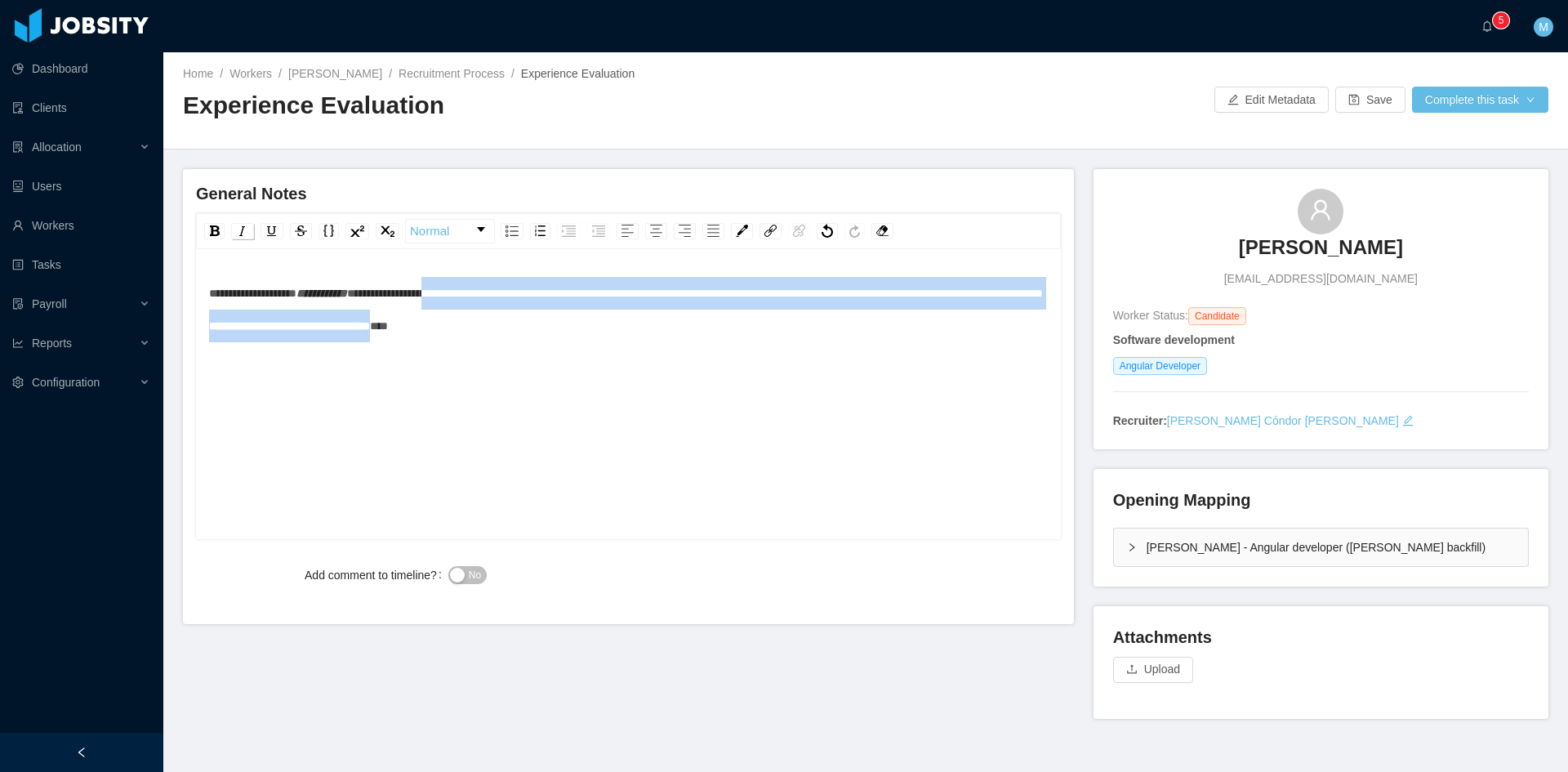
click at [243, 236] on img "rdw-inline-control" at bounding box center [242, 230] width 13 height 13
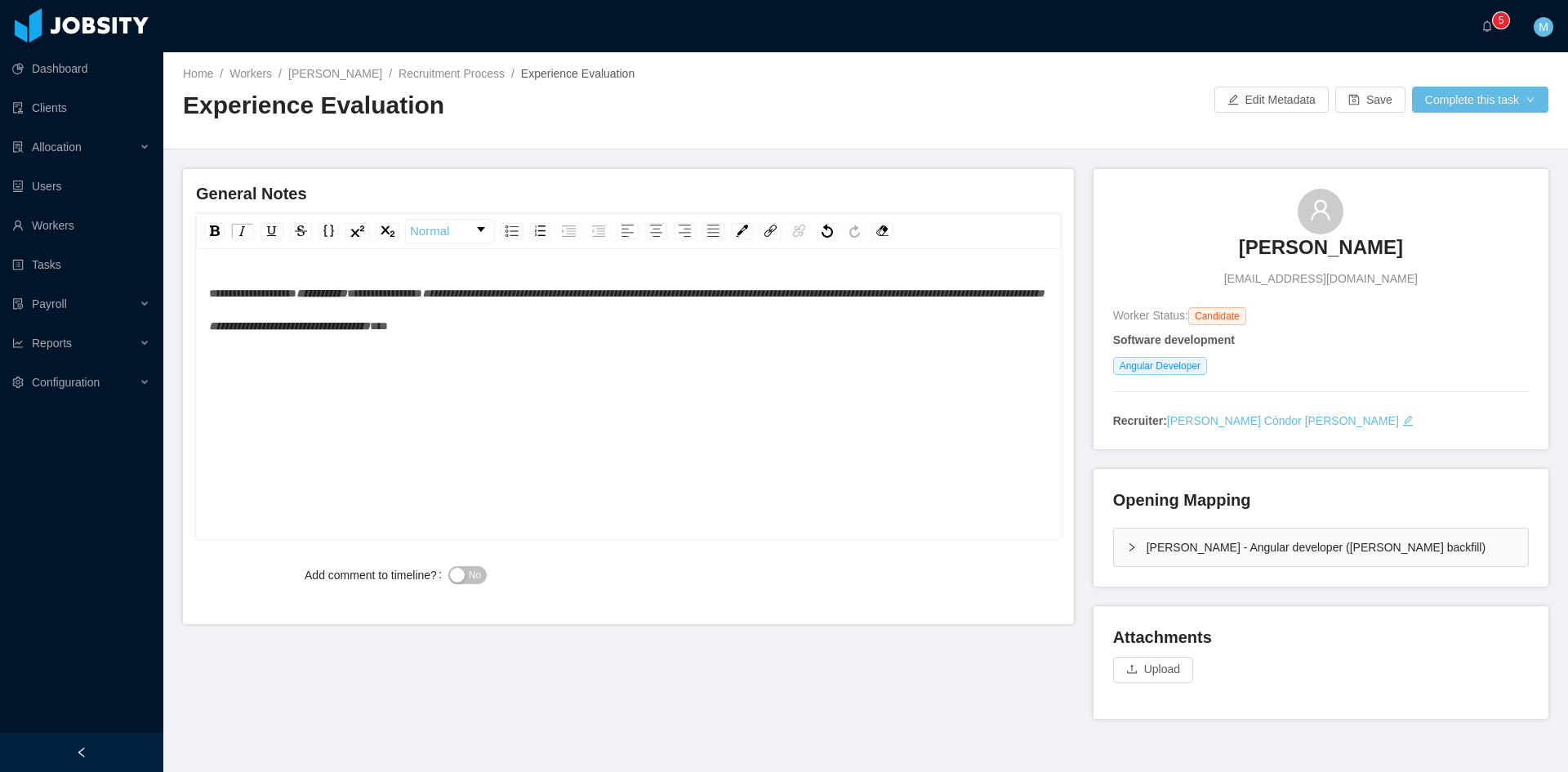
click at [377, 439] on div "**********" at bounding box center [629, 420] width 840 height 286
click at [448, 586] on div "No" at bounding box center [664, 574] width 432 height 32
click at [469, 575] on span "No" at bounding box center [475, 575] width 12 height 17
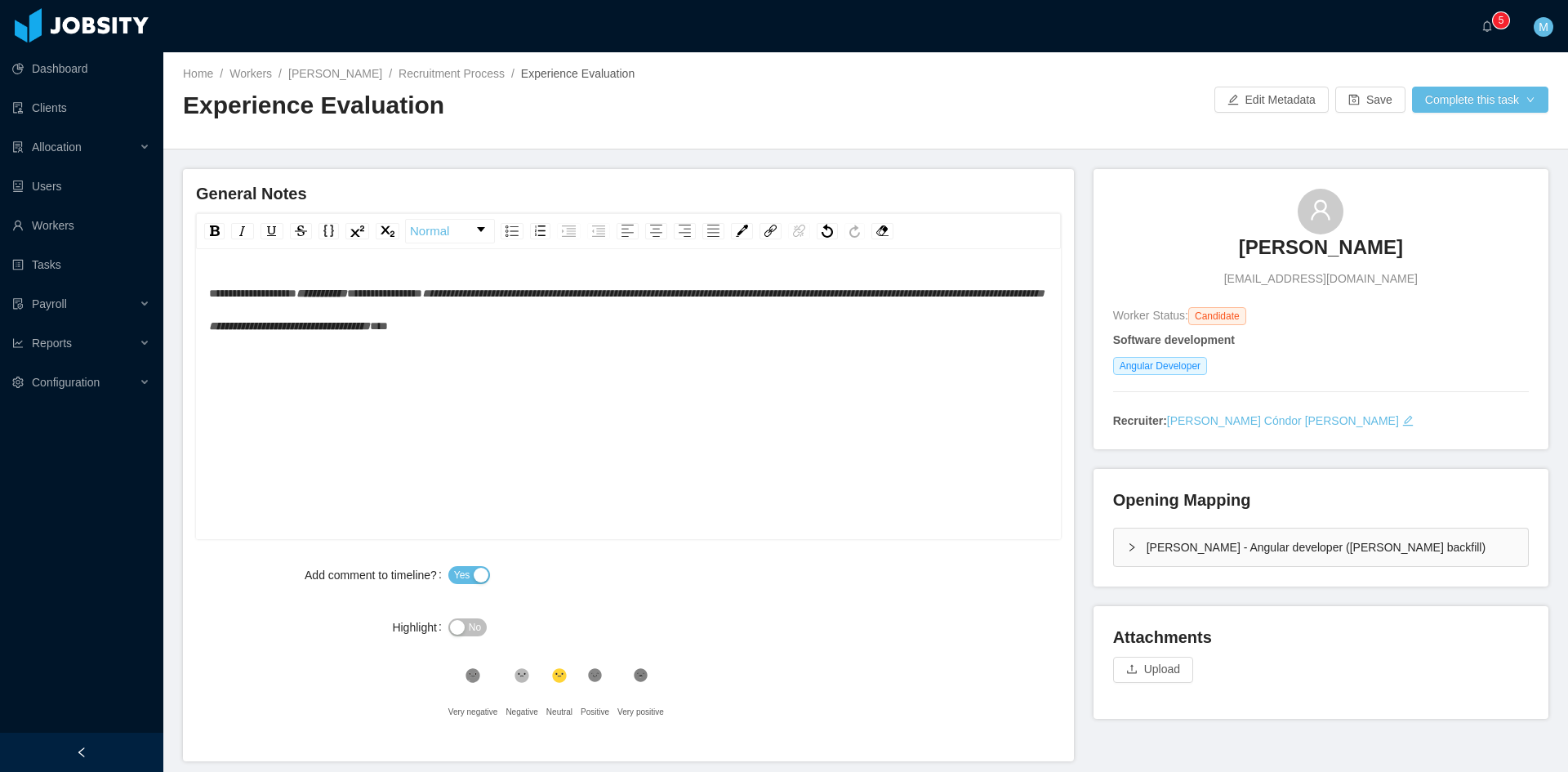
click at [748, 342] on div "**********" at bounding box center [629, 310] width 840 height 65
click at [1130, 563] on div "McGraw-Hill - Angular developer (Delcio Polanco backfill)" at bounding box center [1320, 547] width 414 height 37
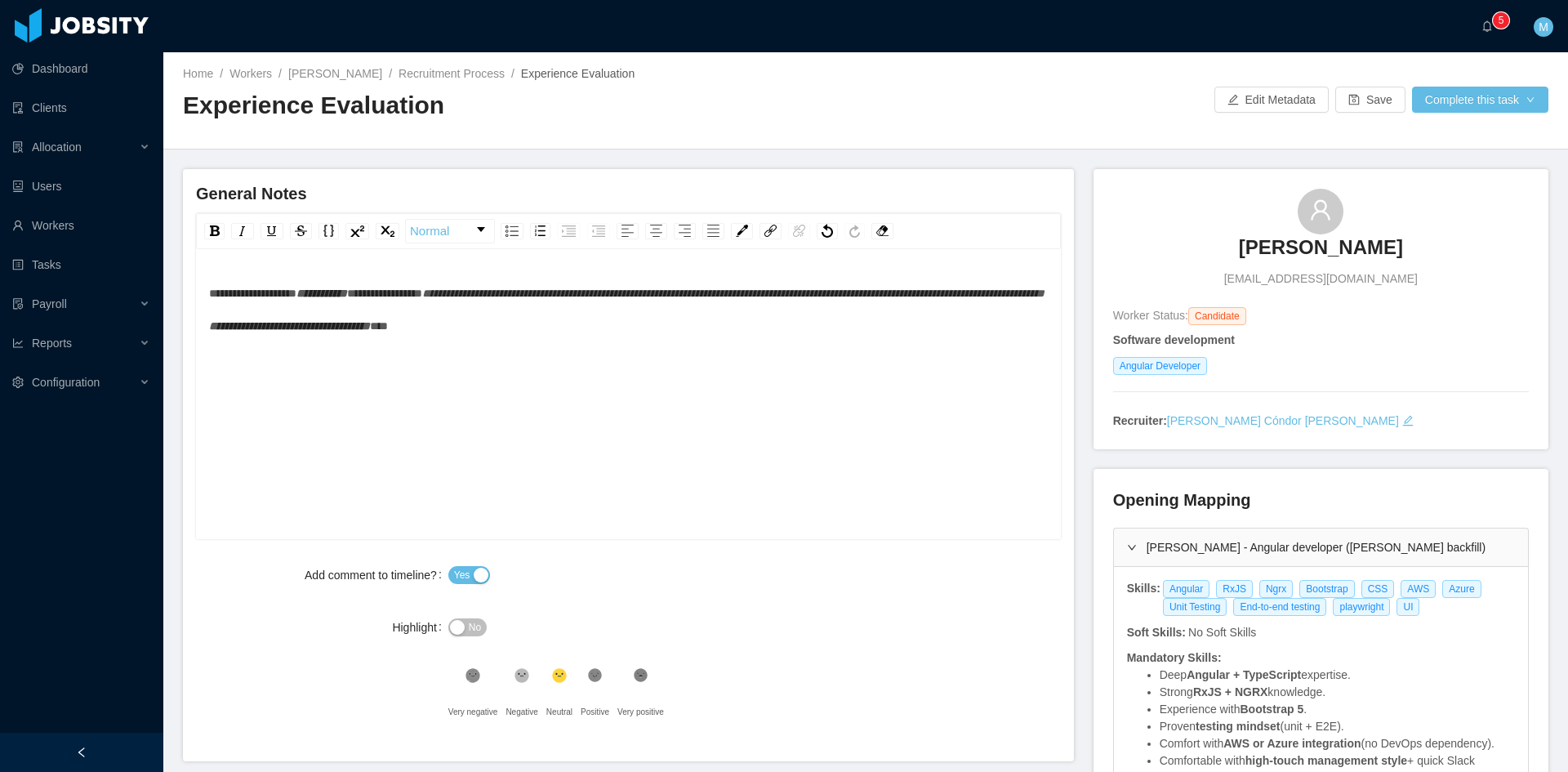
click at [428, 436] on div "**********" at bounding box center [629, 420] width 840 height 286
click at [759, 364] on div "**********" at bounding box center [629, 327] width 840 height 98
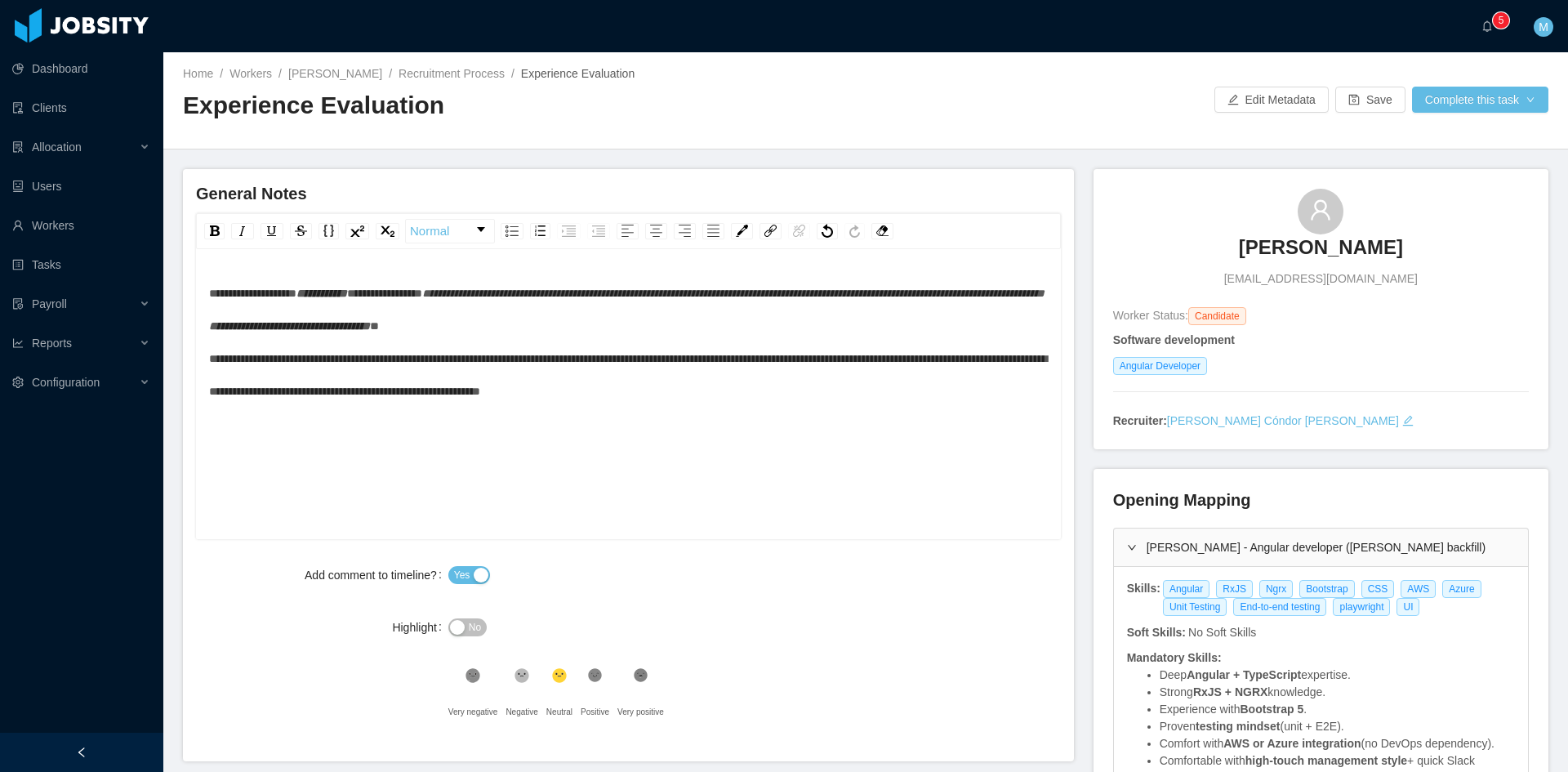
click at [769, 454] on div "**********" at bounding box center [629, 420] width 840 height 286
click at [914, 427] on div "**********" at bounding box center [629, 420] width 840 height 286
click at [828, 414] on div "**********" at bounding box center [629, 420] width 840 height 286
click at [1456, 99] on button "Complete this task" at bounding box center [1480, 99] width 137 height 27
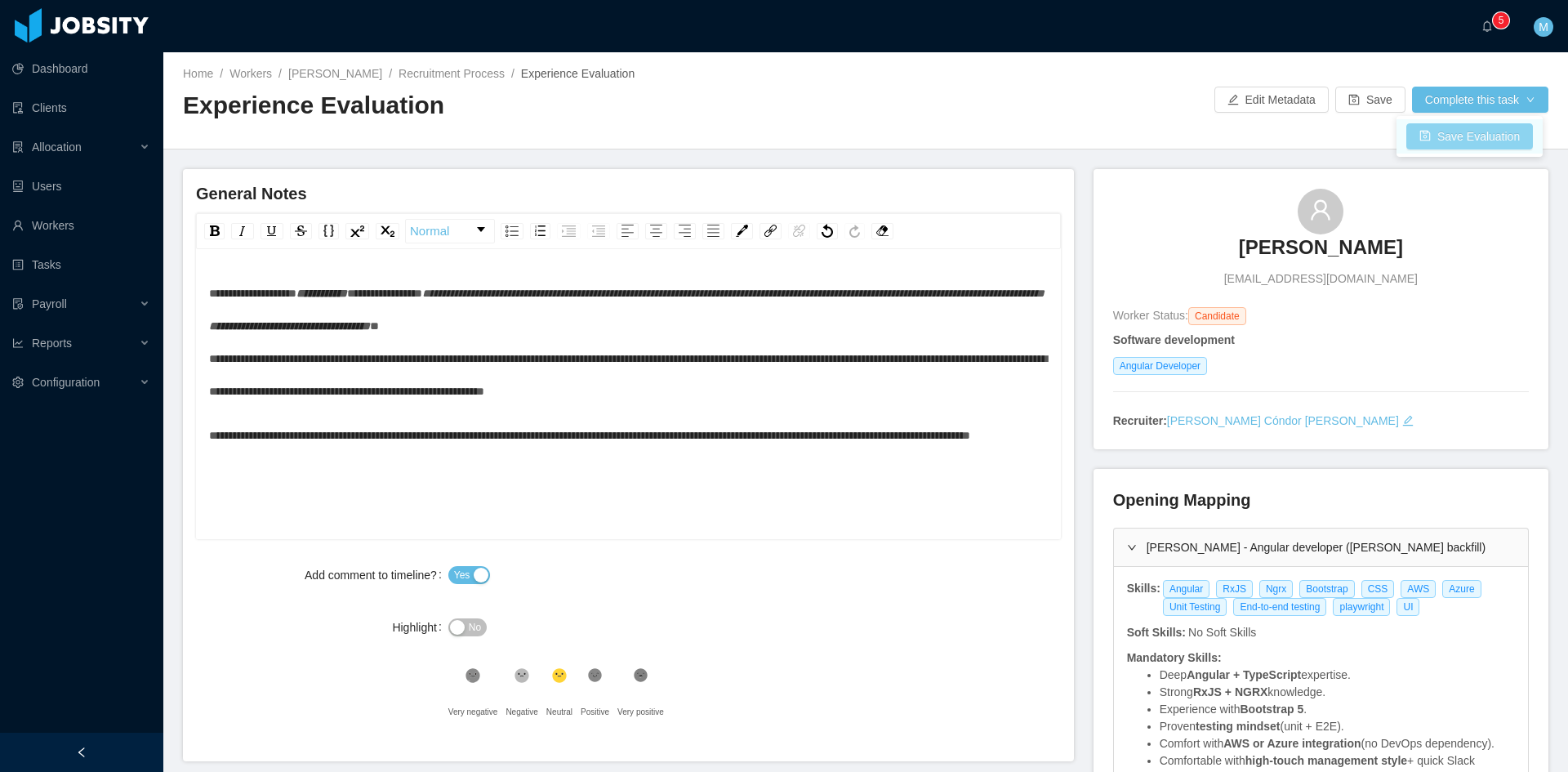
click at [1461, 138] on button "Save Evaluation" at bounding box center [1469, 136] width 127 height 27
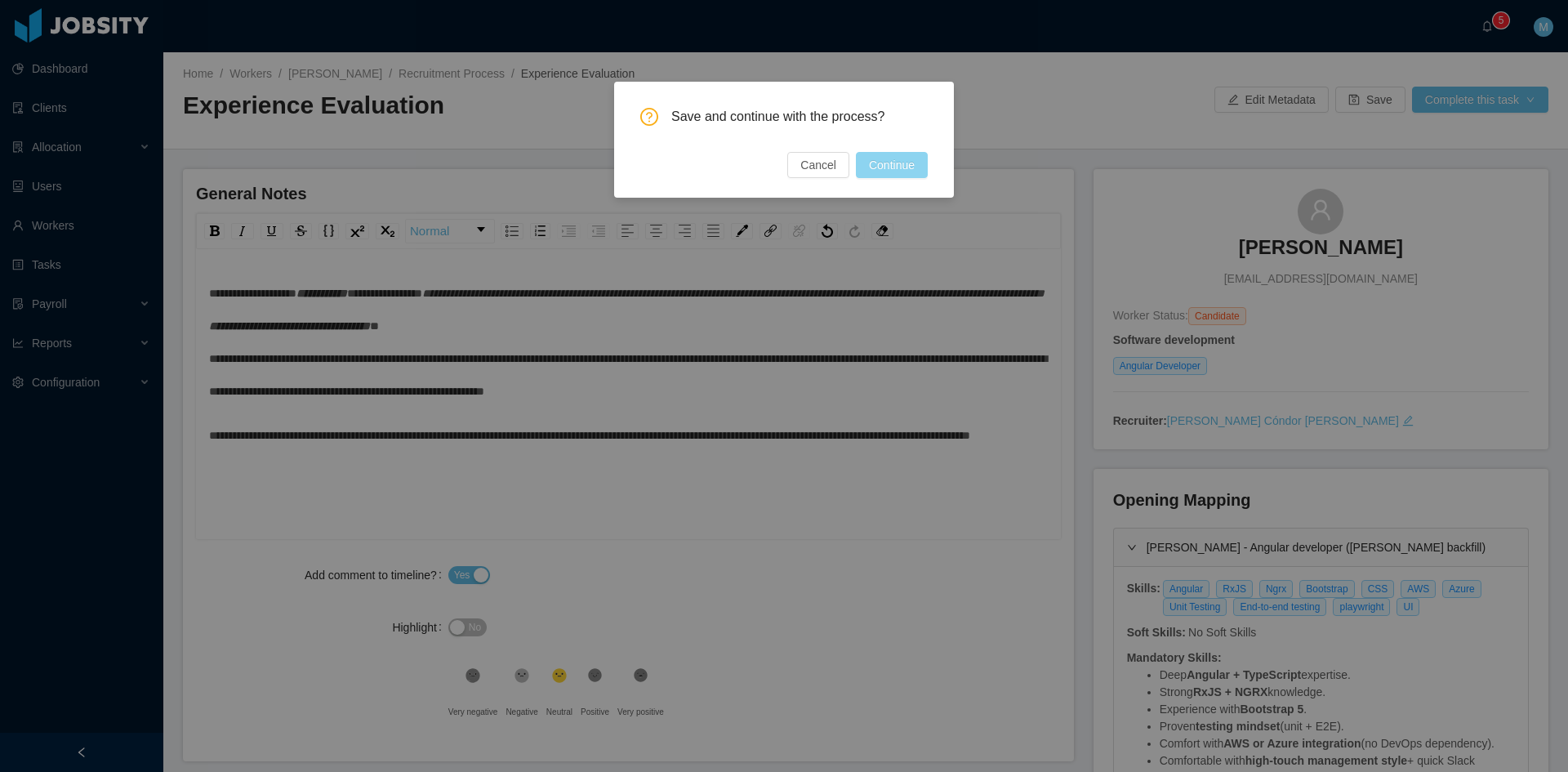
click at [882, 156] on button "Continue" at bounding box center [892, 165] width 72 height 27
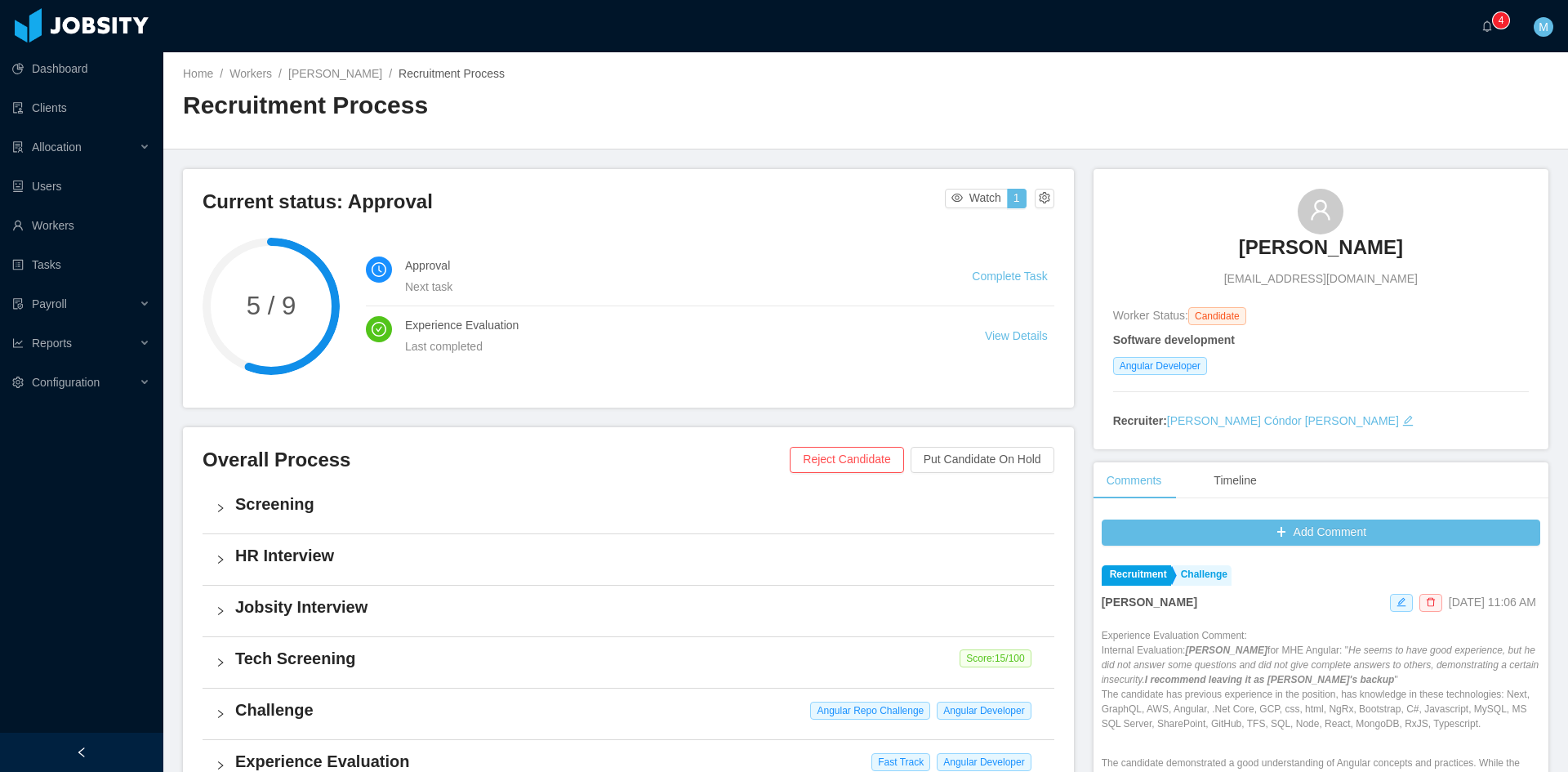
scroll to position [408, 0]
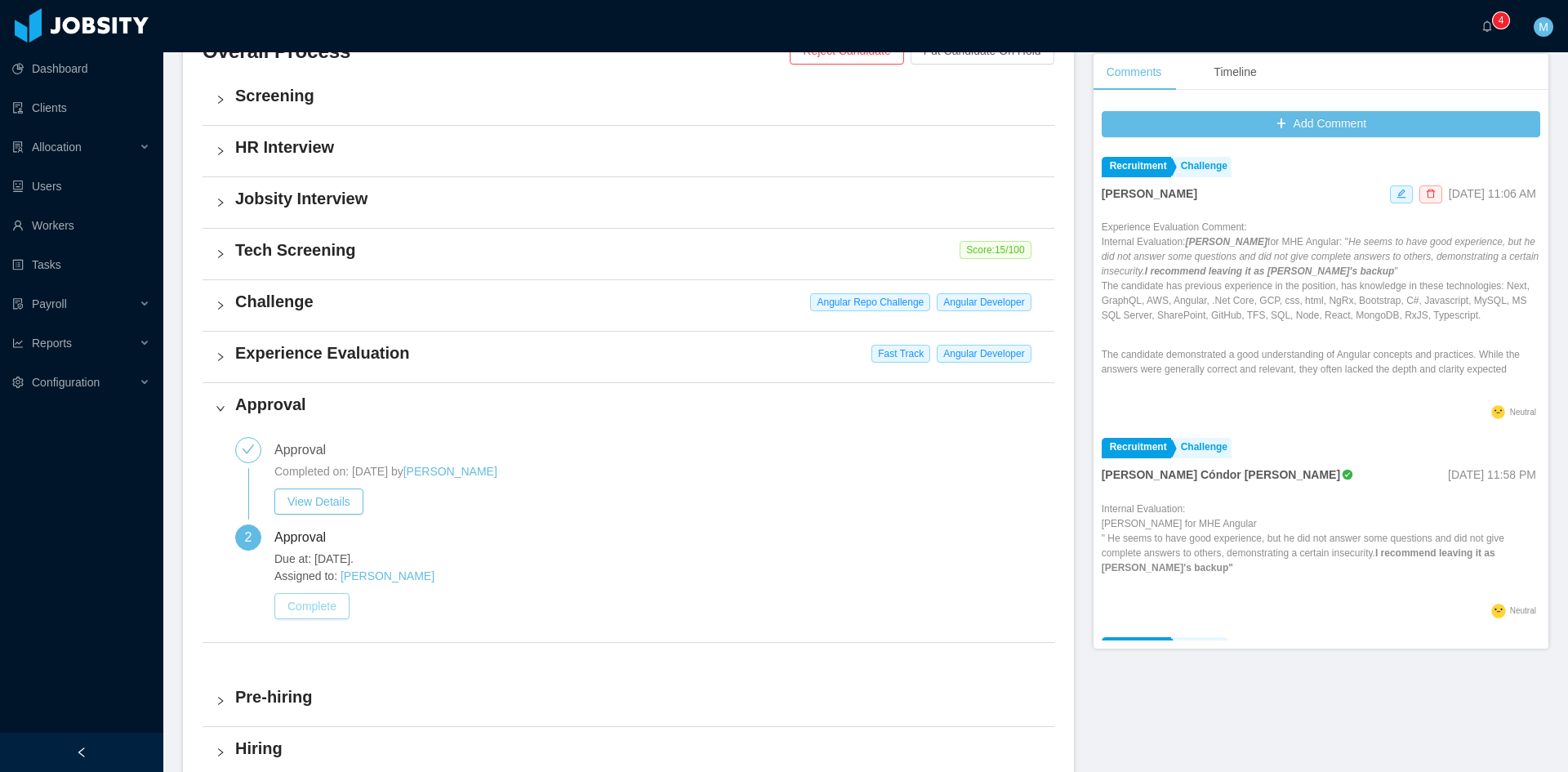
click at [328, 597] on button "Complete" at bounding box center [312, 606] width 75 height 27
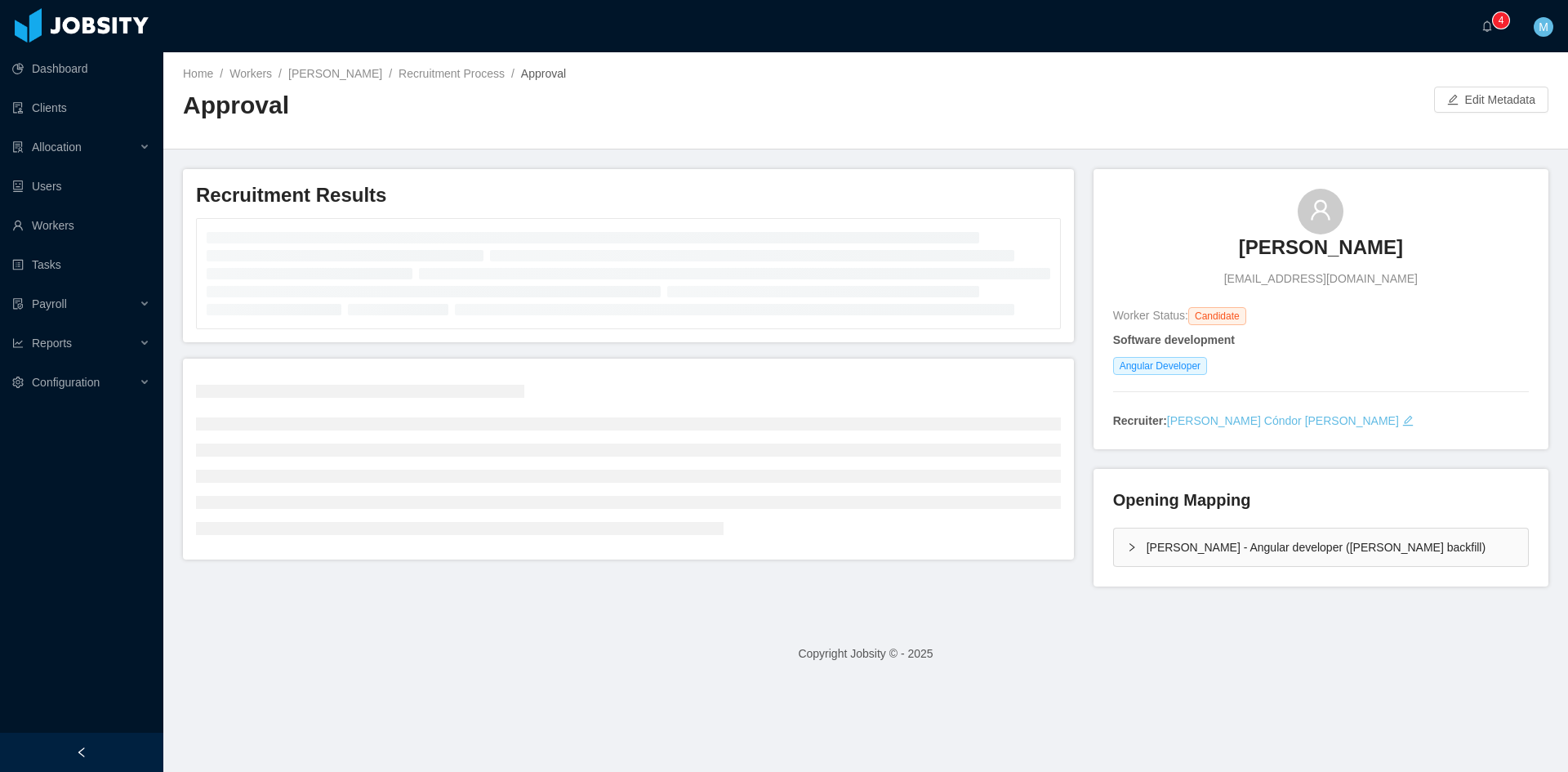
click at [1114, 552] on div "McGraw-Hill - Angular developer (Delcio Polanco backfill)" at bounding box center [1320, 547] width 414 height 37
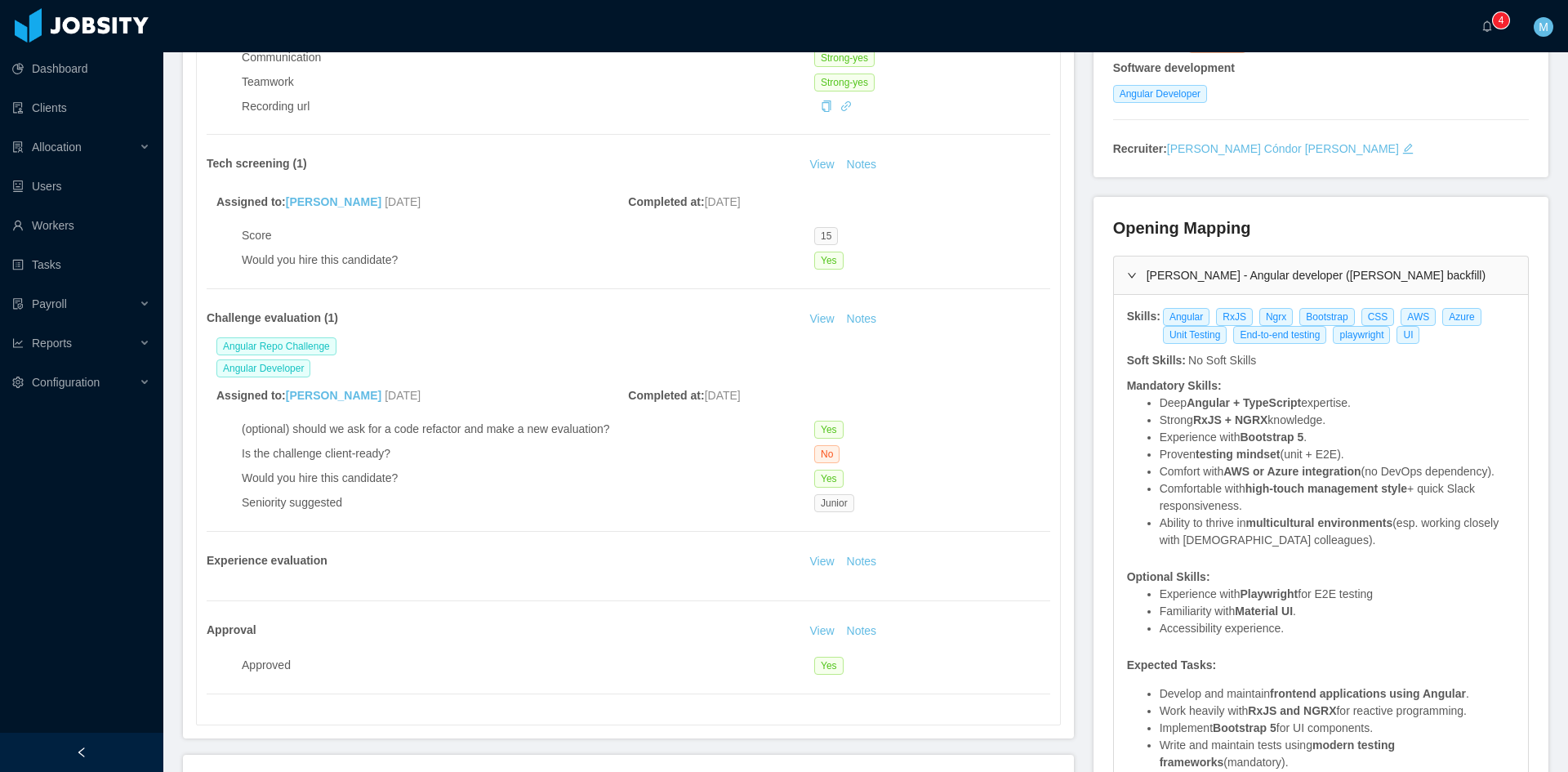
scroll to position [408, 0]
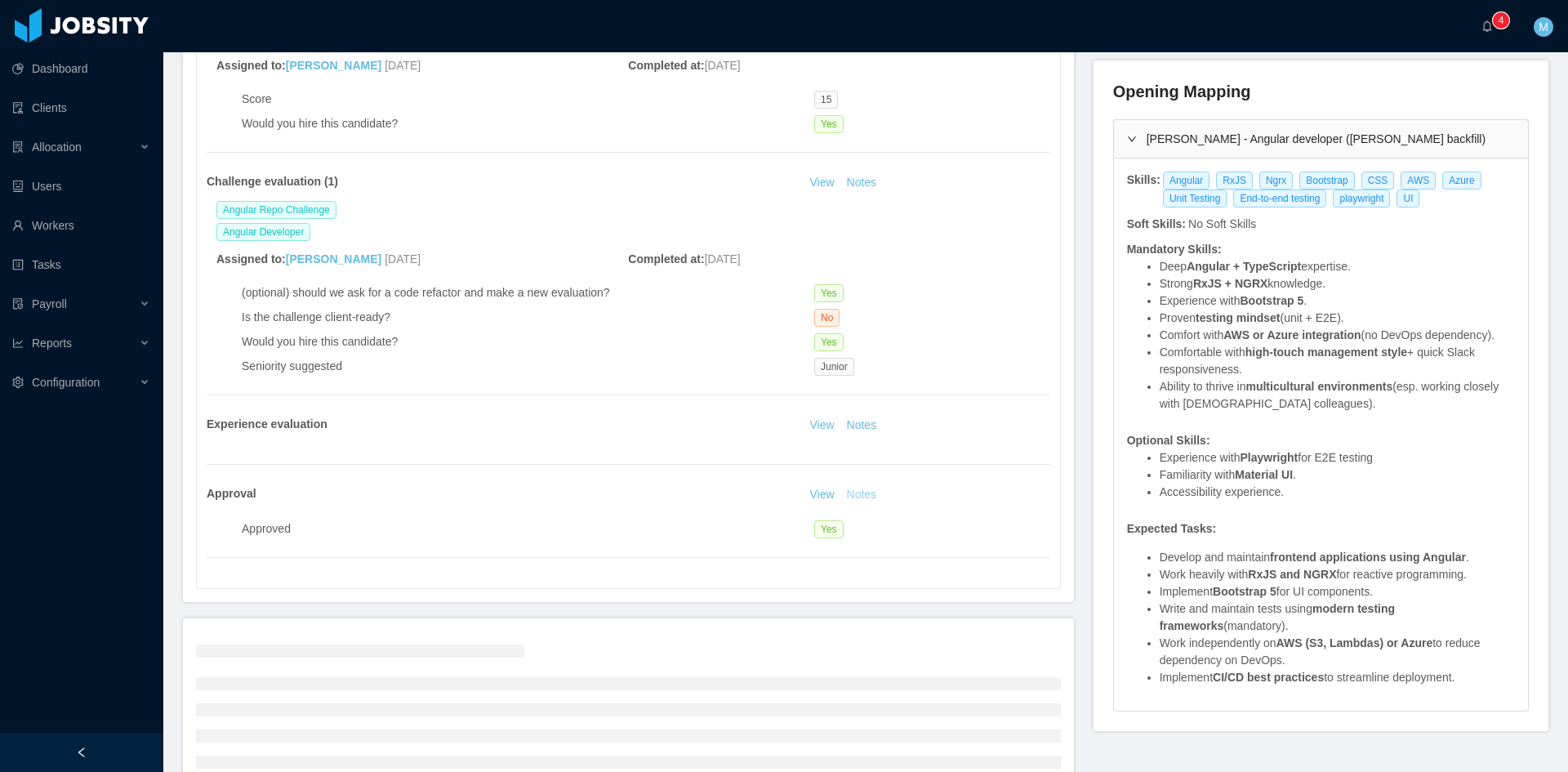
click at [862, 498] on button "Notes" at bounding box center [862, 495] width 43 height 20
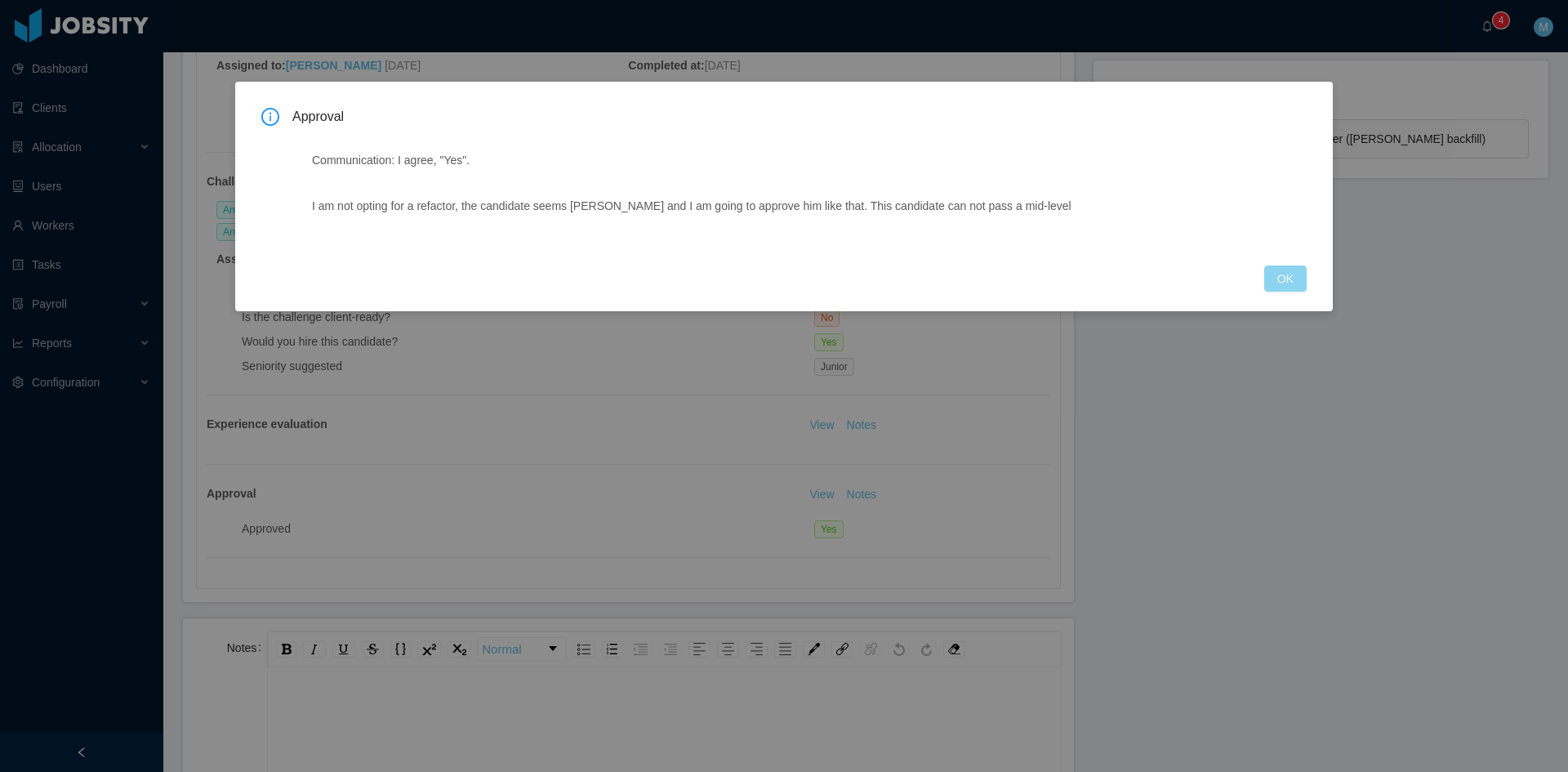
click at [1289, 276] on button "OK" at bounding box center [1285, 278] width 42 height 27
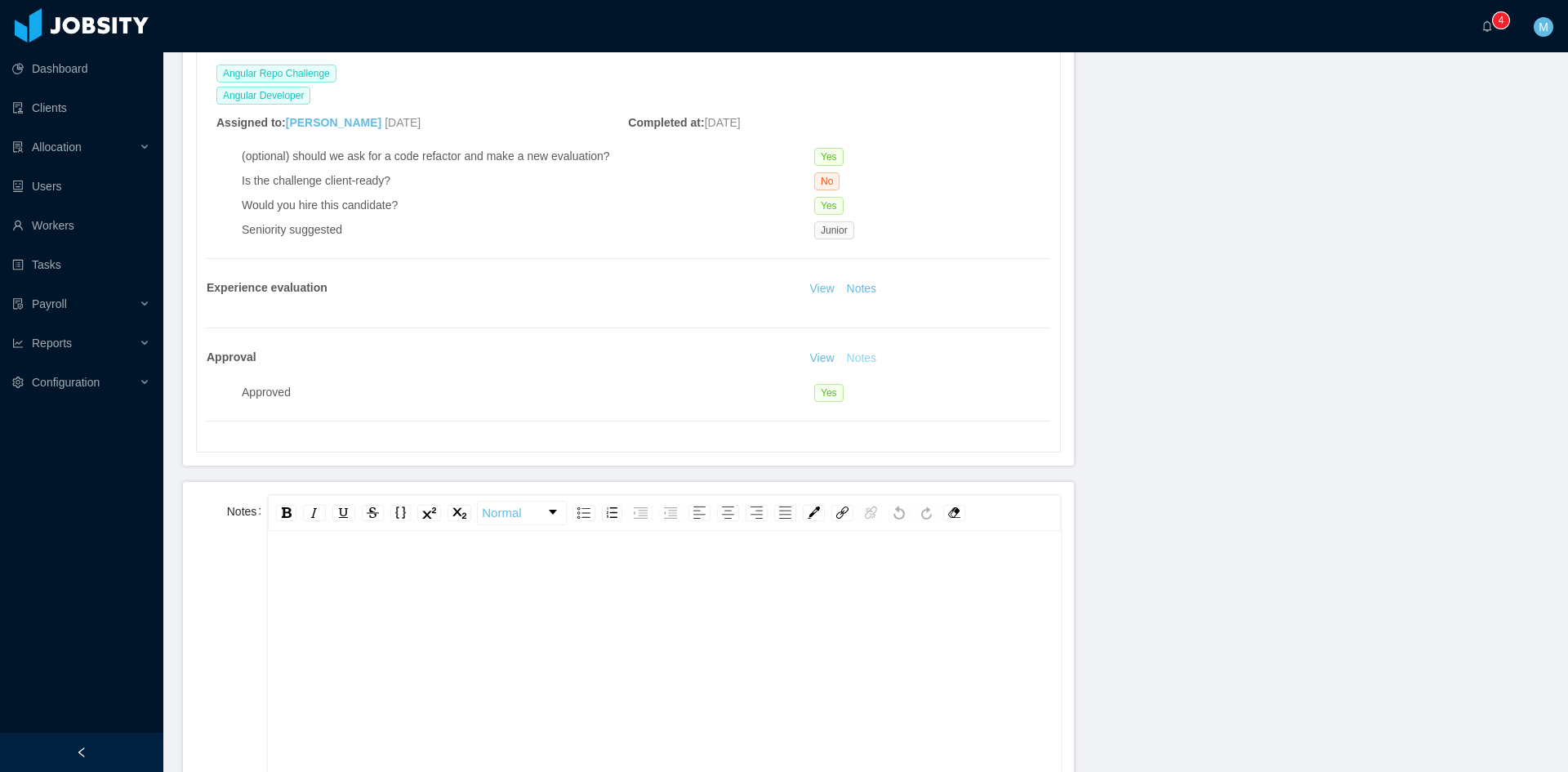
scroll to position [36, 0]
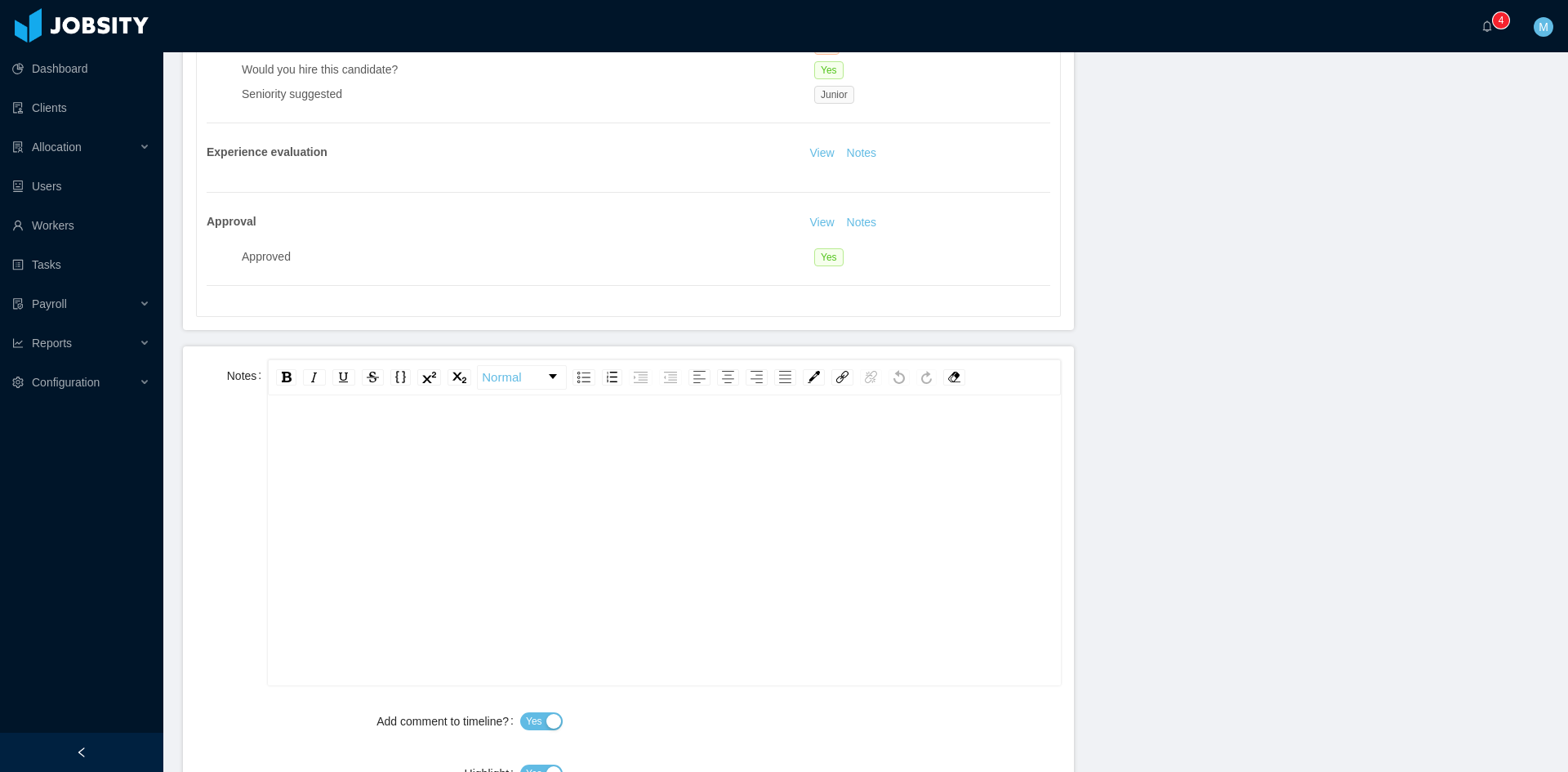
click at [629, 552] on div "rdw-editor" at bounding box center [665, 530] width 767 height 286
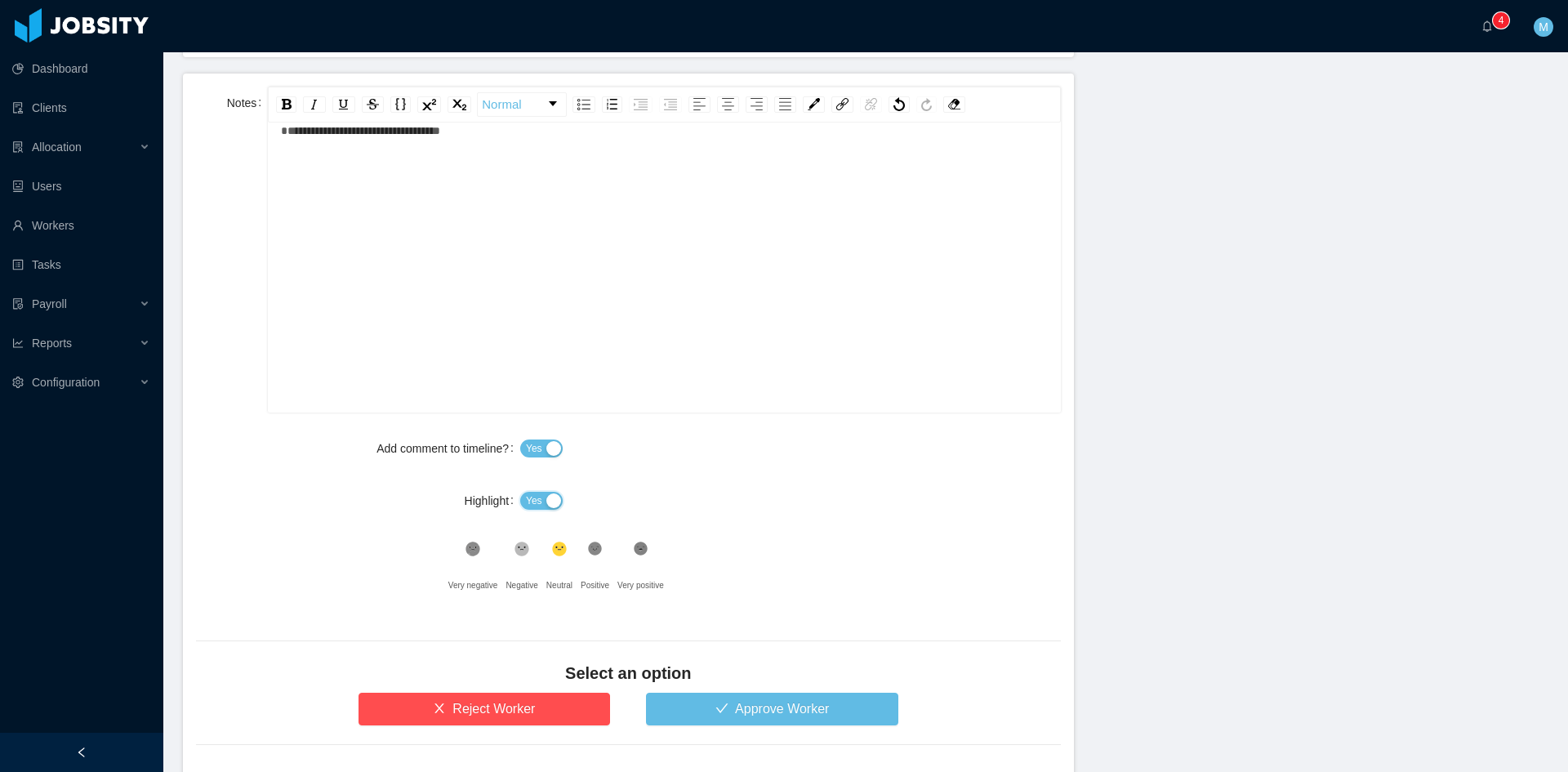
click at [537, 505] on span "Yes" at bounding box center [534, 501] width 17 height 17
click at [717, 705] on button "Approve Worker" at bounding box center [772, 708] width 253 height 32
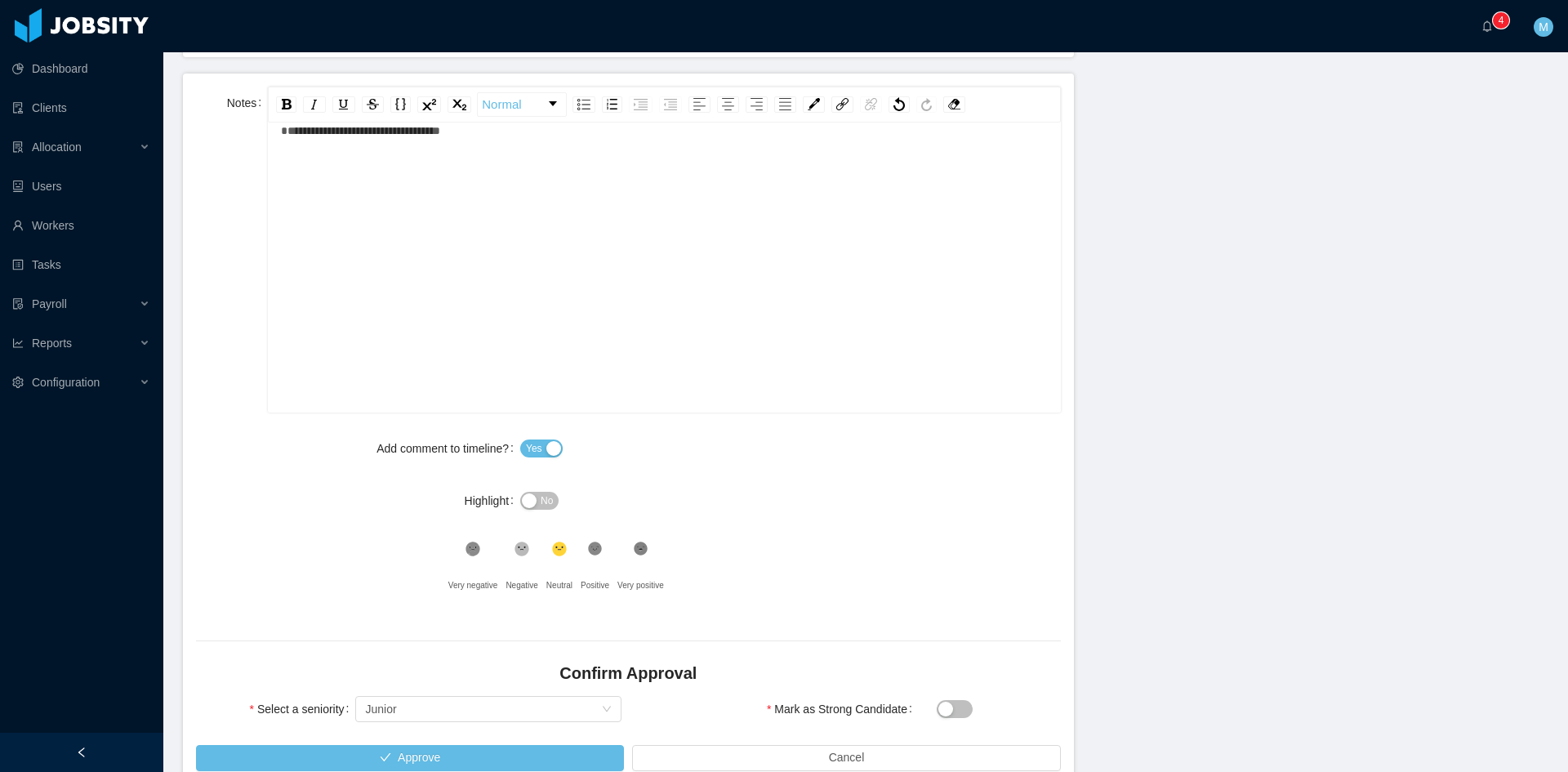
click at [445, 689] on div "Confirm Approval" at bounding box center [628, 678] width 865 height 31
click at [434, 700] on div "Select seniority Junior" at bounding box center [483, 709] width 236 height 25
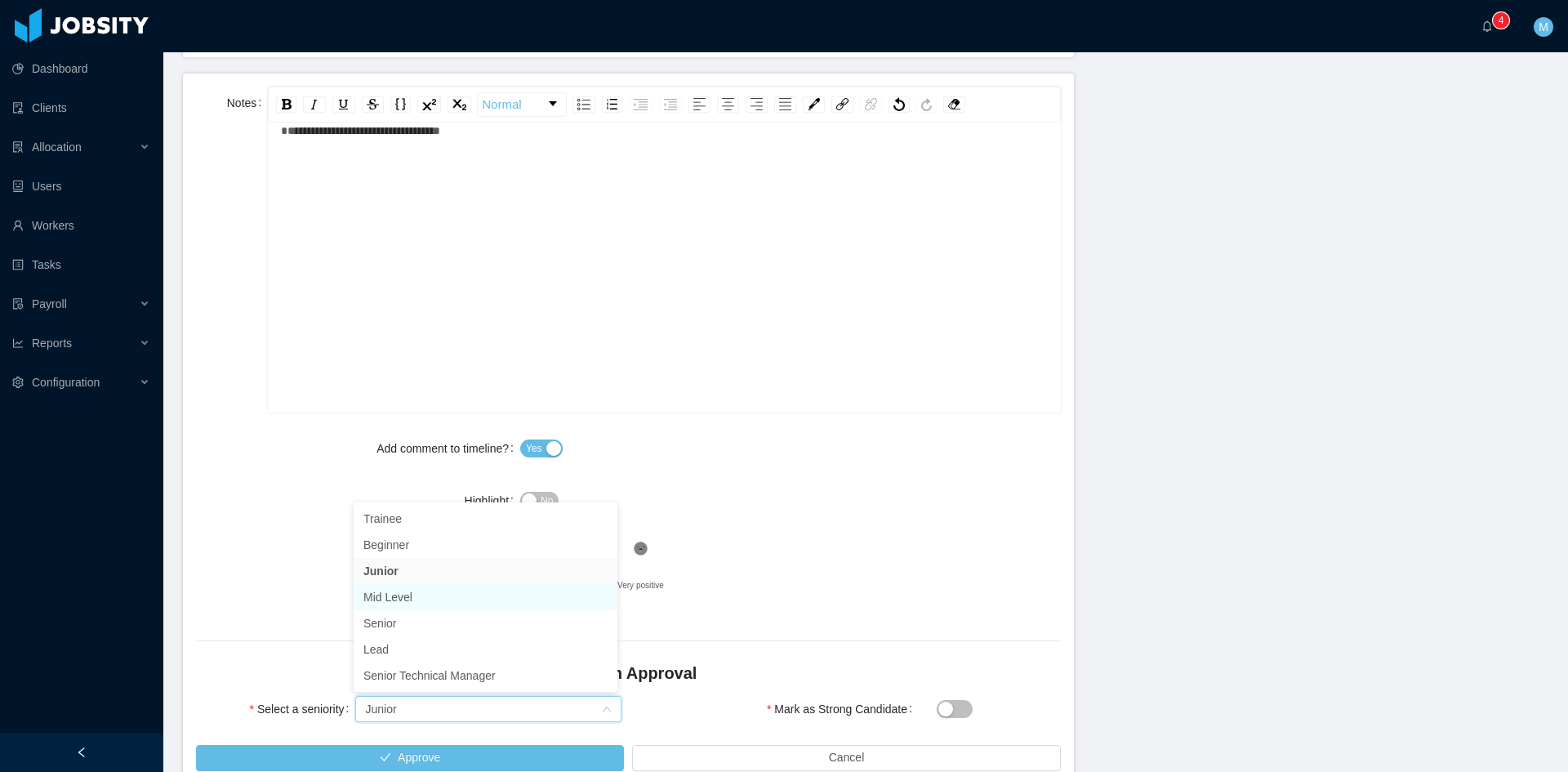
click at [380, 599] on li "Mid Level" at bounding box center [486, 597] width 263 height 27
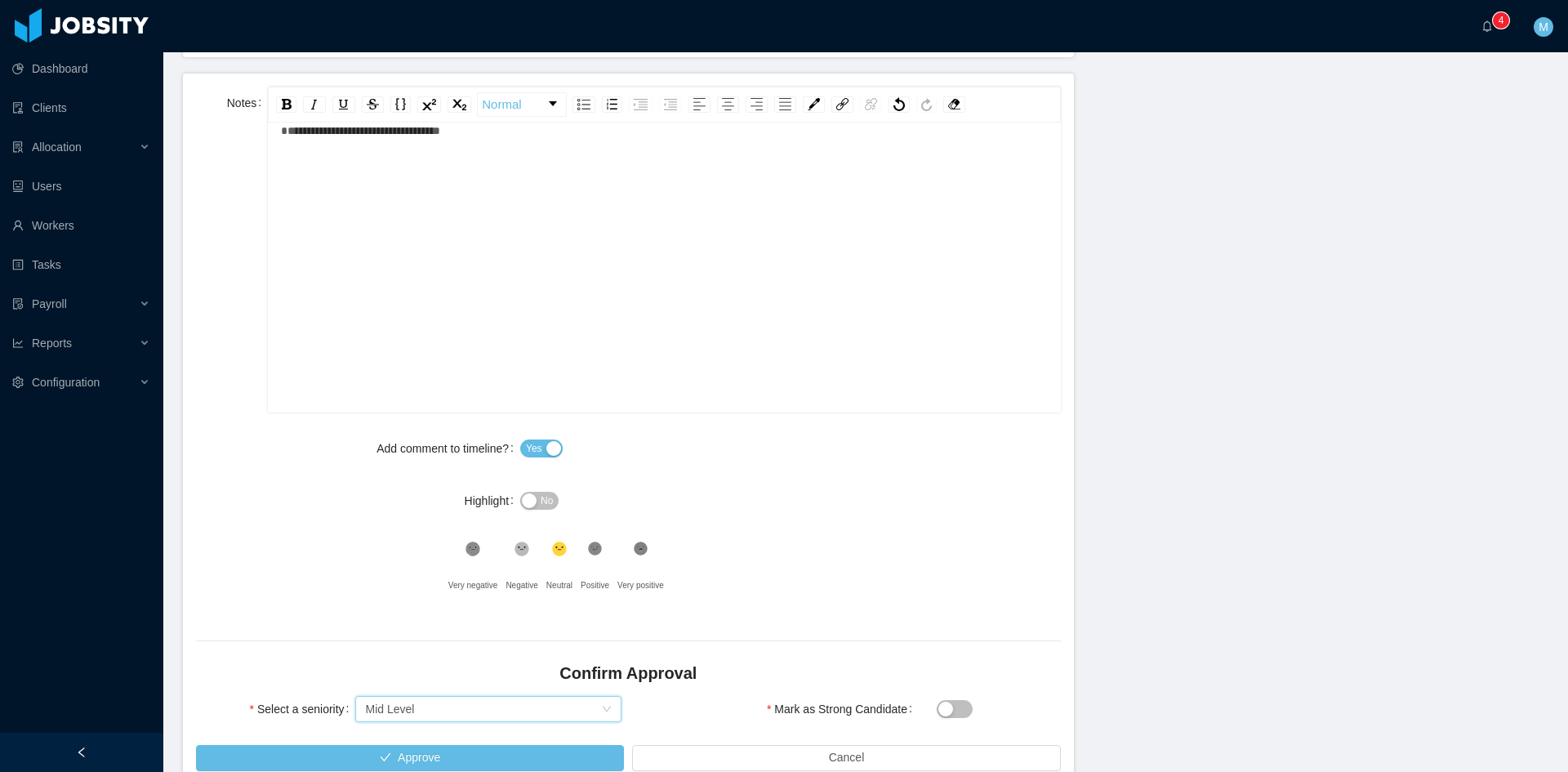
scroll to position [1041, 0]
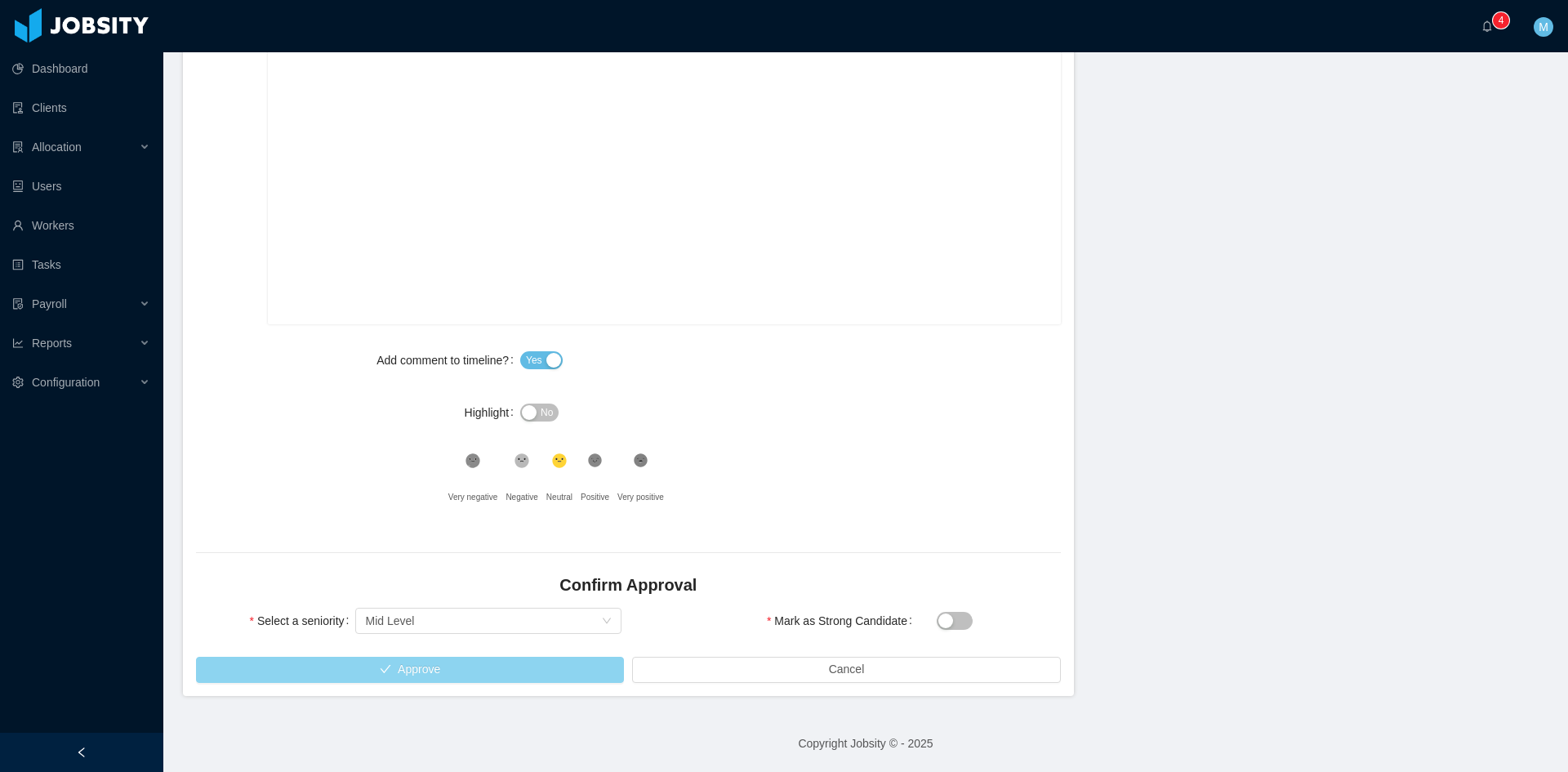
click at [294, 661] on button "Approve" at bounding box center [409, 670] width 428 height 27
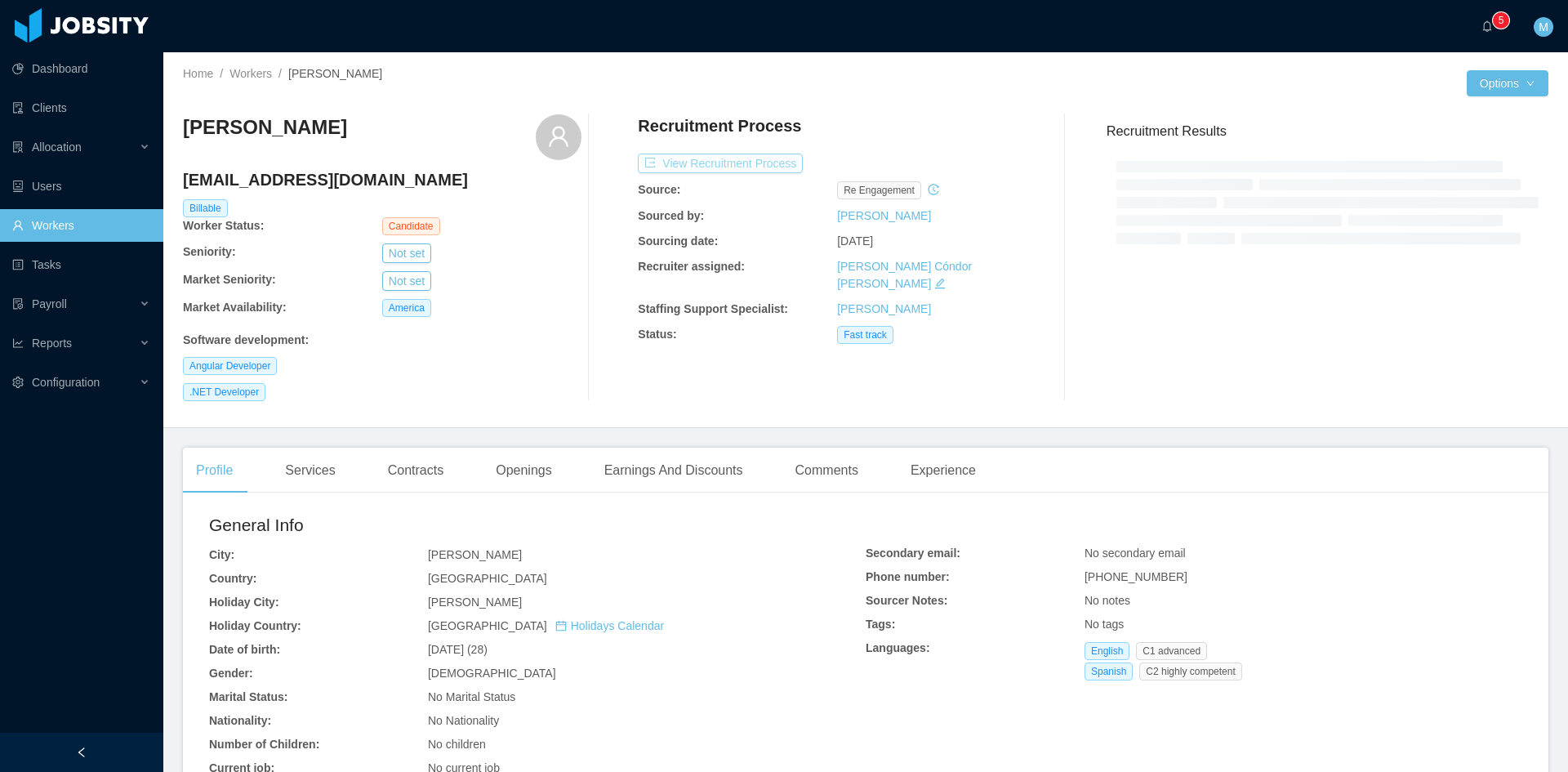
click at [731, 157] on button "View Recruitment Process" at bounding box center [721, 163] width 165 height 20
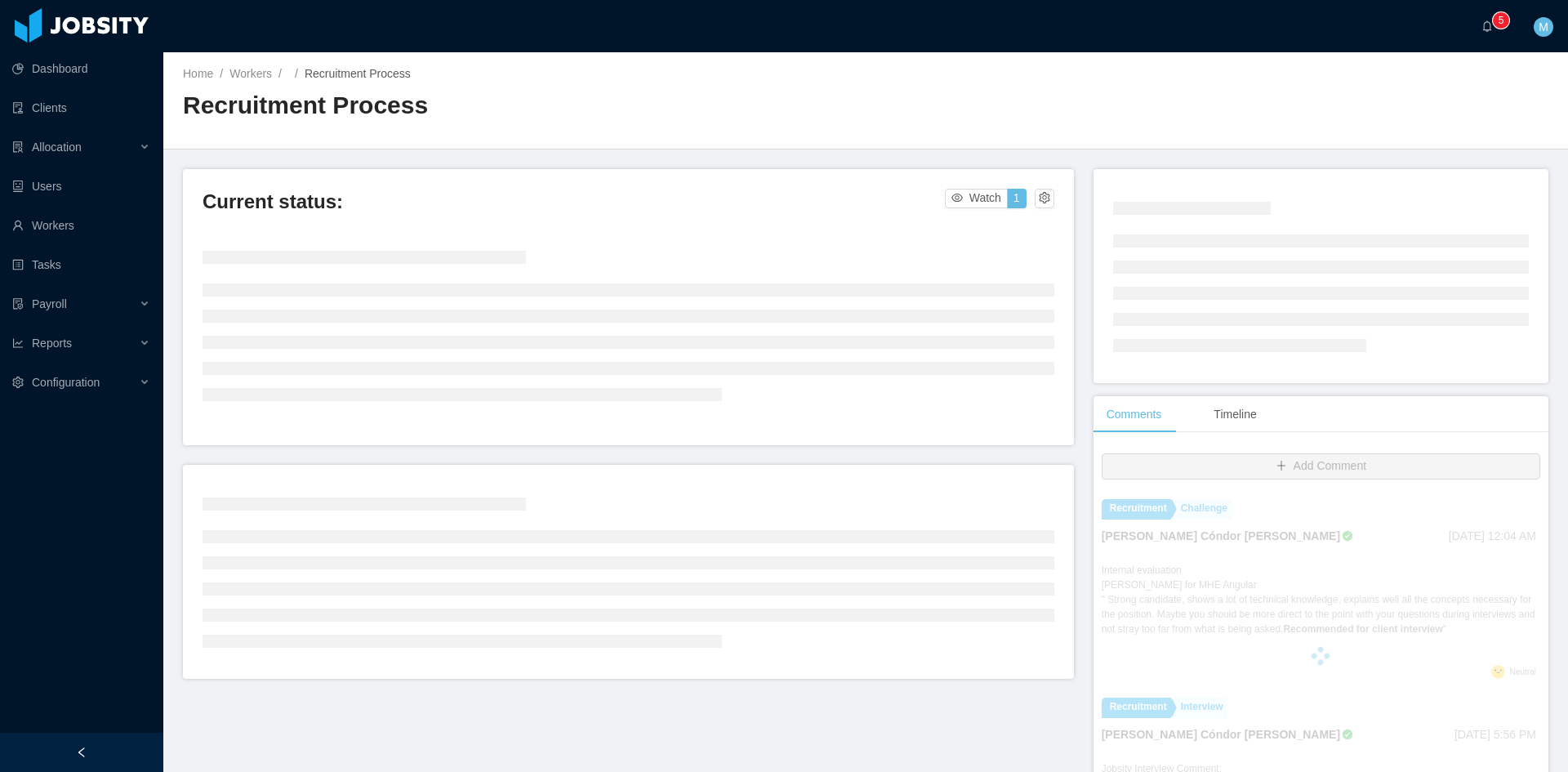
scroll to position [137, 0]
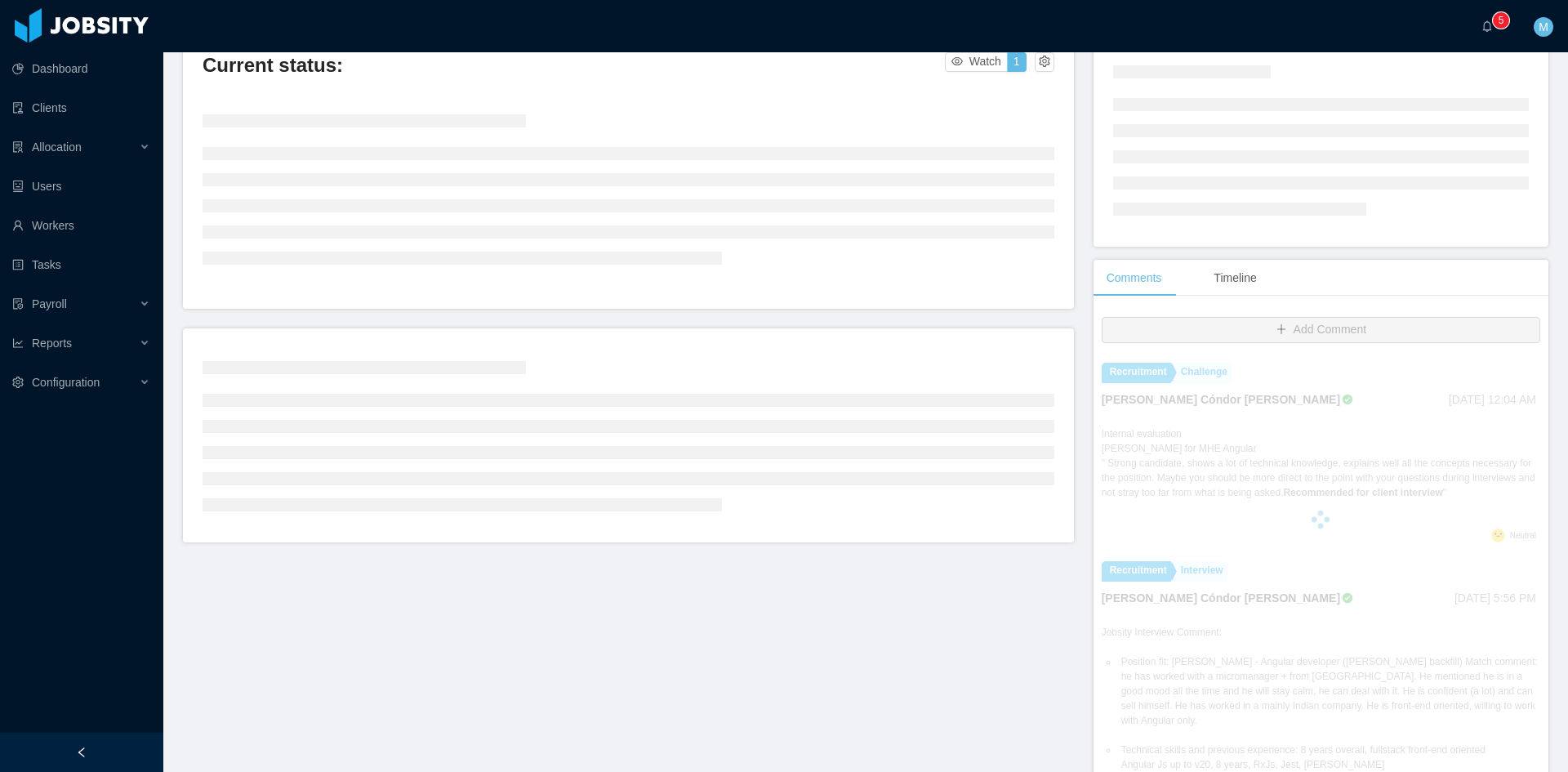
drag, startPoint x: 1506, startPoint y: 493, endPoint x: 1175, endPoint y: 451, distance: 333.7
click at [1185, 451] on div at bounding box center [1321, 519] width 438 height 327
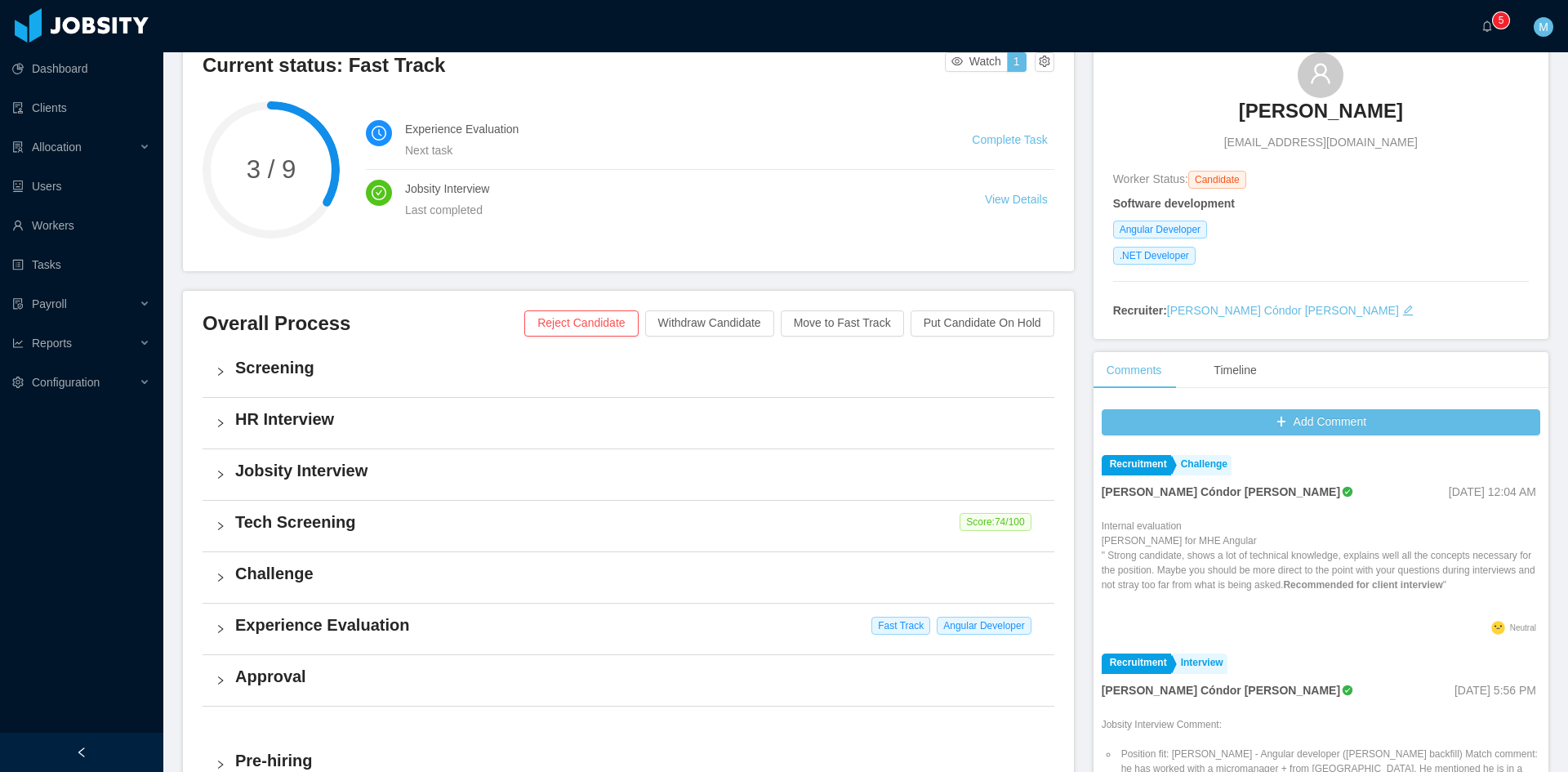
drag, startPoint x: 1509, startPoint y: 581, endPoint x: 1092, endPoint y: 528, distance: 420.4
click at [1102, 528] on p "Internal evaluation Paulo Costa for MHE Angular " Strong candidate, shows a lot…" at bounding box center [1321, 556] width 438 height 74
copy p "Internal evaluation Paulo Costa for MHE Angular " Strong candidate, shows a lot…"
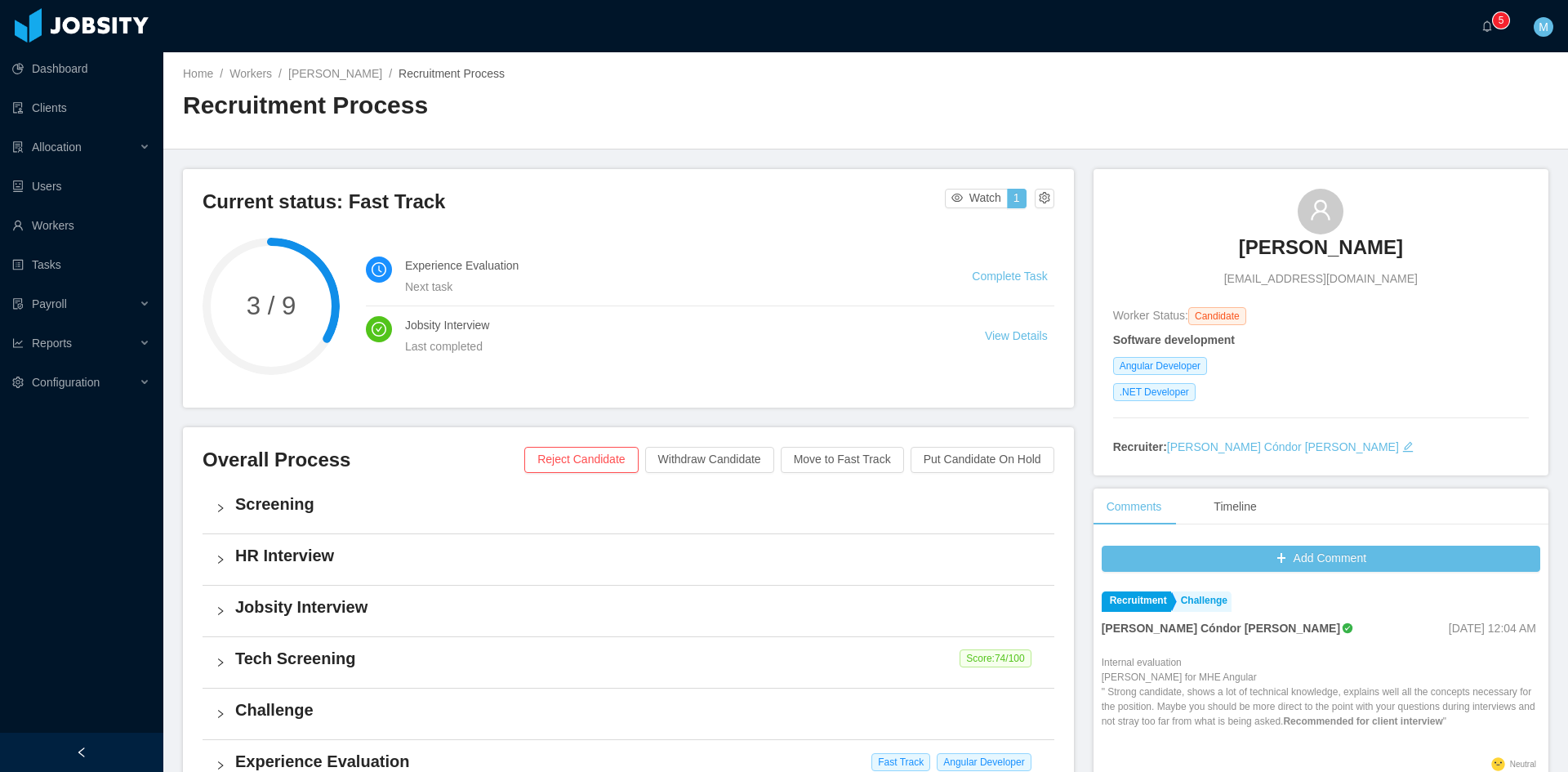
click at [1171, 480] on div "Jhon Reynoso jhonaraldy@gmail.com Worker Status: Candidate Software development…" at bounding box center [1320, 626] width 455 height 915
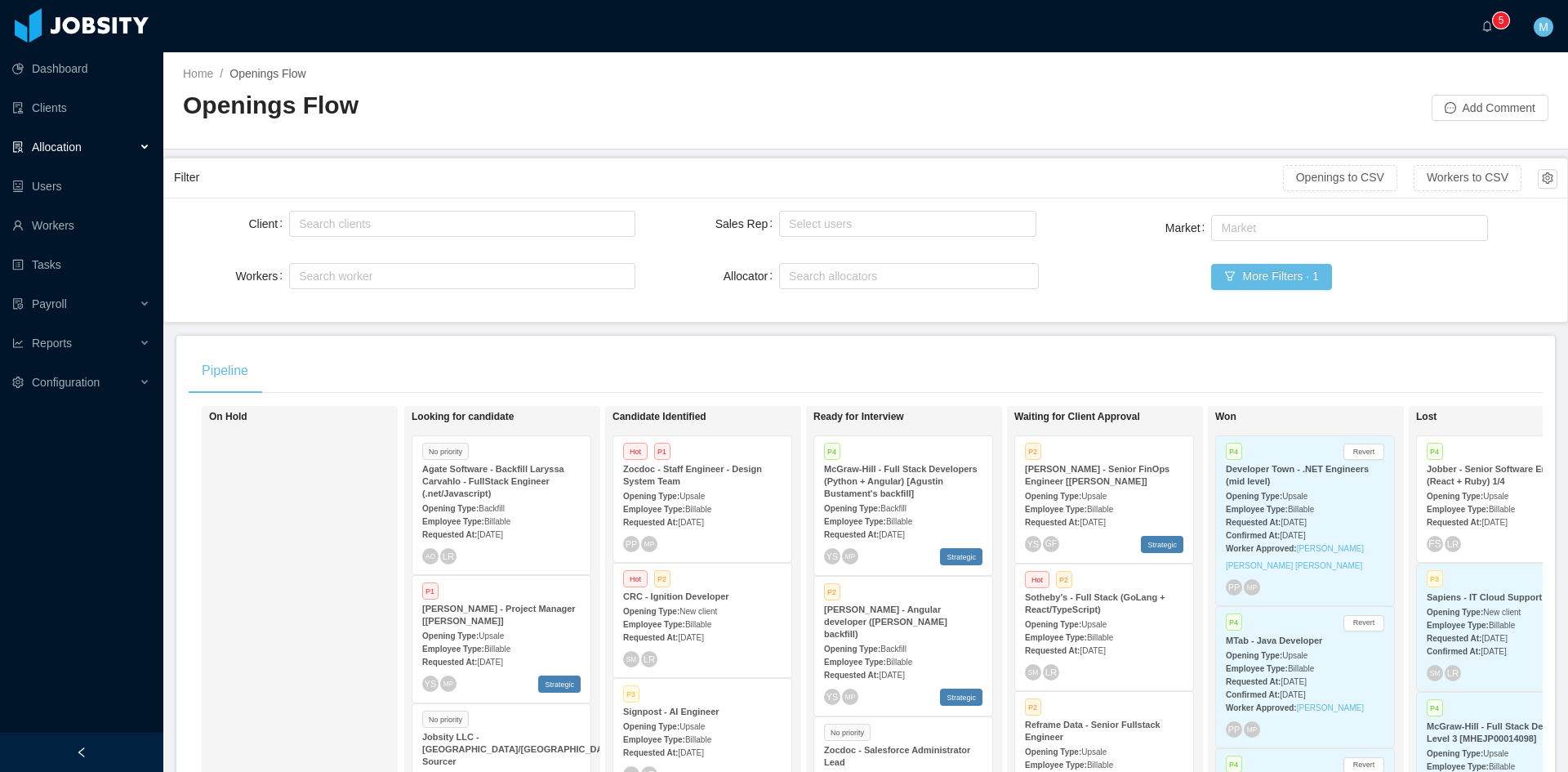
scroll to position [214, 0]
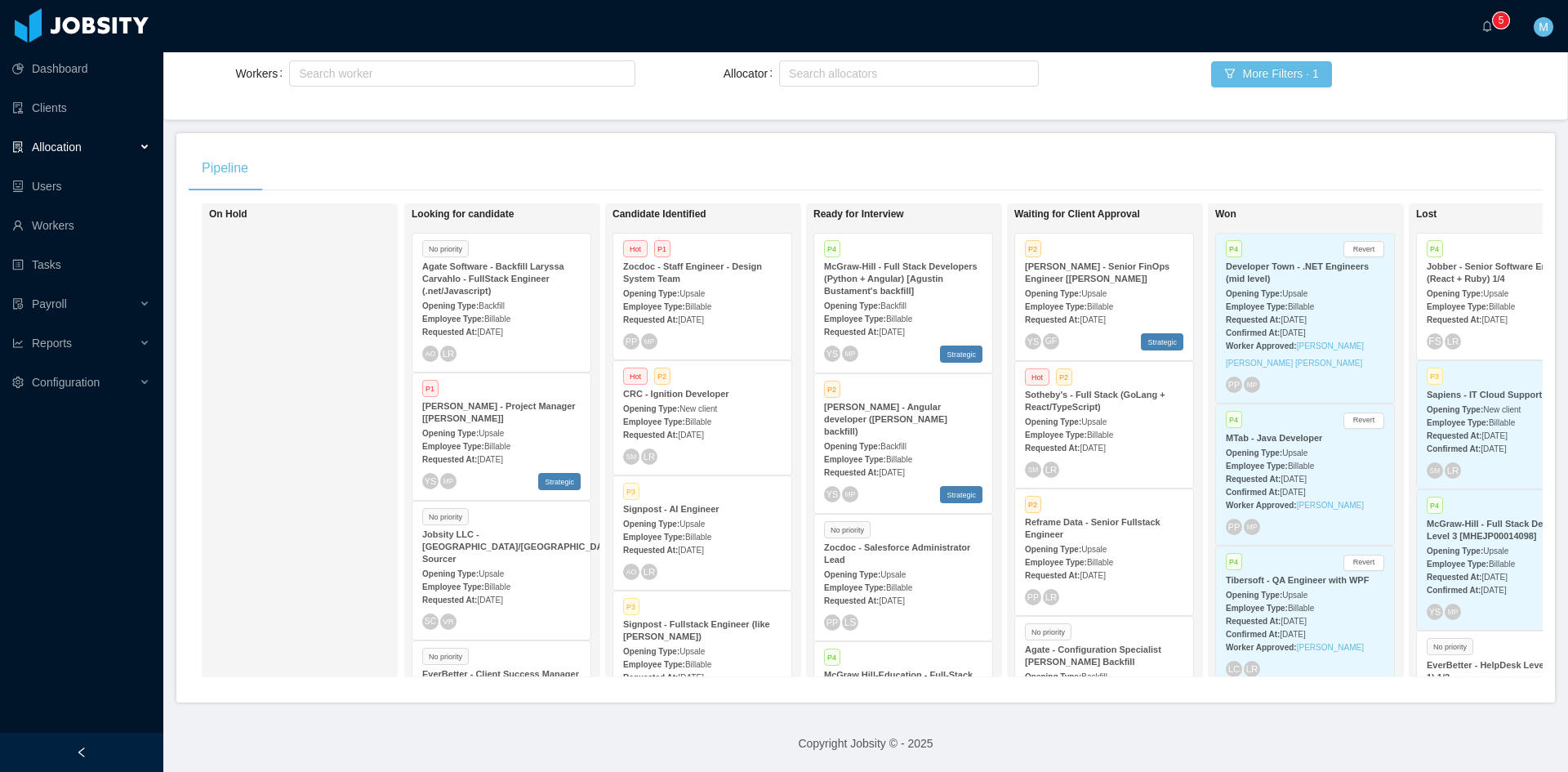
click at [922, 437] on div "Opening Type: Backfill" at bounding box center [902, 445] width 158 height 17
